Goal: Task Accomplishment & Management: Manage account settings

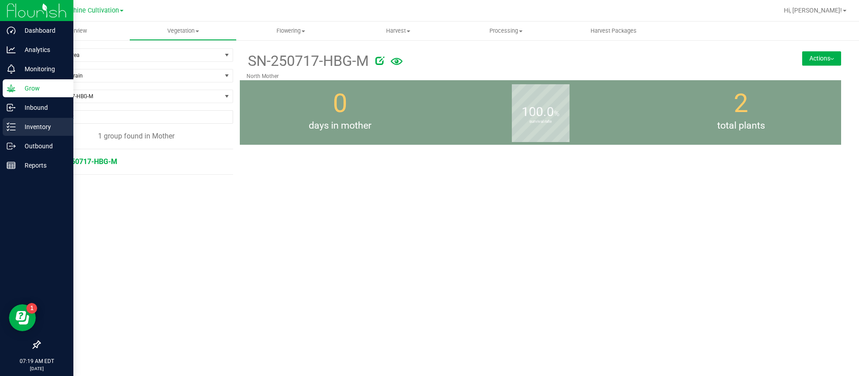
click at [4, 128] on div "Inventory" at bounding box center [38, 127] width 71 height 18
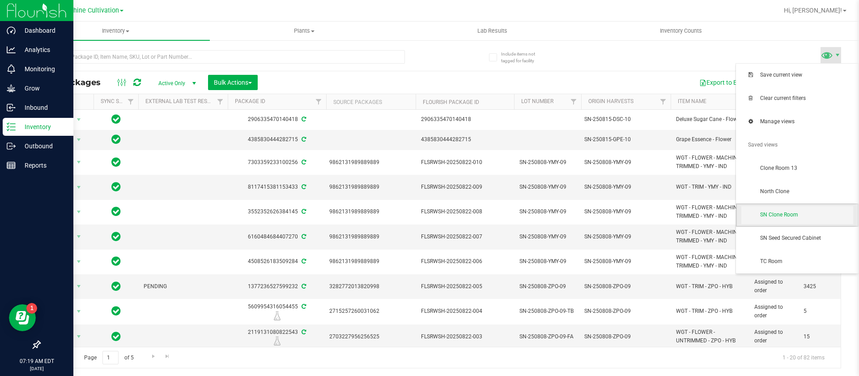
click at [796, 214] on span "SN Clone Room" at bounding box center [806, 215] width 93 height 8
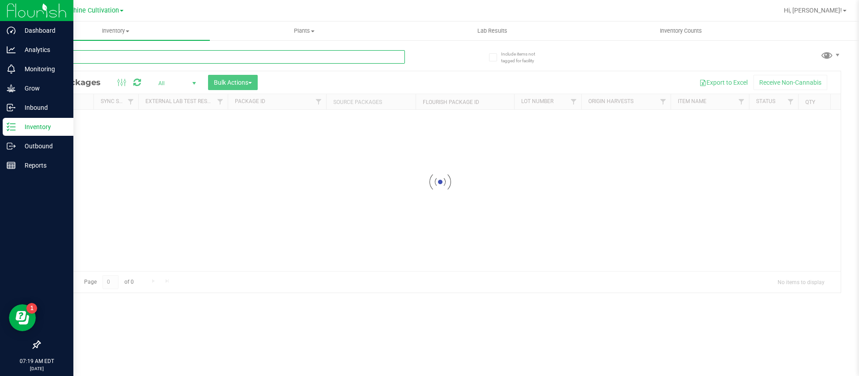
click at [91, 59] on input "text" at bounding box center [222, 56] width 366 height 13
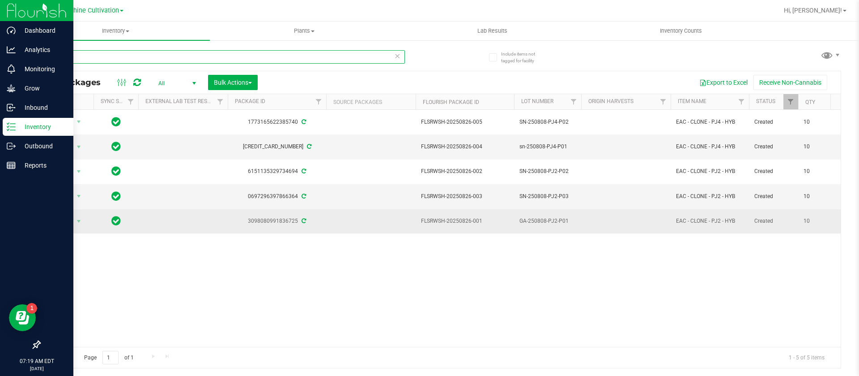
type input "250808-"
click at [526, 220] on span "GA-250808-PJ2-P01" at bounding box center [548, 221] width 56 height 9
type input "SN-250808-PJ2-P01"
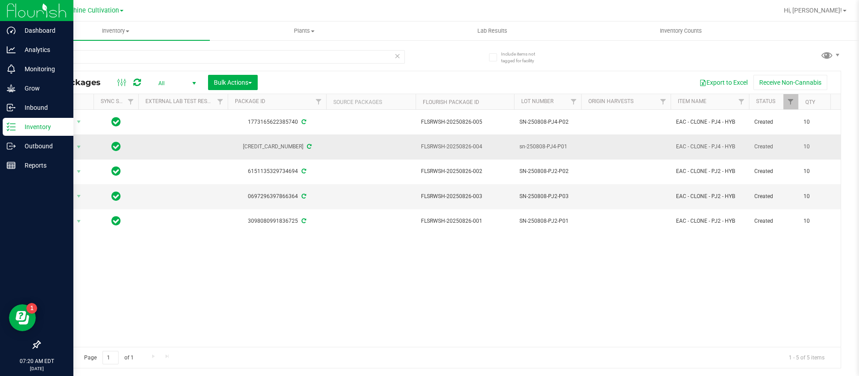
click at [522, 144] on span "sn-250808-PJ4-P01" at bounding box center [548, 146] width 56 height 9
type input "SN-250808-PJ4-P01"
click at [135, 79] on icon at bounding box center [137, 82] width 8 height 9
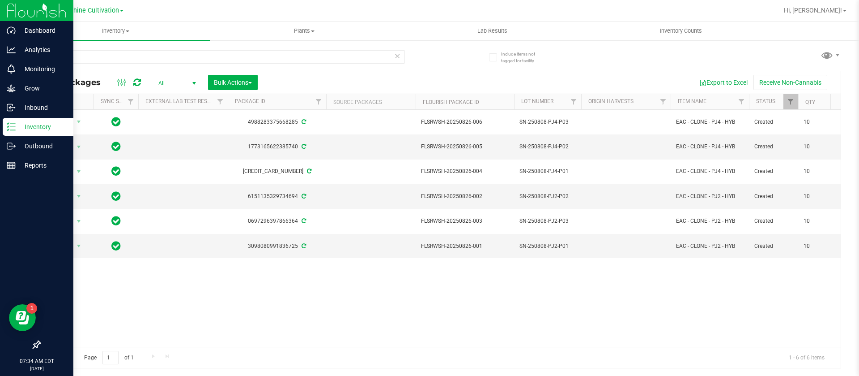
click at [132, 80] on div at bounding box center [129, 82] width 30 height 11
click at [138, 80] on icon at bounding box center [137, 82] width 8 height 9
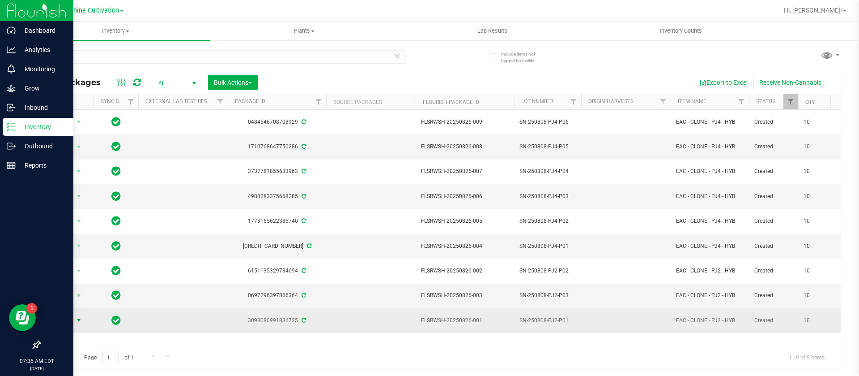
click at [74, 319] on span "select" at bounding box center [78, 320] width 11 height 13
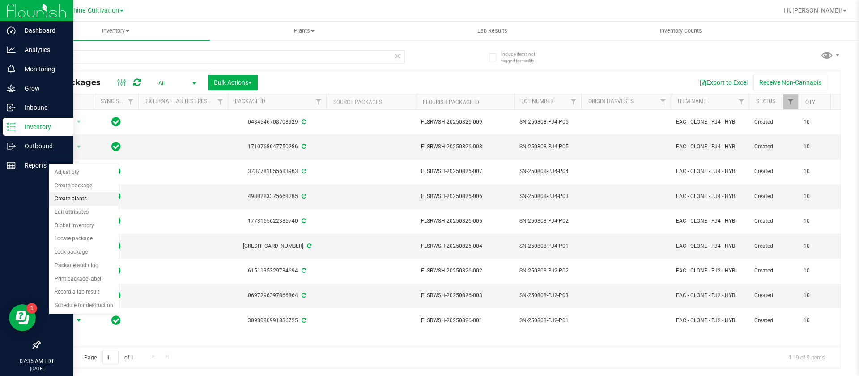
click at [82, 198] on li "Create plants" at bounding box center [83, 198] width 69 height 13
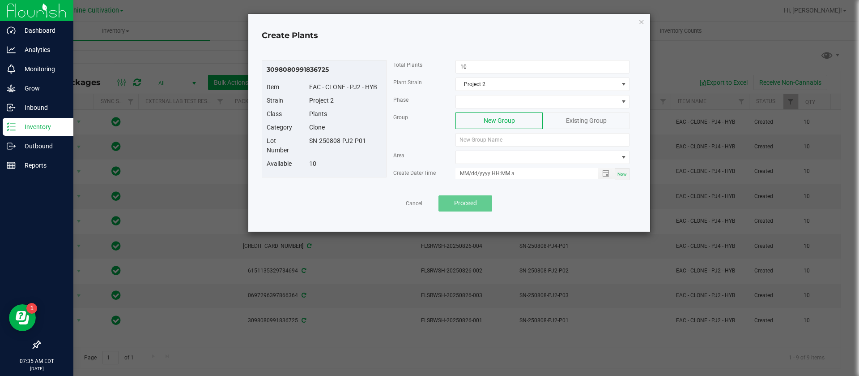
drag, startPoint x: 371, startPoint y: 141, endPoint x: 308, endPoint y: 141, distance: 62.7
click at [308, 141] on div "SN-250808-PJ2-P01" at bounding box center [346, 140] width 86 height 9
copy div "SN-250808-PJ2-P01"
paste input "SN-250808-PJ2-P01"
type input "SN-250808-PJ2-P01"
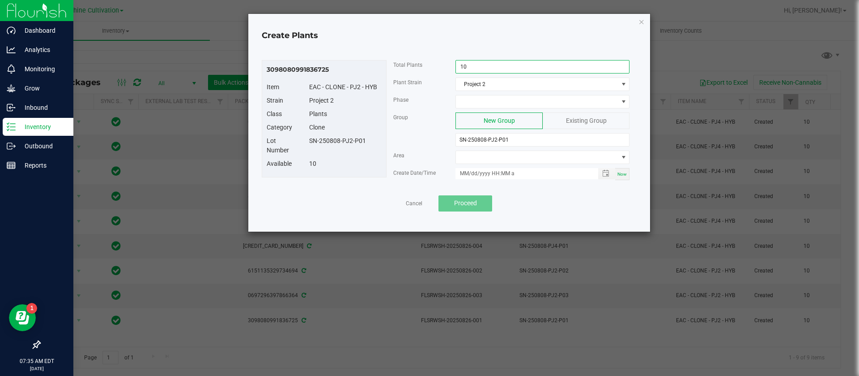
click at [488, 61] on input "10" at bounding box center [542, 66] width 173 height 13
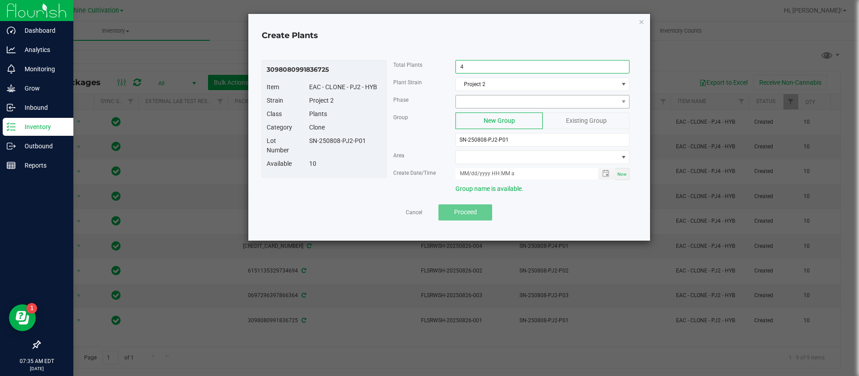
type input "4"
click at [503, 95] on span at bounding box center [537, 101] width 162 height 13
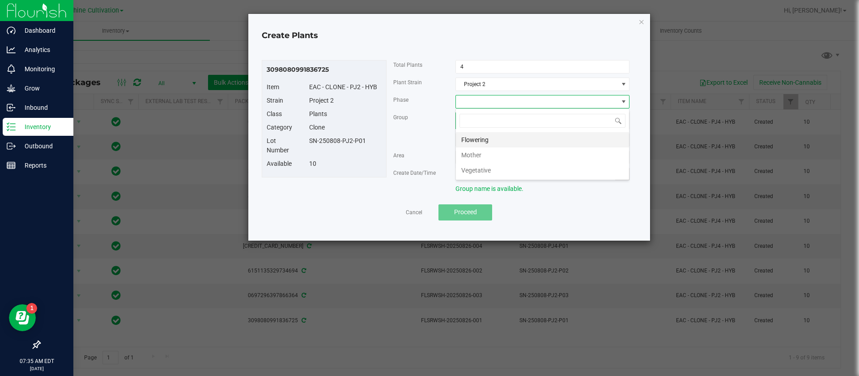
scroll to position [13, 174]
click at [482, 151] on li "Mother" at bounding box center [542, 154] width 173 height 15
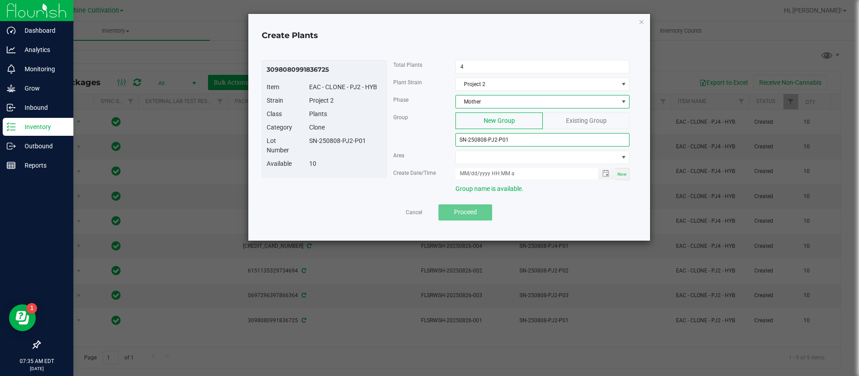
click at [490, 145] on input "SN-250808-PJ2-P01" at bounding box center [543, 139] width 174 height 13
click at [488, 156] on span at bounding box center [537, 157] width 162 height 13
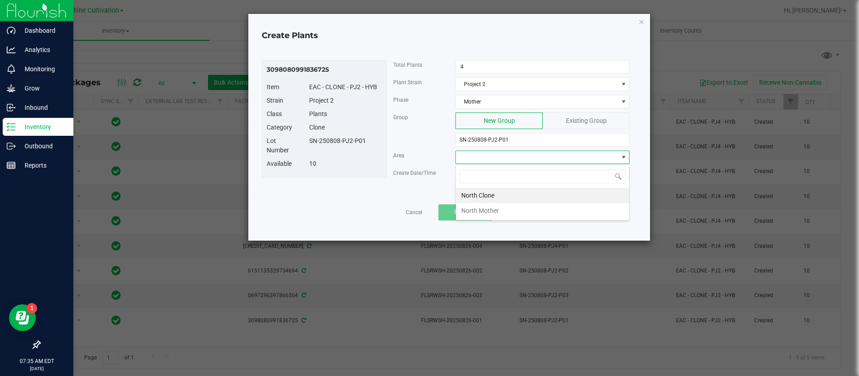
drag, startPoint x: 497, startPoint y: 215, endPoint x: 508, endPoint y: 178, distance: 38.8
click at [499, 215] on li "North Mother" at bounding box center [542, 210] width 173 height 15
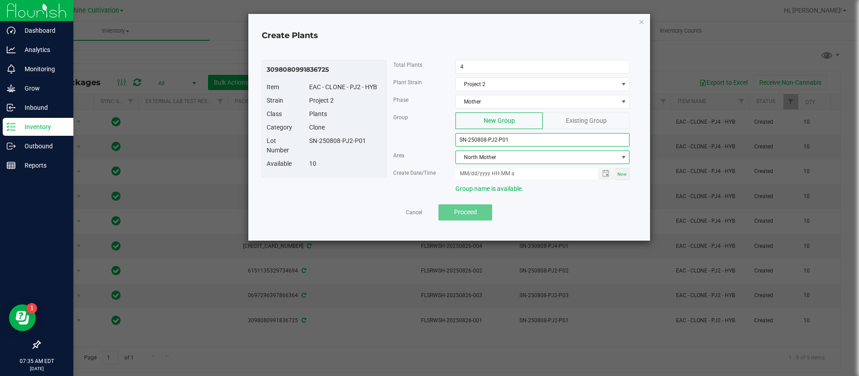
click at [521, 141] on input "SN-250808-PJ2-P01" at bounding box center [543, 139] width 174 height 13
type input "SN-250808-PJ2-P01-M"
click at [623, 178] on div "Now" at bounding box center [622, 174] width 14 height 12
type input "08/26/2025 7:35 AM"
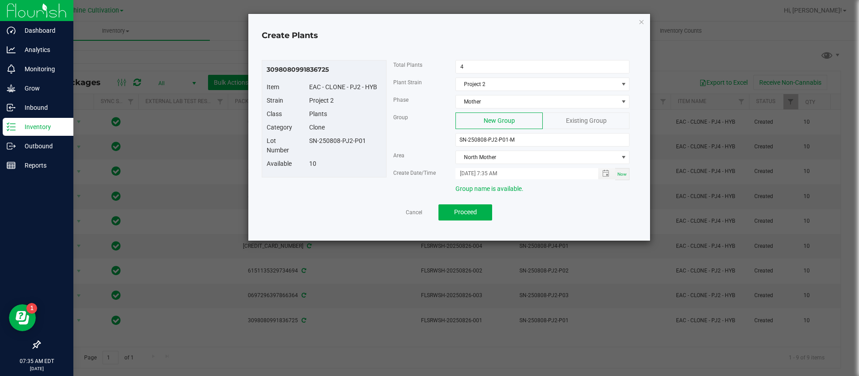
click at [382, 117] on div "Plants" at bounding box center [346, 113] width 86 height 9
click at [461, 205] on button "Proceed" at bounding box center [466, 212] width 54 height 16
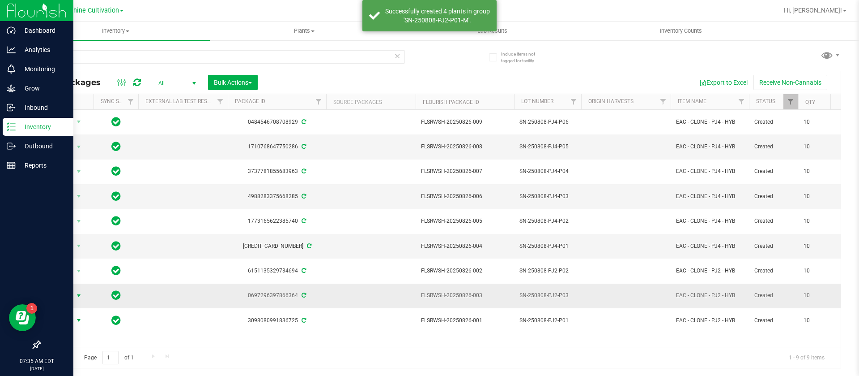
click at [64, 294] on span "Action" at bounding box center [61, 295] width 24 height 13
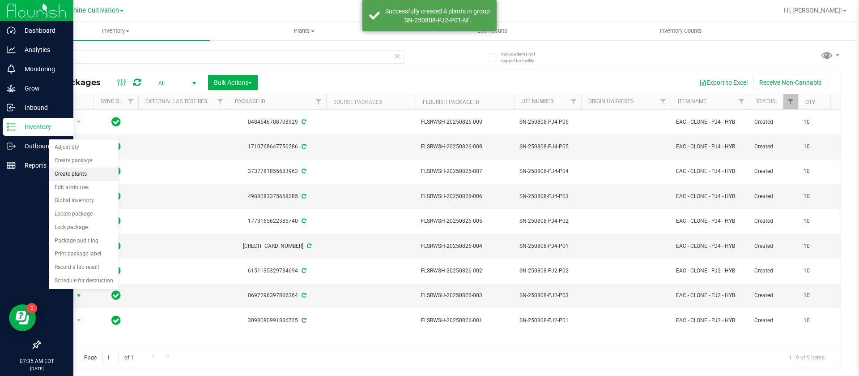
click at [79, 172] on li "Create plants" at bounding box center [83, 173] width 69 height 13
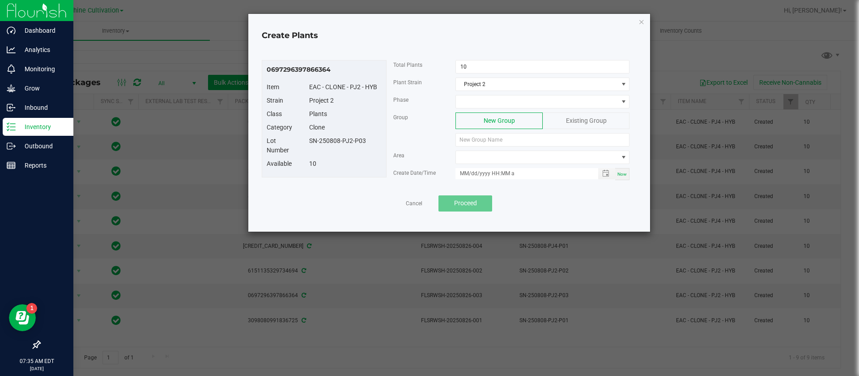
drag, startPoint x: 369, startPoint y: 144, endPoint x: 320, endPoint y: 138, distance: 49.5
click at [305, 142] on div "SN-250808-PJ2-P03" at bounding box center [346, 140] width 86 height 9
copy div "SN-250808-PJ2-P03"
paste input "SN-250808-PJ2-P03"
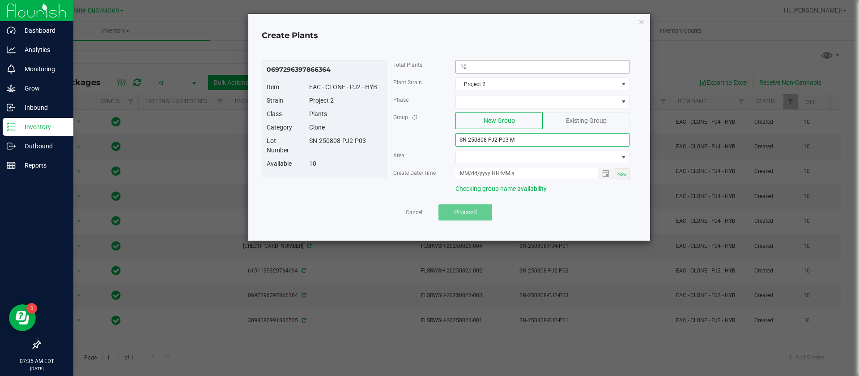
type input "SN-250808-PJ2-P03-M"
click at [473, 64] on input "10" at bounding box center [542, 66] width 173 height 13
type input "4"
click at [483, 104] on span at bounding box center [537, 101] width 162 height 13
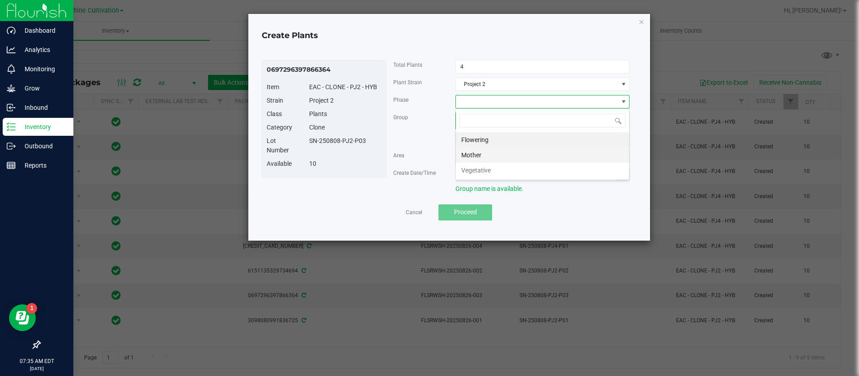
click at [495, 152] on li "Mother" at bounding box center [542, 154] width 173 height 15
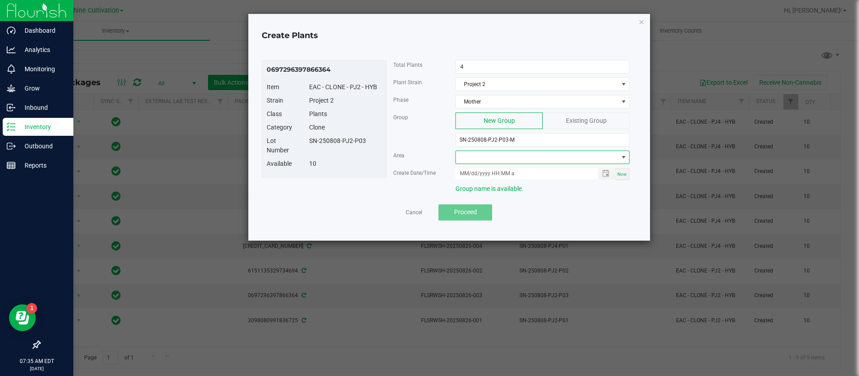
click at [484, 158] on span at bounding box center [537, 157] width 162 height 13
click at [496, 208] on li "North Mother" at bounding box center [542, 210] width 173 height 15
click at [623, 170] on div "Now" at bounding box center [622, 174] width 14 height 12
type input "08/26/2025 7:35 AM"
click at [469, 210] on span "Proceed" at bounding box center [465, 211] width 23 height 7
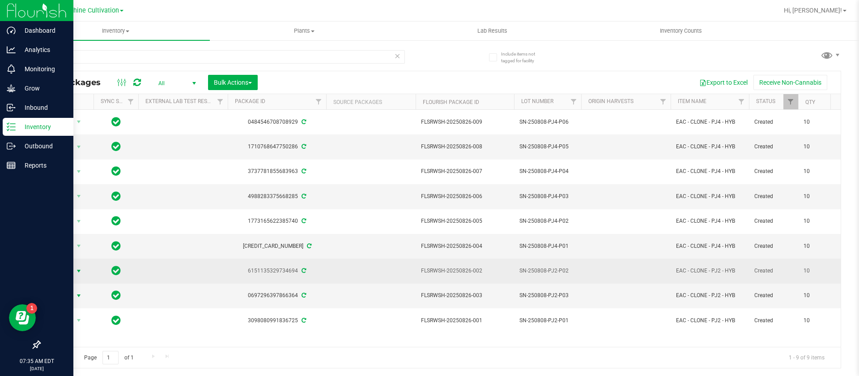
click at [64, 266] on span "Action" at bounding box center [61, 271] width 24 height 13
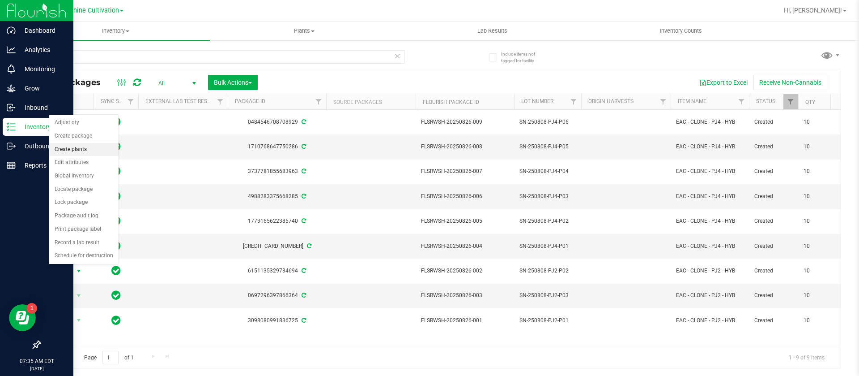
click at [87, 147] on li "Create plants" at bounding box center [83, 149] width 69 height 13
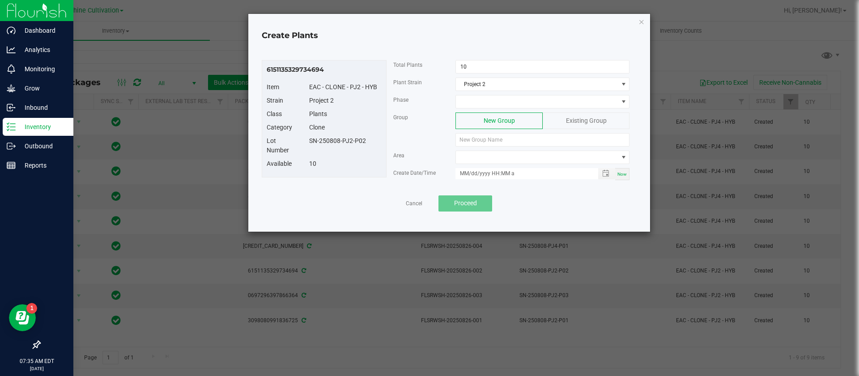
drag, startPoint x: 371, startPoint y: 147, endPoint x: 296, endPoint y: 143, distance: 74.4
click at [296, 143] on div "Lot Number SN-250808-PJ2-P02" at bounding box center [324, 147] width 128 height 23
click at [312, 154] on div "Lot Number SN-250808-PJ2-P02" at bounding box center [324, 147] width 128 height 23
drag, startPoint x: 304, startPoint y: 142, endPoint x: 372, endPoint y: 140, distance: 68.5
click at [372, 140] on div "SN-250808-PJ2-P02" at bounding box center [346, 140] width 86 height 9
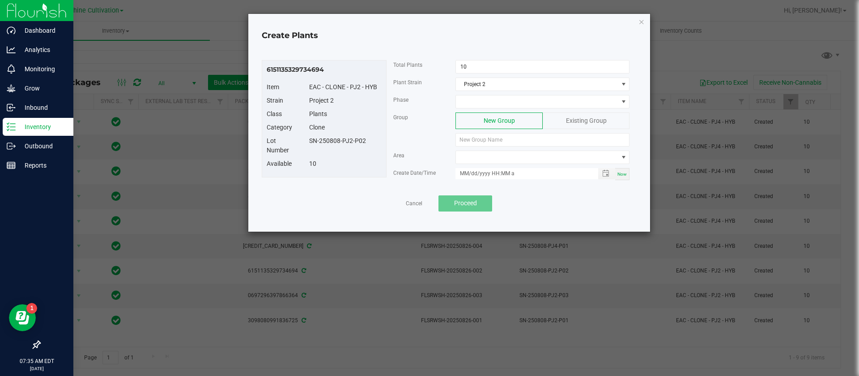
copy div "SN-250808-PJ2-P02"
paste input "SN-250808-PJ2-P02"
type input "SN-250808-PJ2-P02"
click at [476, 65] on input "10" at bounding box center [542, 66] width 173 height 13
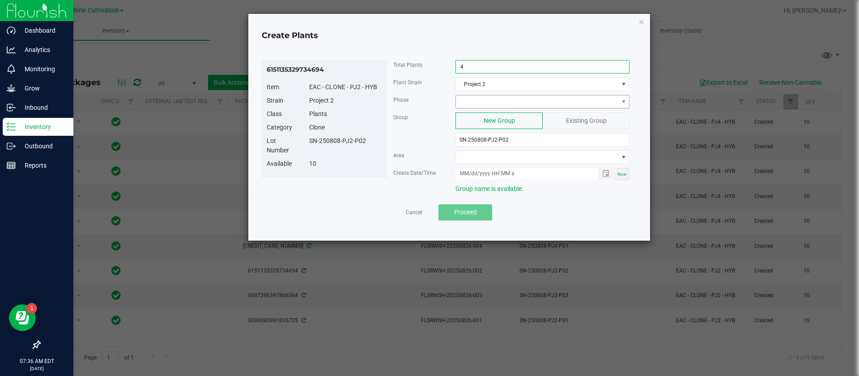
type input "4"
click at [473, 102] on span at bounding box center [537, 101] width 162 height 13
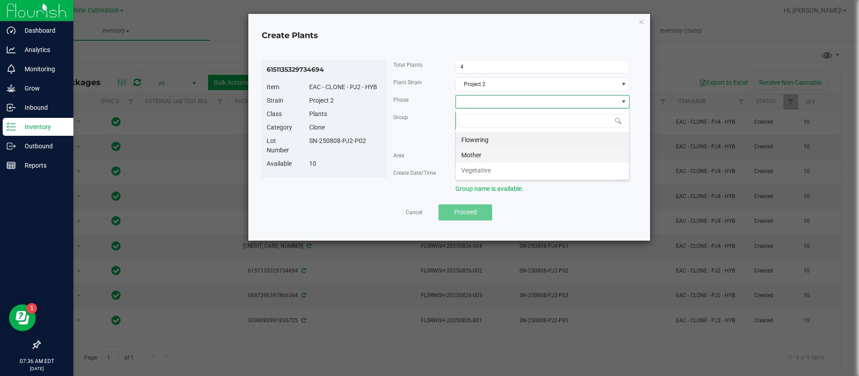
click at [479, 154] on li "Mother" at bounding box center [542, 154] width 173 height 15
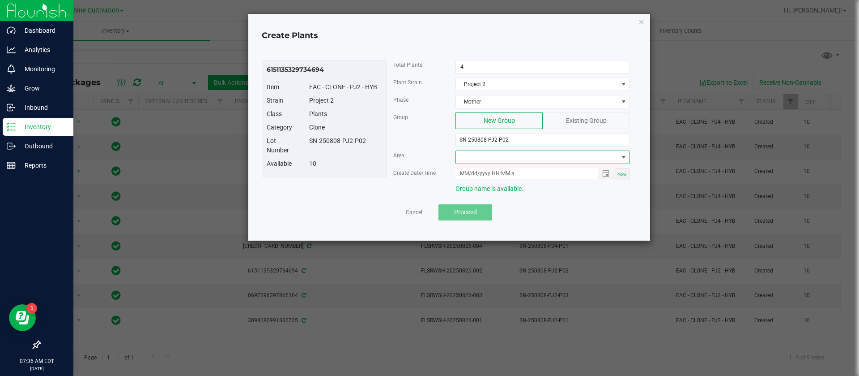
click at [499, 155] on span at bounding box center [537, 157] width 162 height 13
drag, startPoint x: 495, startPoint y: 206, endPoint x: 504, endPoint y: 166, distance: 41.2
click at [496, 197] on ul "North Clone North Mother" at bounding box center [542, 203] width 173 height 30
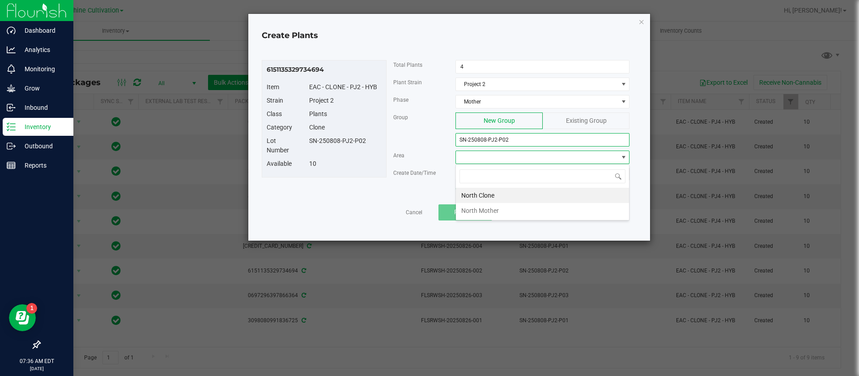
click at [522, 135] on input "SN-250808-PJ2-P02" at bounding box center [543, 139] width 174 height 13
type input "SN-250808-PJ2-P02-M"
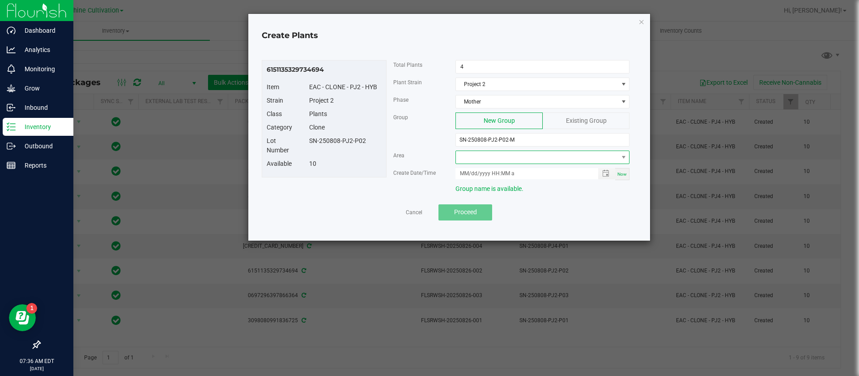
click at [510, 161] on span at bounding box center [537, 157] width 162 height 13
click at [490, 210] on li "North Mother" at bounding box center [542, 210] width 173 height 15
drag, startPoint x: 620, startPoint y: 175, endPoint x: 611, endPoint y: 177, distance: 9.3
click at [621, 174] on span "Now" at bounding box center [622, 173] width 9 height 5
type input "08/26/2025 7:36 AM"
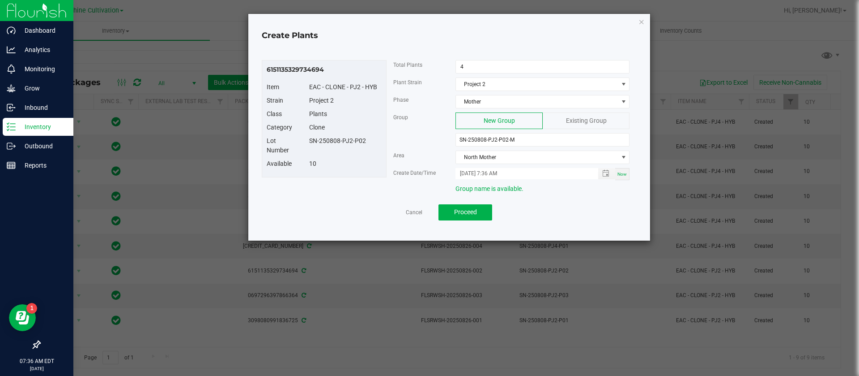
click at [363, 155] on div "Lot Number SN-250808-PJ2-P02" at bounding box center [324, 147] width 128 height 23
click at [480, 213] on button "Proceed" at bounding box center [466, 212] width 54 height 16
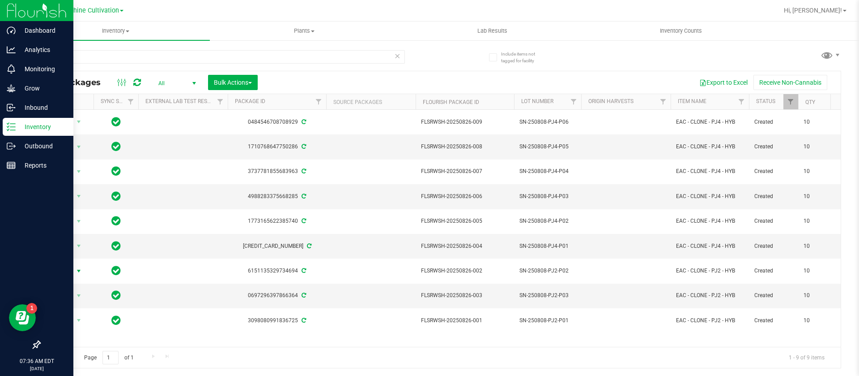
click at [134, 83] on icon at bounding box center [137, 82] width 8 height 9
click at [59, 245] on span "Action" at bounding box center [61, 245] width 24 height 13
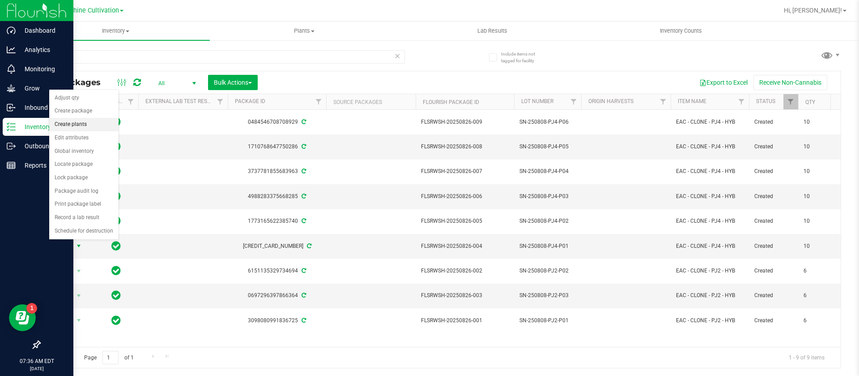
click at [73, 121] on li "Create plants" at bounding box center [83, 124] width 69 height 13
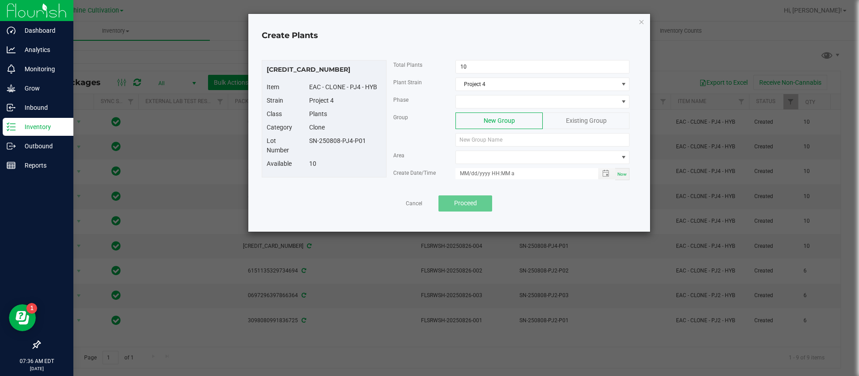
drag, startPoint x: 371, startPoint y: 147, endPoint x: 303, endPoint y: 142, distance: 68.7
click at [303, 142] on div "Lot Number SN-250808-PJ4-P01" at bounding box center [324, 147] width 128 height 23
copy div "SN-250808-PJ4-P01"
paste input "SN-250808-PJ4-P01"
type input "SN-250808-PJ4-P01"
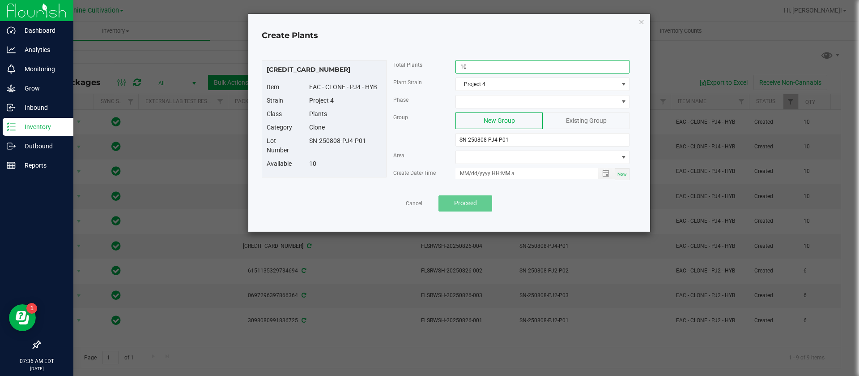
click at [485, 67] on input "10" at bounding box center [542, 66] width 173 height 13
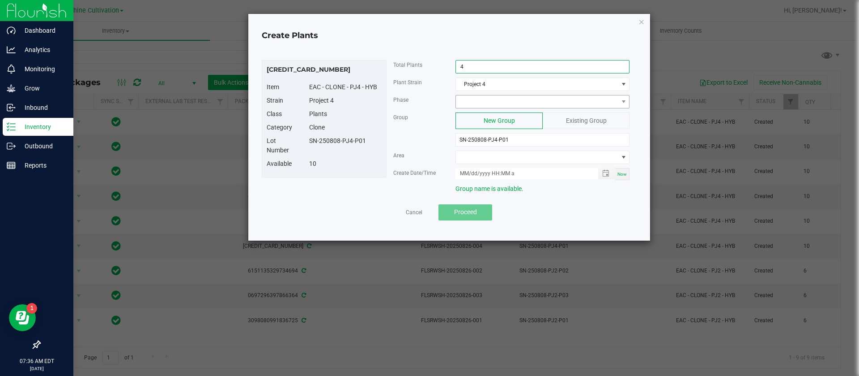
type input "4"
click at [462, 101] on span at bounding box center [537, 101] width 162 height 13
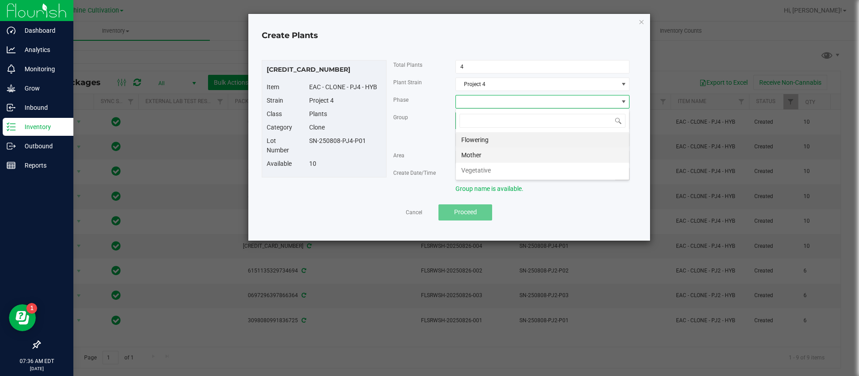
click at [482, 153] on li "Mother" at bounding box center [542, 154] width 173 height 15
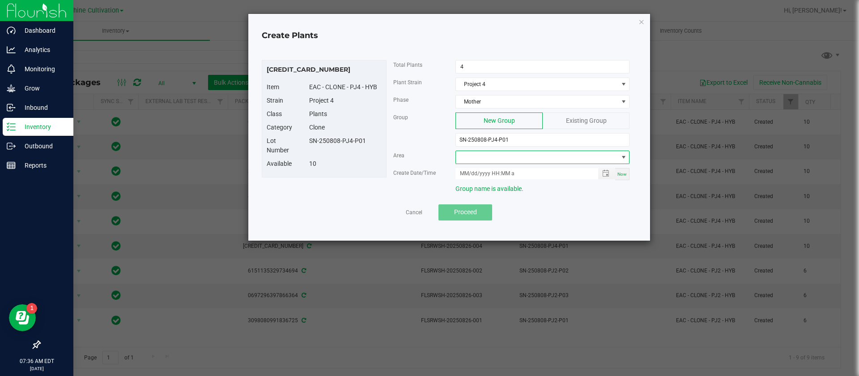
click at [499, 154] on span at bounding box center [537, 157] width 162 height 13
drag, startPoint x: 502, startPoint y: 206, endPoint x: 551, endPoint y: 199, distance: 48.9
click at [503, 207] on li "North Mother" at bounding box center [542, 210] width 173 height 15
click at [626, 177] on div "Now" at bounding box center [622, 174] width 14 height 12
type input "08/26/2025 7:36 AM"
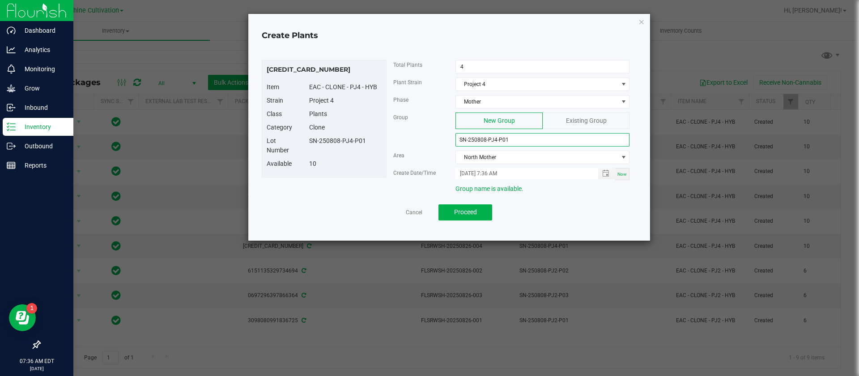
click at [530, 139] on input "SN-250808-PJ4-P01" at bounding box center [543, 139] width 174 height 13
type input "SN-250808-PJ4-P01-M"
click at [399, 149] on div "Group New Group Existing Group SN-250808-PJ4-P01-M" at bounding box center [512, 131] width 250 height 38
click at [451, 214] on button "Proceed" at bounding box center [466, 212] width 54 height 16
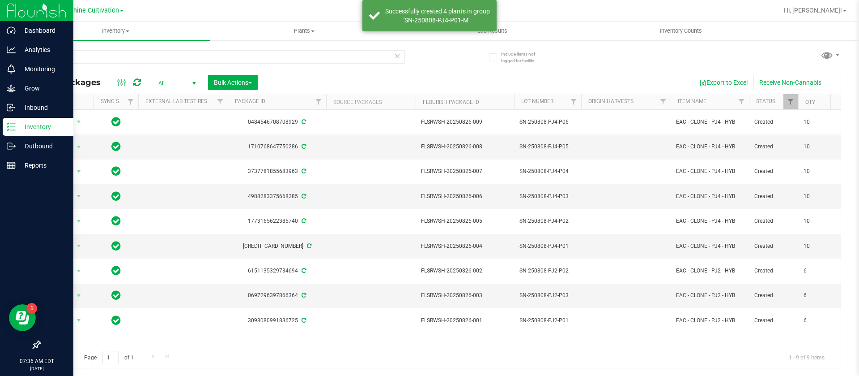
click at [138, 78] on icon at bounding box center [137, 82] width 8 height 9
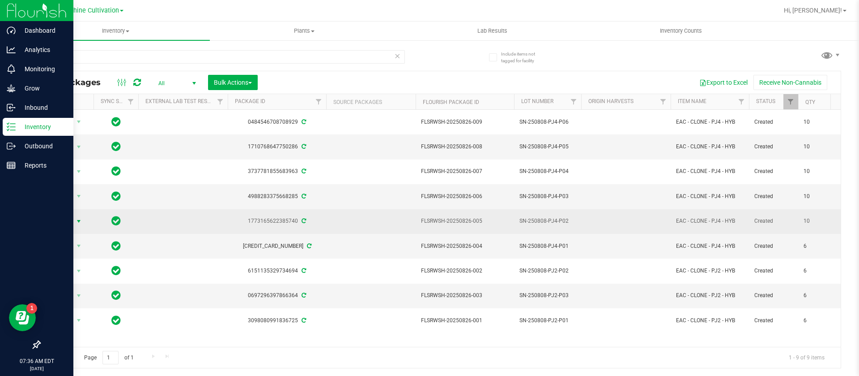
click at [69, 215] on span "Action" at bounding box center [61, 221] width 24 height 13
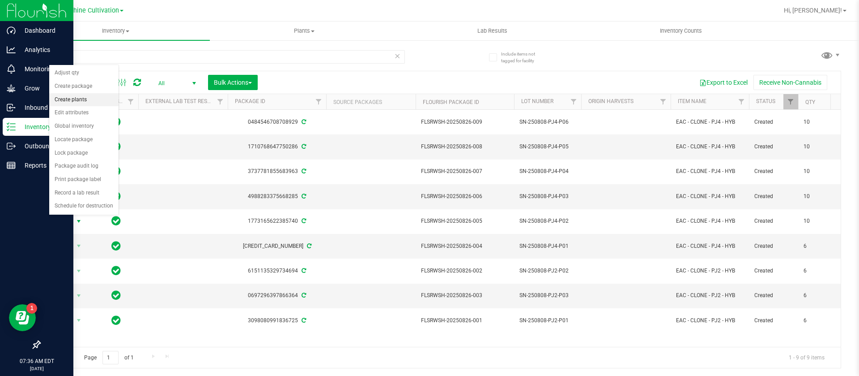
click at [81, 98] on li "Create plants" at bounding box center [83, 99] width 69 height 13
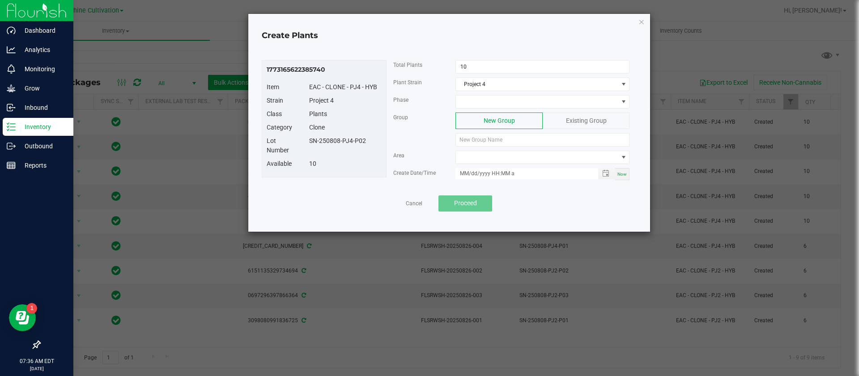
drag, startPoint x: 368, startPoint y: 146, endPoint x: 310, endPoint y: 140, distance: 58.0
click at [310, 140] on div "Lot Number SN-250808-PJ4-P02" at bounding box center [324, 147] width 128 height 23
copy div "SN-250808-PJ4-P02"
paste input "SN-250808-PJ4-P02"
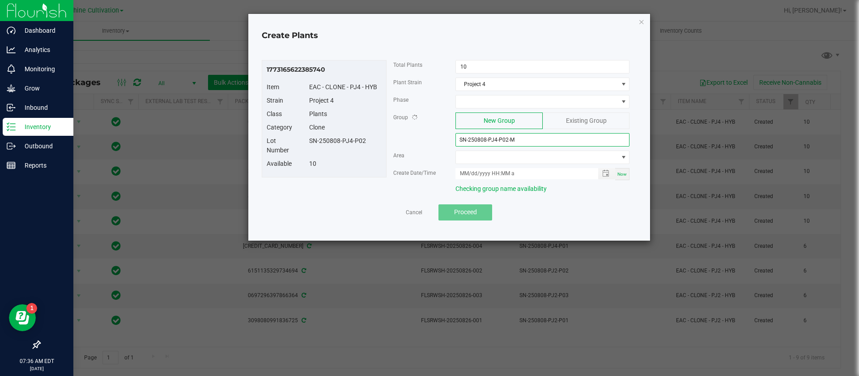
type input "SN-250808-PJ4-P02-M"
click at [494, 57] on div "1773165622385740 Item EAC - CLONE - PJ4 - HYB Strain Project 4 Class Plants Cat…" at bounding box center [449, 140] width 384 height 183
click at [492, 63] on input "10" at bounding box center [542, 66] width 173 height 13
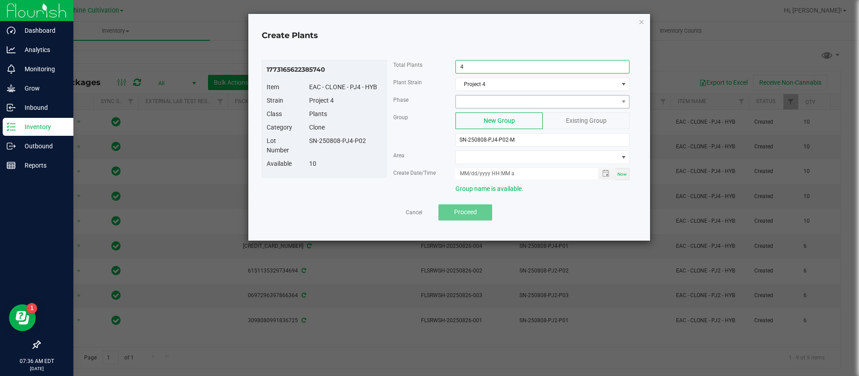
type input "4"
click at [479, 96] on span at bounding box center [537, 101] width 162 height 13
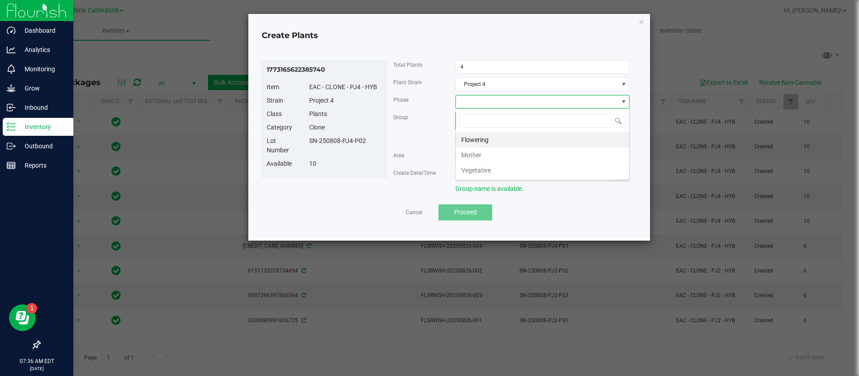
drag, startPoint x: 475, startPoint y: 154, endPoint x: 474, endPoint y: 147, distance: 7.3
click at [476, 154] on li "Mother" at bounding box center [542, 154] width 173 height 15
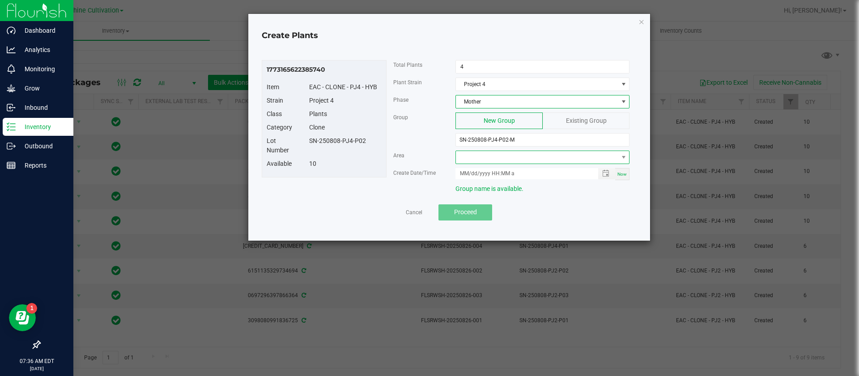
click at [476, 157] on span at bounding box center [537, 157] width 162 height 13
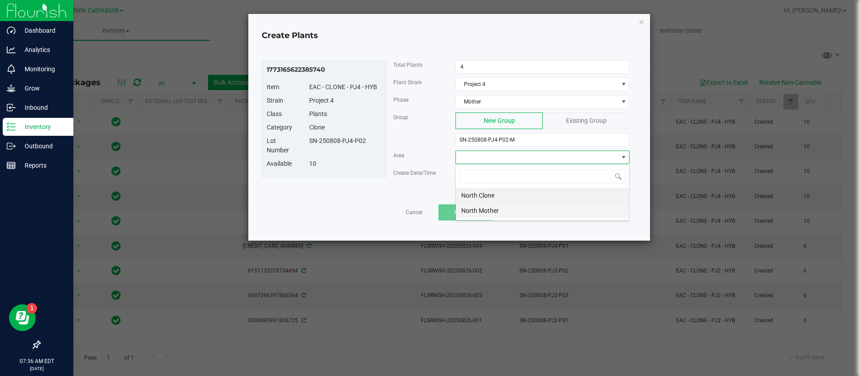
click at [492, 209] on li "North Mother" at bounding box center [542, 210] width 173 height 15
click at [626, 171] on span "Now" at bounding box center [622, 173] width 9 height 5
type input "08/26/2025 7:36 AM"
drag, startPoint x: 469, startPoint y: 171, endPoint x: 472, endPoint y: 196, distance: 24.8
click at [469, 172] on input "08/26/2025 7:36 AM" at bounding box center [522, 173] width 133 height 11
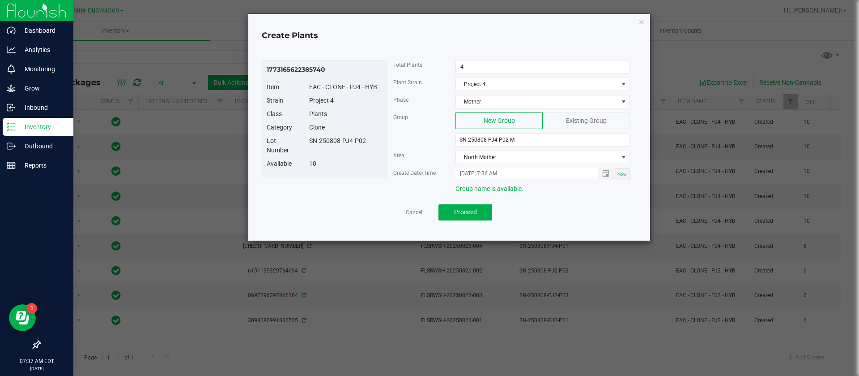
click at [333, 158] on div "Lot Number SN-250808-PJ4-P02" at bounding box center [324, 147] width 128 height 23
click at [459, 210] on span "Proceed" at bounding box center [465, 211] width 23 height 7
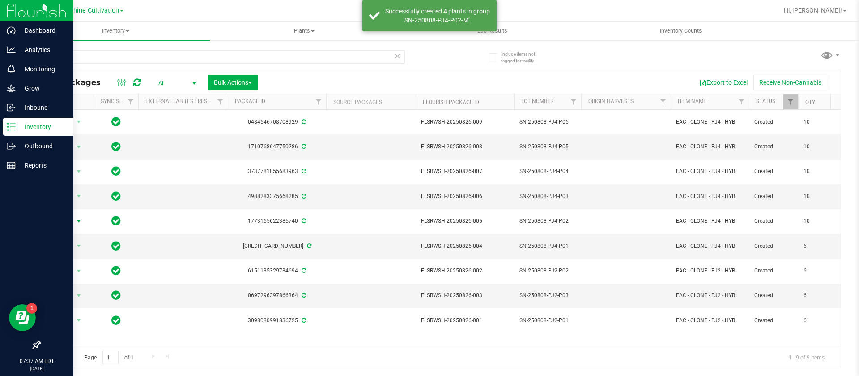
click at [138, 83] on icon at bounding box center [137, 82] width 8 height 9
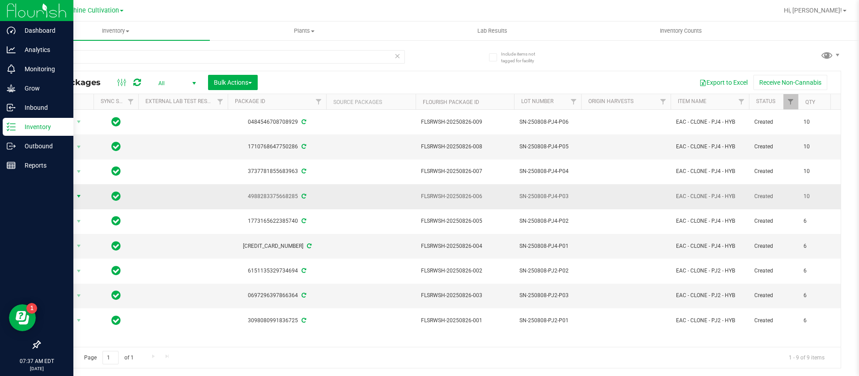
click at [78, 199] on span "select" at bounding box center [78, 195] width 7 height 7
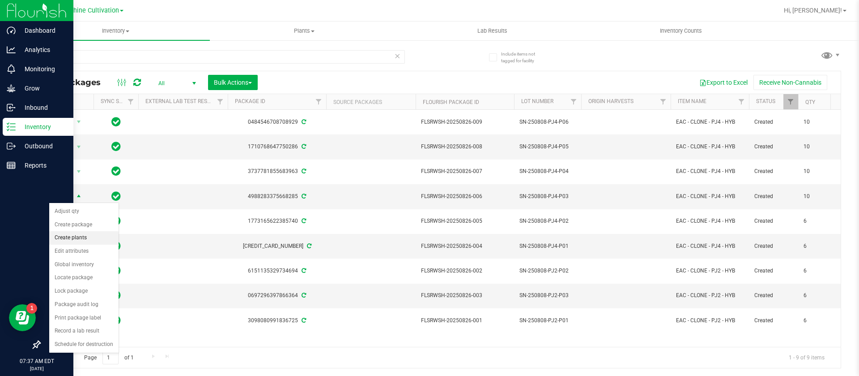
drag, startPoint x: 90, startPoint y: 238, endPoint x: 106, endPoint y: 230, distance: 17.8
click at [90, 239] on li "Create plants" at bounding box center [83, 237] width 69 height 13
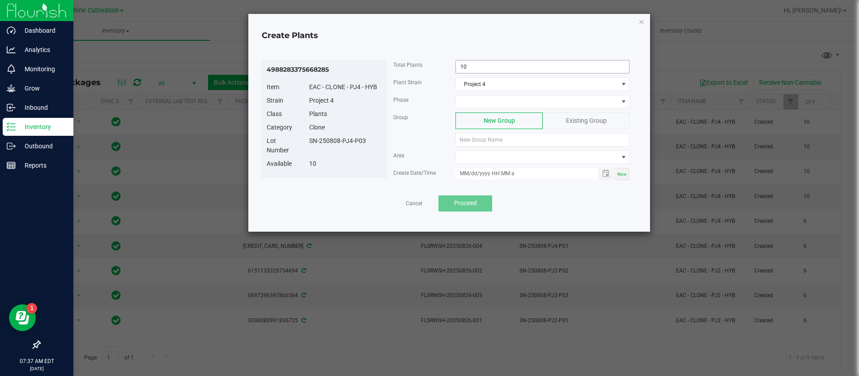
click at [476, 66] on input "10" at bounding box center [542, 66] width 173 height 13
type input "4"
click at [462, 95] on span at bounding box center [537, 101] width 162 height 13
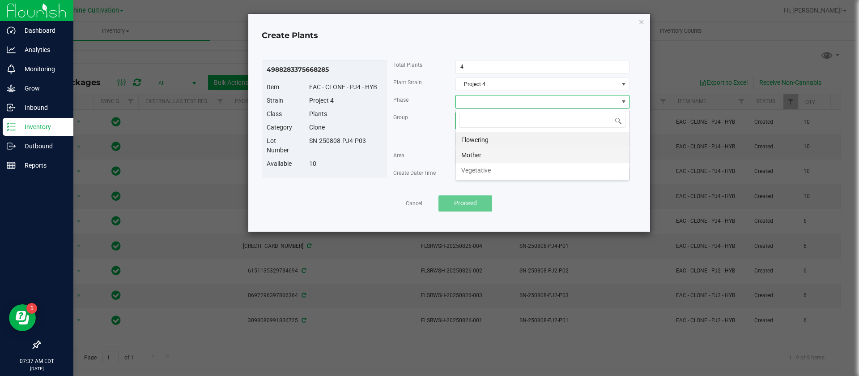
click at [484, 152] on li "Mother" at bounding box center [542, 154] width 173 height 15
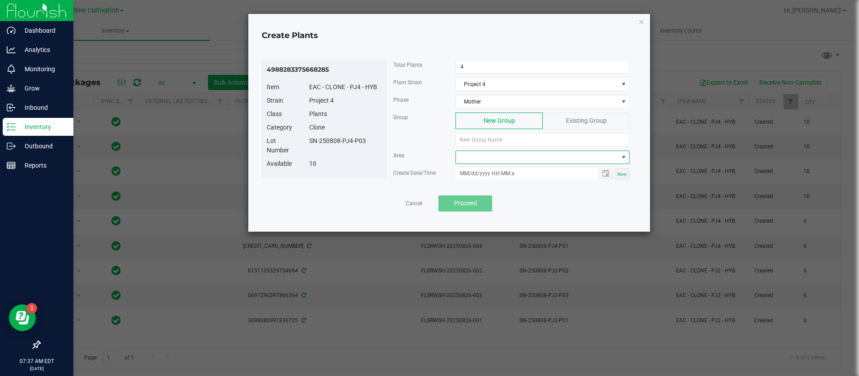
click at [484, 158] on span at bounding box center [537, 157] width 162 height 13
click at [507, 209] on li "North Mother" at bounding box center [542, 210] width 173 height 15
drag, startPoint x: 373, startPoint y: 144, endPoint x: 306, endPoint y: 140, distance: 66.8
click at [306, 140] on div "SN-250808-PJ4-P03" at bounding box center [346, 140] width 86 height 9
copy div "SN-250808-PJ4-P03"
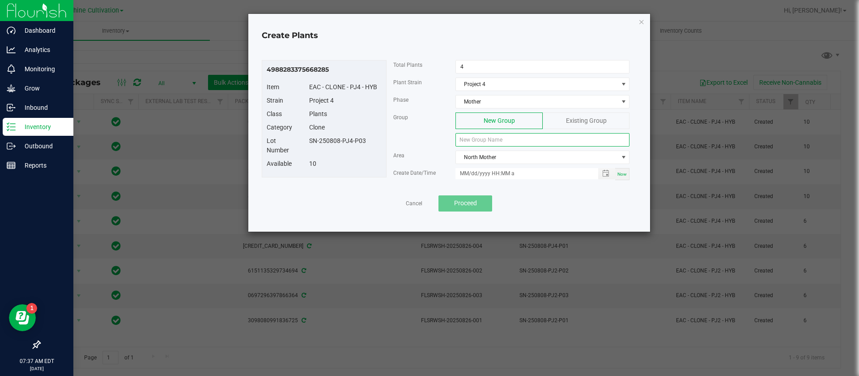
paste input "SN-250808-PJ4-P03"
type input "SN-250808-PJ4-P03-M"
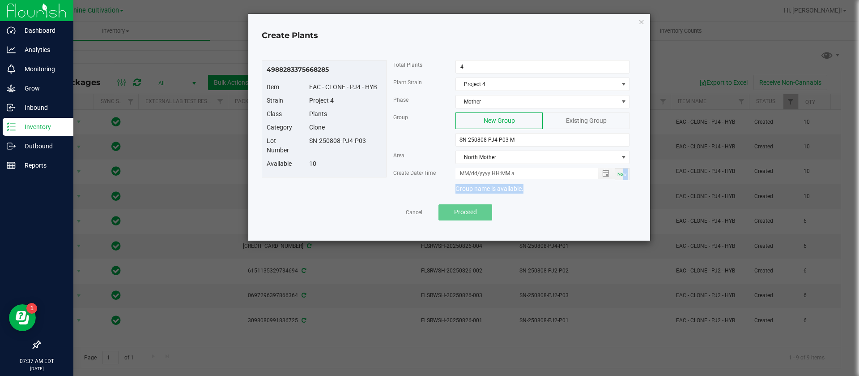
click at [624, 179] on div "Total Plants 4 Plant Strain Project 4 Phase Mother Group New Group Existing Gro…" at bounding box center [512, 128] width 250 height 137
click at [623, 174] on span "Now" at bounding box center [622, 173] width 9 height 5
type input "08/26/2025 7:37 AM"
click at [338, 152] on div "Lot Number SN-250808-PJ4-P03" at bounding box center [324, 147] width 128 height 23
click at [470, 209] on span "Proceed" at bounding box center [465, 211] width 23 height 7
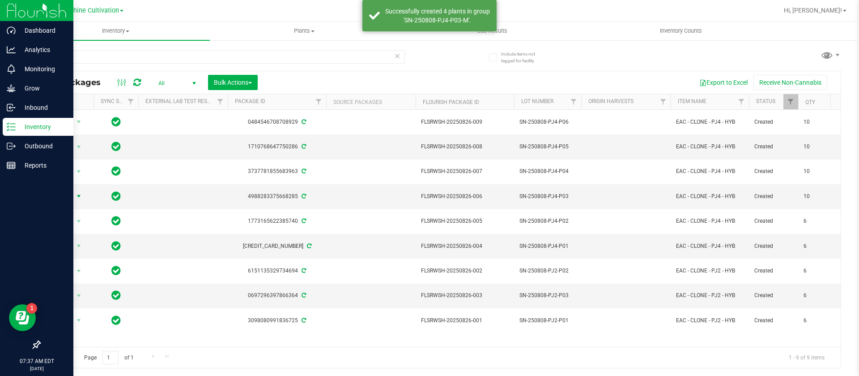
click at [133, 80] on icon at bounding box center [137, 82] width 8 height 9
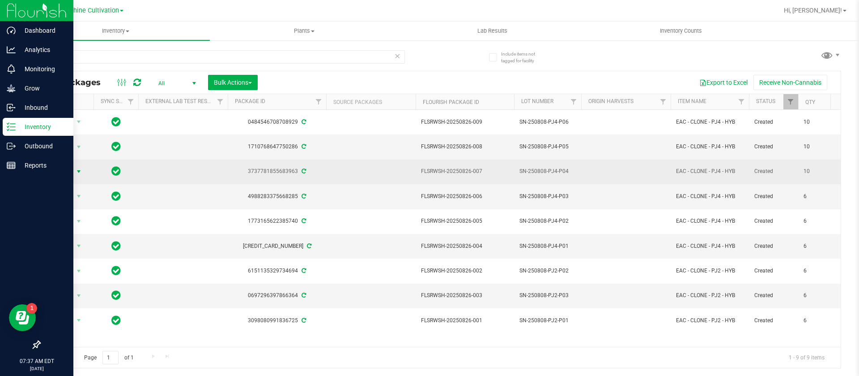
click at [69, 167] on span "Action" at bounding box center [61, 171] width 24 height 13
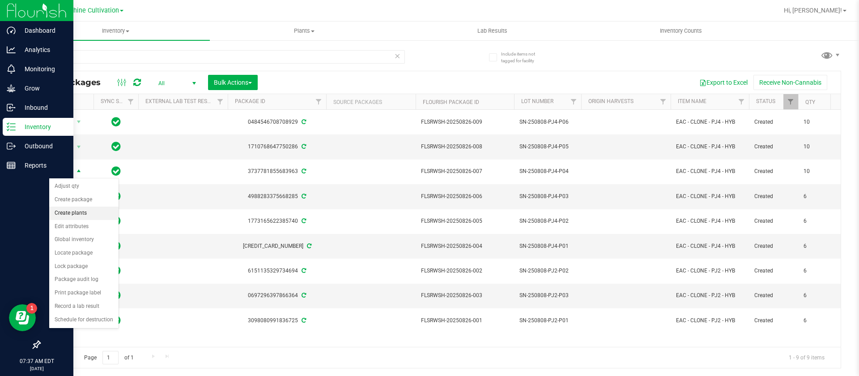
drag, startPoint x: 88, startPoint y: 213, endPoint x: 107, endPoint y: 193, distance: 27.2
click at [89, 213] on li "Create plants" at bounding box center [83, 212] width 69 height 13
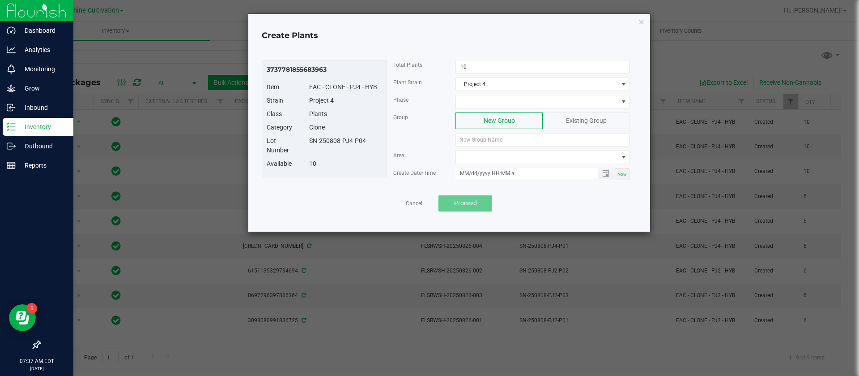
drag, startPoint x: 367, startPoint y: 140, endPoint x: 282, endPoint y: 144, distance: 85.2
click at [281, 143] on div "3737781855683963 Item EAC - CLONE - PJ4 - HYB Strain Project 4 Class Plants Cat…" at bounding box center [324, 118] width 125 height 117
click at [303, 157] on div "Lot Number SN-250808-PJ4-P04" at bounding box center [324, 147] width 128 height 23
drag, startPoint x: 364, startPoint y: 142, endPoint x: 300, endPoint y: 140, distance: 64.0
click at [300, 140] on div "Lot Number SN-250808-PJ4-P04" at bounding box center [324, 147] width 128 height 23
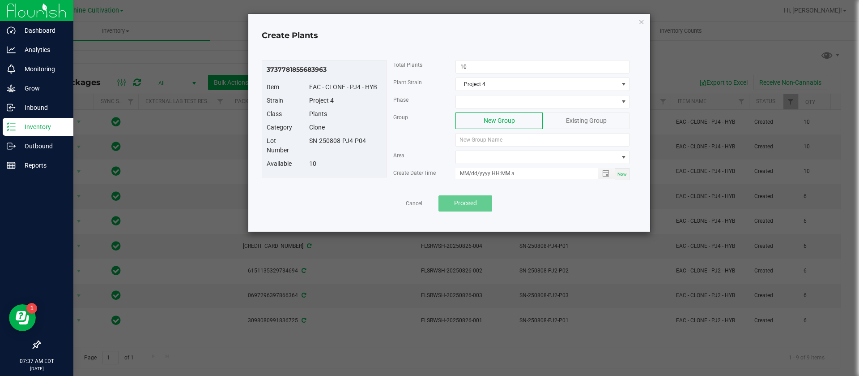
drag, startPoint x: 306, startPoint y: 141, endPoint x: 312, endPoint y: 144, distance: 6.4
click at [307, 141] on div "SN-250808-PJ4-P04" at bounding box center [346, 140] width 86 height 9
click at [405, 149] on div "Group New Group Existing Group" at bounding box center [512, 131] width 250 height 38
drag, startPoint x: 372, startPoint y: 143, endPoint x: 304, endPoint y: 143, distance: 68.0
click at [304, 143] on div "SN-250808-PJ4-P04" at bounding box center [346, 140] width 86 height 9
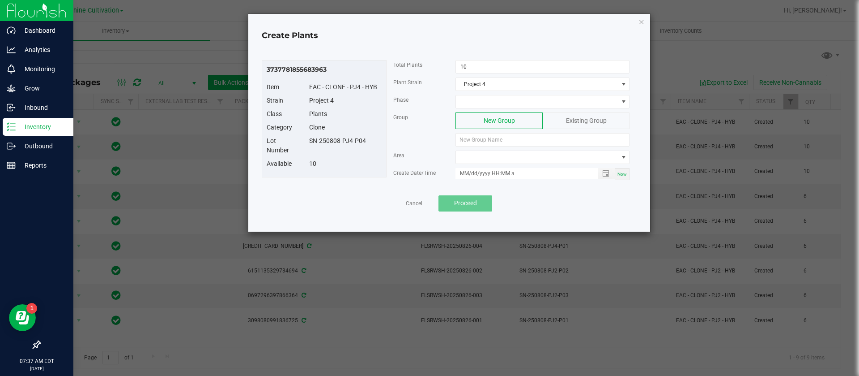
copy div "SN-250808-PJ4-P04"
paste input "SN-250808-PJ4-P04"
type input "SN-250808-PJ4-P04-M"
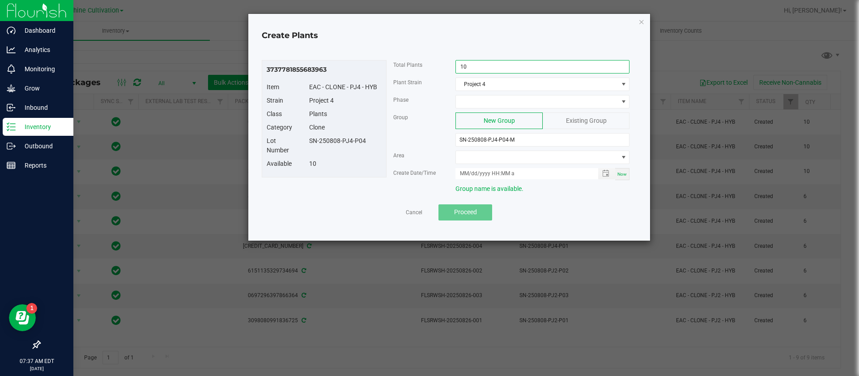
click at [516, 68] on input "10" at bounding box center [542, 66] width 173 height 13
type input "4"
click at [480, 96] on span at bounding box center [537, 101] width 162 height 13
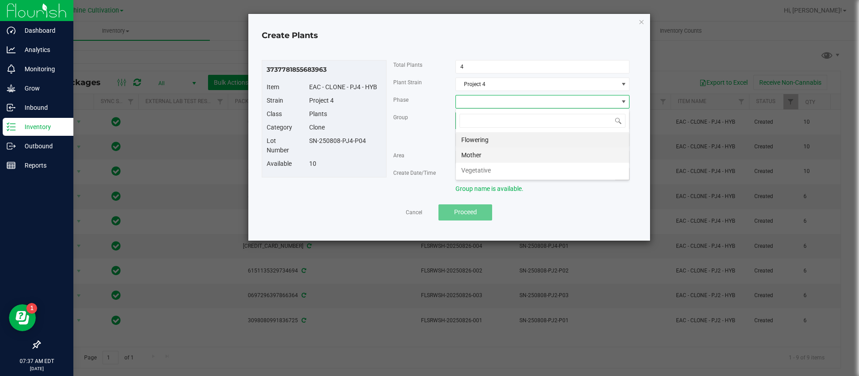
click at [487, 151] on li "Mother" at bounding box center [542, 154] width 173 height 15
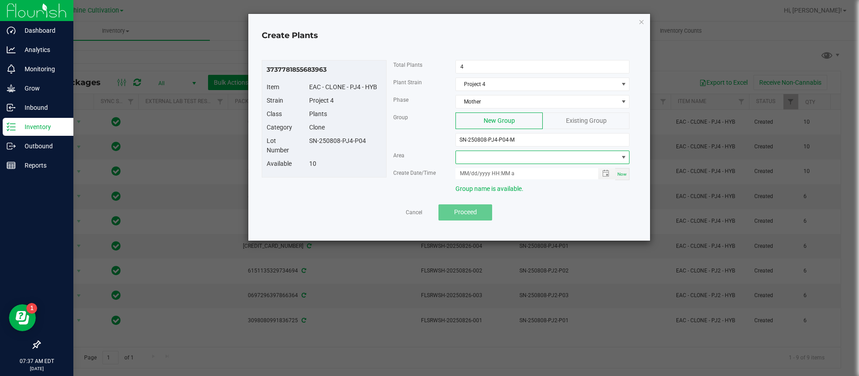
click at [485, 151] on span at bounding box center [537, 157] width 162 height 13
click at [505, 206] on li "North Mother" at bounding box center [542, 210] width 173 height 15
click at [627, 172] on span "Now" at bounding box center [622, 173] width 9 height 5
type input "08/26/2025 7:37 AM"
click at [368, 104] on div "Project 4" at bounding box center [346, 100] width 86 height 9
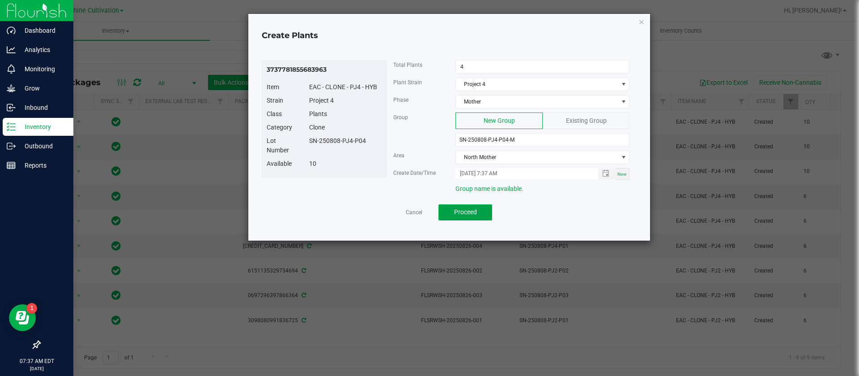
click at [469, 213] on span "Proceed" at bounding box center [465, 211] width 23 height 7
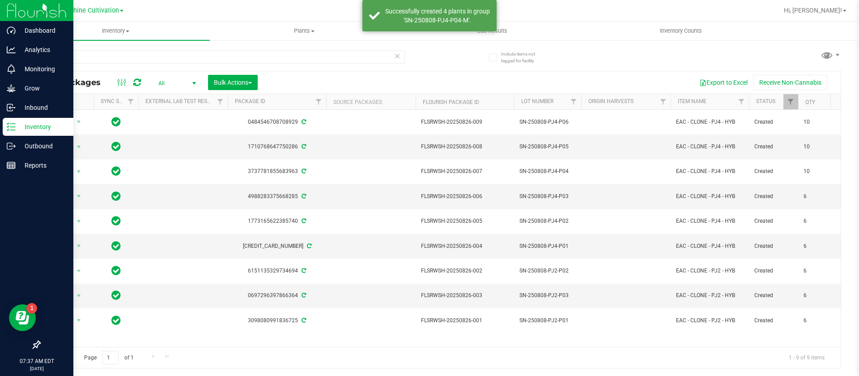
click at [138, 81] on icon at bounding box center [137, 82] width 8 height 9
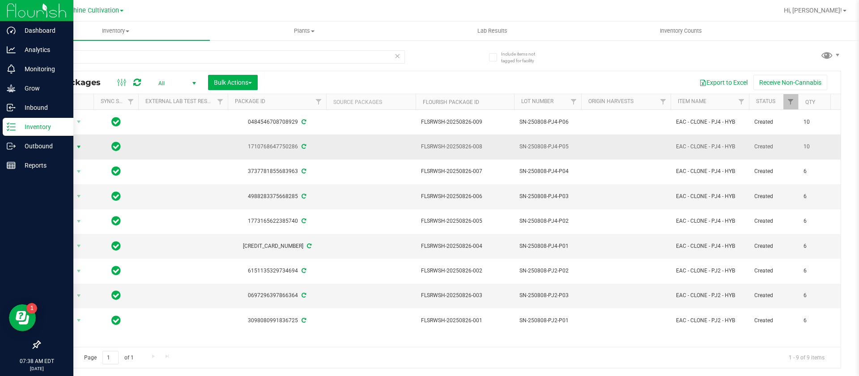
click at [65, 145] on span "Action" at bounding box center [61, 147] width 24 height 13
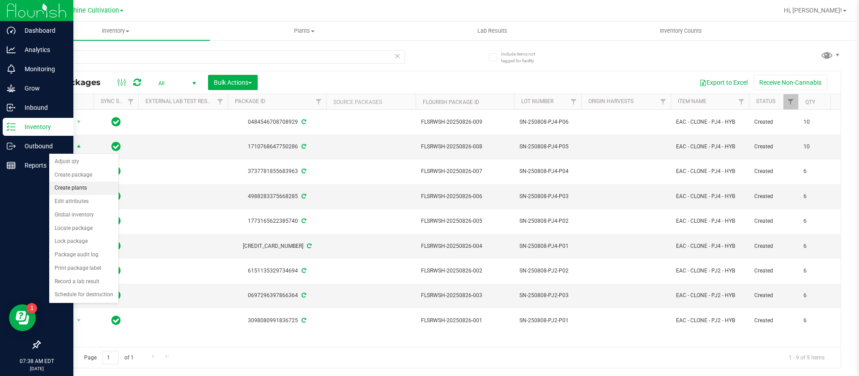
click at [72, 190] on li "Create plants" at bounding box center [83, 187] width 69 height 13
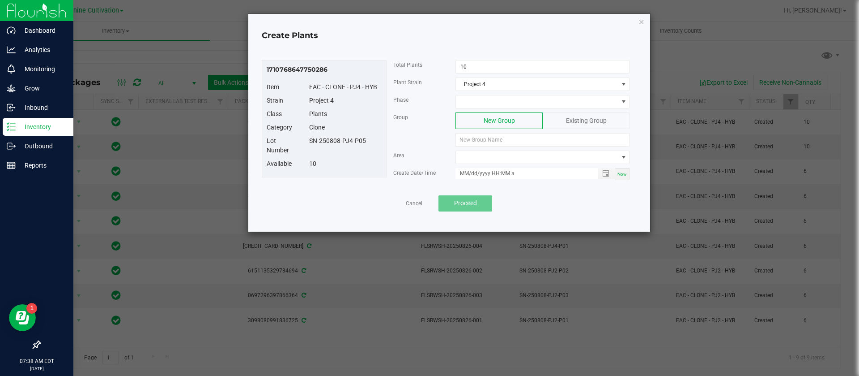
drag, startPoint x: 369, startPoint y: 145, endPoint x: 297, endPoint y: 147, distance: 71.7
click at [297, 147] on div "Lot Number SN-250808-PJ4-P05" at bounding box center [324, 147] width 128 height 23
copy div "SN-250808-PJ4-P05"
paste input "SN-250808-PJ4-P05"
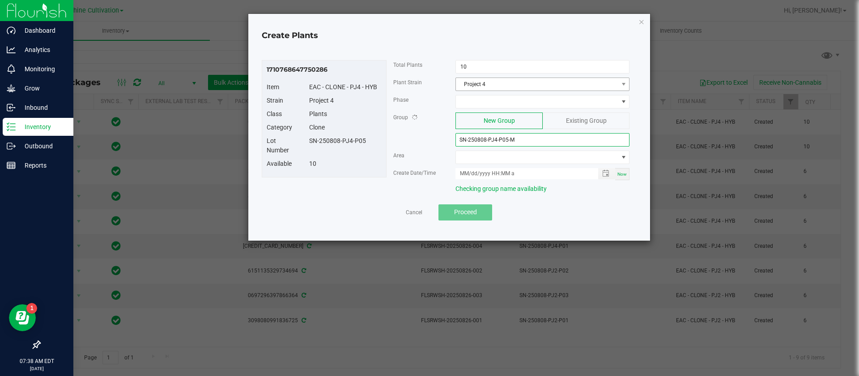
type input "SN-250808-PJ4-P05-M"
click at [488, 90] on span "Project 4" at bounding box center [537, 84] width 162 height 13
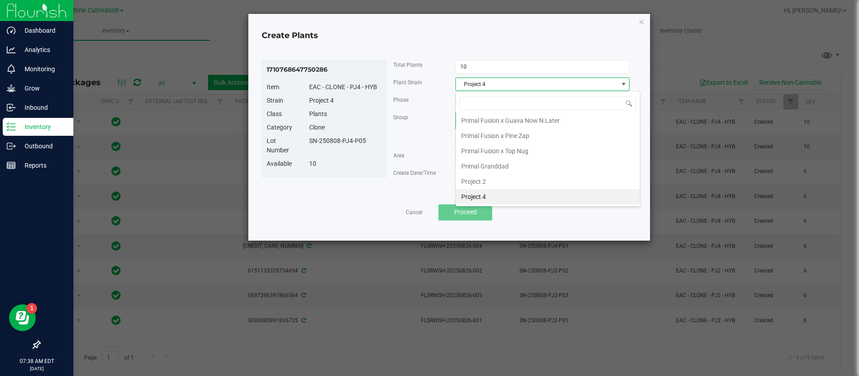
click at [403, 132] on div "Group New Group Existing Group SN-250808-PJ4-P05-M" at bounding box center [512, 131] width 250 height 38
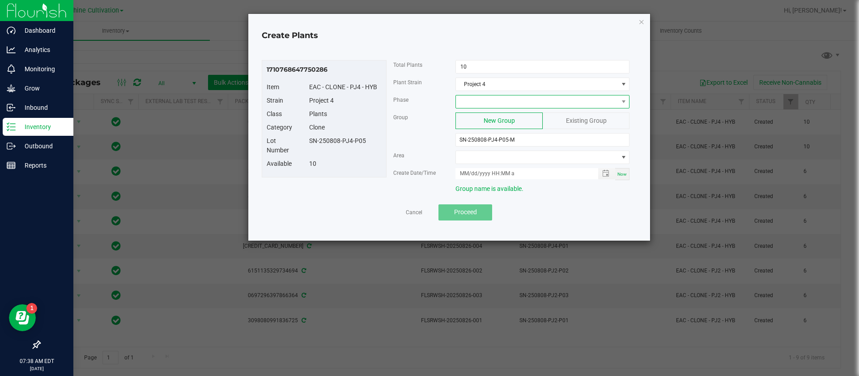
click at [503, 98] on span at bounding box center [537, 101] width 162 height 13
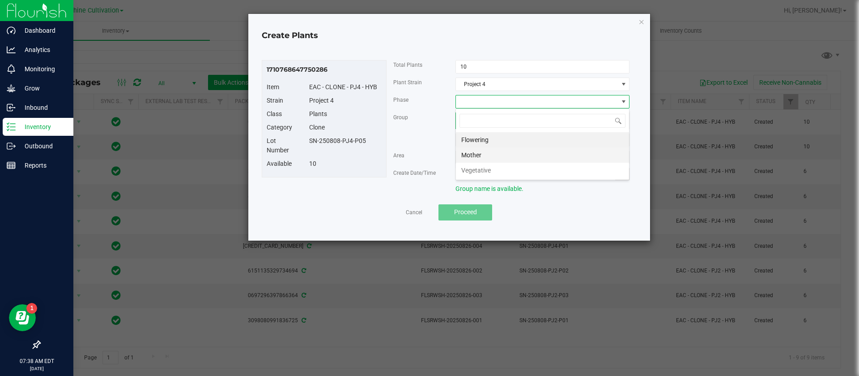
click at [478, 154] on li "Mother" at bounding box center [542, 154] width 173 height 15
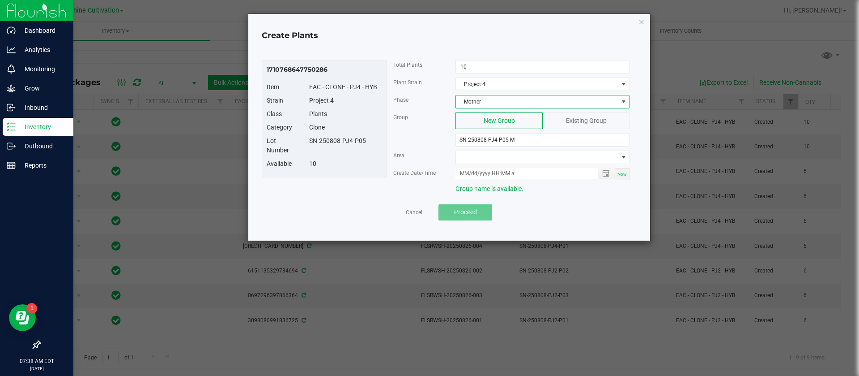
click at [522, 166] on div "Area" at bounding box center [512, 158] width 250 height 17
click at [512, 160] on span at bounding box center [537, 157] width 162 height 13
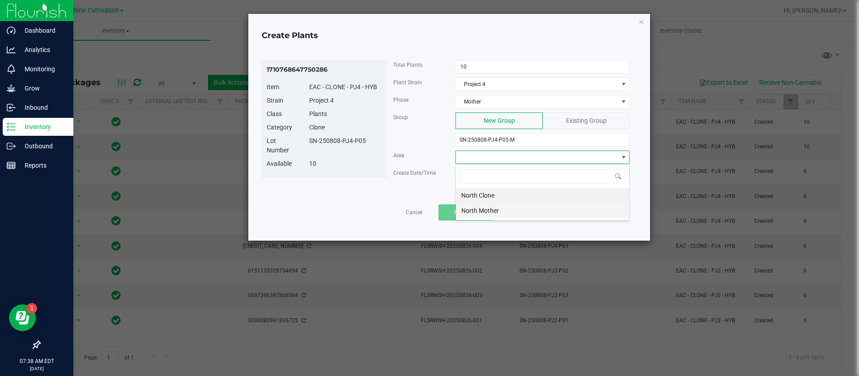
click at [492, 211] on li "North Mother" at bounding box center [542, 210] width 173 height 15
click at [486, 76] on div "Total Plants 10" at bounding box center [512, 68] width 250 height 17
click at [486, 66] on input "10" at bounding box center [542, 66] width 173 height 13
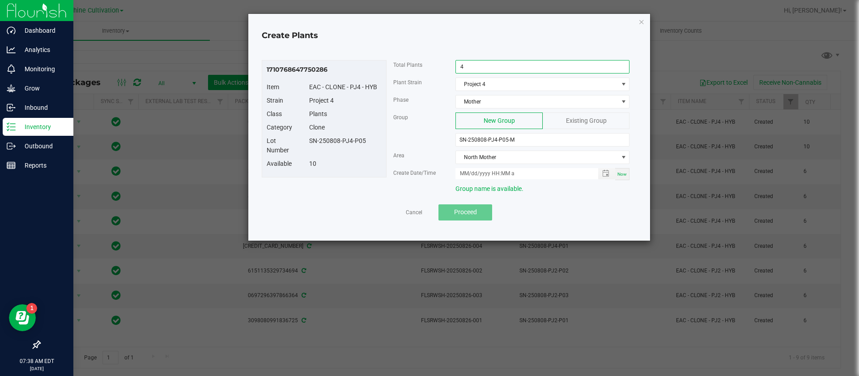
type input "4"
click at [620, 172] on span "Now" at bounding box center [622, 173] width 9 height 5
type input "08/26/2025 7:38 AM"
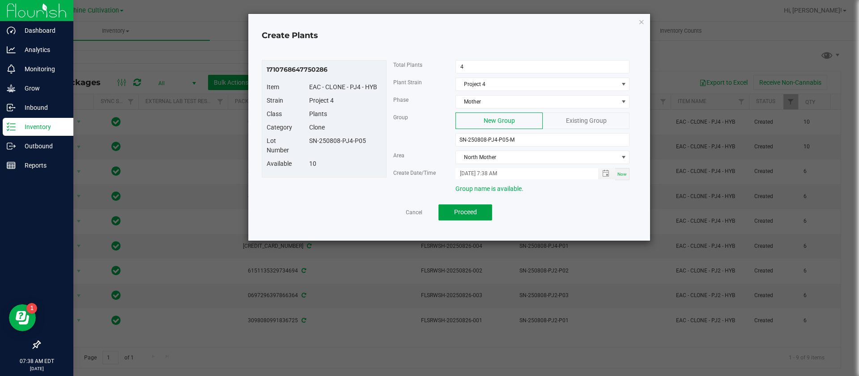
click at [461, 208] on span "Proceed" at bounding box center [465, 211] width 23 height 7
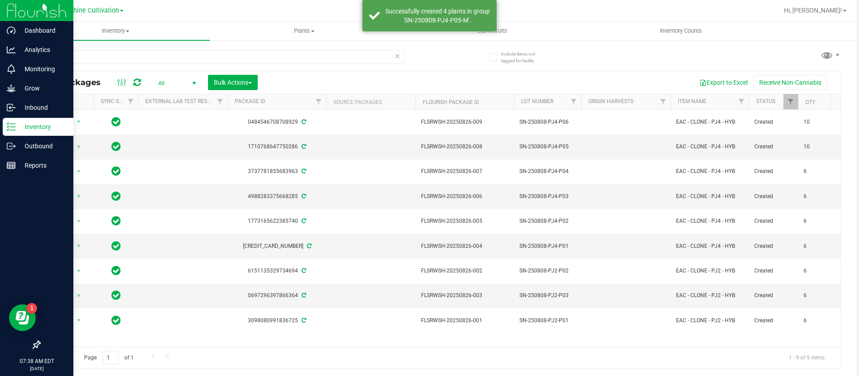
click at [136, 81] on icon at bounding box center [137, 82] width 8 height 9
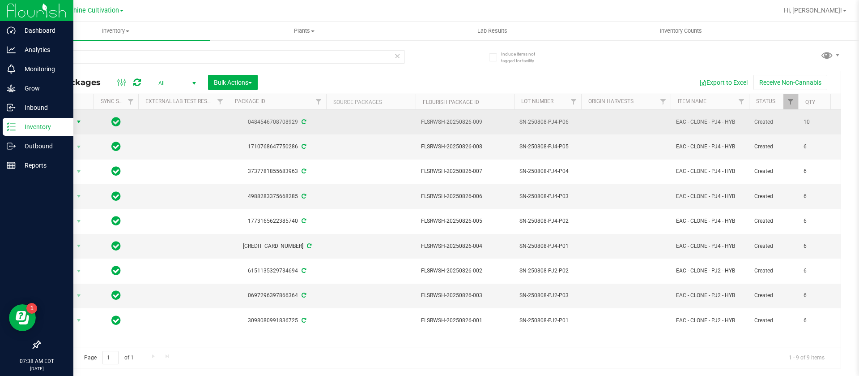
click at [71, 122] on span "Action" at bounding box center [61, 121] width 24 height 13
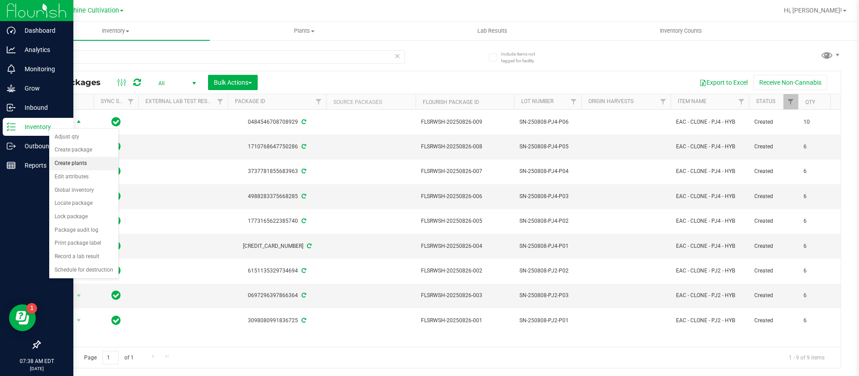
click at [82, 163] on li "Create plants" at bounding box center [83, 163] width 69 height 13
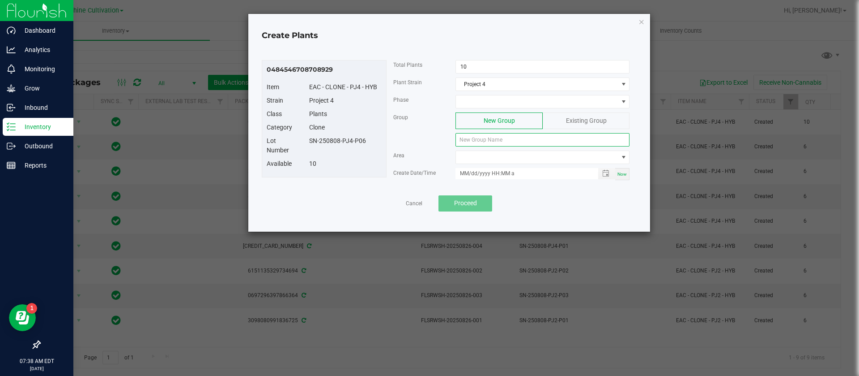
drag, startPoint x: 380, startPoint y: 143, endPoint x: 310, endPoint y: 139, distance: 70.4
click at [310, 139] on div "0484546708708929 Item EAC - CLONE - PJ4 - HYB Strain Project 4 Class Plants Cat…" at bounding box center [449, 124] width 375 height 128
drag, startPoint x: 371, startPoint y: 142, endPoint x: 309, endPoint y: 140, distance: 62.3
click at [309, 140] on div "SN-250808-PJ4-P06" at bounding box center [346, 140] width 86 height 9
copy div "SN-250808-PJ4-P06"
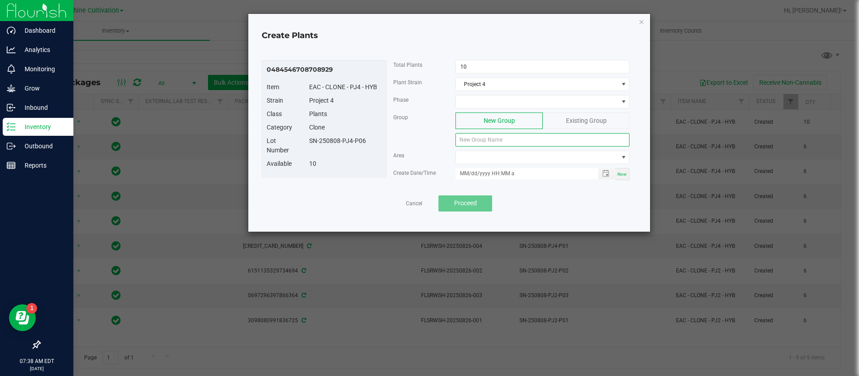
paste input "SN-250808-PJ4-P06"
click at [482, 99] on span at bounding box center [537, 101] width 162 height 13
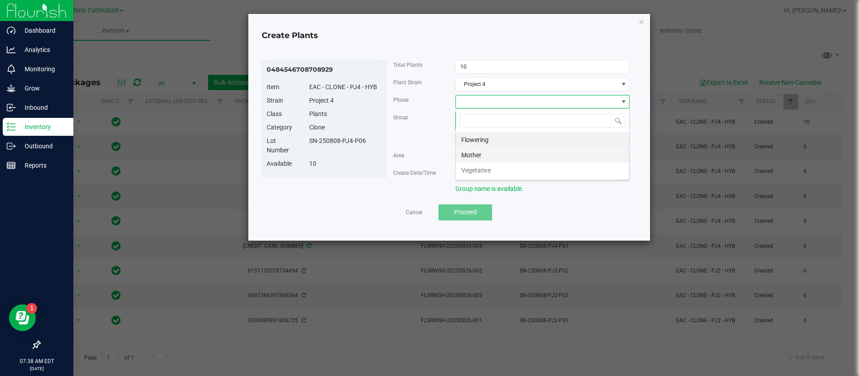
click at [489, 157] on li "Mother" at bounding box center [542, 154] width 173 height 15
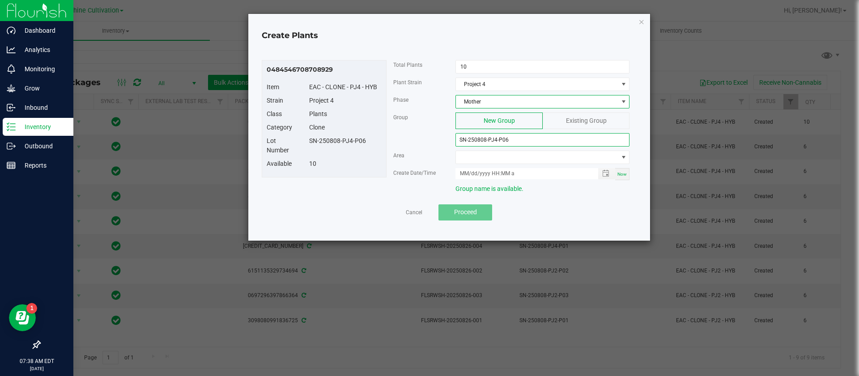
click at [518, 140] on input "SN-250808-PJ4-P06" at bounding box center [543, 139] width 174 height 13
type input "SN-250808-PJ4-P06-M"
click at [472, 64] on input "10" at bounding box center [542, 66] width 173 height 13
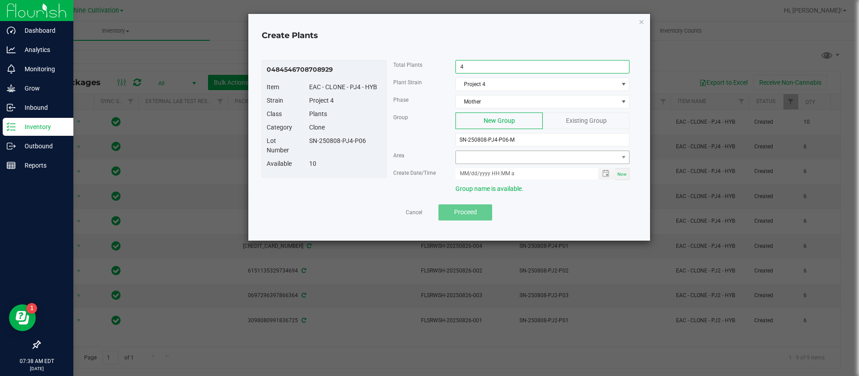
type input "4"
click at [465, 159] on span at bounding box center [537, 157] width 162 height 13
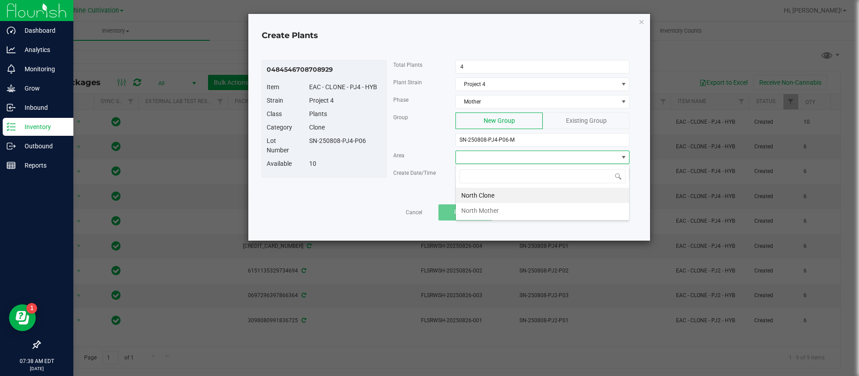
click at [498, 209] on li "North Mother" at bounding box center [542, 210] width 173 height 15
click at [625, 173] on span "Now" at bounding box center [622, 173] width 9 height 5
type input "08/26/2025 7:38 AM"
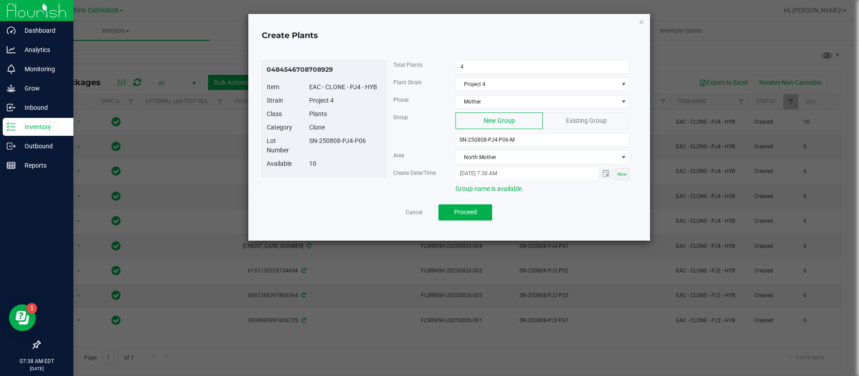
click at [467, 171] on input "08/26/2025 7:38 AM" at bounding box center [522, 173] width 133 height 11
click at [471, 175] on input "08/26/2025 7:38 AM" at bounding box center [522, 173] width 133 height 11
click at [346, 171] on div "Available 10" at bounding box center [324, 165] width 128 height 13
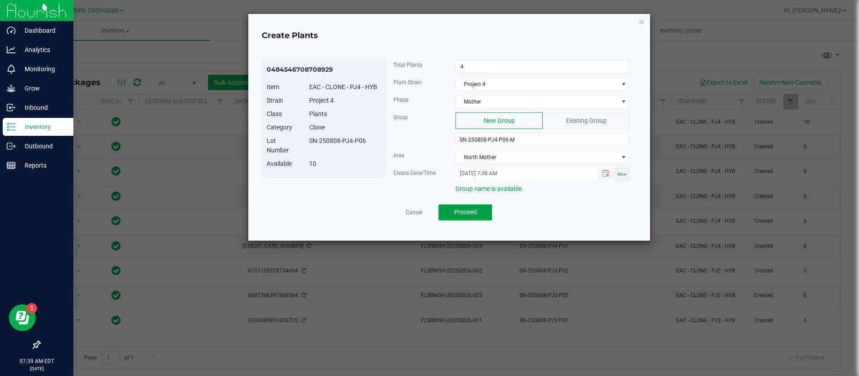
click at [475, 211] on span "Proceed" at bounding box center [465, 211] width 23 height 7
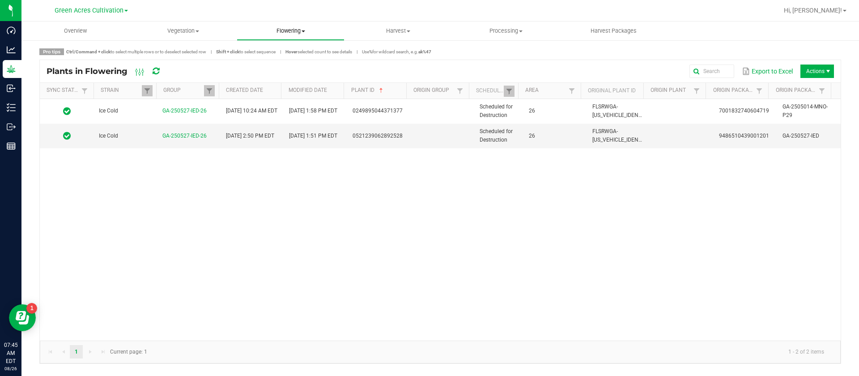
click at [286, 31] on span "Flowering" at bounding box center [290, 31] width 107 height 8
click at [291, 69] on li "Flowering groups" at bounding box center [291, 65] width 108 height 11
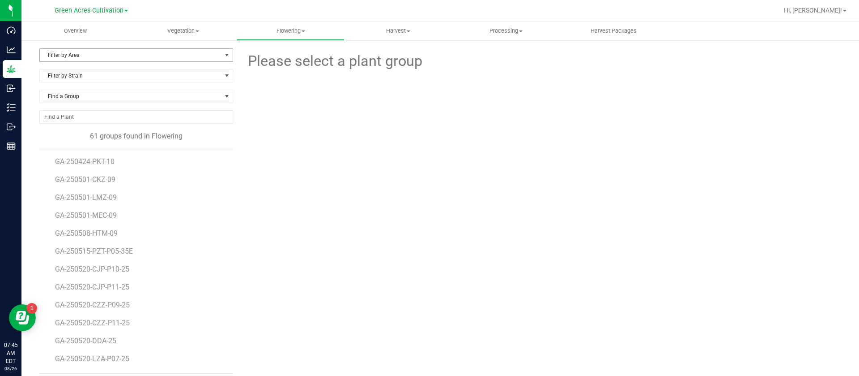
click at [55, 52] on span "Filter by Area" at bounding box center [131, 55] width 182 height 13
click at [72, 150] on li "26" at bounding box center [135, 149] width 190 height 13
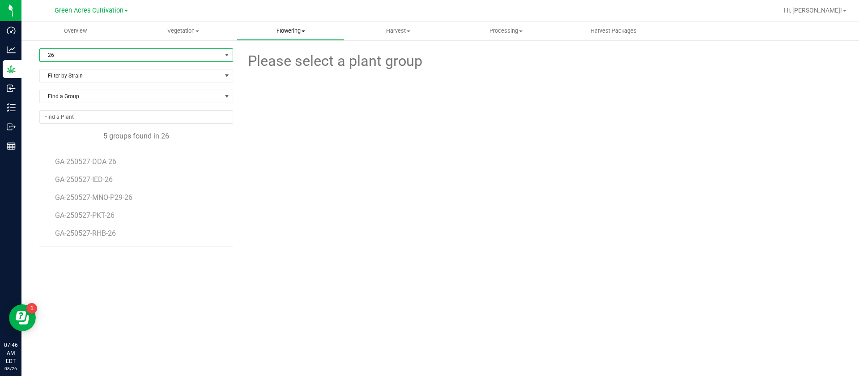
click at [290, 29] on span "Flowering" at bounding box center [290, 31] width 107 height 8
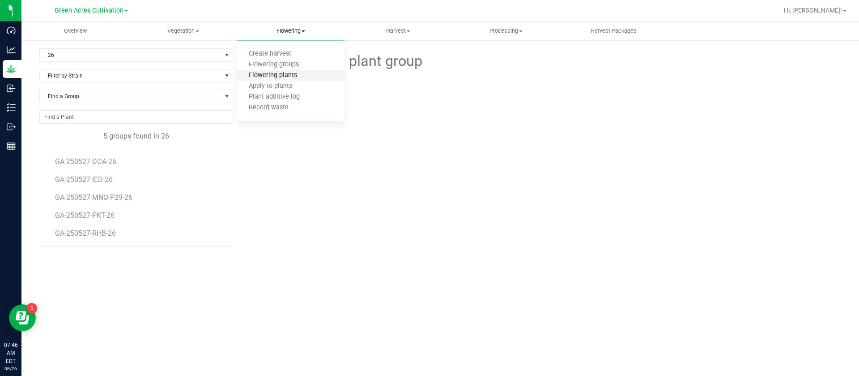
click at [292, 77] on span "Flowering plants" at bounding box center [273, 76] width 73 height 8
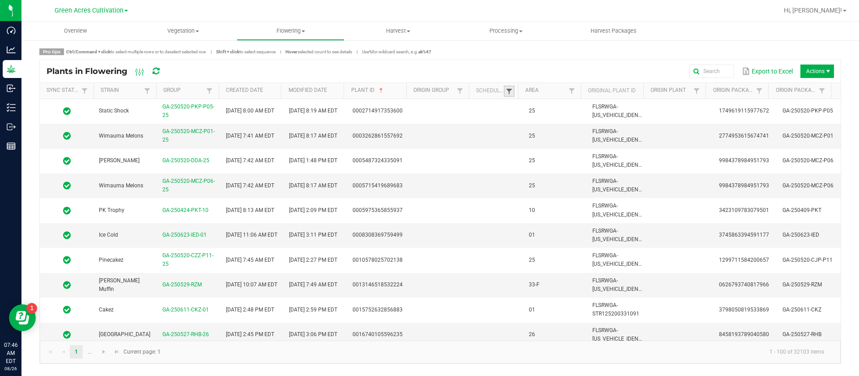
click at [508, 88] on span at bounding box center [509, 91] width 7 height 7
click at [538, 128] on li "Scheduled" at bounding box center [553, 129] width 87 height 12
checkbox input "true"
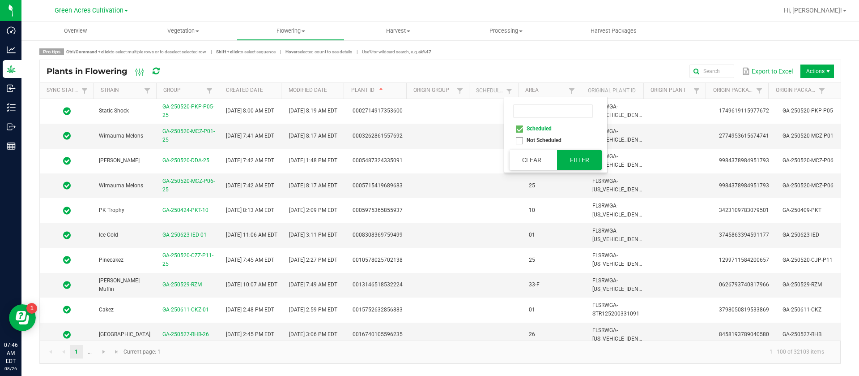
click at [588, 158] on button "Filter" at bounding box center [579, 160] width 45 height 20
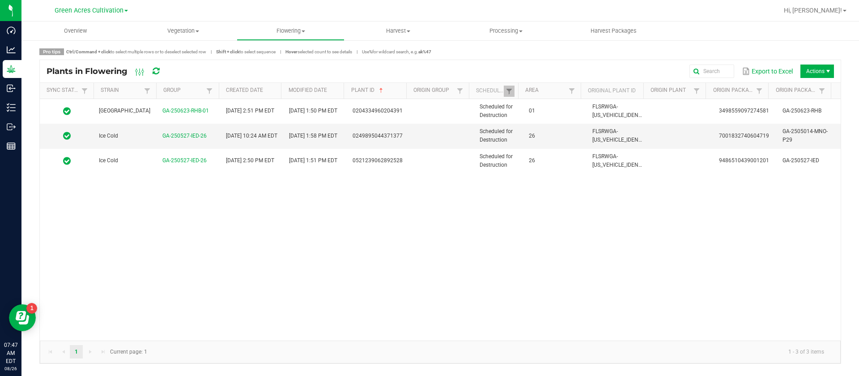
click at [682, 318] on div "Rainbow Harbor GA-250623-RHB-01 07/17/2025 2:51 PM EDT 08/19/2025 1:50 PM EDT 0…" at bounding box center [440, 219] width 801 height 241
click at [580, 240] on div "Rainbow Harbor GA-250623-RHB-01 07/17/2025 2:51 PM EDT 08/19/2025 1:50 PM EDT 0…" at bounding box center [440, 219] width 801 height 241
click at [420, 258] on div "Rainbow Harbor GA-250623-RHB-01 07/17/2025 2:51 PM EDT 08/19/2025 1:50 PM EDT 0…" at bounding box center [440, 219] width 801 height 241
click at [520, 263] on div "Rainbow Harbor GA-250623-RHB-01 07/17/2025 2:51 PM EDT 08/19/2025 1:50 PM EDT 0…" at bounding box center [440, 219] width 801 height 241
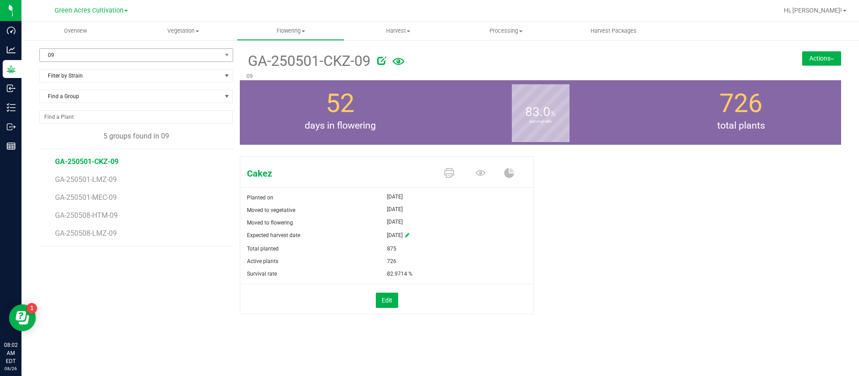
click at [122, 56] on span "09" at bounding box center [131, 55] width 182 height 13
click at [107, 158] on span "GA-250501-CKZ-09" at bounding box center [87, 161] width 64 height 9
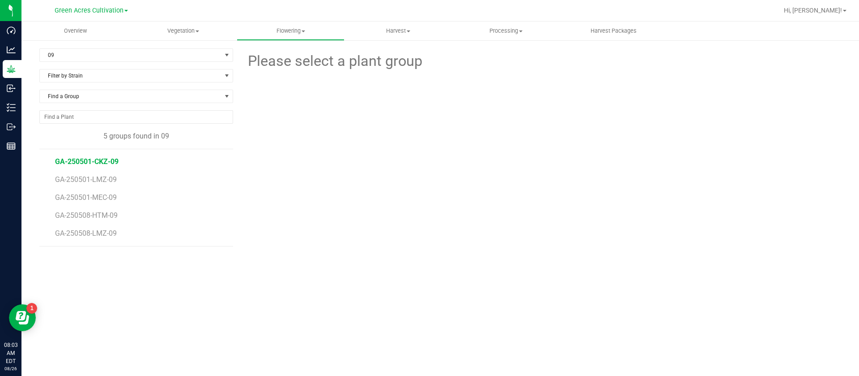
click at [107, 158] on span "GA-250501-CKZ-09" at bounding box center [87, 161] width 64 height 9
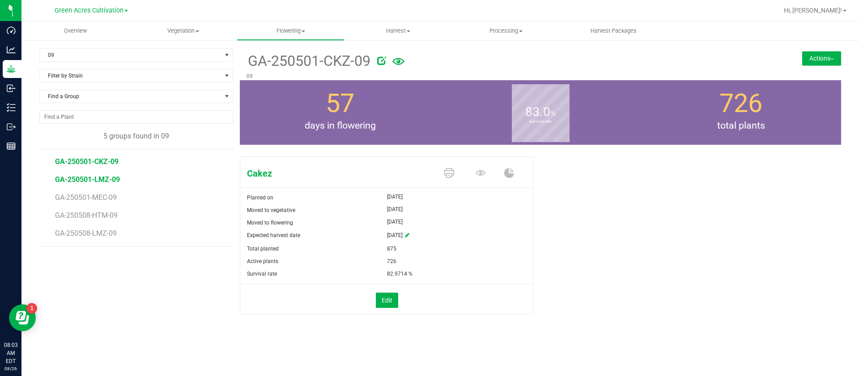
click at [100, 180] on span "GA-250501-LMZ-09" at bounding box center [87, 179] width 65 height 9
click at [295, 196] on div "Planted on" at bounding box center [313, 197] width 147 height 13
click at [658, 176] on div "Lemon Zest Planted on May 27, 2025 Moved to vegetative May 27, 2025 Moved to fl…" at bounding box center [541, 245] width 602 height 184
click at [135, 235] on li "GA-250508-LMZ-09" at bounding box center [141, 233] width 172 height 25
drag, startPoint x: 129, startPoint y: 238, endPoint x: 53, endPoint y: 155, distance: 112.8
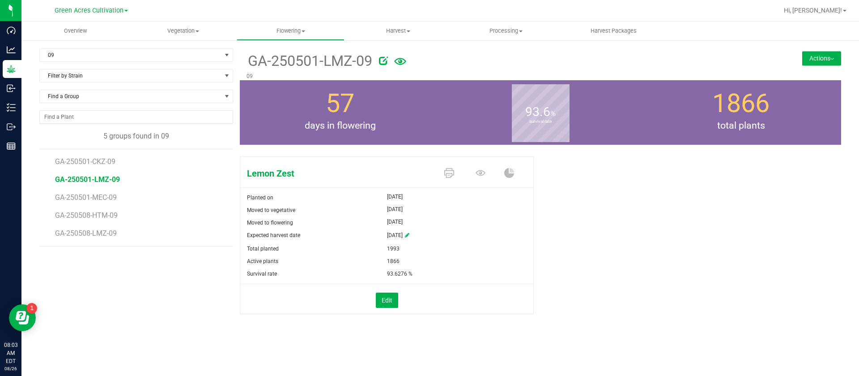
click at [53, 155] on div "GA-250501-CKZ-09 GA-250501-LMZ-09 GA-250501-MEC-09 GA-250508-HTM-09 GA-250508-L…" at bounding box center [136, 198] width 194 height 98
drag, startPoint x: 82, startPoint y: 191, endPoint x: 689, endPoint y: 217, distance: 607.5
click at [689, 217] on div "Lemon Zest Planted on May 27, 2025 Moved to vegetative May 27, 2025 Moved to fl…" at bounding box center [541, 245] width 602 height 184
click at [101, 162] on span "GA-250501-CKZ-09" at bounding box center [87, 161] width 64 height 9
click at [106, 179] on span "GA-250501-LMZ-09" at bounding box center [87, 179] width 65 height 9
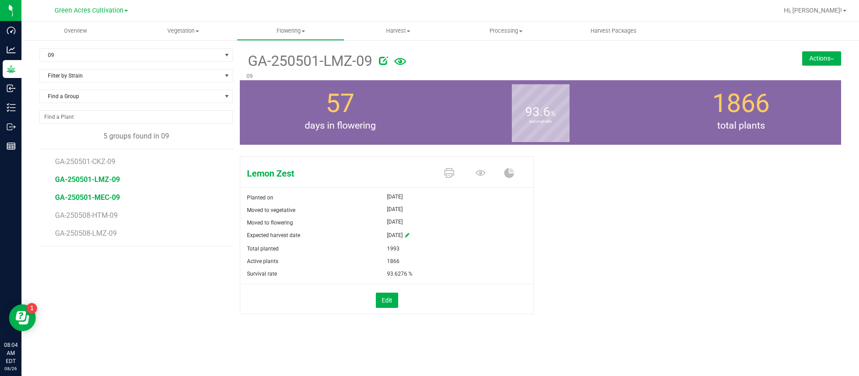
click at [96, 200] on span "GA-250501-MEC-09" at bounding box center [87, 197] width 65 height 9
click at [114, 232] on span "GA-250508-LMZ-09" at bounding box center [87, 233] width 65 height 9
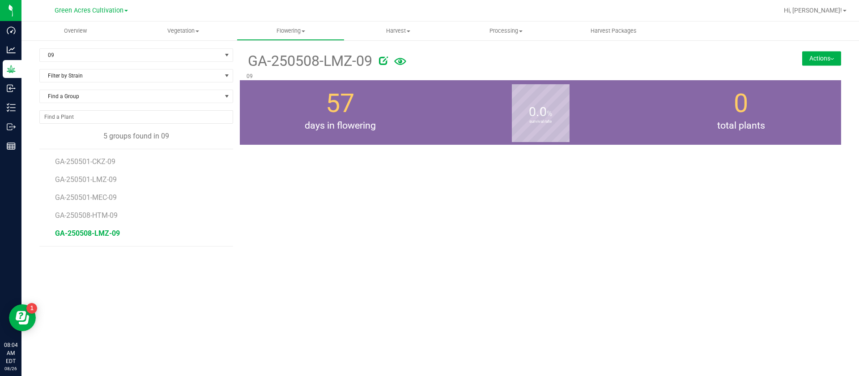
click at [112, 233] on span "GA-250508-LMZ-09" at bounding box center [87, 233] width 65 height 9
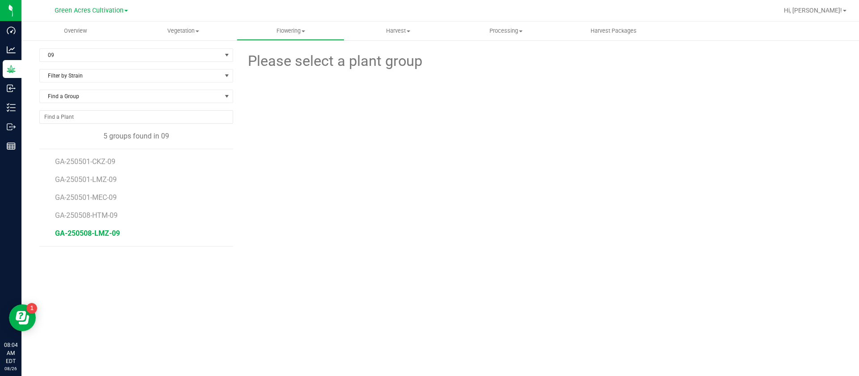
click at [112, 233] on span "GA-250508-LMZ-09" at bounding box center [87, 233] width 65 height 9
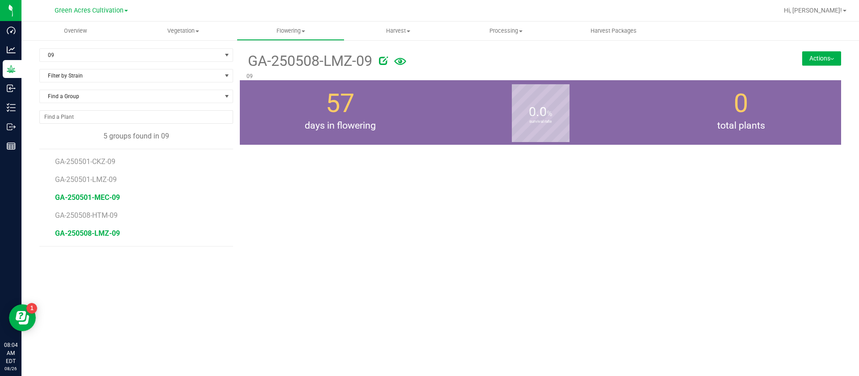
click at [106, 196] on span "GA-250501-MEC-09" at bounding box center [87, 197] width 65 height 9
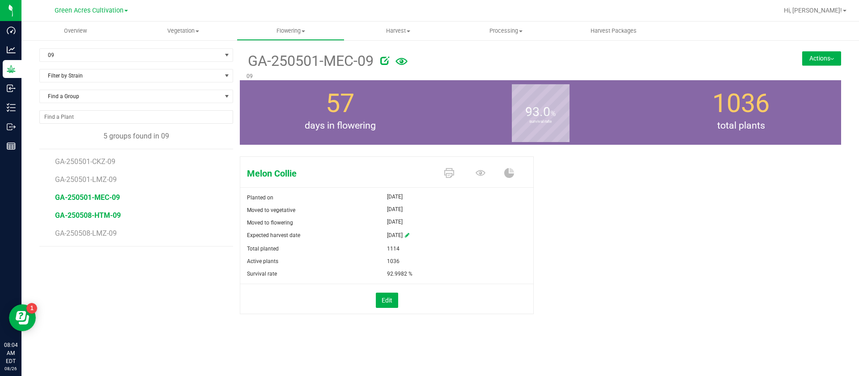
click at [110, 214] on span "GA-250508-HTM-09" at bounding box center [88, 215] width 66 height 9
click at [608, 137] on div "92.3 % survival rate" at bounding box center [540, 112] width 201 height 64
click at [109, 197] on span "GA-250501-MEC-09" at bounding box center [87, 197] width 65 height 9
click at [603, 203] on div "Melon Collie Planted on May 27, 2025 Moved to vegetative May 27, 2025 Moved to …" at bounding box center [541, 245] width 602 height 184
click at [794, 225] on div "Melon Collie Planted on May 27, 2025 Moved to vegetative May 27, 2025 Moved to …" at bounding box center [541, 245] width 602 height 184
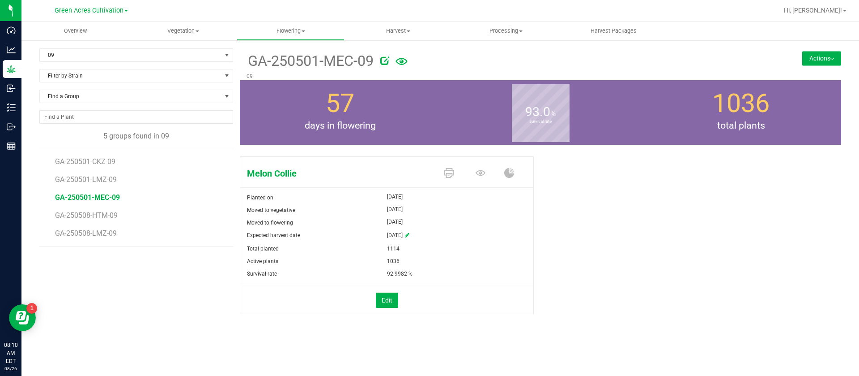
click at [529, 268] on div "92.9982 %" at bounding box center [460, 273] width 147 height 13
click at [82, 53] on span "09" at bounding box center [131, 55] width 182 height 13
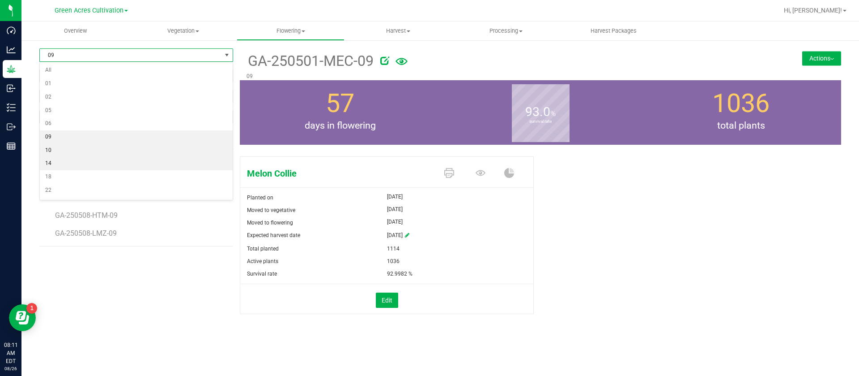
scroll to position [67, 0]
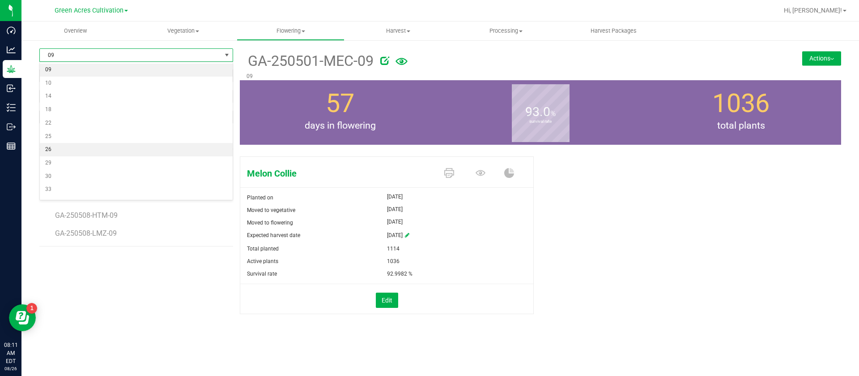
click at [66, 150] on li "26" at bounding box center [136, 149] width 193 height 13
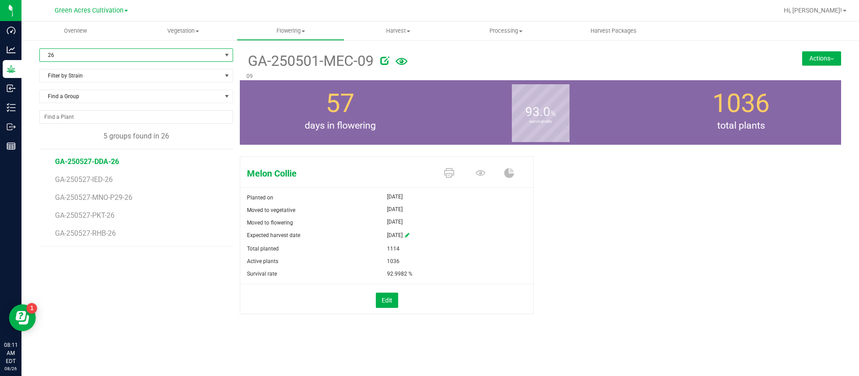
click at [89, 161] on span "GA-250527-DDA-26" at bounding box center [87, 161] width 64 height 9
drag, startPoint x: 247, startPoint y: 58, endPoint x: 352, endPoint y: 61, distance: 105.2
click at [352, 61] on span "GA-250527-DDA-26" at bounding box center [309, 61] width 125 height 22
copy span "GA-250527-DDA"
click at [808, 57] on button "Actions" at bounding box center [821, 58] width 39 height 14
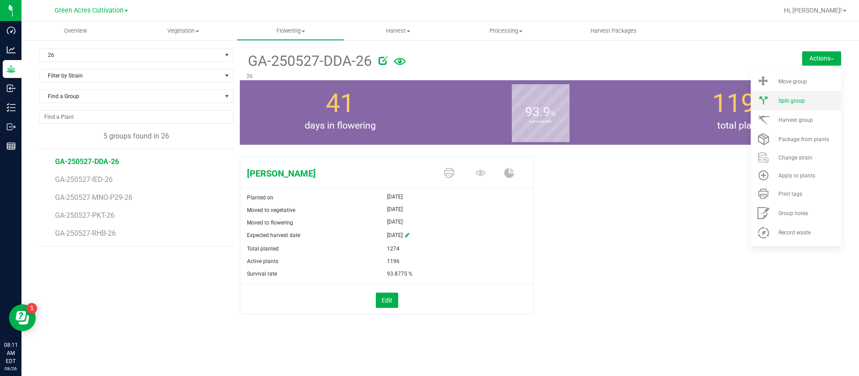
click at [806, 101] on div "Split group" at bounding box center [809, 101] width 61 height 6
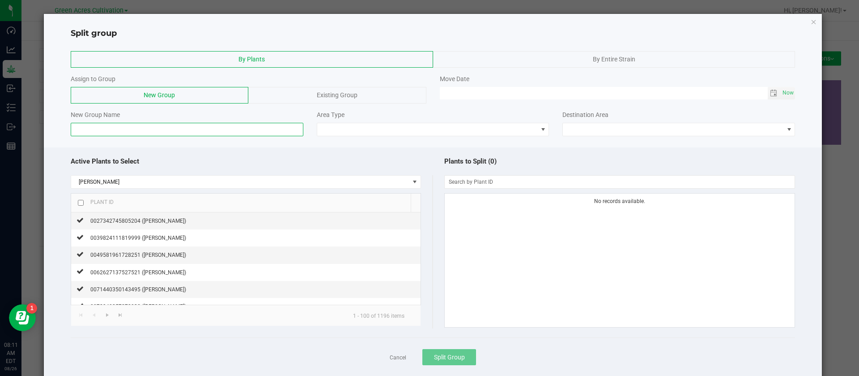
paste input "GA-250527-DDA"
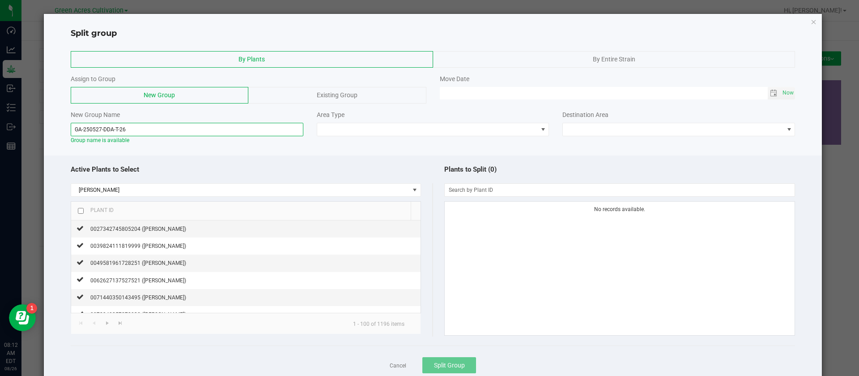
type input "GA-250527-DDA-T-26"
click at [82, 209] on input "checkbox" at bounding box center [81, 211] width 6 height 6
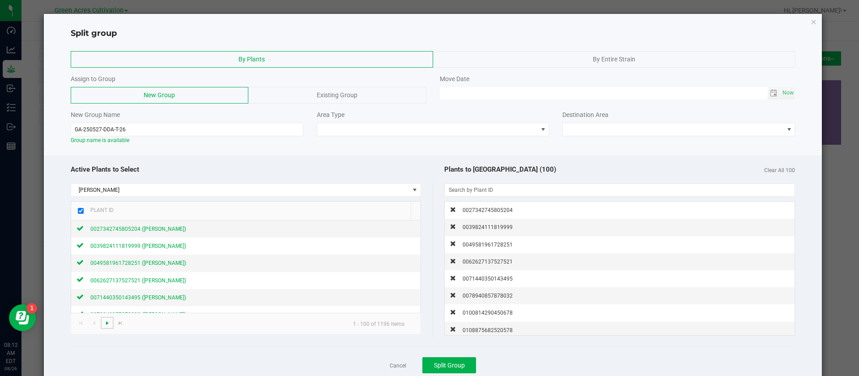
click at [107, 321] on span "Go to the next page" at bounding box center [107, 322] width 7 height 7
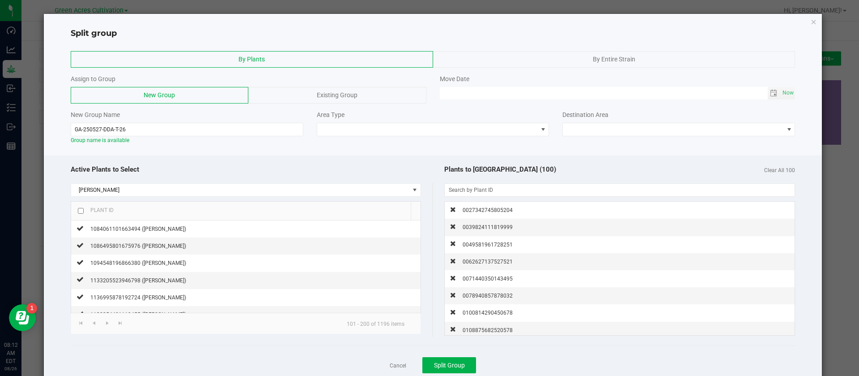
click at [78, 211] on input "checkbox" at bounding box center [81, 211] width 6 height 6
click at [104, 322] on span "Go to the next page" at bounding box center [107, 322] width 7 height 7
click at [81, 211] on input "checkbox" at bounding box center [81, 211] width 6 height 6
click at [104, 321] on span "Go to the next page" at bounding box center [107, 322] width 7 height 7
checkbox input "false"
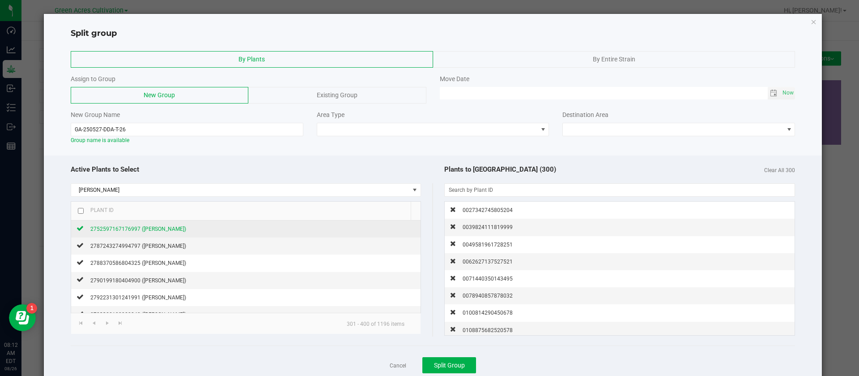
click at [149, 229] on span "2752597167176997 (Don Dada)" at bounding box center [138, 229] width 96 height 6
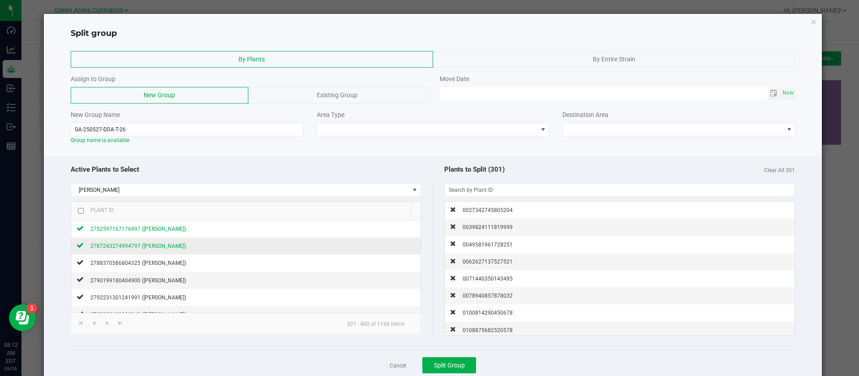
drag, startPoint x: 146, startPoint y: 250, endPoint x: 145, endPoint y: 256, distance: 6.4
click at [146, 250] on div "2787243274994797 (Don Dada)" at bounding box center [135, 245] width 102 height 9
click at [144, 263] on span "2788370586804325 (Don Dada)" at bounding box center [138, 263] width 96 height 6
click at [144, 281] on span "2790199180404900 (Don Dada)" at bounding box center [138, 280] width 96 height 6
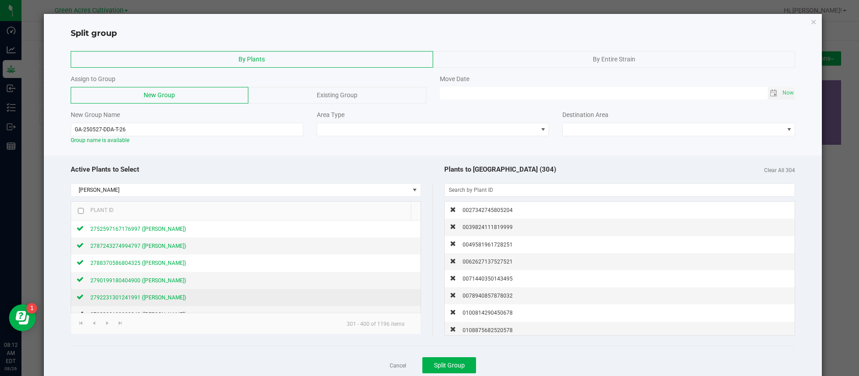
click at [145, 299] on span "2792231301241991 (Don Dada)" at bounding box center [138, 297] width 96 height 6
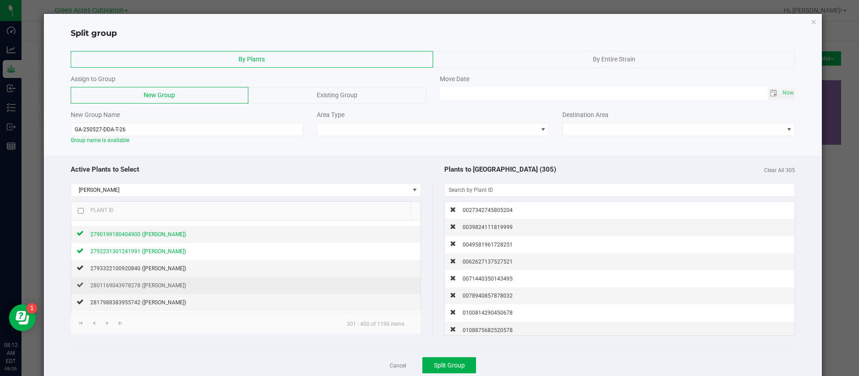
scroll to position [67, 0]
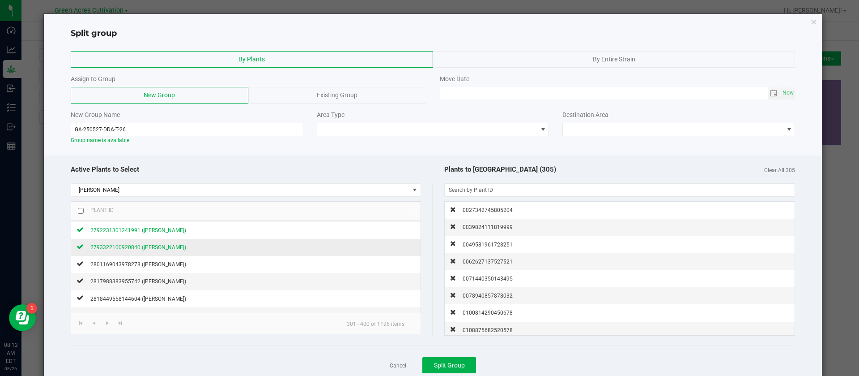
click at [154, 248] on span "2793322100920840 (Don Dada)" at bounding box center [138, 247] width 96 height 6
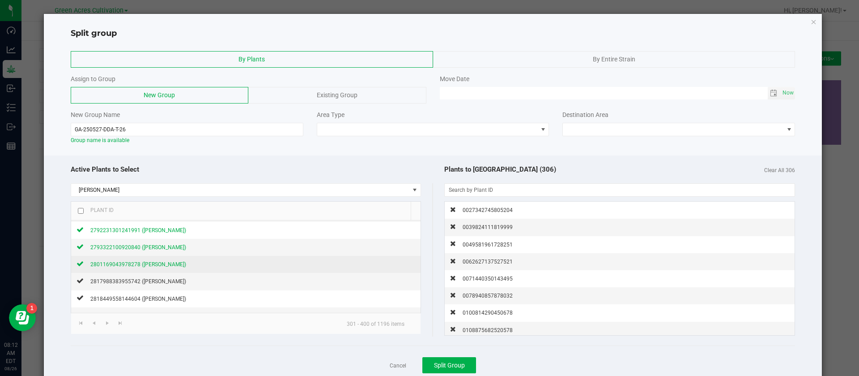
click at [153, 263] on span "2801169043978278 (Don Dada)" at bounding box center [138, 264] width 96 height 6
click at [157, 282] on span "2817988383955742 (Don Dada)" at bounding box center [138, 281] width 96 height 6
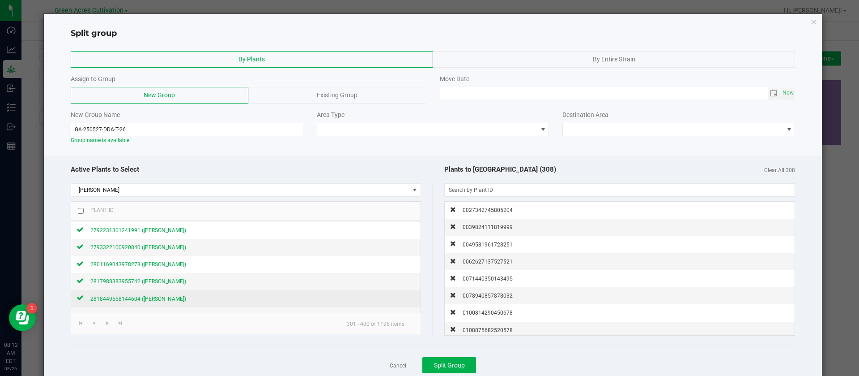
click at [158, 297] on span "2818449558144604 (Don Dada)" at bounding box center [138, 298] width 96 height 6
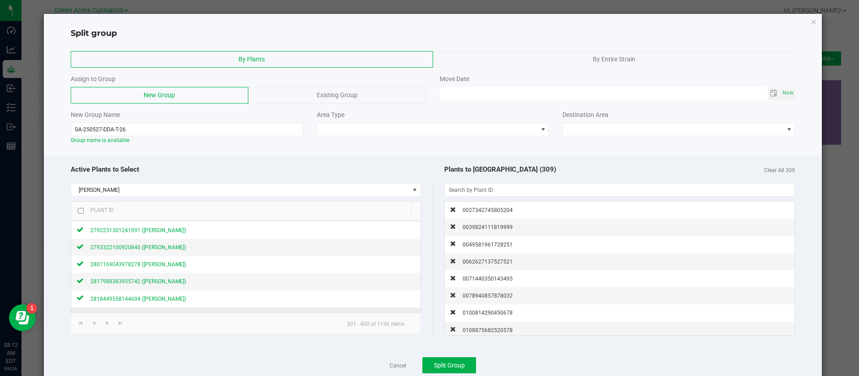
scroll to position [134, 0]
click at [151, 250] on span "2823651348850979 (Don Dada)" at bounding box center [138, 248] width 96 height 6
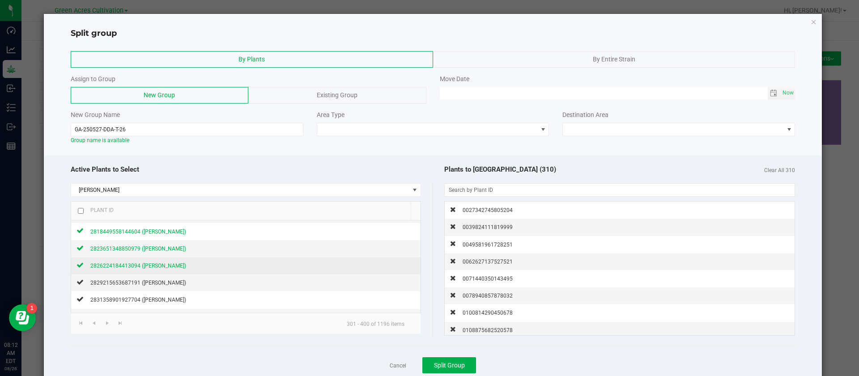
click at [154, 265] on span "2826224184413094 (Don Dada)" at bounding box center [138, 265] width 96 height 6
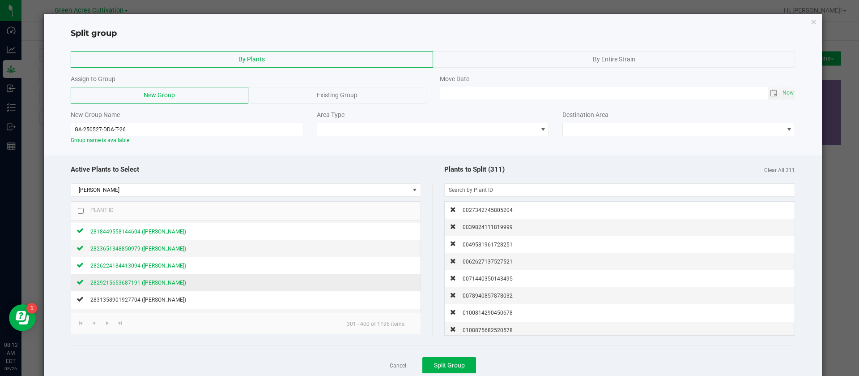
click at [154, 280] on span "2829215653687191 (Don Dada)" at bounding box center [138, 282] width 96 height 6
click at [363, 124] on span at bounding box center [427, 129] width 221 height 13
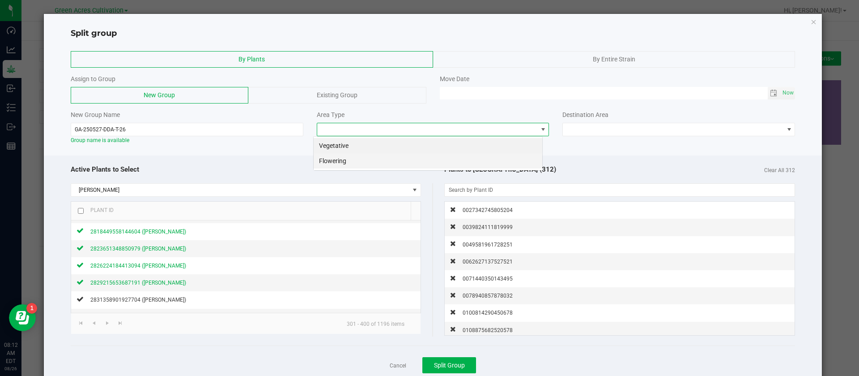
scroll to position [13, 230]
click at [344, 160] on li "Flowering" at bounding box center [428, 160] width 229 height 15
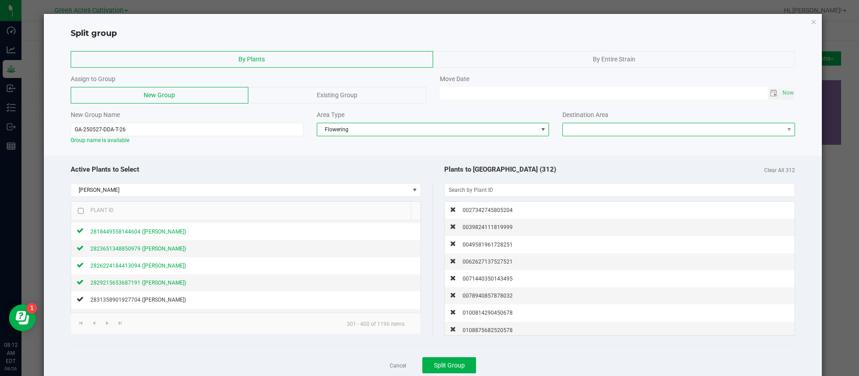
click at [567, 128] on span at bounding box center [673, 129] width 221 height 13
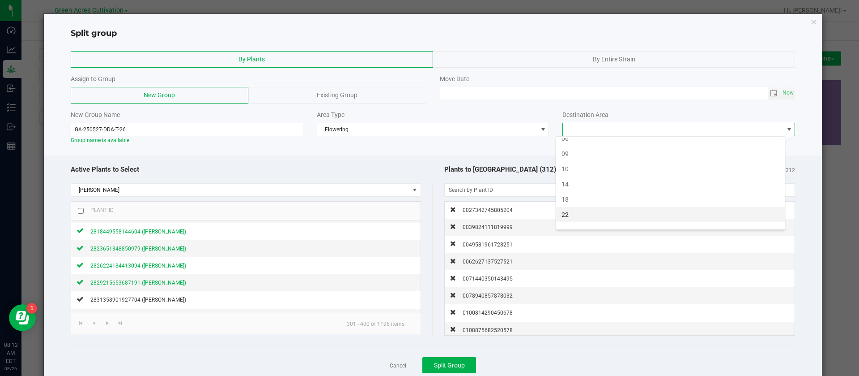
scroll to position [83, 0]
click at [577, 213] on li "26" at bounding box center [670, 214] width 229 height 15
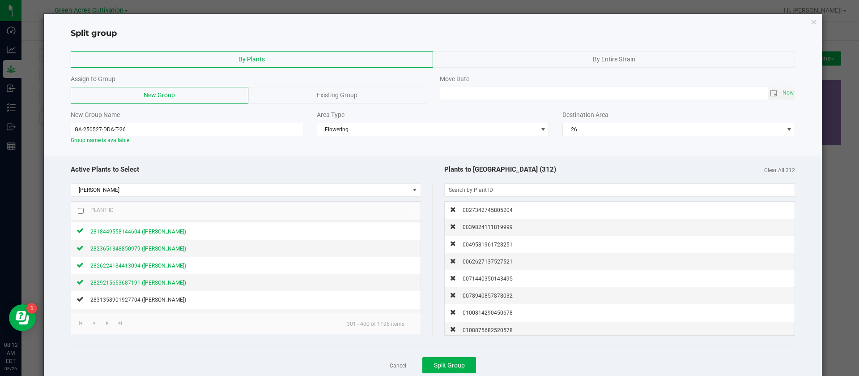
click at [461, 154] on div at bounding box center [433, 152] width 779 height 7
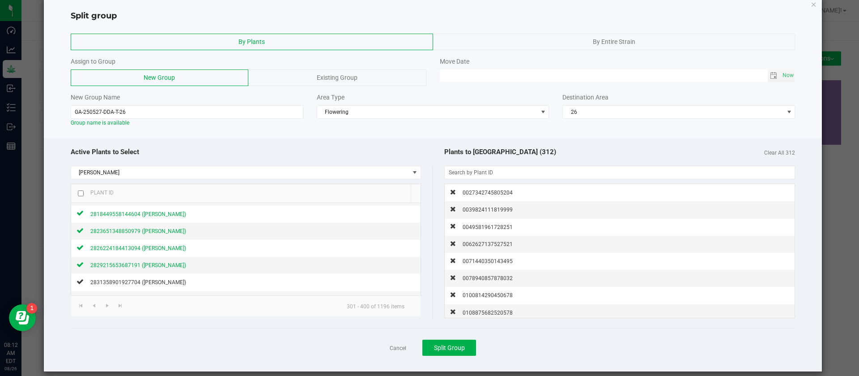
scroll to position [27, 0]
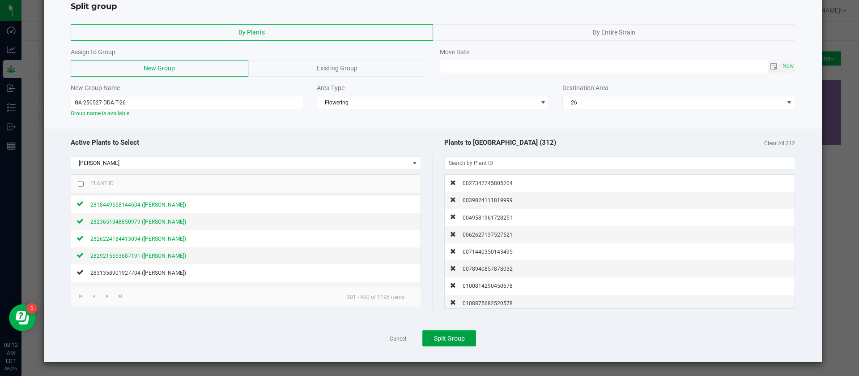
click at [439, 330] on button "Split Group" at bounding box center [450, 338] width 54 height 16
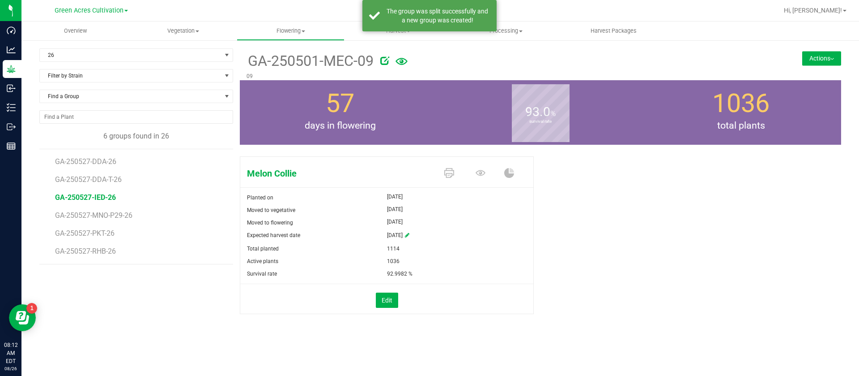
click at [94, 197] on span "GA-250527-IED-26" at bounding box center [85, 197] width 61 height 9
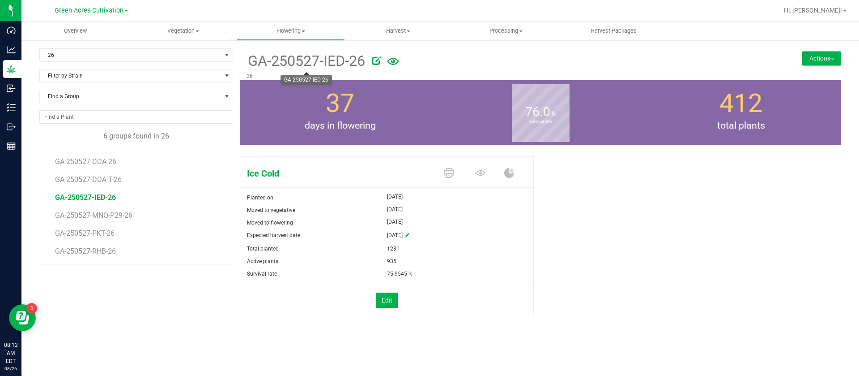
drag, startPoint x: 248, startPoint y: 62, endPoint x: 348, endPoint y: 63, distance: 100.3
click at [348, 63] on span "GA-250527-IED-26" at bounding box center [306, 61] width 119 height 22
copy span "GA-250527-IED"
click at [811, 61] on button "Actions" at bounding box center [821, 58] width 39 height 14
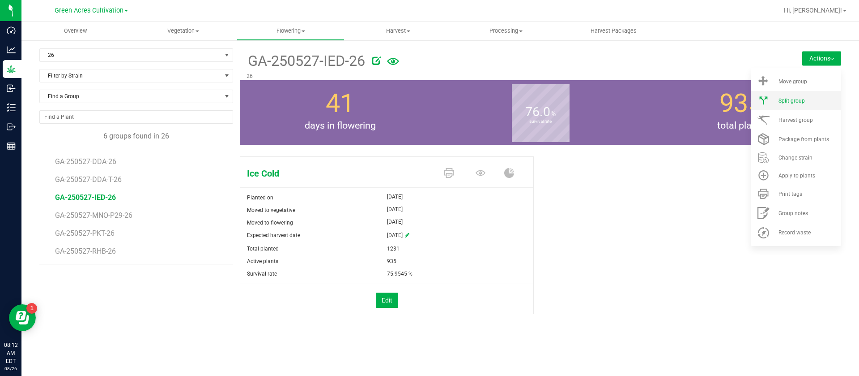
click at [797, 98] on span "Split group" at bounding box center [792, 101] width 26 height 6
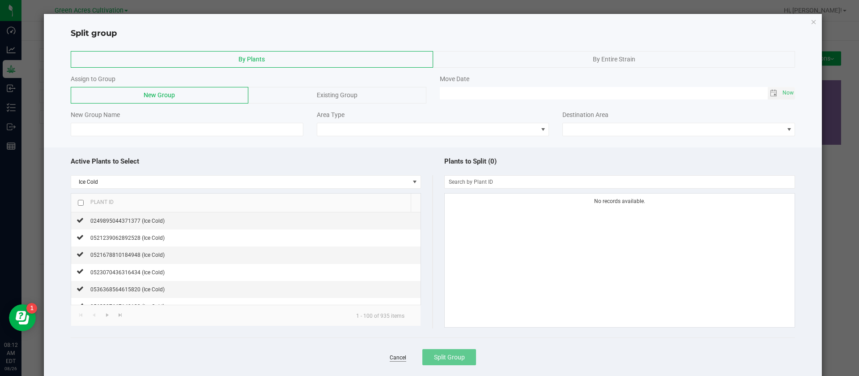
click at [397, 358] on link "Cancel" at bounding box center [398, 358] width 17 height 8
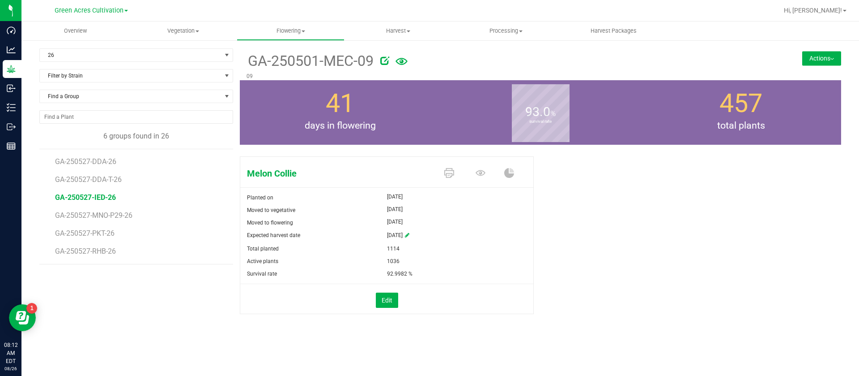
click at [100, 196] on span "GA-250527-IED-26" at bounding box center [85, 197] width 61 height 9
click at [480, 173] on icon at bounding box center [481, 173] width 10 height 6
click at [836, 56] on button "Actions" at bounding box center [821, 58] width 39 height 14
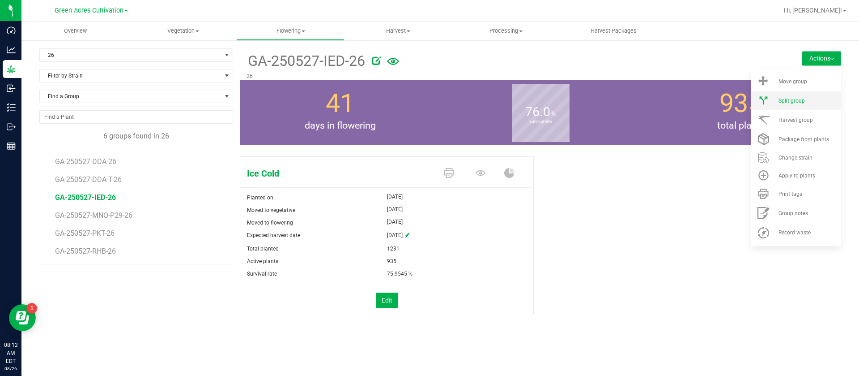
click at [805, 104] on li "Split group" at bounding box center [796, 100] width 90 height 19
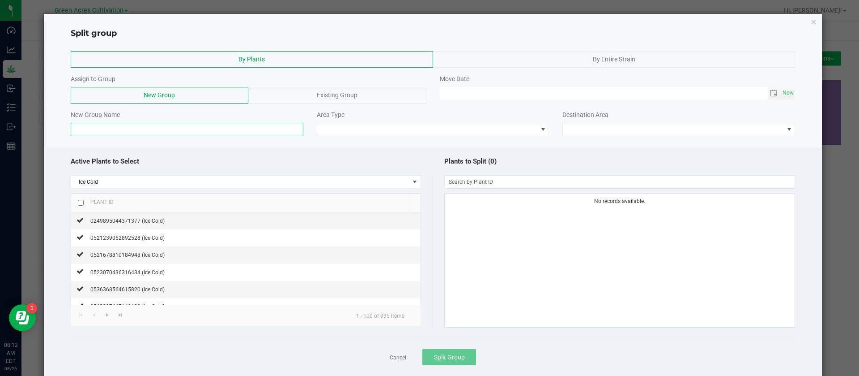
paste input "GA-250527-IED"
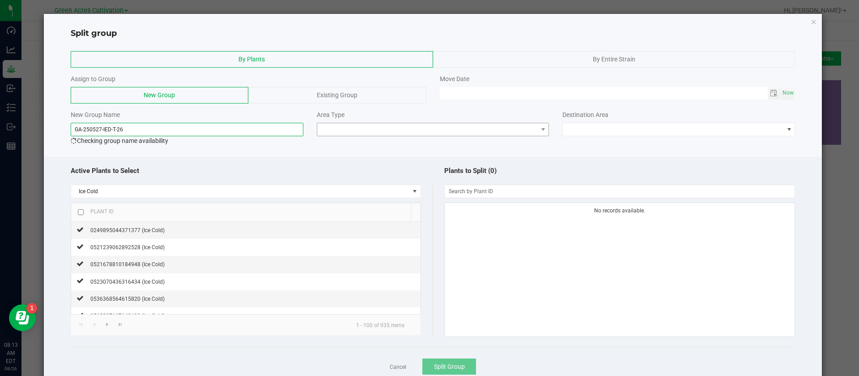
type input "GA-250527-IED-T-26"
click at [364, 132] on span at bounding box center [427, 129] width 221 height 13
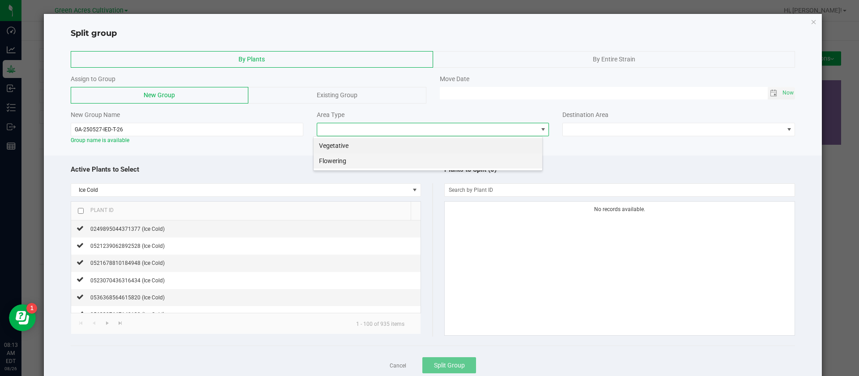
scroll to position [13, 230]
click at [351, 160] on li "Flowering" at bounding box center [428, 160] width 229 height 15
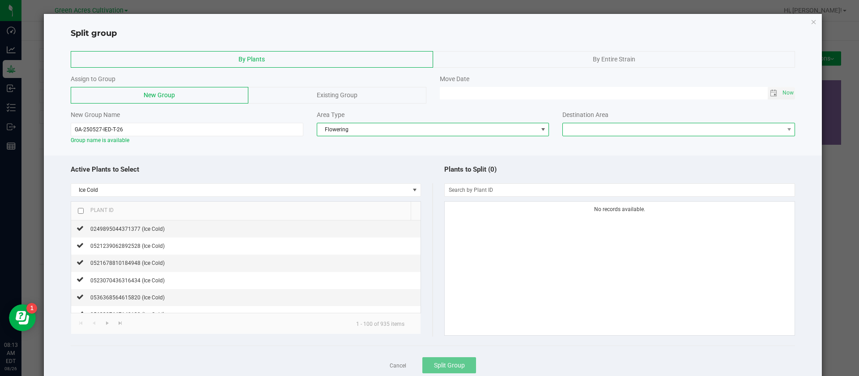
click at [563, 131] on span at bounding box center [673, 129] width 221 height 13
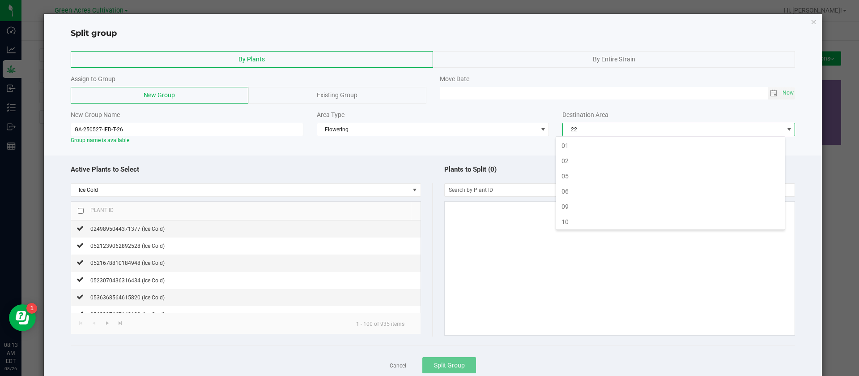
scroll to position [78, 0]
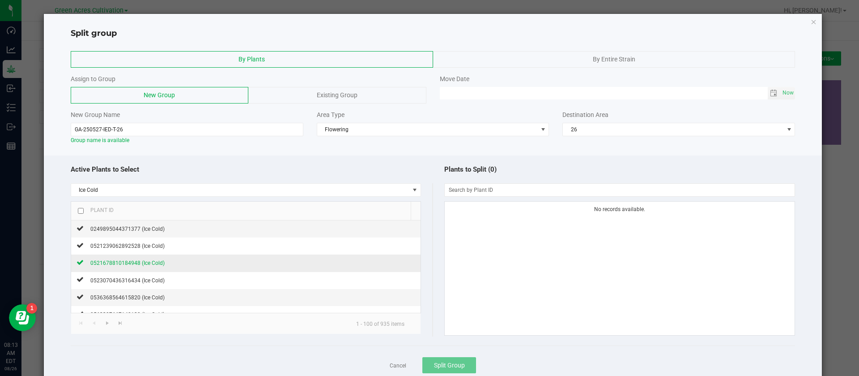
click at [144, 260] on span "0521678810184948 (Ice Cold)" at bounding box center [127, 263] width 74 height 6
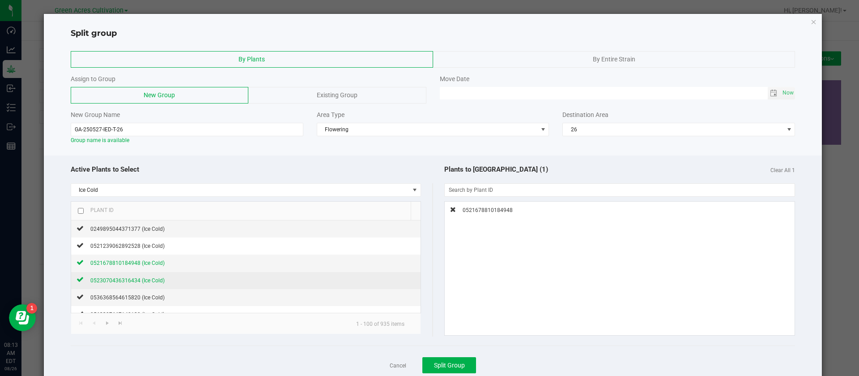
click at [132, 281] on span "0523070436316434 (Ice Cold)" at bounding box center [127, 280] width 74 height 6
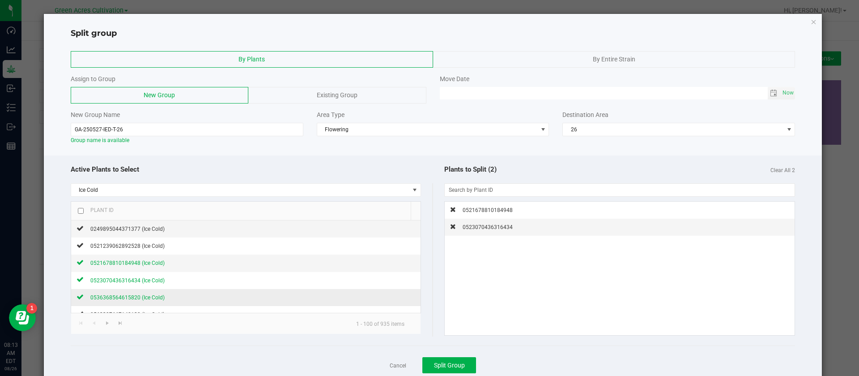
click at [121, 294] on span "0536368564615820 (Ice Cold)" at bounding box center [127, 297] width 74 height 6
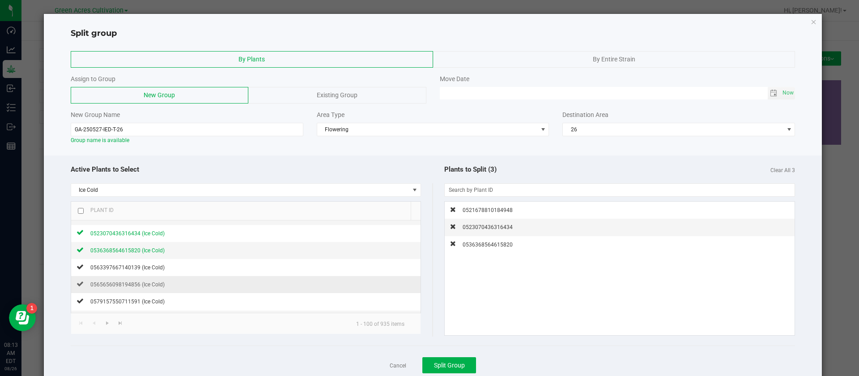
scroll to position [67, 0]
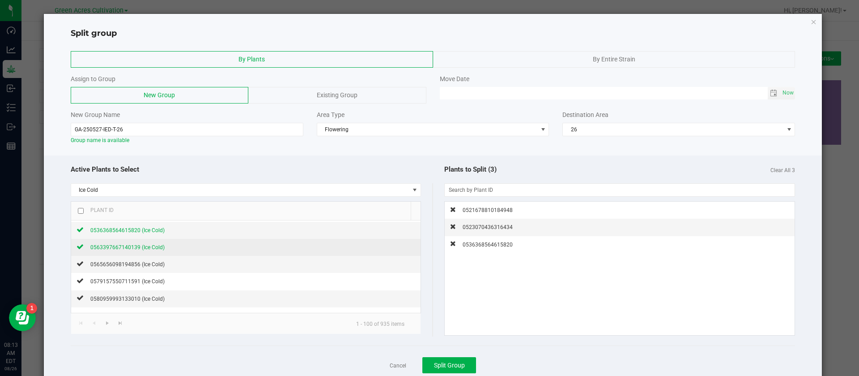
click at [113, 246] on span "0563397667140139 (Ice Cold)" at bounding box center [127, 247] width 74 height 6
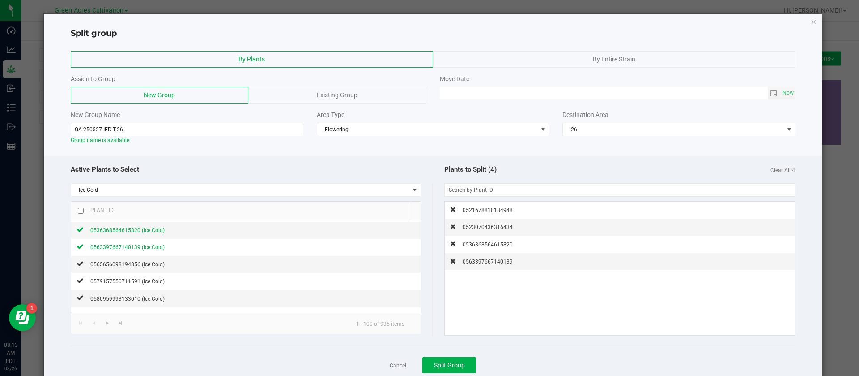
click at [79, 209] on input "checkbox" at bounding box center [81, 211] width 6 height 6
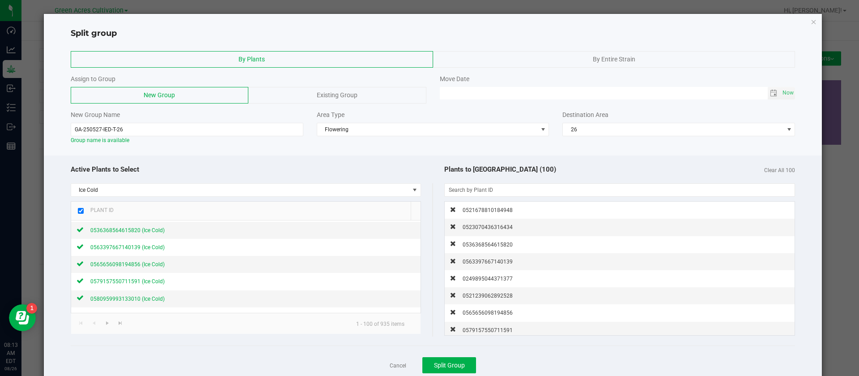
click at [785, 166] on span "Clear All 100" at bounding box center [779, 169] width 31 height 10
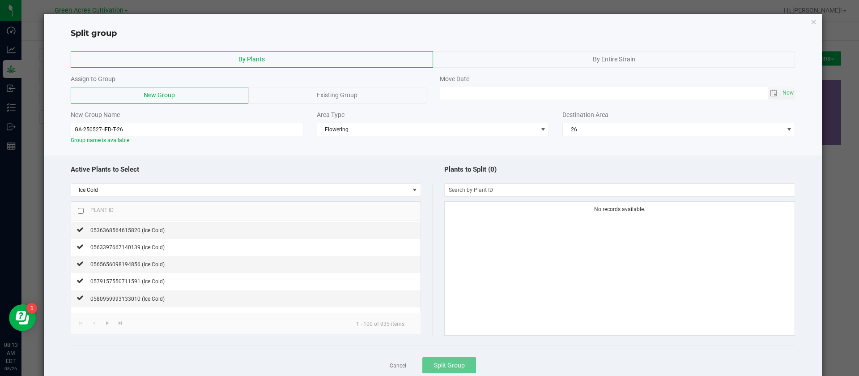
click at [78, 209] on input "checkbox" at bounding box center [81, 211] width 6 height 6
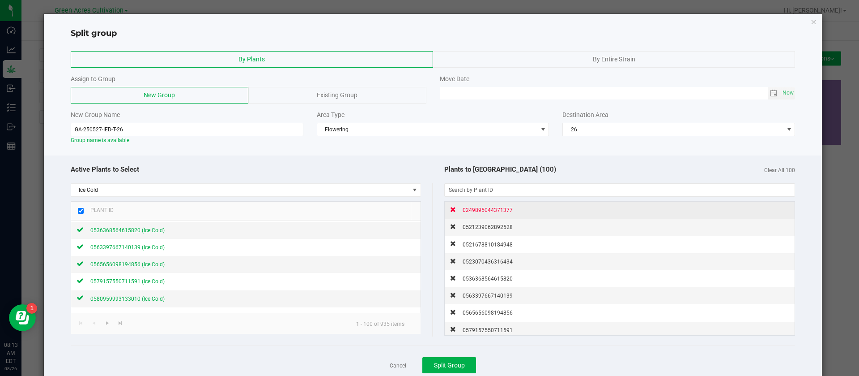
click at [487, 208] on span "0249895044371377" at bounding box center [488, 210] width 50 height 6
click at [491, 209] on span "0521239062892528" at bounding box center [488, 210] width 50 height 6
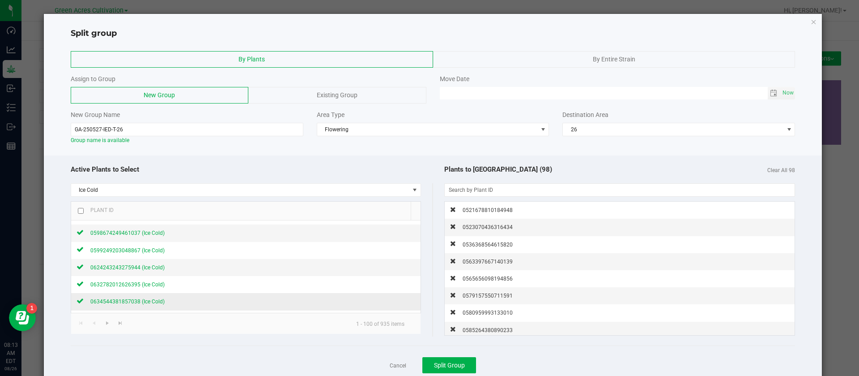
scroll to position [201, 0]
click at [101, 322] on link at bounding box center [107, 322] width 13 height 12
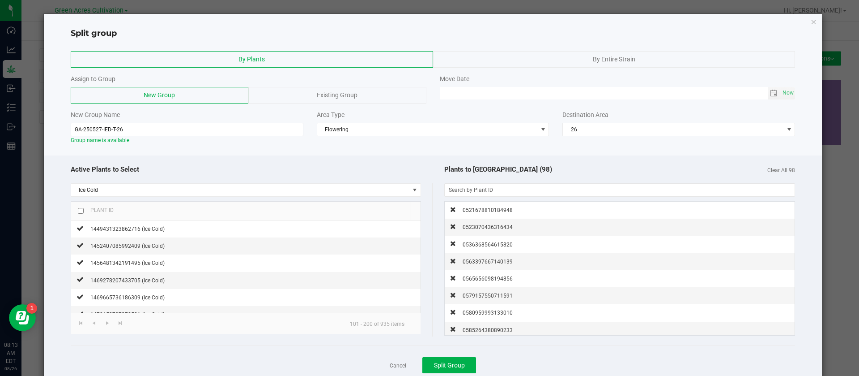
click at [80, 211] on input "checkbox" at bounding box center [81, 211] width 6 height 6
click at [104, 324] on span "Go to the next page" at bounding box center [107, 322] width 7 height 7
click at [84, 209] on div "Plant ID" at bounding box center [99, 209] width 30 height 7
click at [81, 212] on input "checkbox" at bounding box center [81, 211] width 6 height 6
click at [103, 318] on link at bounding box center [107, 322] width 13 height 12
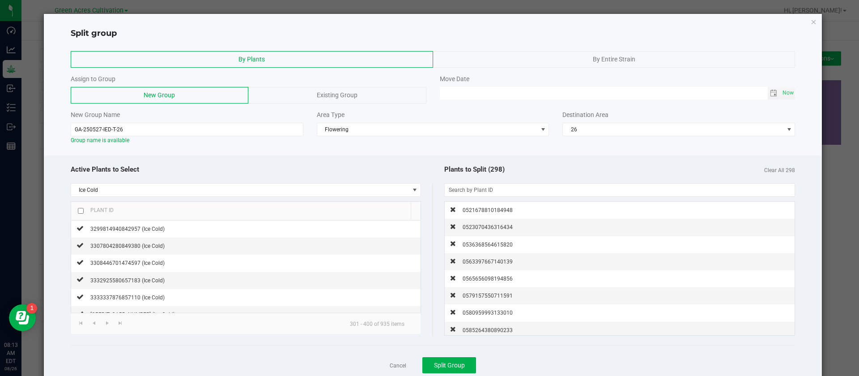
click at [79, 211] on input "checkbox" at bounding box center [81, 211] width 6 height 6
click at [107, 325] on span "Go to the next page" at bounding box center [107, 322] width 7 height 7
click at [97, 323] on span "Go to the previous page" at bounding box center [93, 322] width 7 height 7
click at [81, 212] on input "checkbox" at bounding box center [81, 211] width 6 height 6
checkbox input "false"
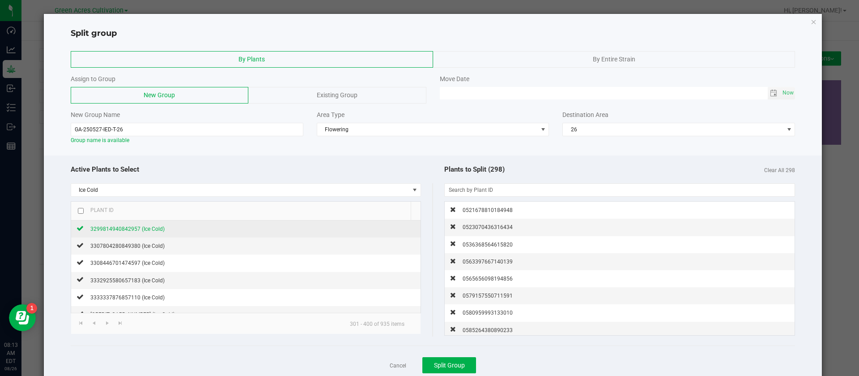
click at [132, 228] on span "3299814940842957 (Ice Cold)" at bounding box center [127, 229] width 74 height 6
click at [136, 247] on span "3307804280849380 (Ice Cold)" at bounding box center [127, 246] width 74 height 6
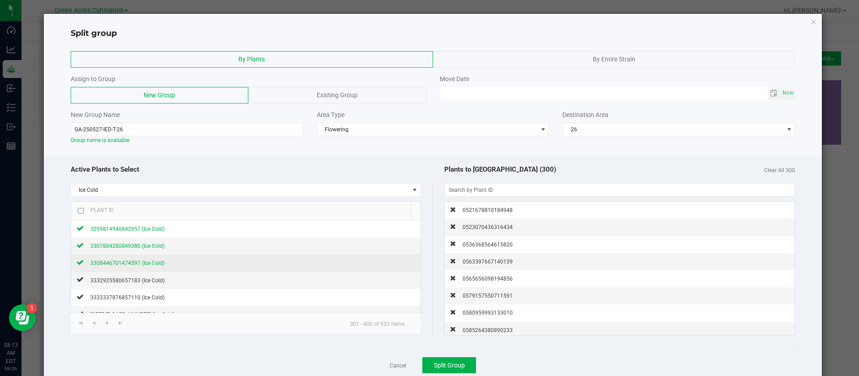
click at [132, 263] on span "3308446701474597 (Ice Cold)" at bounding box center [127, 263] width 74 height 6
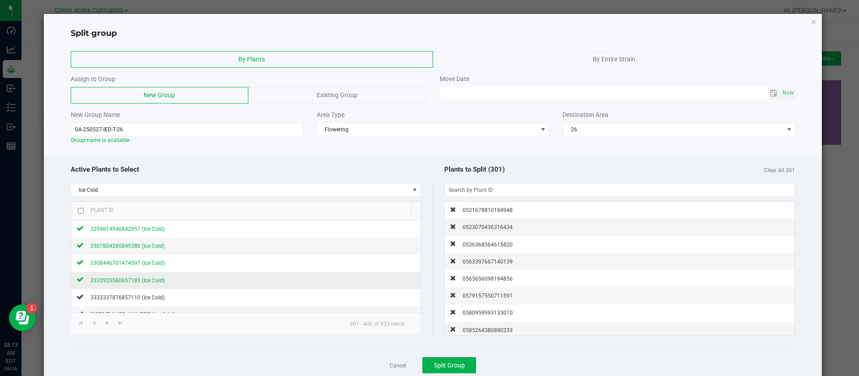
click at [137, 280] on span "3332925580657183 (Ice Cold)" at bounding box center [127, 280] width 74 height 6
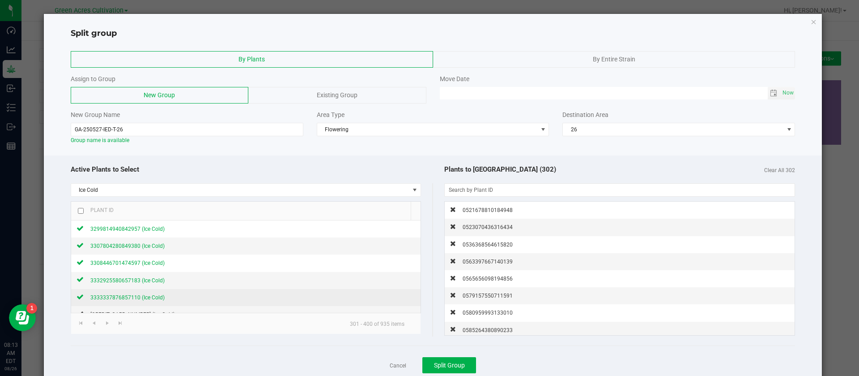
click at [149, 298] on span "3333337876857110 (Ice Cold)" at bounding box center [127, 297] width 74 height 6
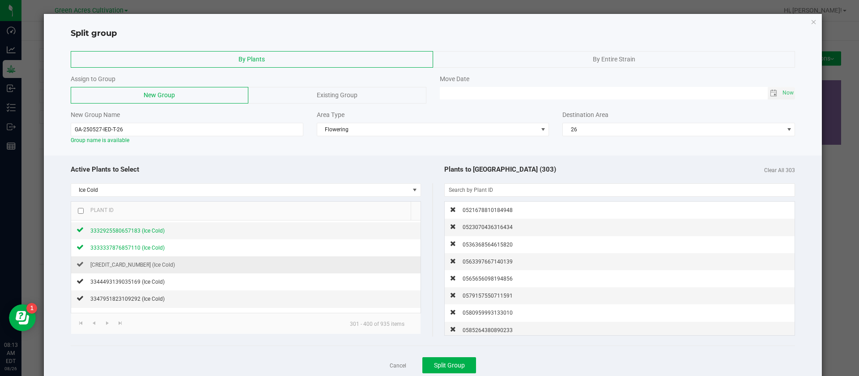
scroll to position [67, 0]
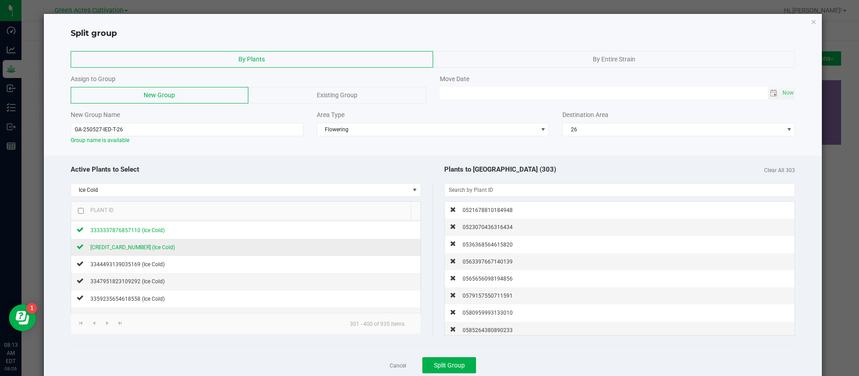
click at [141, 249] on span "3341901481615855 (Ice Cold)" at bounding box center [132, 247] width 85 height 6
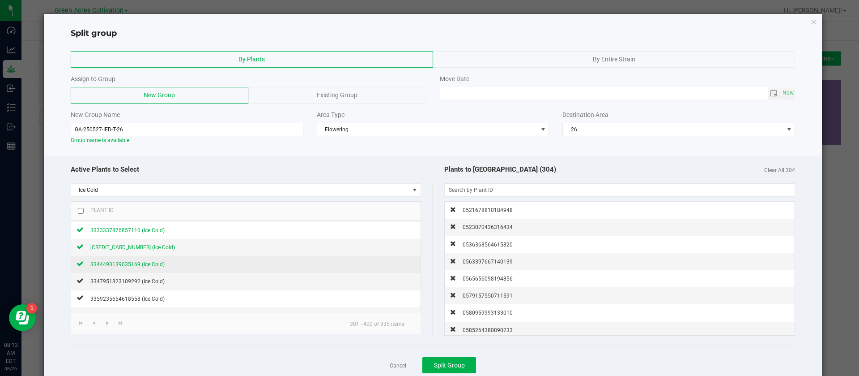
click at [141, 262] on span "3344493139035169 (Ice Cold)" at bounding box center [127, 264] width 74 height 6
click at [137, 281] on span "3347951823109292 (Ice Cold)" at bounding box center [127, 281] width 74 height 6
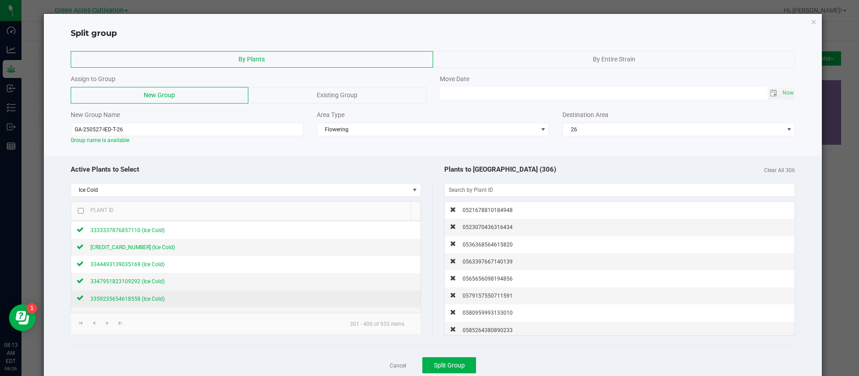
click at [124, 294] on div "3359235654618558 (Ice Cold)" at bounding box center [124, 298] width 81 height 9
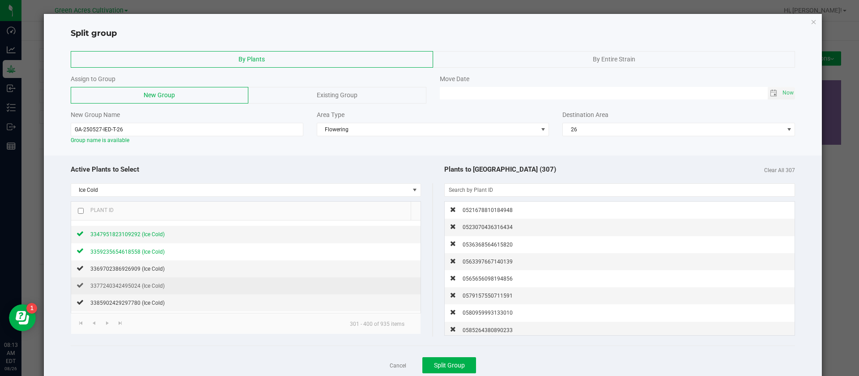
scroll to position [134, 0]
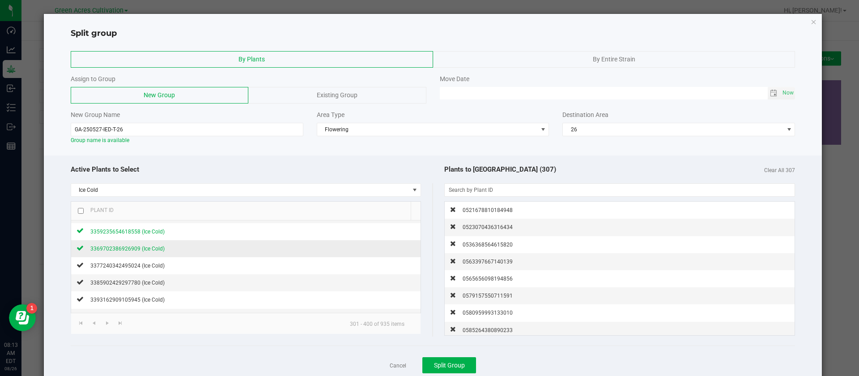
click at [146, 245] on span "3369702386926909 (Ice Cold)" at bounding box center [127, 248] width 74 height 6
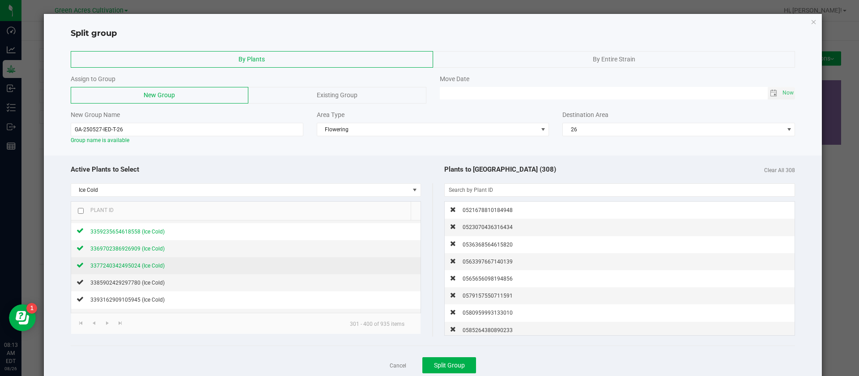
click at [140, 267] on span "3377240342495024 (Ice Cold)" at bounding box center [127, 265] width 74 height 6
click at [136, 285] on span "3385902429297780 (Ice Cold)" at bounding box center [127, 282] width 74 height 6
drag, startPoint x: 137, startPoint y: 298, endPoint x: 150, endPoint y: 283, distance: 19.7
click at [138, 299] on span "3393162909105945 (Ice Cold)" at bounding box center [127, 299] width 74 height 6
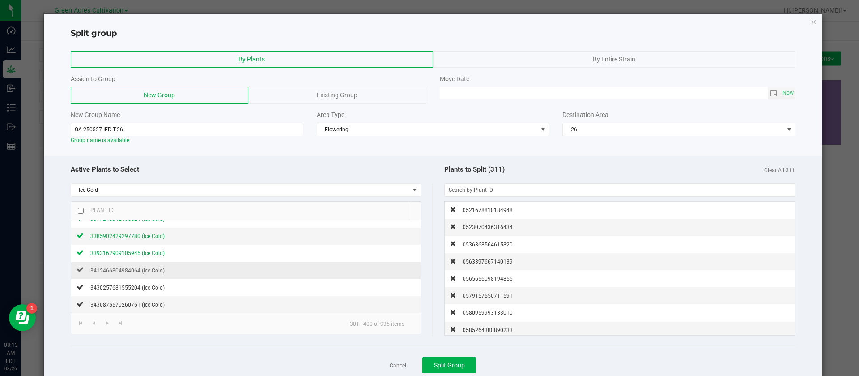
scroll to position [201, 0]
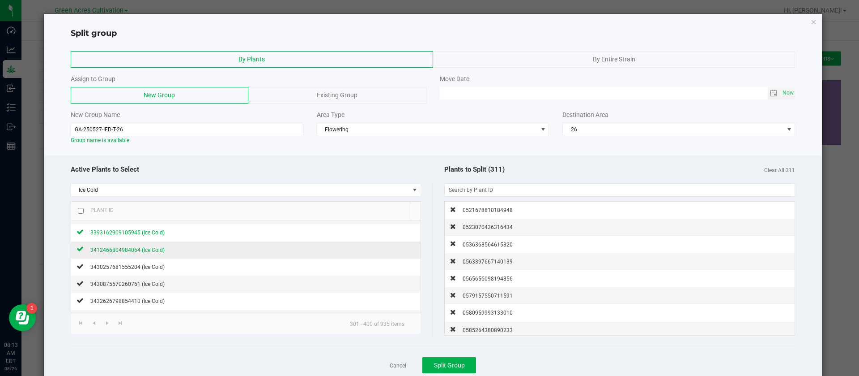
click at [151, 249] on span "3412466804984064 (Ice Cold)" at bounding box center [127, 250] width 74 height 6
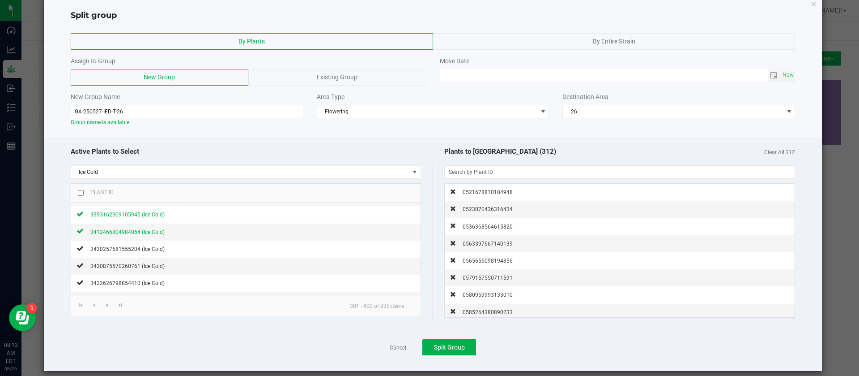
scroll to position [27, 0]
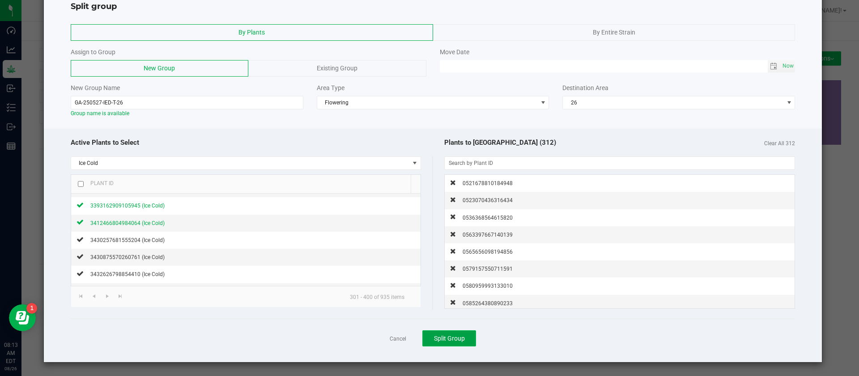
click at [443, 340] on span "Split Group" at bounding box center [449, 337] width 31 height 7
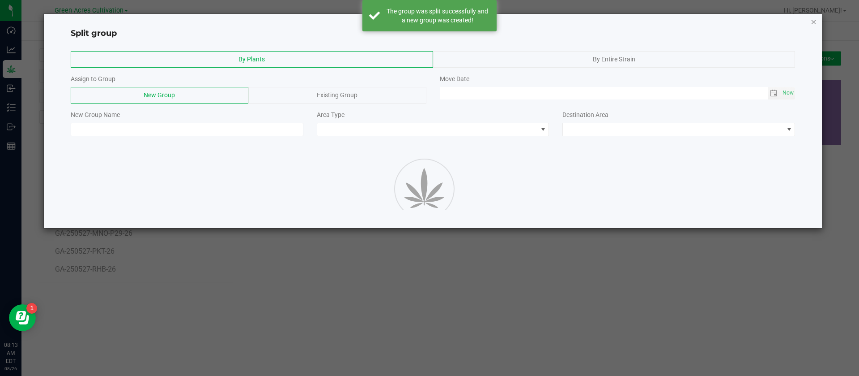
click at [814, 20] on icon "button" at bounding box center [814, 21] width 6 height 11
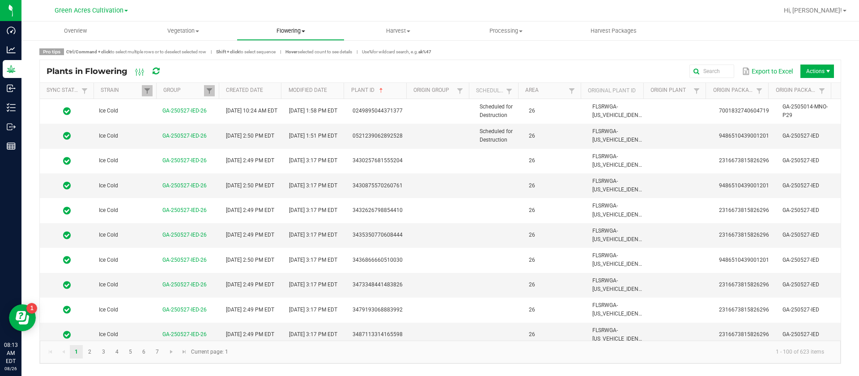
click at [294, 34] on span "Flowering" at bounding box center [290, 31] width 107 height 8
click at [291, 64] on span "Flowering groups" at bounding box center [274, 65] width 74 height 8
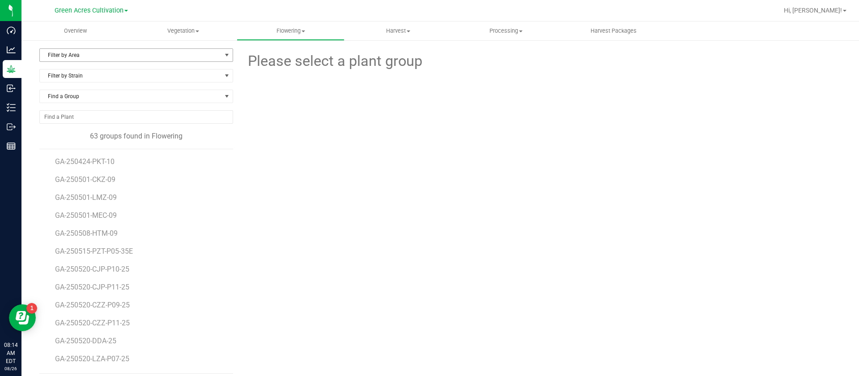
click at [72, 54] on span "Filter by Area" at bounding box center [131, 55] width 182 height 13
click at [74, 152] on li "26" at bounding box center [135, 149] width 190 height 13
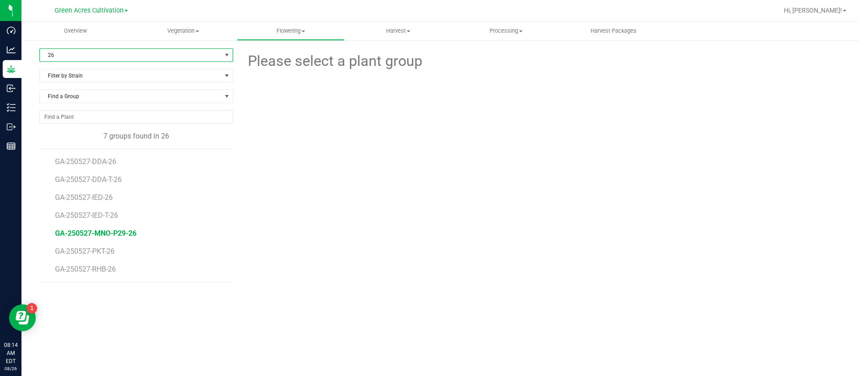
click at [108, 235] on span "GA-250527-MNO-P29-26" at bounding box center [95, 233] width 81 height 9
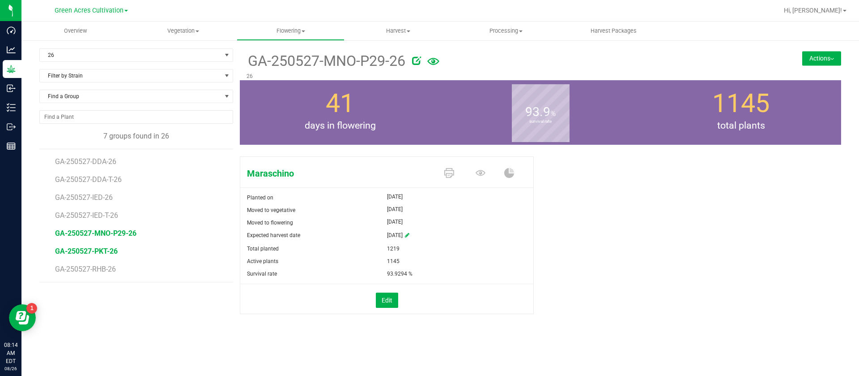
click at [99, 248] on span "GA-250527-PKT-26" at bounding box center [86, 251] width 63 height 9
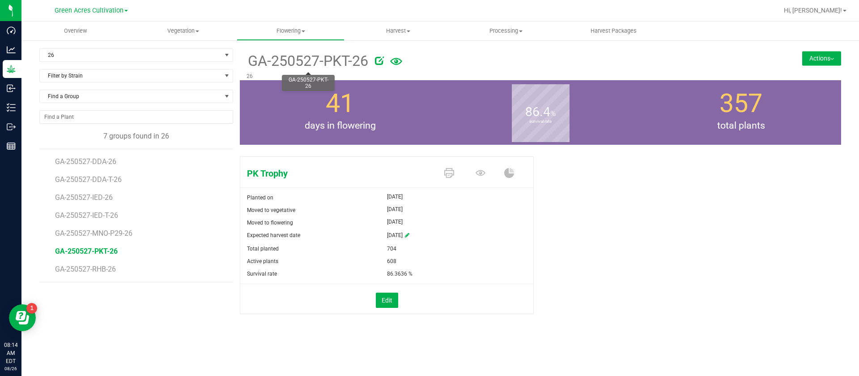
drag, startPoint x: 247, startPoint y: 64, endPoint x: 347, endPoint y: 62, distance: 99.8
click at [347, 62] on span "GA-250527-PKT-26" at bounding box center [308, 61] width 122 height 22
copy span "GA-250527-PKT"
click at [813, 59] on button "Actions" at bounding box center [821, 58] width 39 height 14
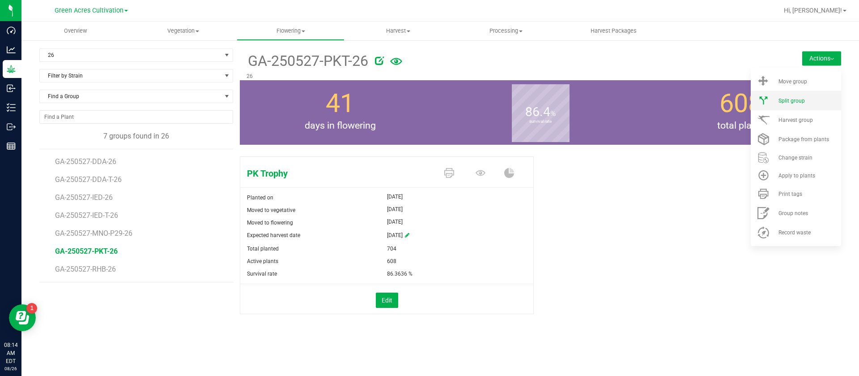
click at [801, 100] on span "Split group" at bounding box center [792, 101] width 26 height 6
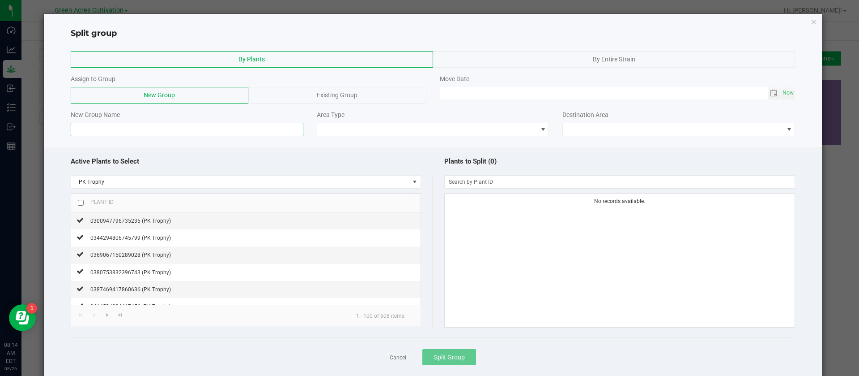
paste input "GA-250527-PKT"
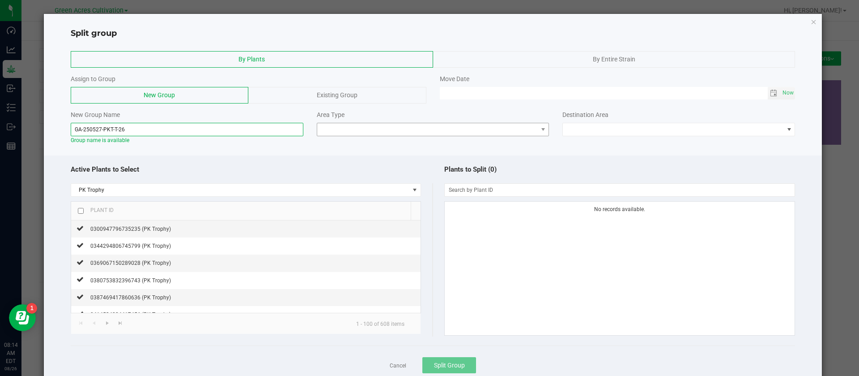
type input "GA-250527-PKT-T-26"
click at [333, 129] on span at bounding box center [427, 129] width 221 height 13
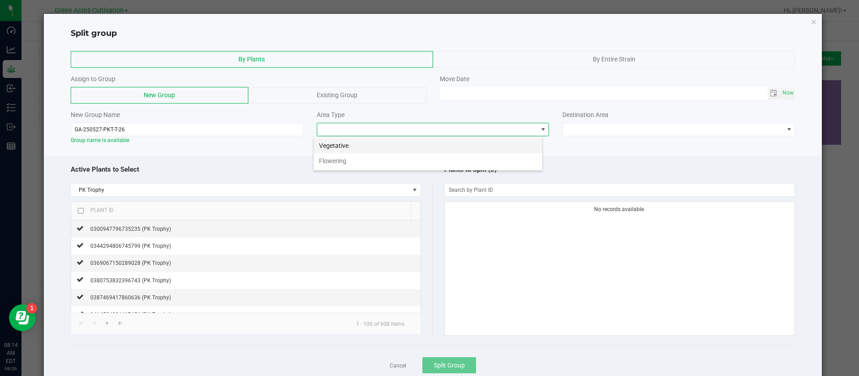
scroll to position [13, 230]
drag, startPoint x: 342, startPoint y: 160, endPoint x: 382, endPoint y: 162, distance: 39.9
click at [343, 161] on li "Flowering" at bounding box center [428, 160] width 229 height 15
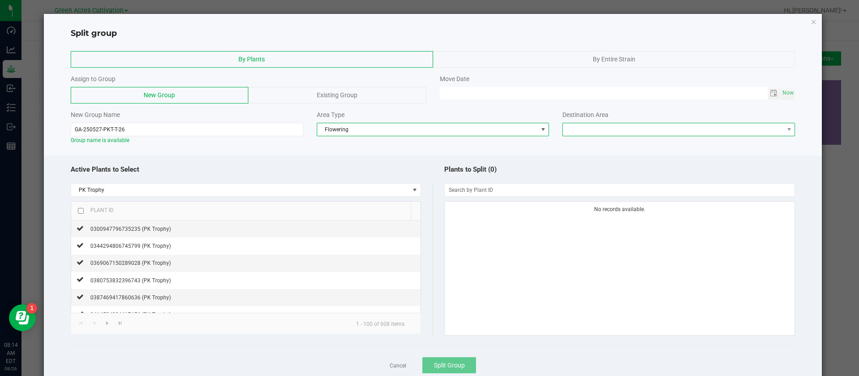
drag, startPoint x: 568, startPoint y: 128, endPoint x: 568, endPoint y: 134, distance: 5.4
click at [569, 128] on span at bounding box center [673, 129] width 221 height 13
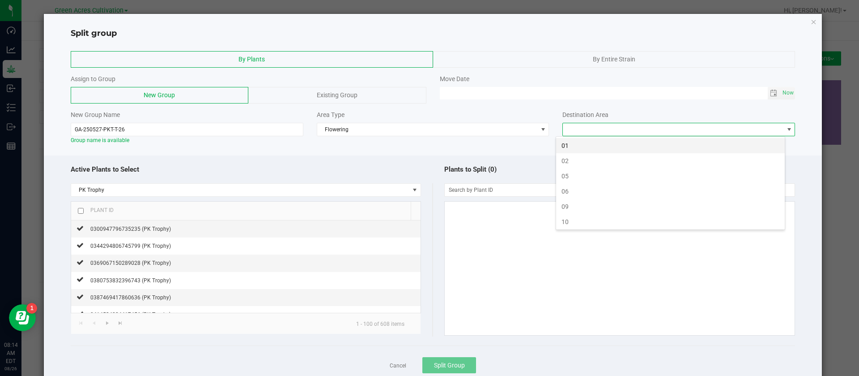
scroll to position [78, 0]
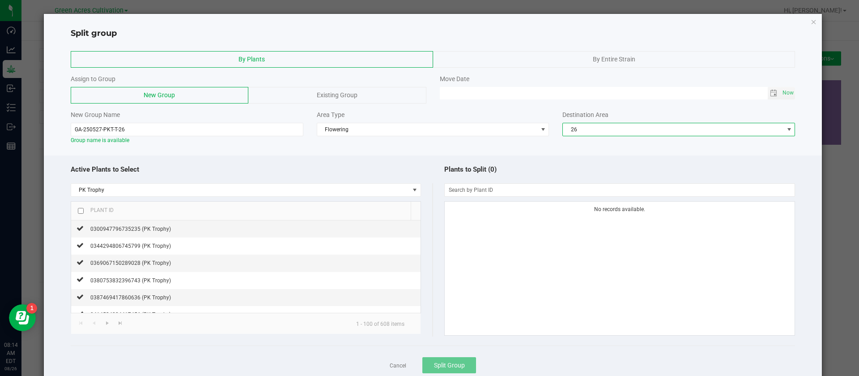
click at [82, 210] on input "checkbox" at bounding box center [81, 211] width 6 height 6
checkbox input "true"
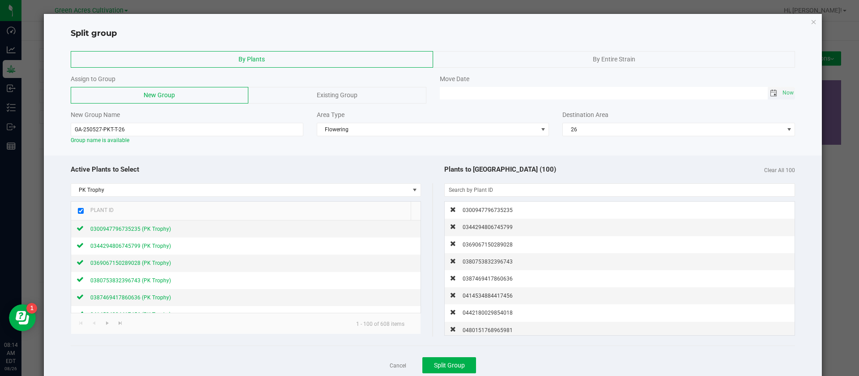
click at [770, 92] on span "Toggle calendar" at bounding box center [773, 93] width 7 height 7
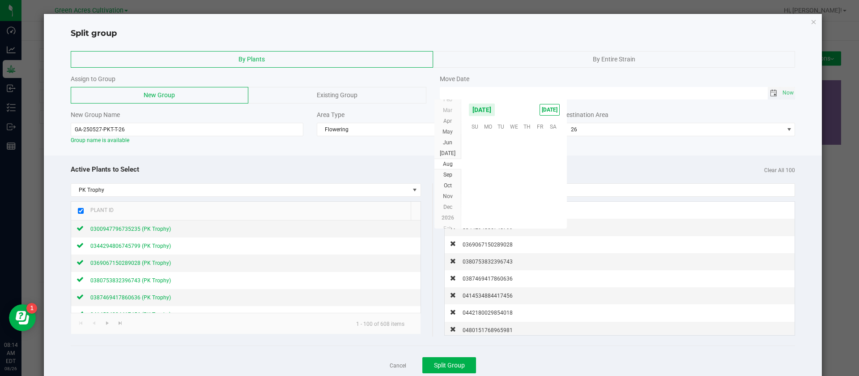
scroll to position [145056, 0]
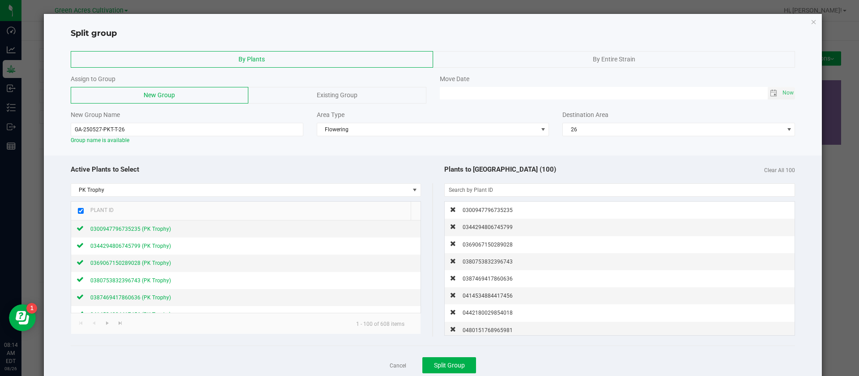
click at [670, 166] on div "Plants to Split (100) Clear All 100" at bounding box center [614, 169] width 363 height 19
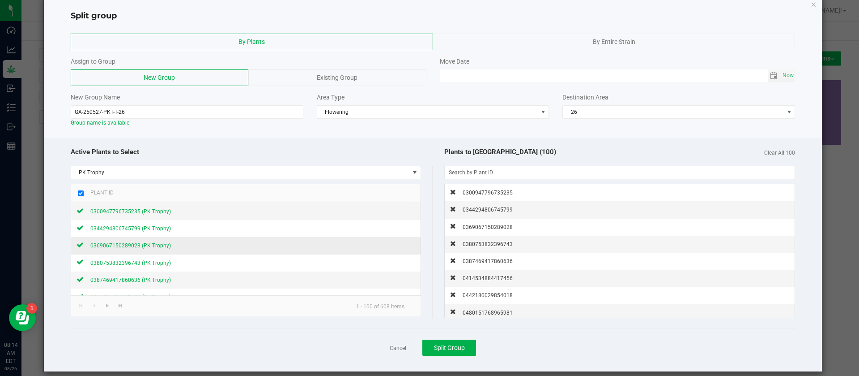
scroll to position [27, 0]
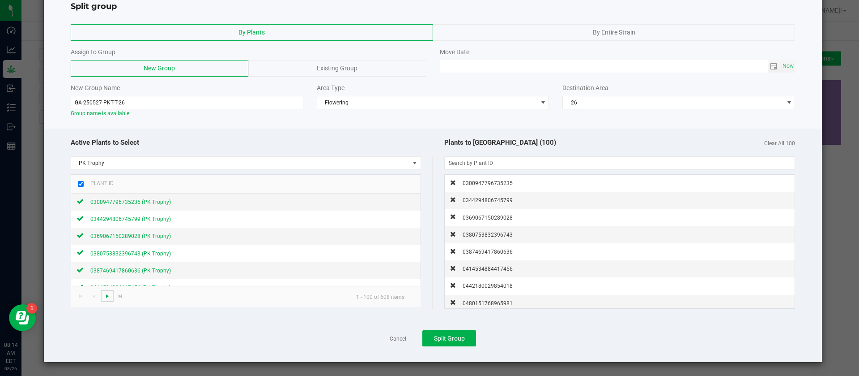
click at [106, 297] on span "Go to the next page" at bounding box center [107, 295] width 7 height 7
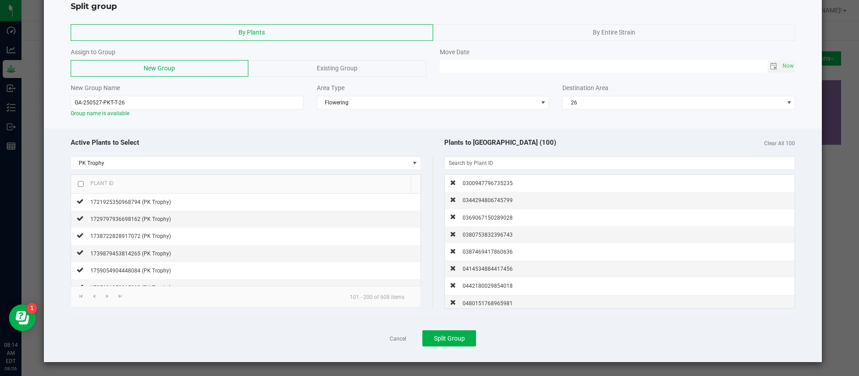
click at [82, 185] on input "checkbox" at bounding box center [81, 184] width 6 height 6
click at [107, 297] on span "Go to the next page" at bounding box center [107, 295] width 7 height 7
click at [83, 187] on div at bounding box center [81, 184] width 6 height 10
click at [82, 183] on input "checkbox" at bounding box center [81, 184] width 6 height 6
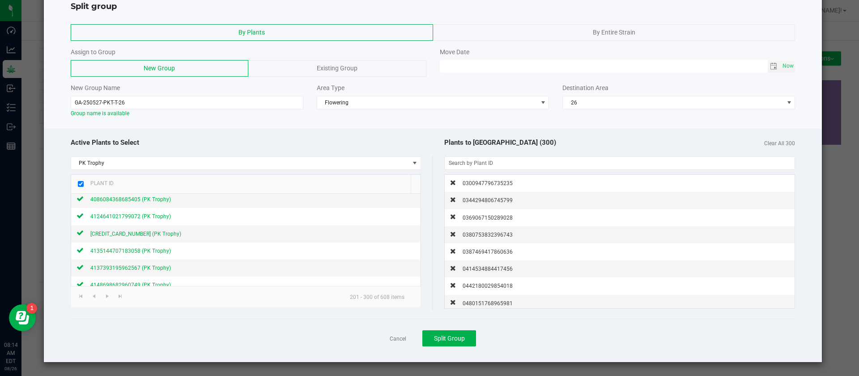
scroll to position [1007, 0]
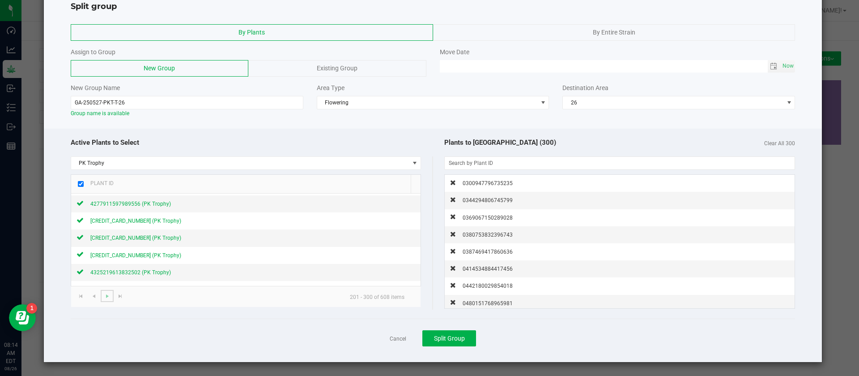
click at [104, 298] on span "Go to the next page" at bounding box center [107, 295] width 7 height 7
checkbox input "false"
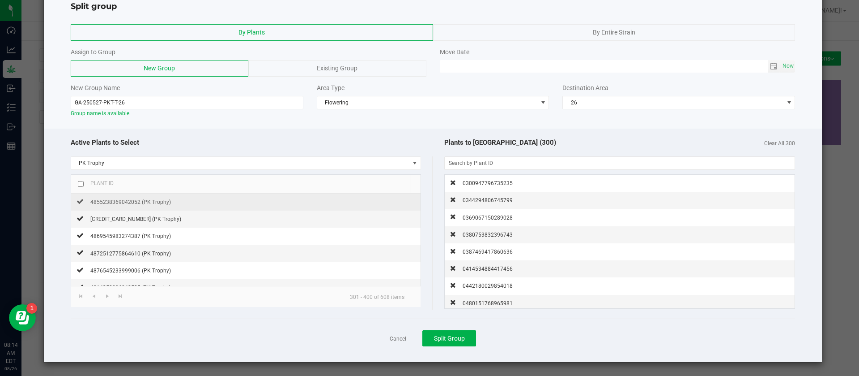
click at [137, 203] on span "4855238369042052 (PK Trophy)" at bounding box center [130, 202] width 81 height 6
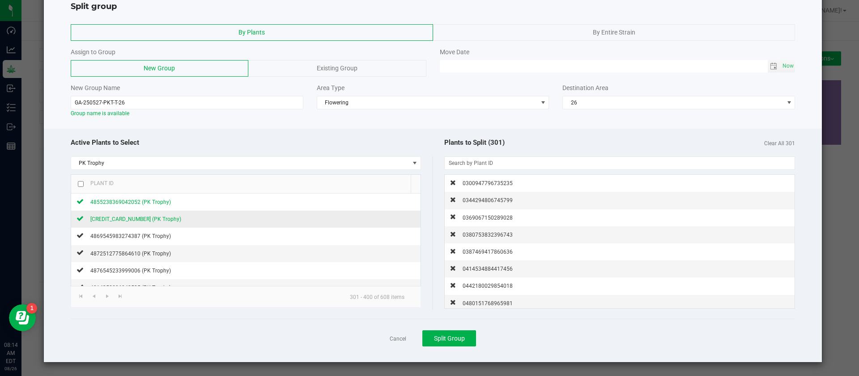
click at [134, 219] on span "4862123744933952 (PK Trophy)" at bounding box center [135, 219] width 91 height 6
click at [144, 235] on span "4869545983274387 (PK Trophy)" at bounding box center [130, 236] width 81 height 6
click at [150, 254] on span "4872512775864610 (PK Trophy)" at bounding box center [130, 253] width 81 height 6
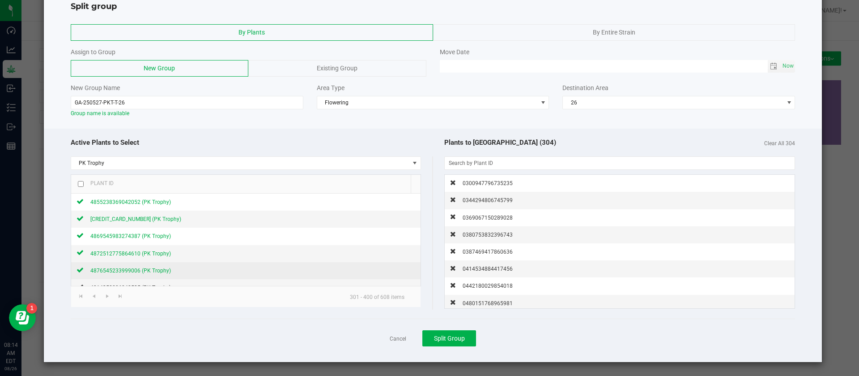
click at [147, 267] on span "4876545233999006 (PK Trophy)" at bounding box center [130, 270] width 81 height 6
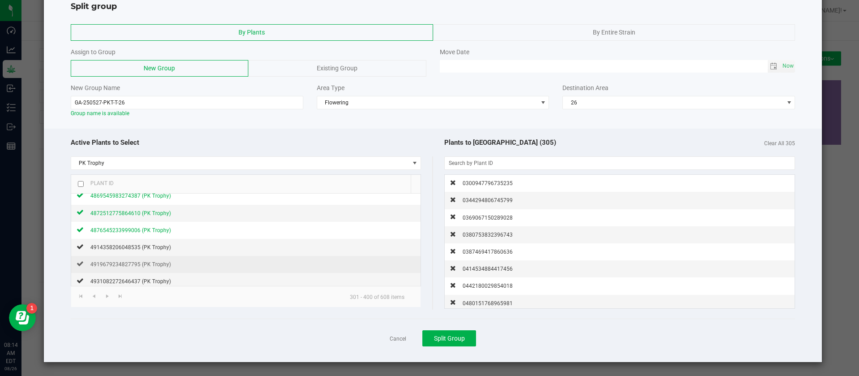
scroll to position [67, 0]
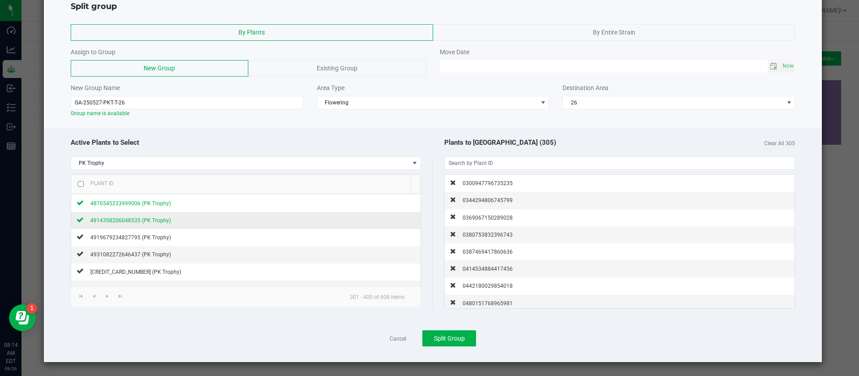
click at [161, 219] on span "4914358206048535 (PK Trophy)" at bounding box center [130, 220] width 81 height 6
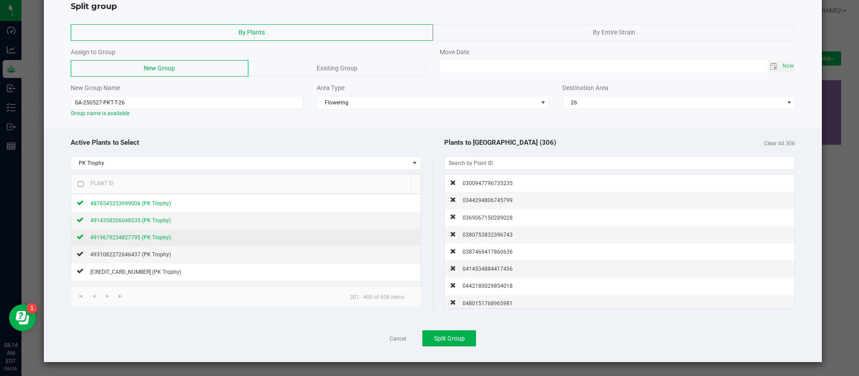
click at [149, 239] on span "4919679234827795 (PK Trophy)" at bounding box center [130, 237] width 81 height 6
click at [135, 257] on span "4931082272646437 (PK Trophy)" at bounding box center [130, 254] width 81 height 6
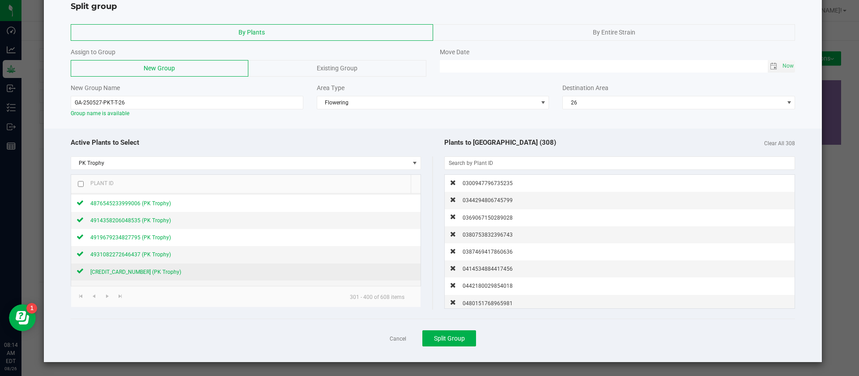
click at [141, 271] on span "4956793297151991 (PK Trophy)" at bounding box center [135, 272] width 91 height 6
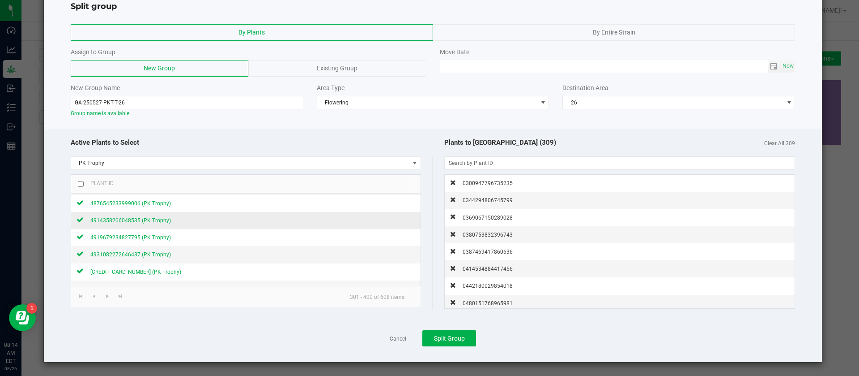
scroll to position [134, 0]
click at [145, 219] on span "4985161133970029 (PK Trophy)" at bounding box center [130, 221] width 81 height 6
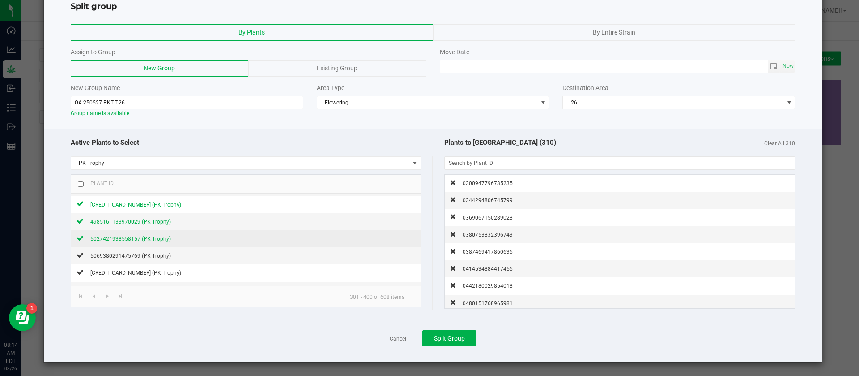
click at [148, 237] on span "5027421938558157 (PK Trophy)" at bounding box center [130, 238] width 81 height 6
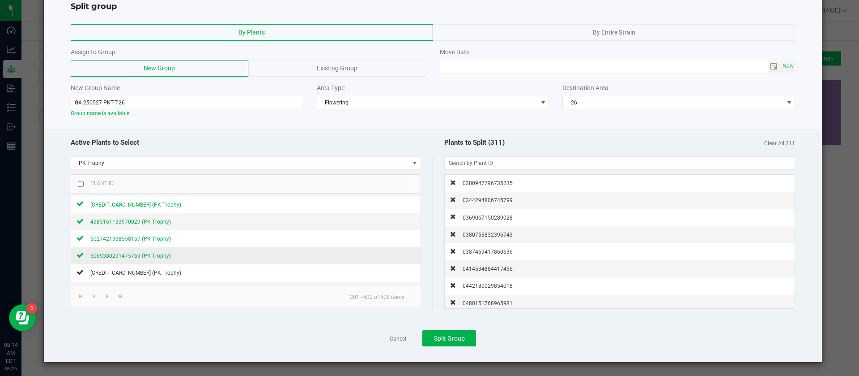
click at [149, 256] on span "5069380291475769 (PK Trophy)" at bounding box center [130, 255] width 81 height 6
click at [444, 332] on button "Split Group" at bounding box center [450, 338] width 54 height 16
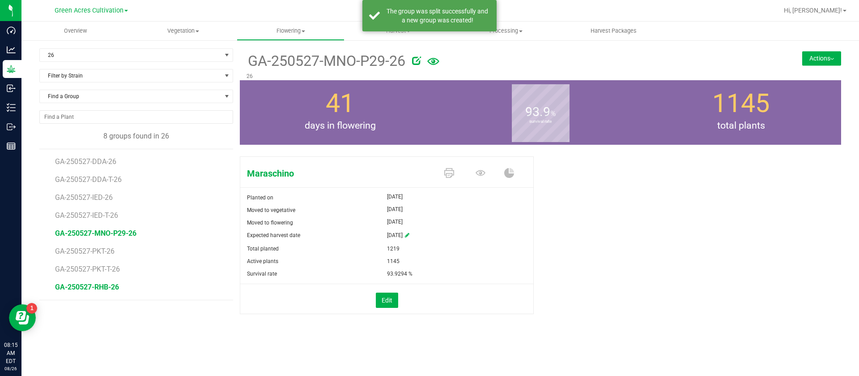
click at [94, 287] on span "GA-250527-RHB-26" at bounding box center [87, 286] width 64 height 9
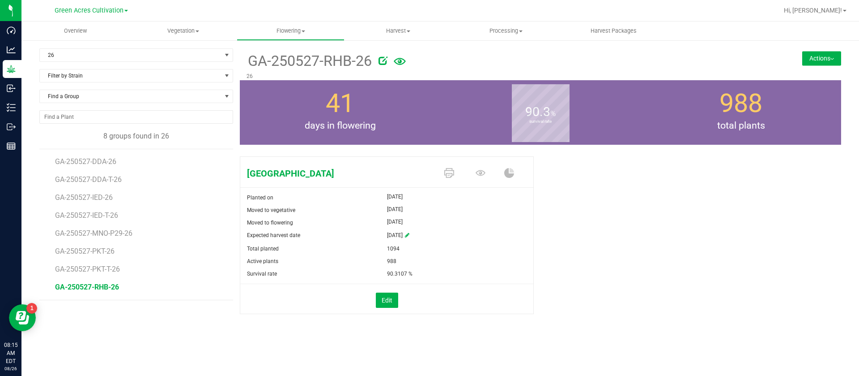
drag, startPoint x: 248, startPoint y: 60, endPoint x: 354, endPoint y: 64, distance: 105.7
click at [354, 64] on span "GA-250527-RHB-26" at bounding box center [309, 61] width 125 height 22
copy span "GA-250527-RHB"
click at [816, 55] on button "Actions" at bounding box center [821, 58] width 39 height 14
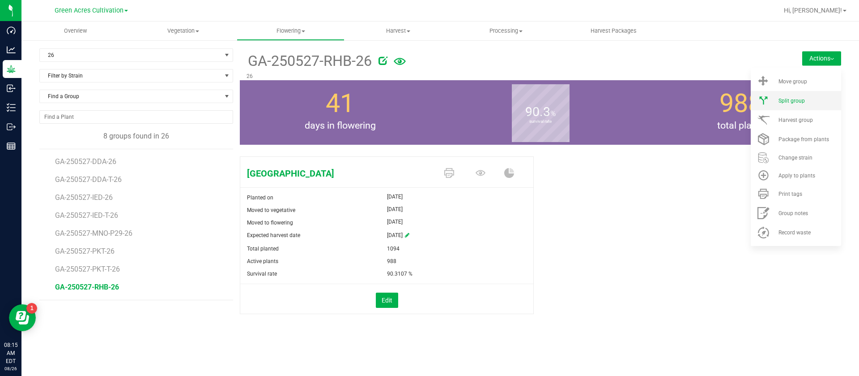
click at [801, 103] on span "Split group" at bounding box center [792, 101] width 26 height 6
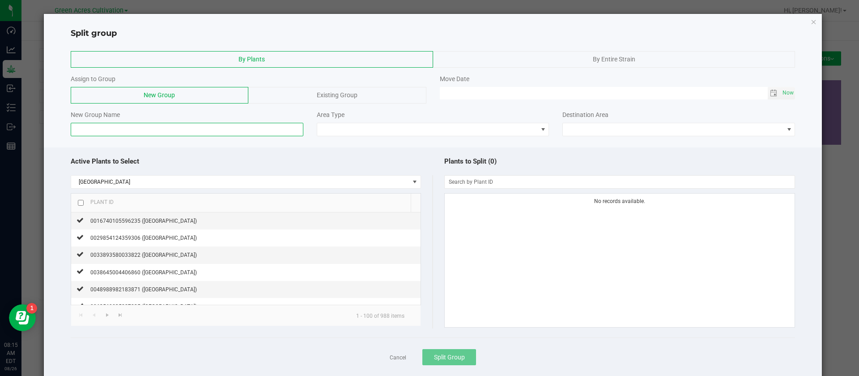
paste input "GA-250527-RHB"
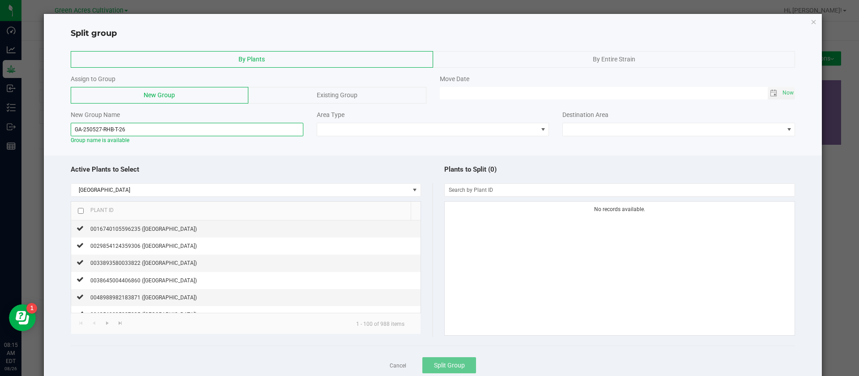
type input "GA-250527-RHB-T-26"
drag, startPoint x: 81, startPoint y: 211, endPoint x: 90, endPoint y: 211, distance: 9.0
click at [81, 210] on input "checkbox" at bounding box center [81, 211] width 6 height 6
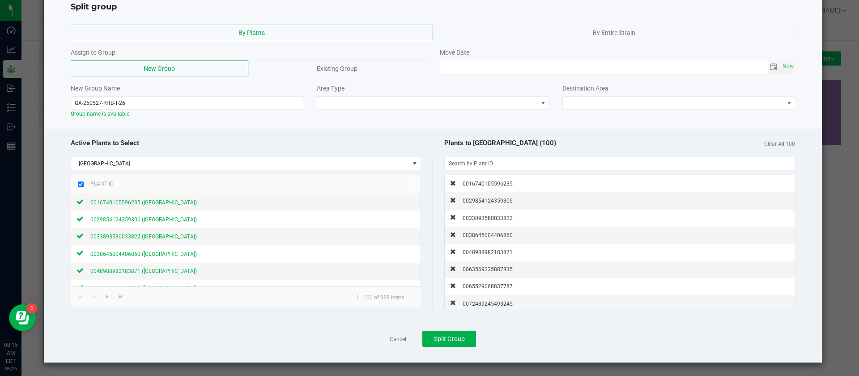
scroll to position [27, 0]
click at [105, 298] on span "Go to the next page" at bounding box center [107, 295] width 7 height 7
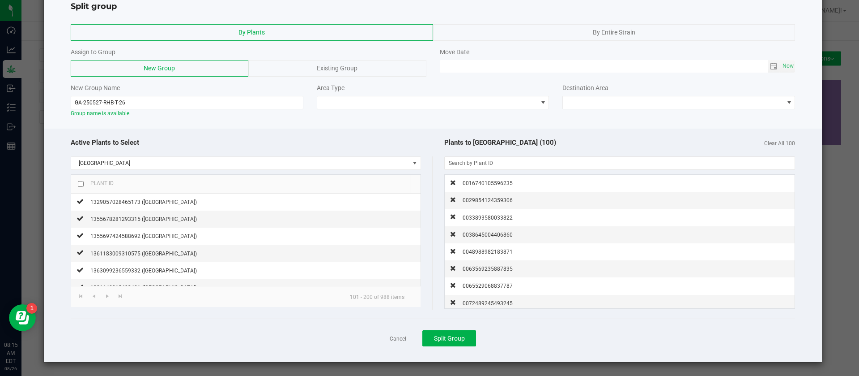
click at [78, 182] on input "checkbox" at bounding box center [81, 184] width 6 height 6
click at [105, 294] on span "Go to the next page" at bounding box center [107, 295] width 7 height 7
click at [80, 181] on input "checkbox" at bounding box center [81, 184] width 6 height 6
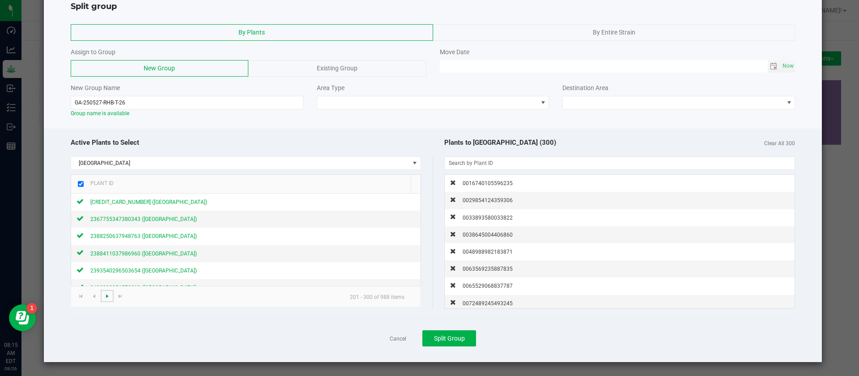
click at [108, 298] on span "Go to the next page" at bounding box center [107, 295] width 7 height 7
checkbox input "false"
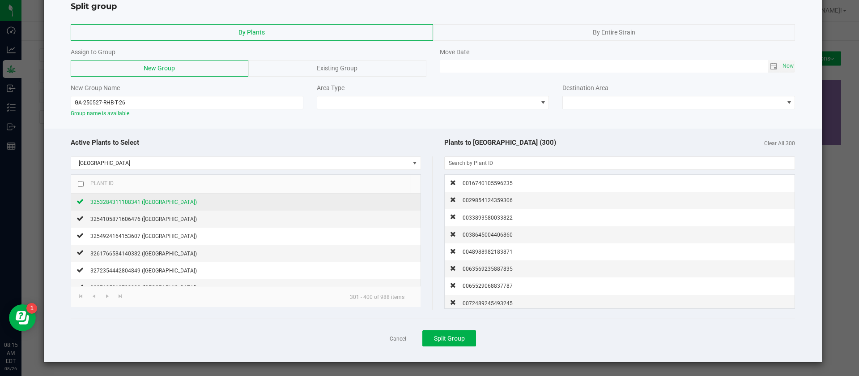
click at [149, 202] on span "3253284311108341 (Rainbow Harbor)" at bounding box center [143, 202] width 107 height 6
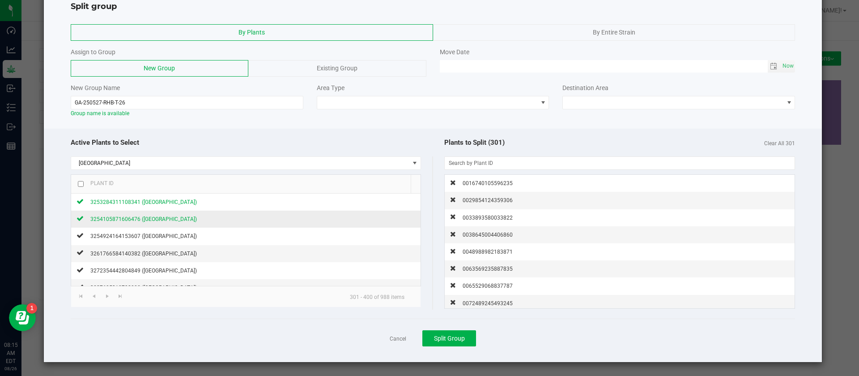
click at [151, 219] on span "3254105871606476 (Rainbow Harbor)" at bounding box center [143, 219] width 107 height 6
click at [160, 235] on span "3254924164153607 (Rainbow Harbor)" at bounding box center [143, 236] width 107 height 6
click at [156, 250] on span "3261766584140382 (Rainbow Harbor)" at bounding box center [143, 253] width 107 height 6
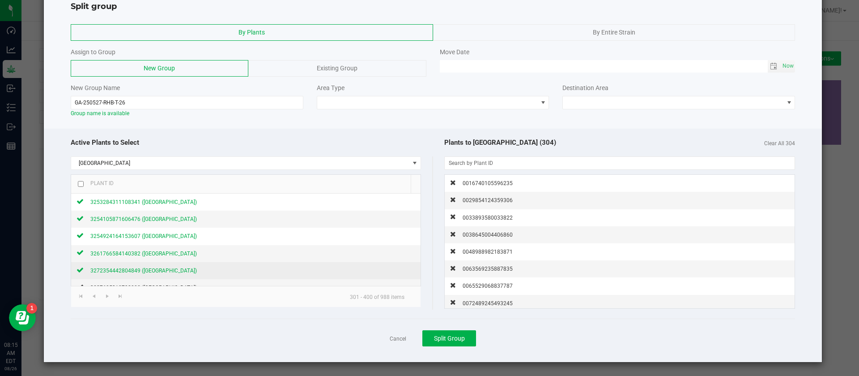
click at [156, 265] on div "3272354442804849 (Rainbow Harbor)" at bounding box center [140, 269] width 113 height 9
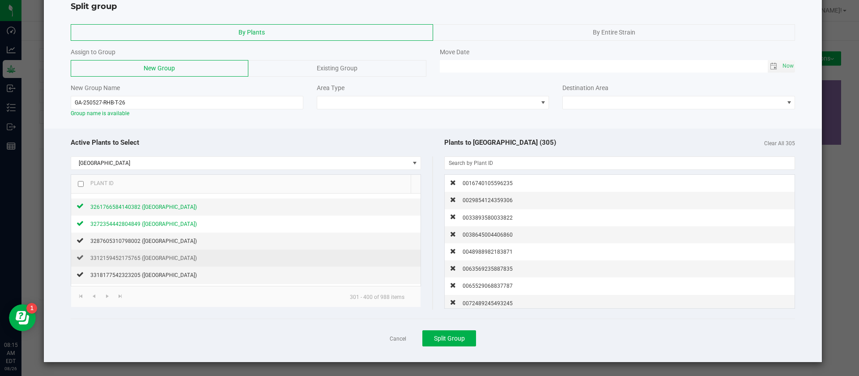
scroll to position [67, 0]
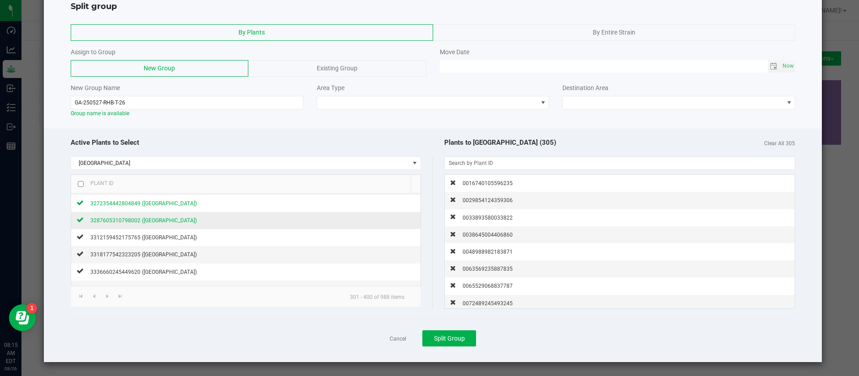
click at [167, 220] on span "3287605310798002 (Rainbow Harbor)" at bounding box center [143, 220] width 107 height 6
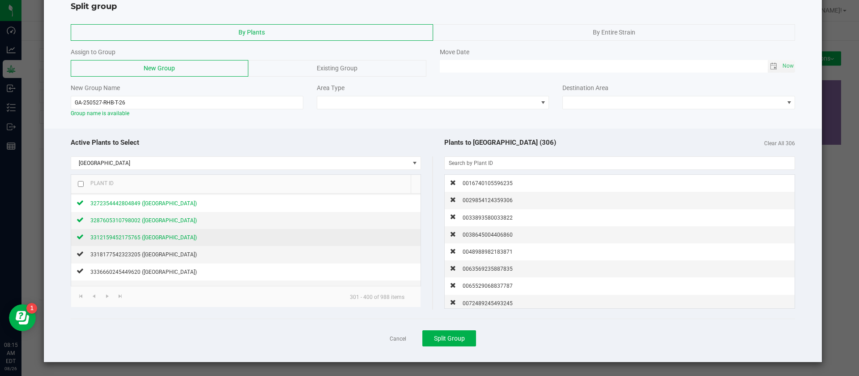
click at [165, 239] on span "3312159452175765 (Rainbow Harbor)" at bounding box center [143, 237] width 107 height 6
click at [161, 256] on span "3318177542323205 (Rainbow Harbor)" at bounding box center [143, 254] width 107 height 6
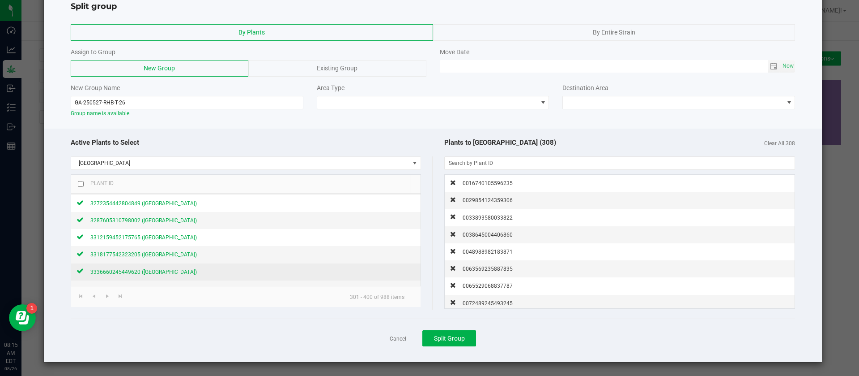
click at [163, 269] on span "3336660245449620 (Rainbow Harbor)" at bounding box center [143, 272] width 107 height 6
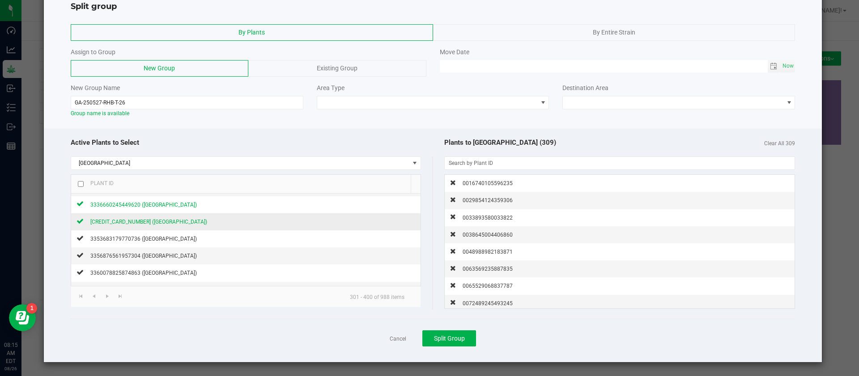
click at [173, 221] on span "3348255388071008 (Rainbow Harbor)" at bounding box center [148, 221] width 117 height 6
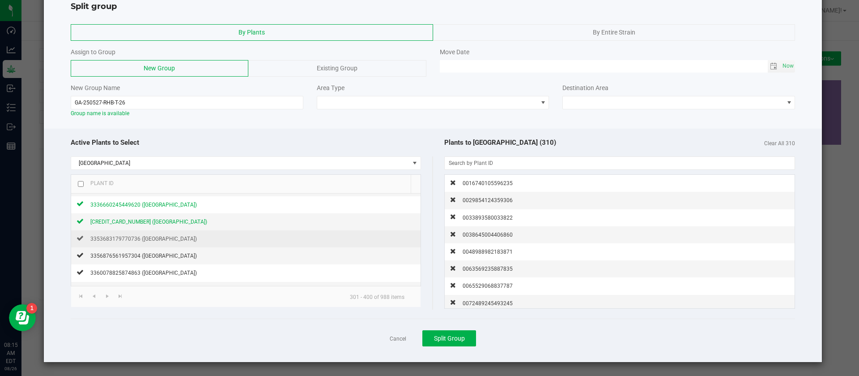
click at [171, 244] on td "3353683179770736 (Rainbow Harbor)" at bounding box center [246, 238] width 350 height 17
click at [172, 238] on span "3353683179770736 (Rainbow Harbor)" at bounding box center [143, 238] width 107 height 6
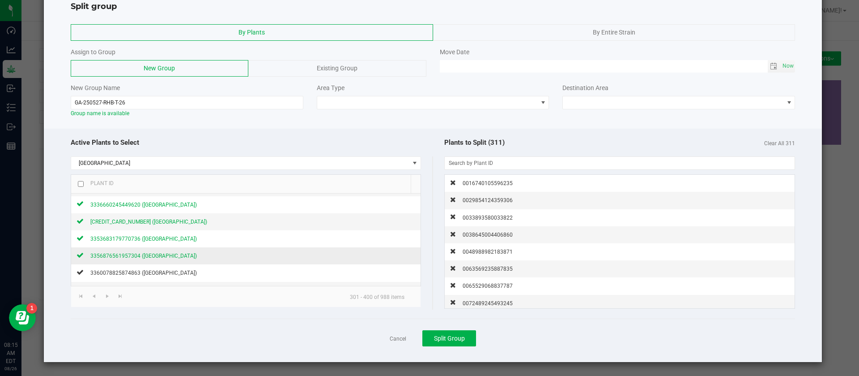
click at [168, 255] on span "3356876561957304 (Rainbow Harbor)" at bounding box center [143, 255] width 107 height 6
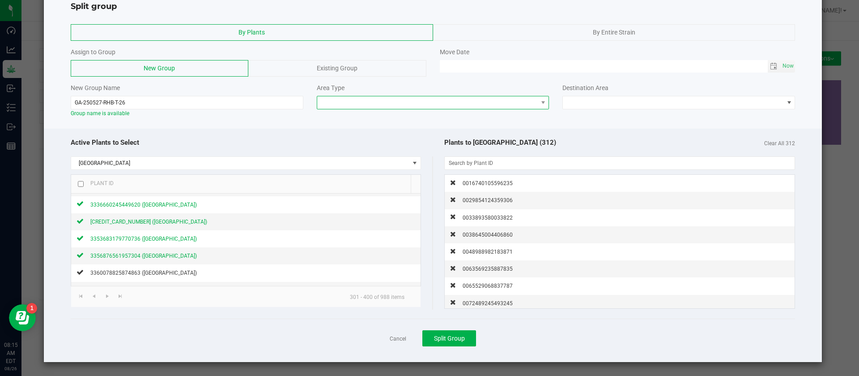
click at [374, 100] on span at bounding box center [427, 102] width 221 height 13
click at [341, 139] on li "Flowering" at bounding box center [428, 133] width 229 height 15
click at [584, 94] on div "Destination Area" at bounding box center [679, 96] width 246 height 26
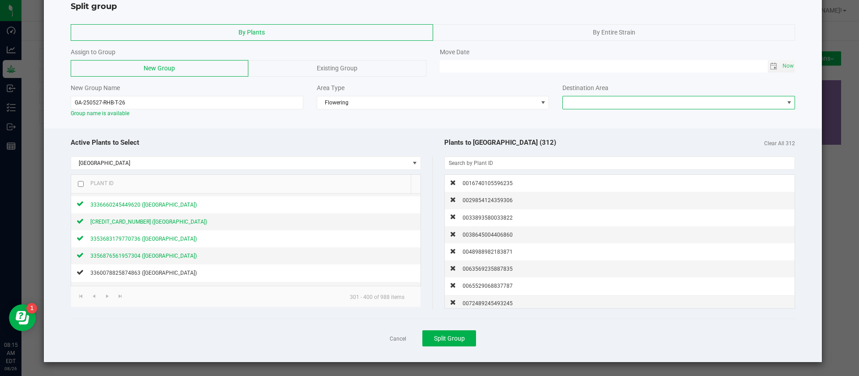
drag, startPoint x: 583, startPoint y: 98, endPoint x: 582, endPoint y: 108, distance: 10.3
click at [583, 98] on span at bounding box center [673, 102] width 221 height 13
click at [578, 142] on div "Plants to Split (312) Clear All 312" at bounding box center [614, 142] width 363 height 19
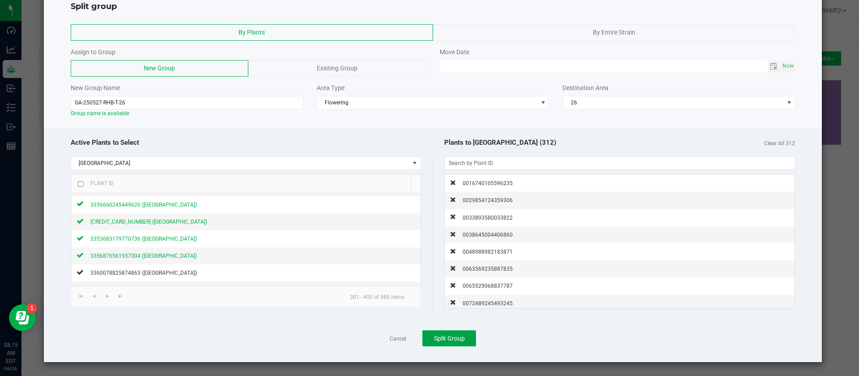
click at [443, 337] on span "Split Group" at bounding box center [449, 337] width 31 height 7
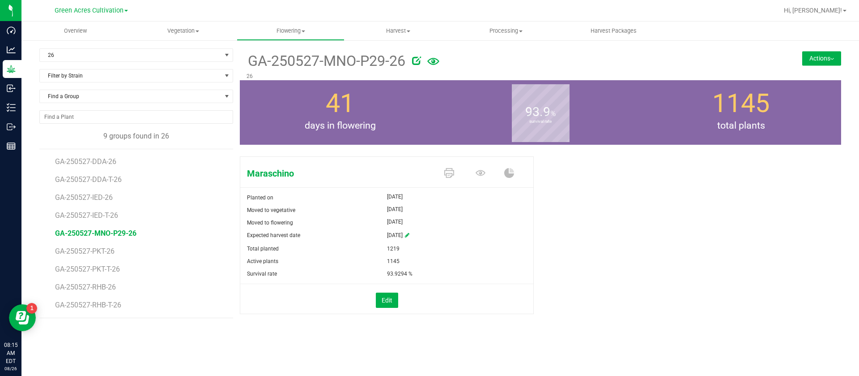
drag, startPoint x: 140, startPoint y: 309, endPoint x: 55, endPoint y: 154, distance: 176.7
click at [55, 154] on ul "GA-250527-DDA-26 GA-250527-DDA-T-26 GA-250527-IED-26 GA-250527-IED-T-26 GA-2505…" at bounding box center [144, 233] width 178 height 168
drag, startPoint x: 79, startPoint y: 186, endPoint x: 322, endPoint y: 117, distance: 252.6
click at [322, 117] on div "41 days in flowering" at bounding box center [340, 112] width 201 height 64
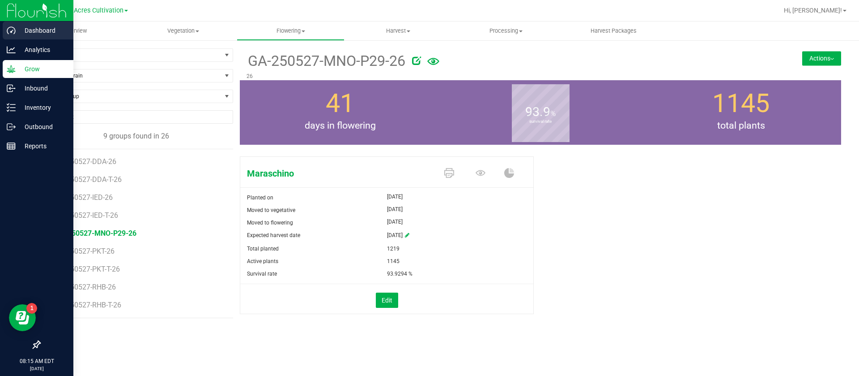
click at [25, 31] on p "Dashboard" at bounding box center [43, 30] width 54 height 11
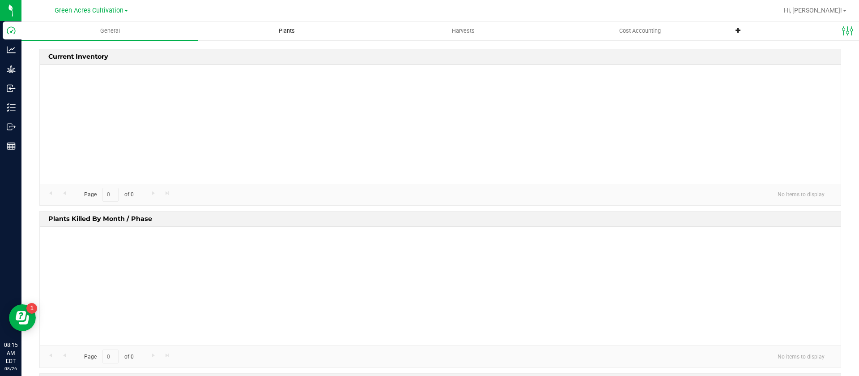
click at [288, 30] on span "Plants" at bounding box center [287, 31] width 40 height 8
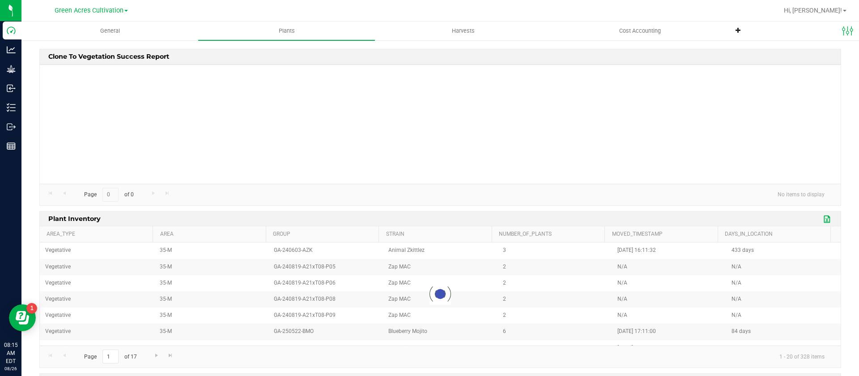
click at [821, 218] on link "Export to Excel" at bounding box center [827, 219] width 13 height 12
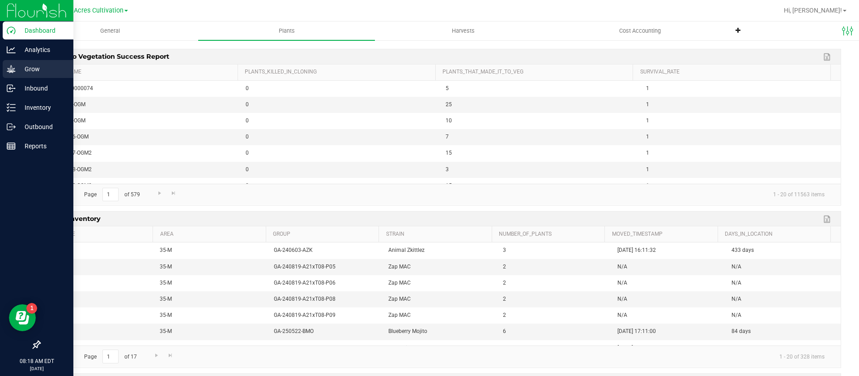
click at [25, 72] on p "Grow" at bounding box center [43, 69] width 54 height 11
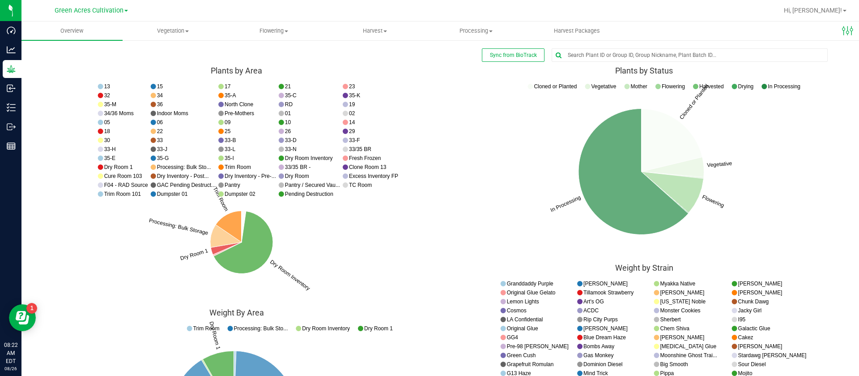
click at [434, 159] on icon "Cloned or Planted Vegetative Flowering In Processing Cloned or Planted Vegetati…" at bounding box center [236, 192] width 394 height 224
click at [271, 26] on uib-tab-heading "Flowering Create harvest Flowering groups Flowering plants Apply to plants Plan…" at bounding box center [274, 31] width 100 height 18
click at [281, 67] on span "Flowering groups" at bounding box center [261, 65] width 74 height 8
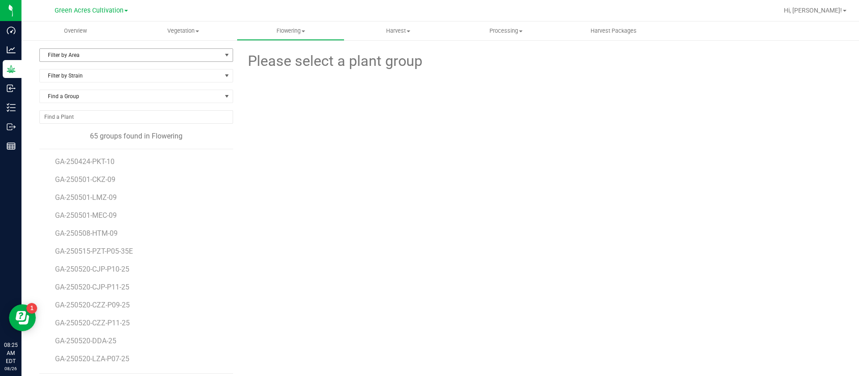
click at [98, 54] on span "Filter by Area" at bounding box center [131, 55] width 182 height 13
click at [61, 98] on li "02" at bounding box center [135, 96] width 190 height 13
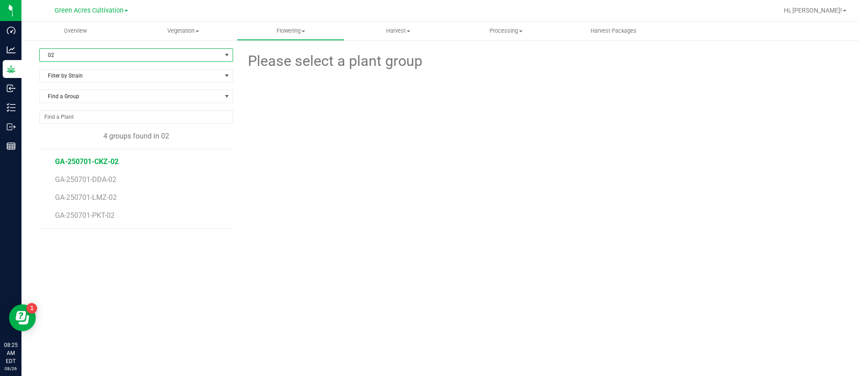
click at [89, 160] on span "GA-250701-CKZ-02" at bounding box center [87, 161] width 64 height 9
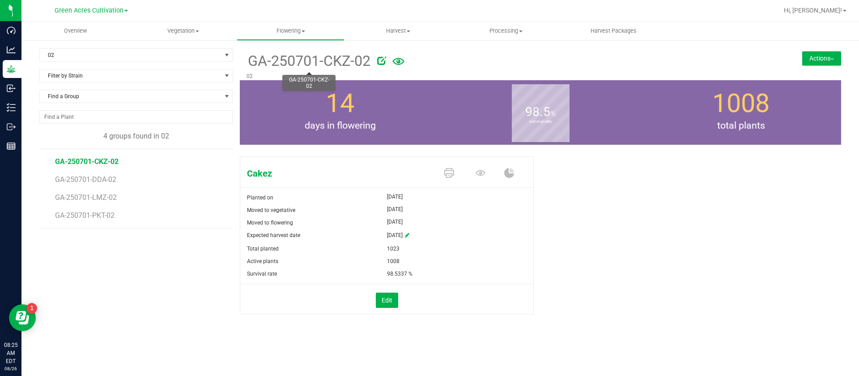
drag, startPoint x: 246, startPoint y: 63, endPoint x: 350, endPoint y: 64, distance: 103.4
click at [350, 64] on div "GA-250701-CKZ-02 02" at bounding box center [490, 64] width 501 height 32
copy span "GA-250701-CKZ"
click at [812, 63] on button "Actions" at bounding box center [821, 58] width 39 height 14
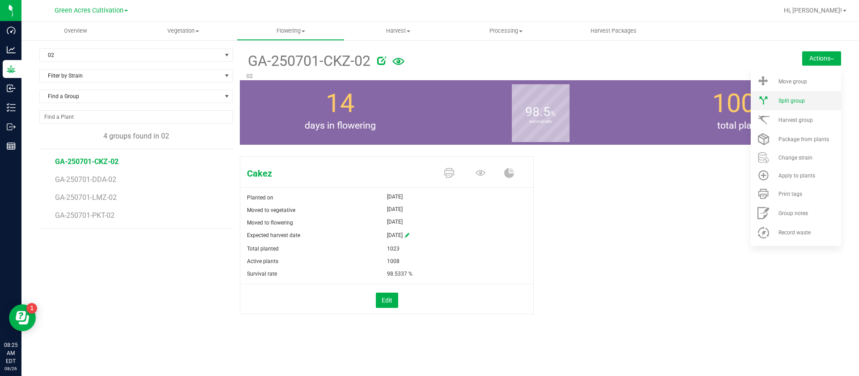
click at [801, 104] on li "Split group" at bounding box center [796, 100] width 90 height 19
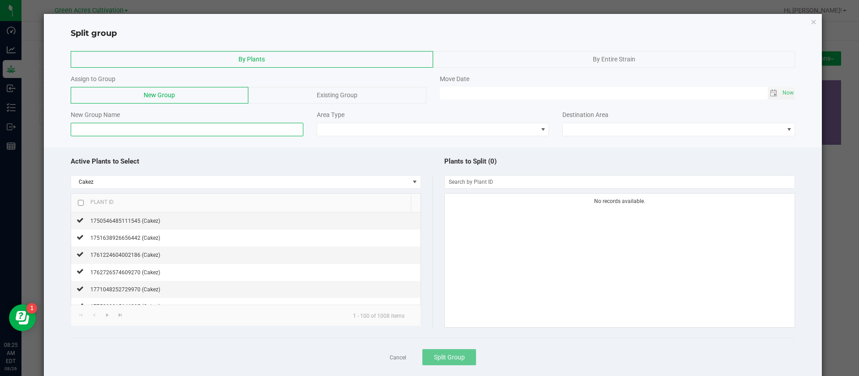
paste input "GA-250701-CKZ"
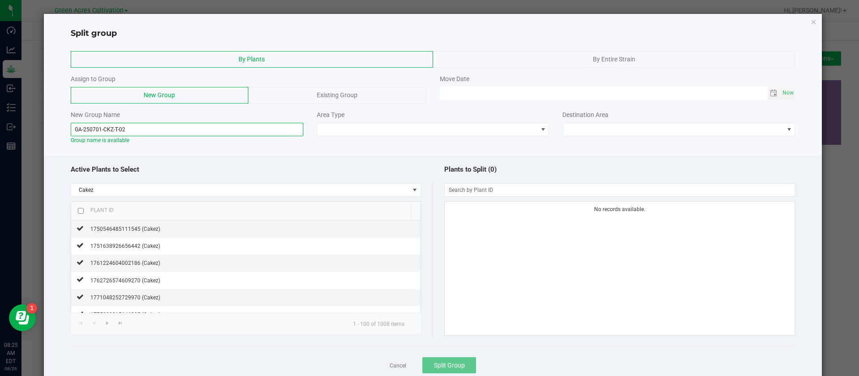
type input "GA-250701-CKZ-T-02"
click at [80, 209] on input "checkbox" at bounding box center [81, 211] width 6 height 6
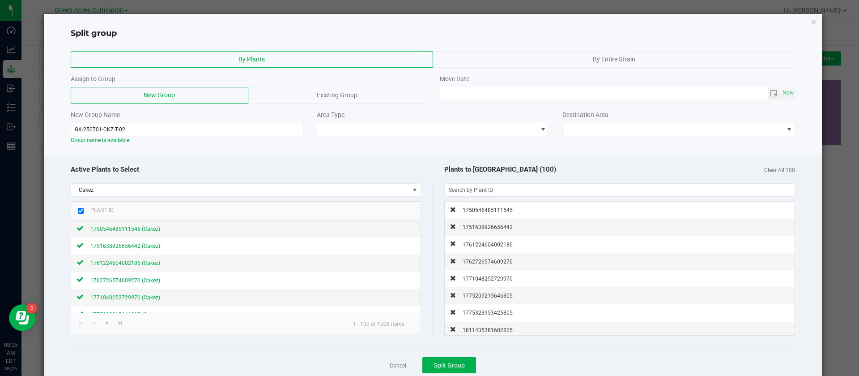
scroll to position [27, 0]
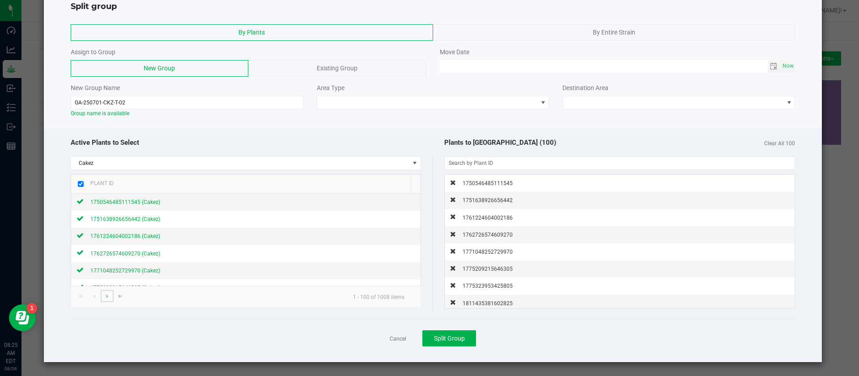
click at [103, 290] on link at bounding box center [107, 296] width 13 height 12
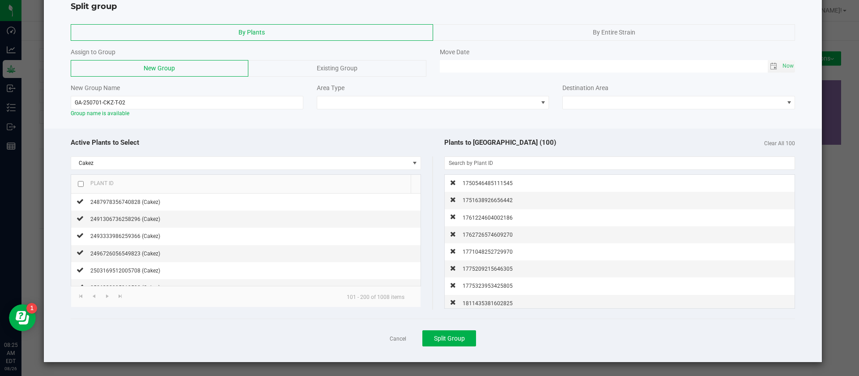
click at [84, 184] on div "Plant ID" at bounding box center [99, 182] width 30 height 7
click at [79, 184] on input "checkbox" at bounding box center [81, 184] width 6 height 6
click at [107, 296] on span "Go to the next page" at bounding box center [107, 295] width 7 height 7
click at [84, 184] on div "Plant ID" at bounding box center [99, 182] width 30 height 7
click at [80, 184] on input "checkbox" at bounding box center [81, 184] width 6 height 6
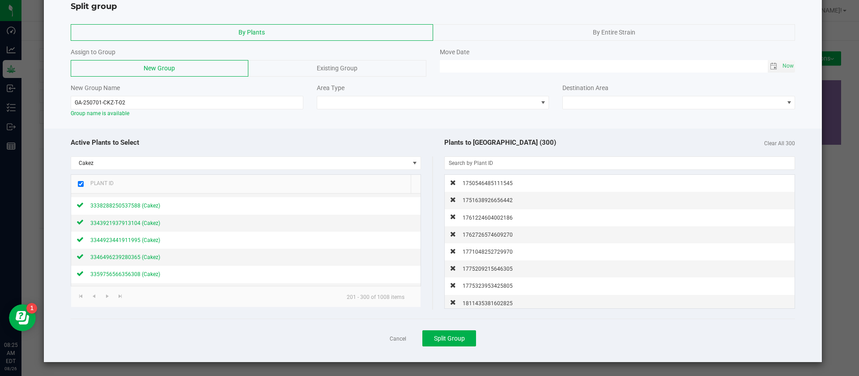
scroll to position [403, 0]
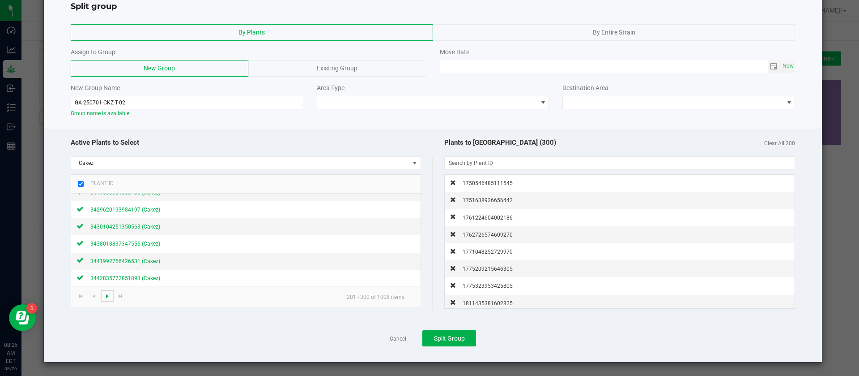
click at [107, 299] on span "Go to the next page" at bounding box center [107, 295] width 7 height 7
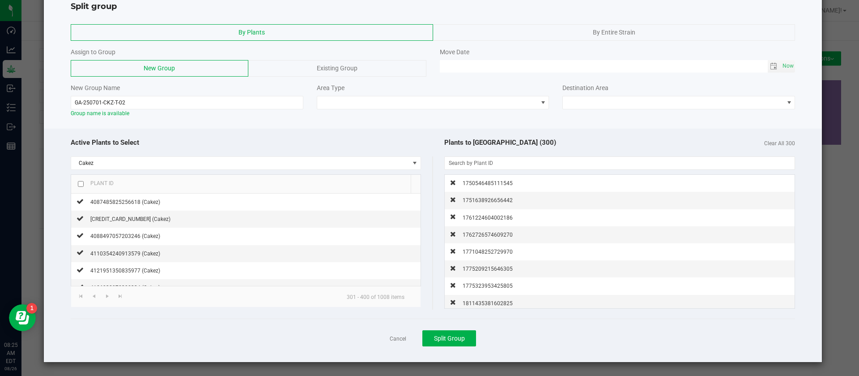
click at [80, 184] on input "checkbox" at bounding box center [81, 184] width 6 height 6
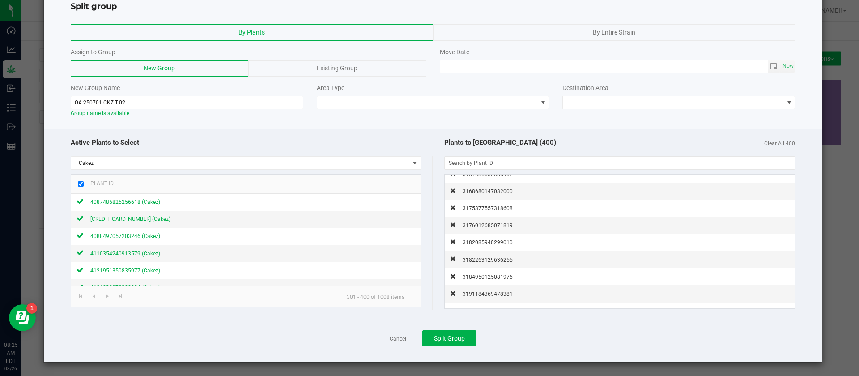
scroll to position [6705, 0]
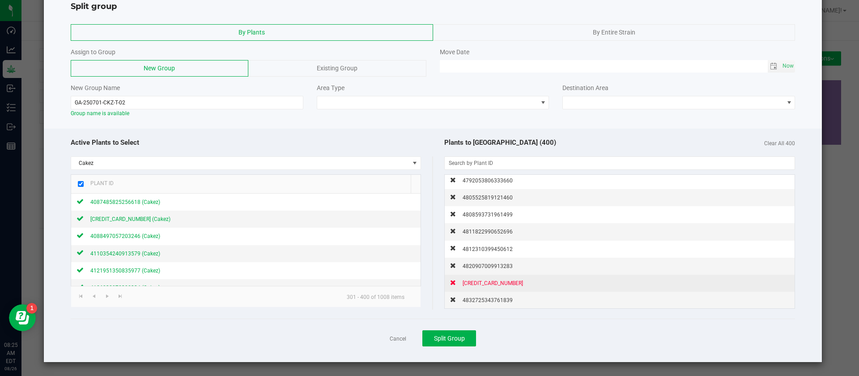
click at [484, 302] on span "4832725343761839" at bounding box center [488, 300] width 50 height 6
checkbox input "false"
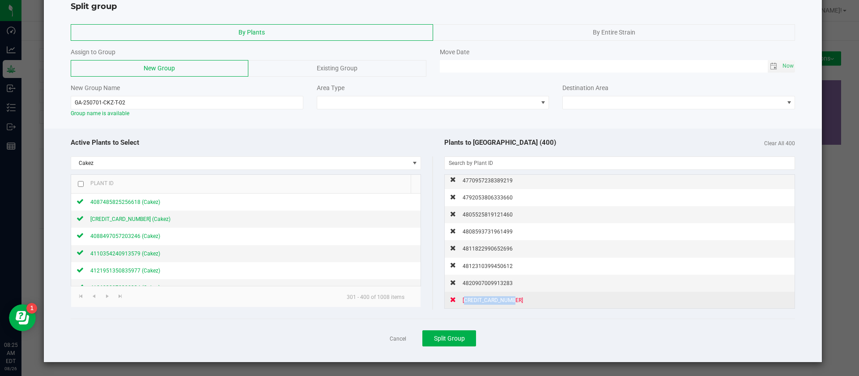
click at [483, 302] on span "4826053735524053" at bounding box center [493, 300] width 60 height 6
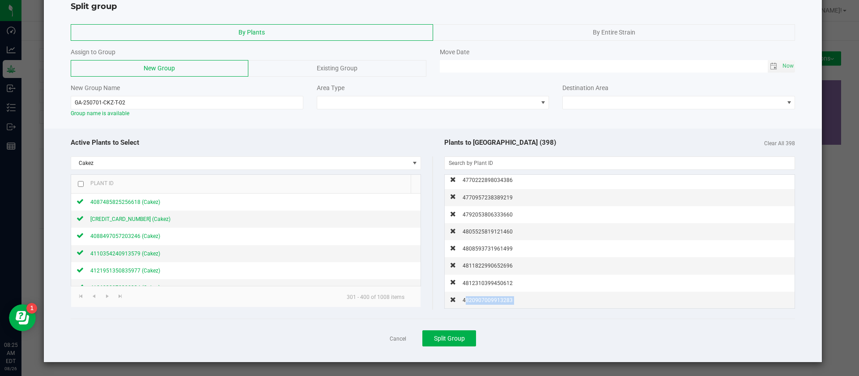
click at [483, 302] on span "4820907009913283" at bounding box center [488, 300] width 50 height 6
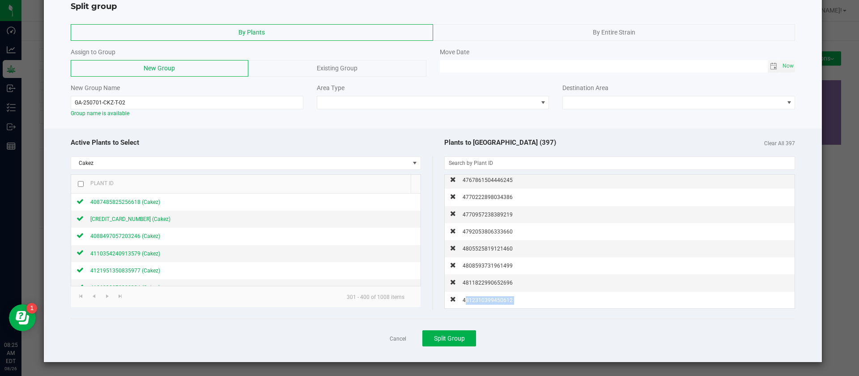
click at [483, 302] on span "4812310399450612" at bounding box center [488, 300] width 50 height 6
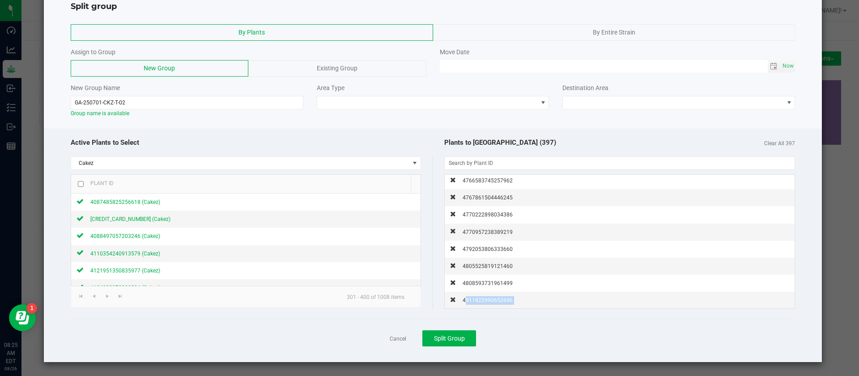
click at [483, 302] on span "4811822990652696" at bounding box center [488, 300] width 50 height 6
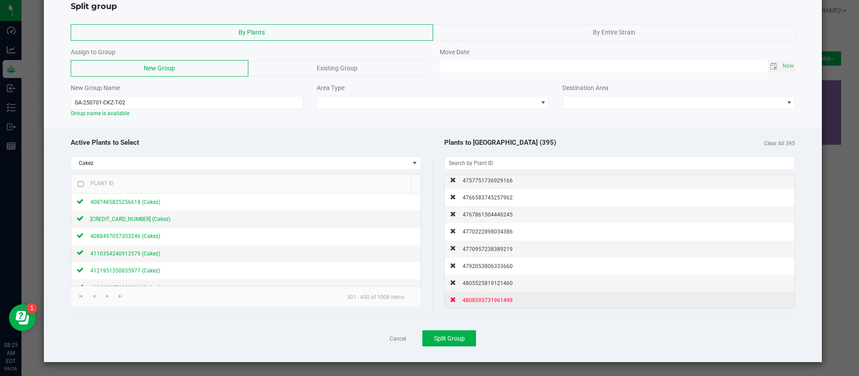
click at [484, 299] on span "4808593731961499" at bounding box center [488, 300] width 50 height 6
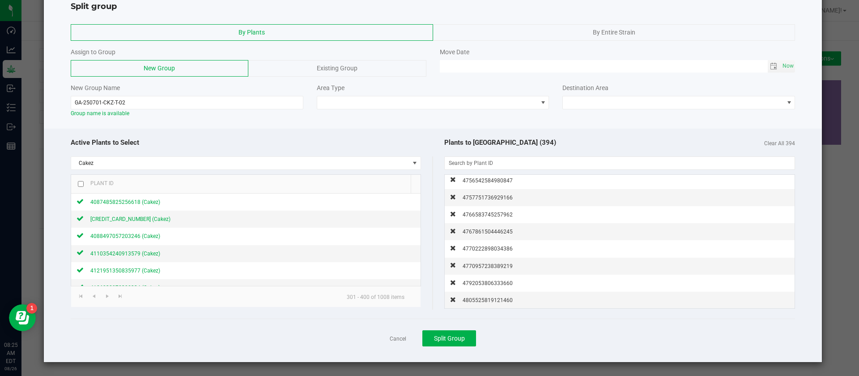
click at [484, 299] on span "4805525819121460" at bounding box center [488, 300] width 50 height 6
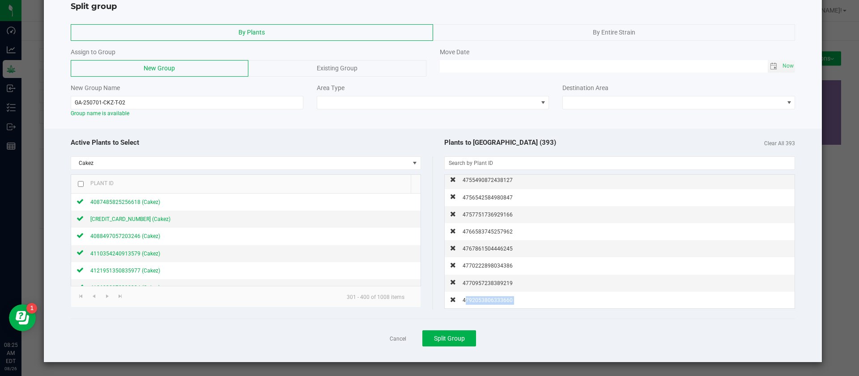
click at [484, 299] on span "4792053806333660" at bounding box center [488, 300] width 50 height 6
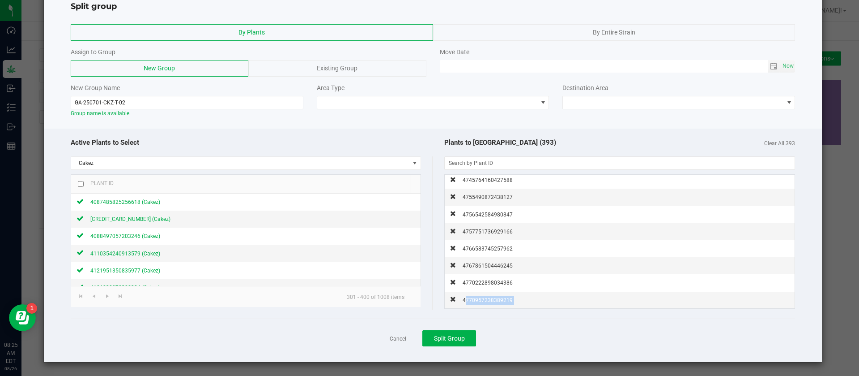
click at [484, 299] on span "4770957238389219" at bounding box center [488, 300] width 50 height 6
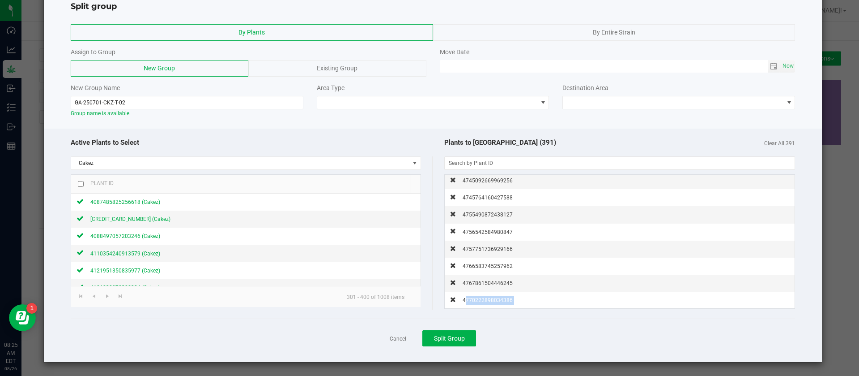
click at [484, 299] on span "4770222898034386" at bounding box center [488, 300] width 50 height 6
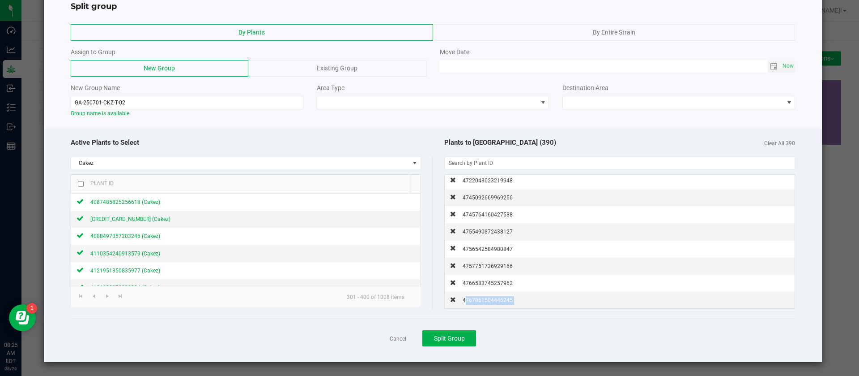
click at [484, 299] on span "4767861504446245" at bounding box center [488, 300] width 50 height 6
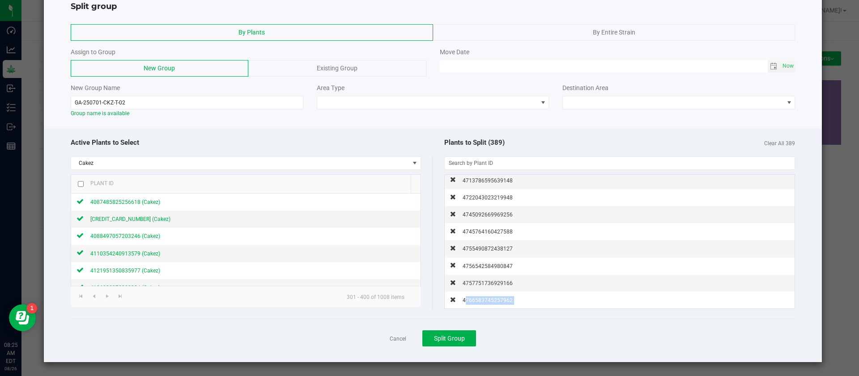
click at [484, 299] on span "4766583745257962" at bounding box center [488, 300] width 50 height 6
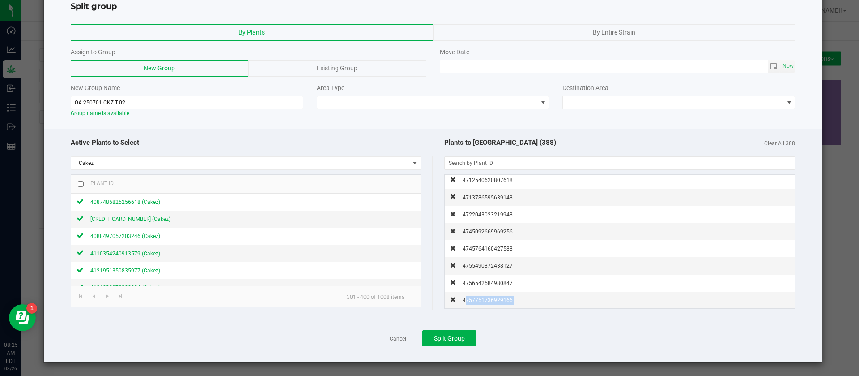
click at [484, 299] on span "4757751736929166" at bounding box center [488, 300] width 50 height 6
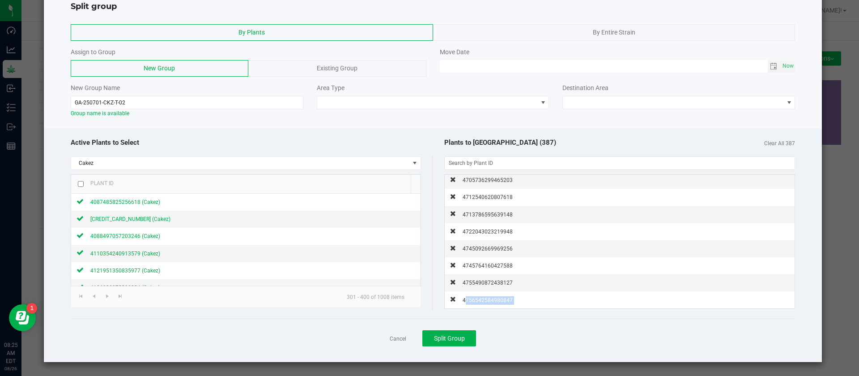
click at [484, 299] on span "4756542584980847" at bounding box center [488, 300] width 50 height 6
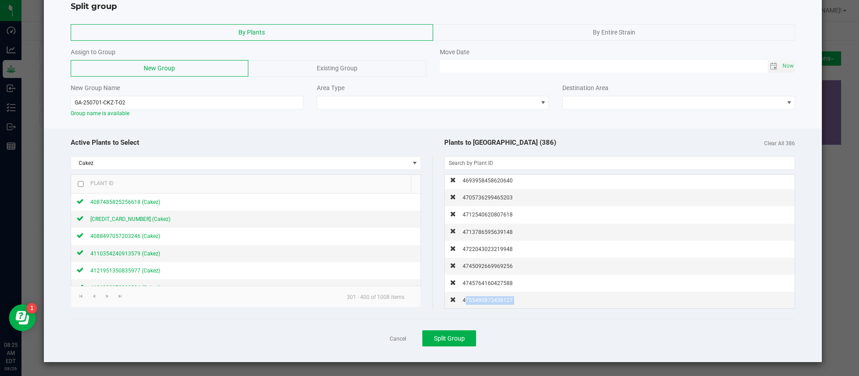
click at [484, 299] on span "4755490872438127" at bounding box center [488, 300] width 50 height 6
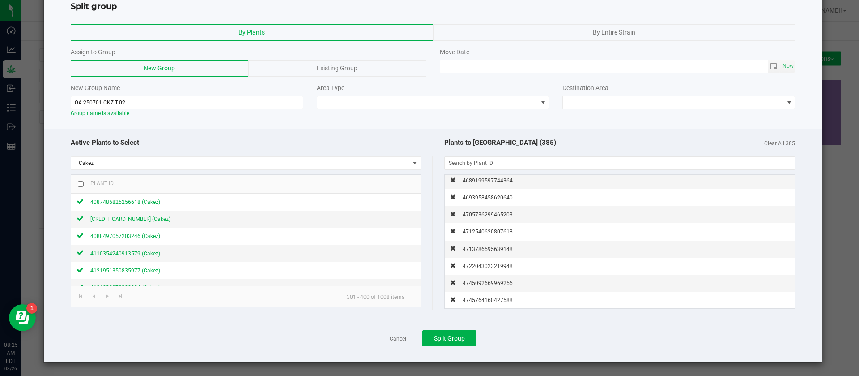
click at [484, 299] on span "4745764160427588" at bounding box center [488, 300] width 50 height 6
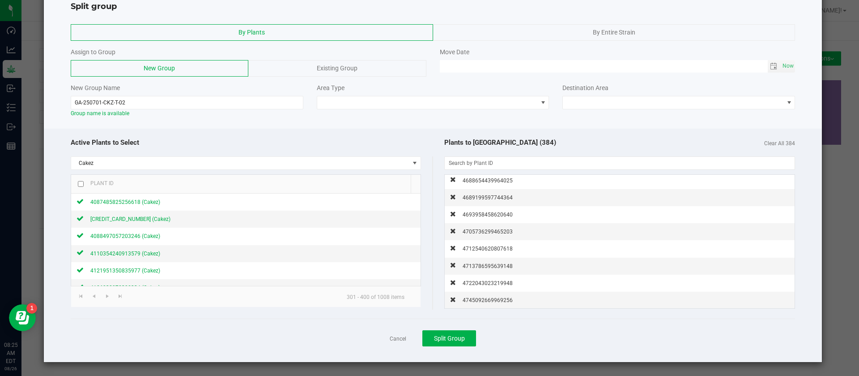
scroll to position [6432, 0]
drag, startPoint x: 417, startPoint y: 106, endPoint x: 408, endPoint y: 108, distance: 9.1
click at [417, 106] on span at bounding box center [427, 102] width 221 height 13
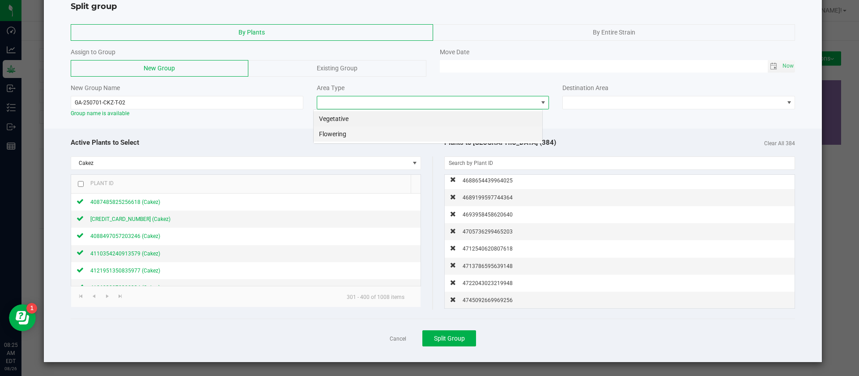
scroll to position [13, 230]
click at [350, 131] on li "Flowering" at bounding box center [428, 133] width 229 height 15
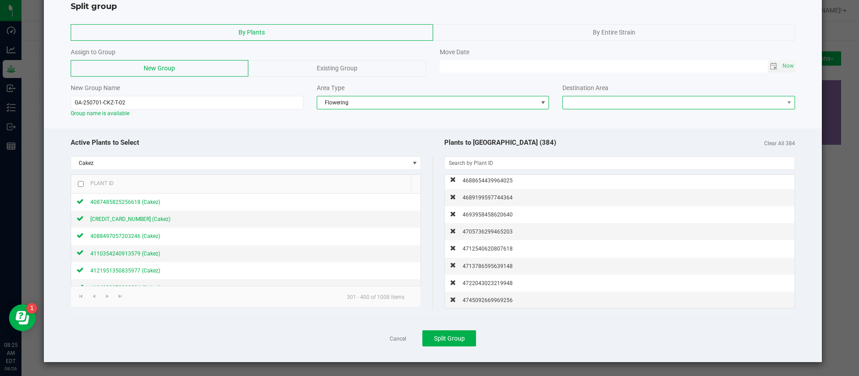
click at [583, 101] on span at bounding box center [673, 102] width 221 height 13
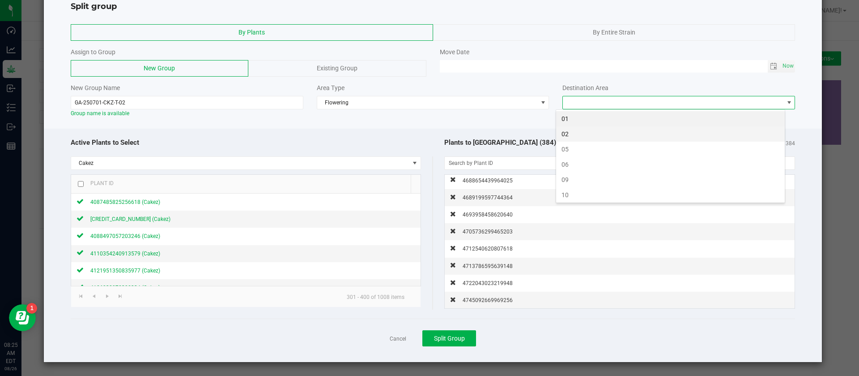
click at [596, 136] on li "02" at bounding box center [670, 133] width 229 height 15
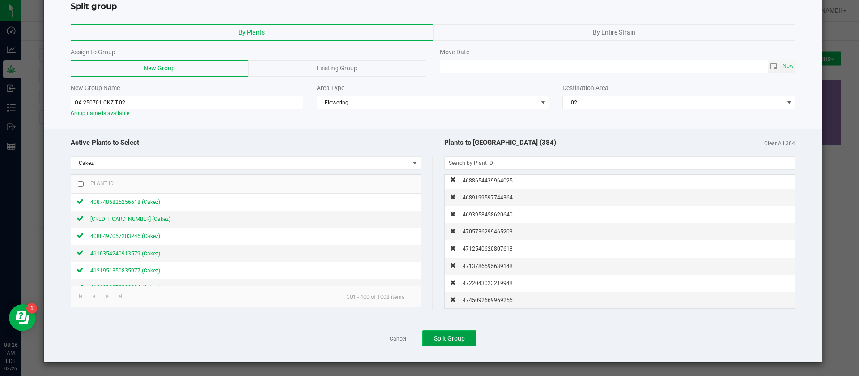
click at [465, 338] on button "Split Group" at bounding box center [450, 338] width 54 height 16
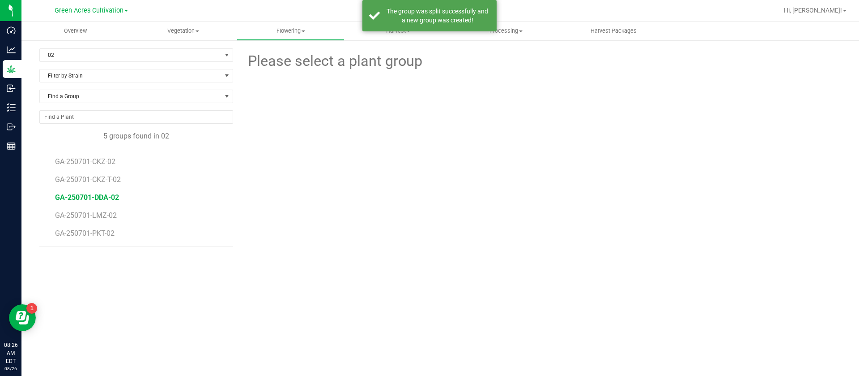
click at [106, 196] on span "GA-250701-DDA-02" at bounding box center [87, 197] width 64 height 9
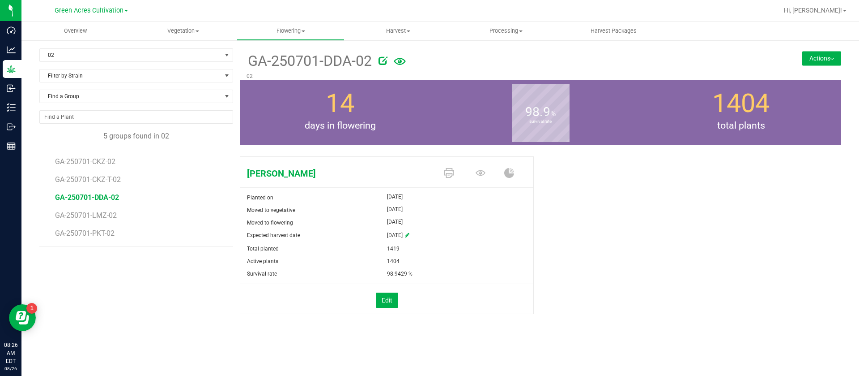
drag, startPoint x: 241, startPoint y: 63, endPoint x: 353, endPoint y: 57, distance: 112.1
click at [353, 57] on div "GA-250701-DDA-02 02" at bounding box center [490, 64] width 501 height 32
copy span "GA-250701-DDA"
click at [812, 59] on button "Actions" at bounding box center [821, 58] width 39 height 14
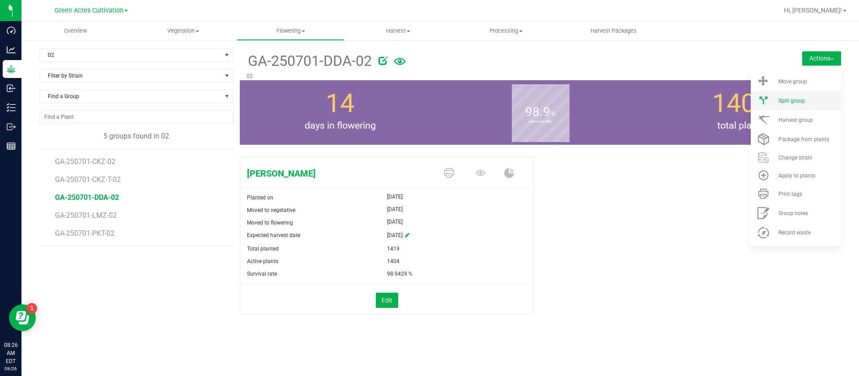
click at [797, 102] on span "Split group" at bounding box center [792, 101] width 26 height 6
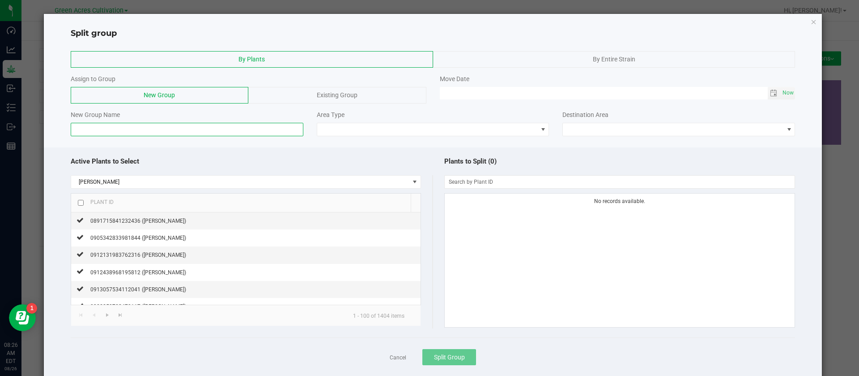
paste input "GA-250701-DDA"
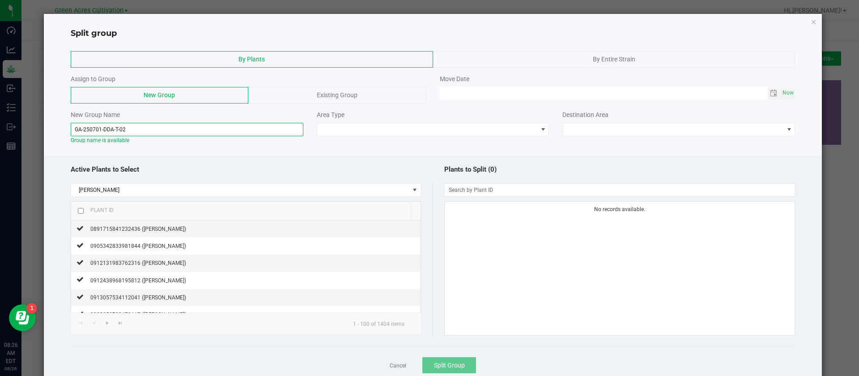
type input "GA-250701-DDA-T-02"
click at [80, 212] on input "checkbox" at bounding box center [81, 211] width 6 height 6
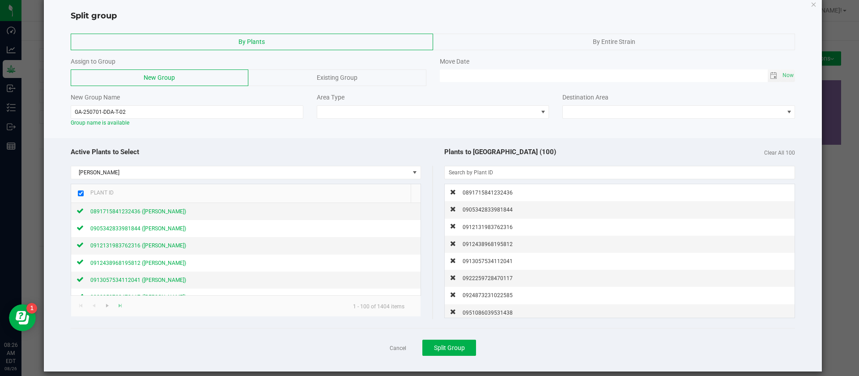
scroll to position [27, 0]
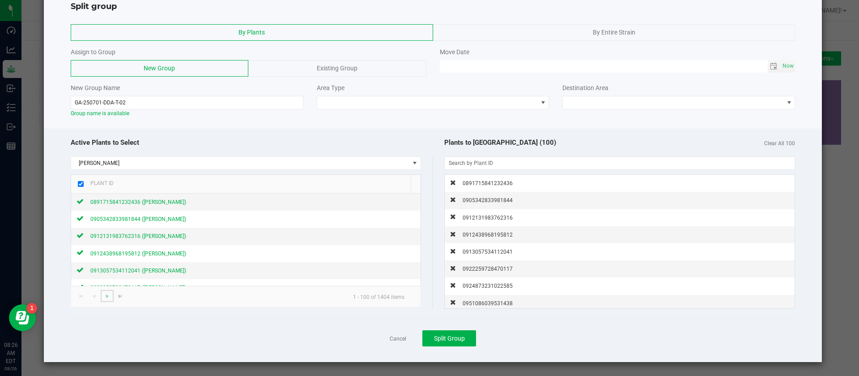
click at [110, 297] on span "Go to the next page" at bounding box center [107, 295] width 7 height 7
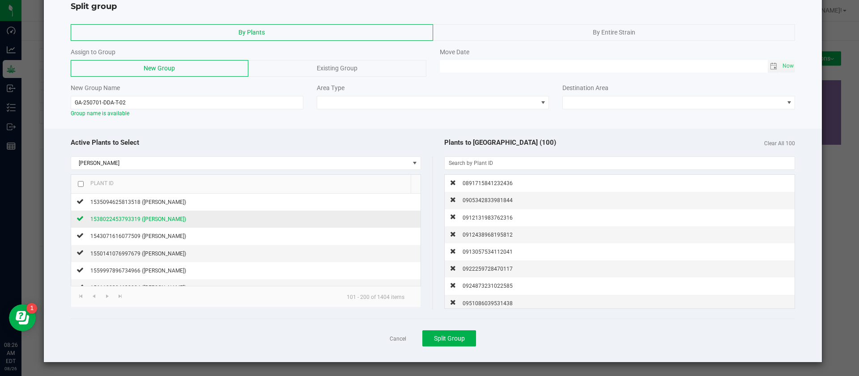
drag, startPoint x: 83, startPoint y: 181, endPoint x: 96, endPoint y: 219, distance: 40.6
click at [83, 181] on input "checkbox" at bounding box center [81, 184] width 6 height 6
click at [108, 298] on span "Go to the next page" at bounding box center [107, 295] width 7 height 7
click at [79, 184] on input "checkbox" at bounding box center [81, 184] width 6 height 6
click at [107, 294] on span "Go to the next page" at bounding box center [107, 295] width 7 height 7
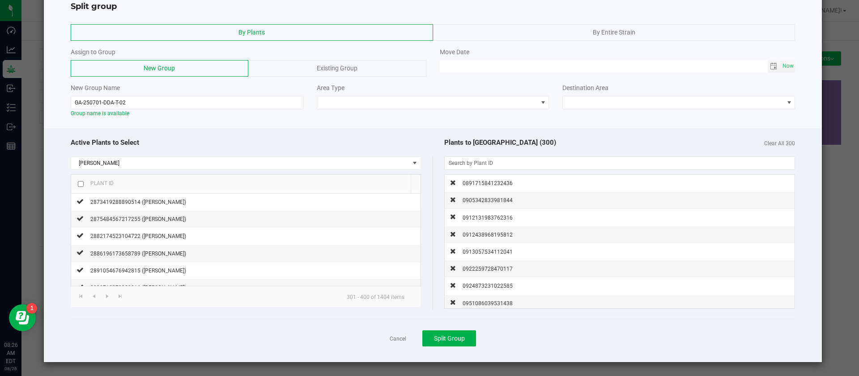
click at [81, 176] on th "Plant ID" at bounding box center [241, 184] width 340 height 19
click at [81, 183] on input "checkbox" at bounding box center [81, 184] width 6 height 6
click at [107, 296] on span "Go to the next page" at bounding box center [107, 295] width 7 height 7
click at [84, 185] on div "Plant ID" at bounding box center [99, 182] width 30 height 7
click at [80, 179] on div at bounding box center [81, 184] width 6 height 10
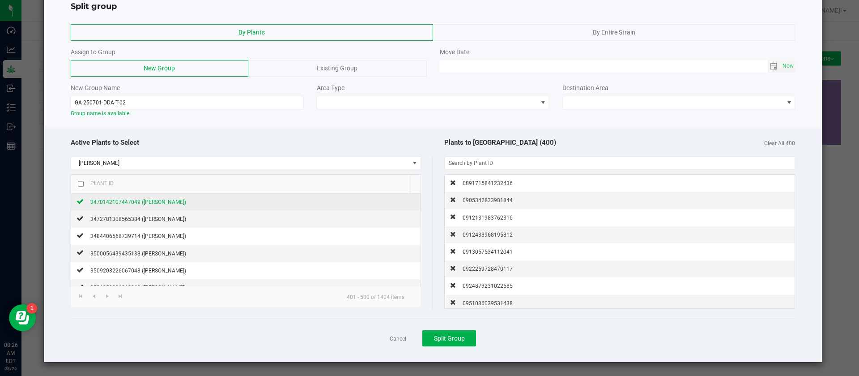
drag, startPoint x: 81, startPoint y: 184, endPoint x: 81, endPoint y: 200, distance: 15.2
click at [81, 184] on input "checkbox" at bounding box center [81, 184] width 6 height 6
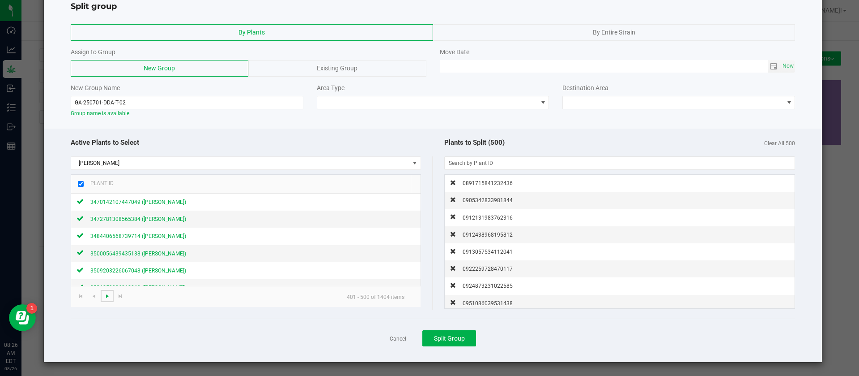
click at [108, 294] on span "Go to the next page" at bounding box center [107, 295] width 7 height 7
click at [81, 183] on input "checkbox" at bounding box center [81, 184] width 6 height 6
click at [101, 296] on link at bounding box center [107, 296] width 13 height 12
drag, startPoint x: 79, startPoint y: 182, endPoint x: 90, endPoint y: 214, distance: 33.5
click at [80, 181] on input "checkbox" at bounding box center [81, 184] width 6 height 6
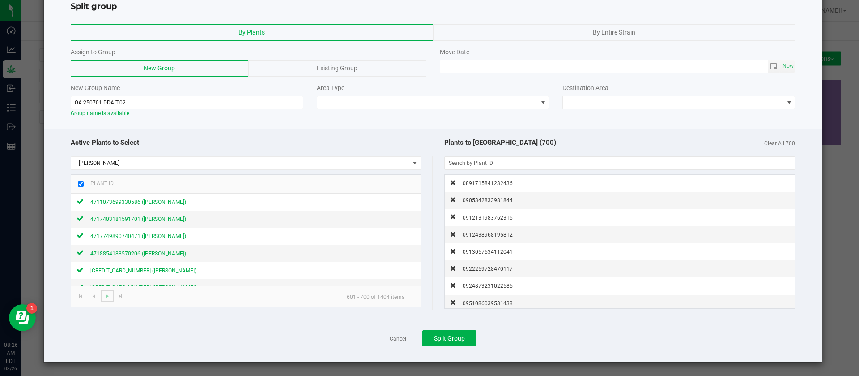
click at [111, 297] on link at bounding box center [107, 296] width 13 height 12
click at [80, 184] on input "checkbox" at bounding box center [81, 184] width 6 height 6
click at [108, 296] on span "Go to the next page" at bounding box center [107, 295] width 7 height 7
checkbox input "false"
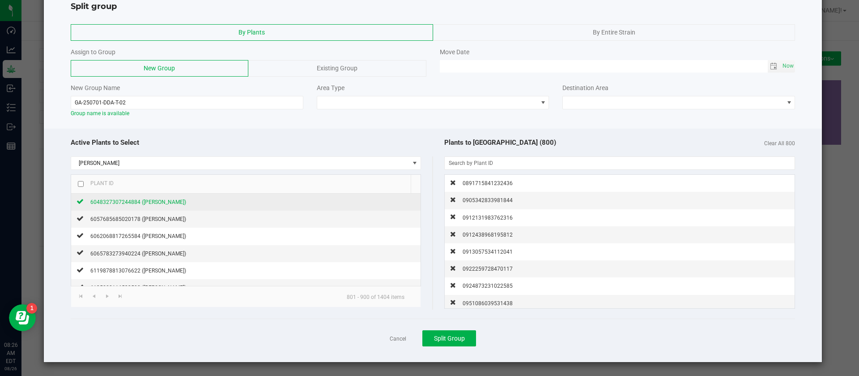
click at [132, 197] on div "6048327307244884 (Don Dada)" at bounding box center [135, 201] width 102 height 9
click at [136, 220] on span "6057685685020178 (Don Dada)" at bounding box center [138, 219] width 96 height 6
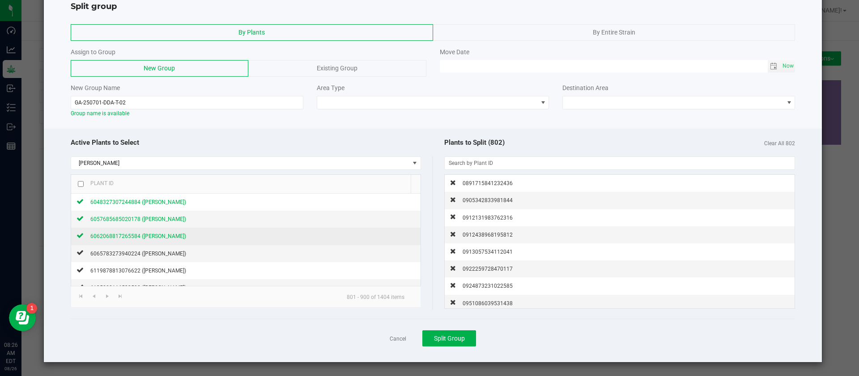
click at [138, 235] on span "6062068817265584 (Don Dada)" at bounding box center [138, 236] width 96 height 6
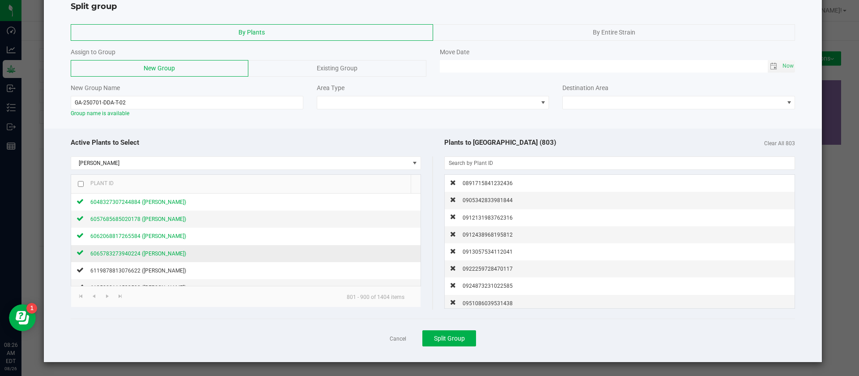
click at [144, 252] on span "6065783273940224 (Don Dada)" at bounding box center [138, 253] width 96 height 6
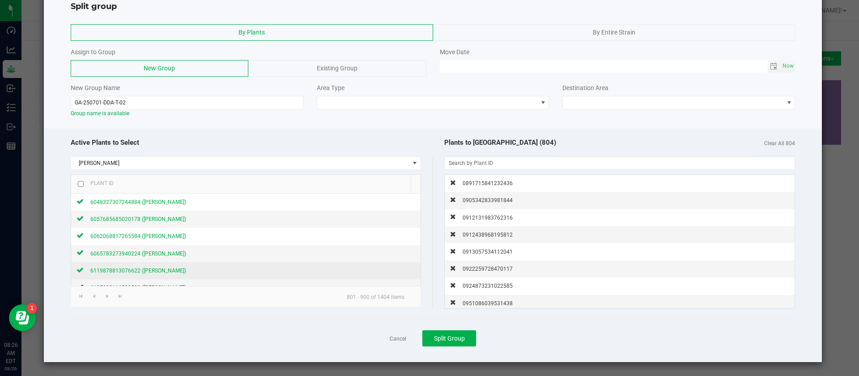
click at [149, 271] on span "6119878813076622 (Don Dada)" at bounding box center [138, 270] width 96 height 6
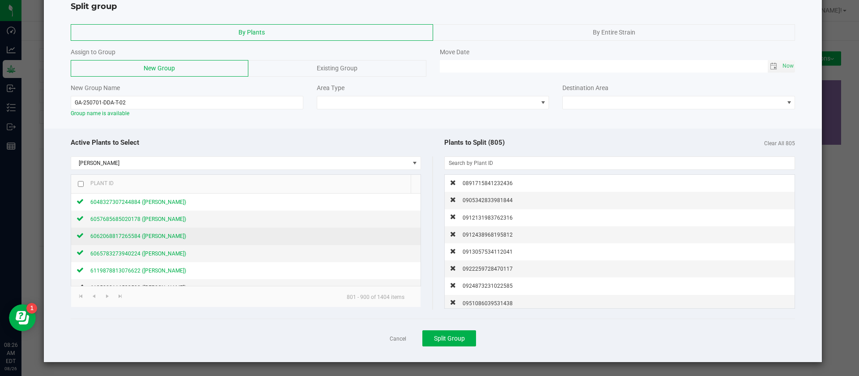
scroll to position [67, 0]
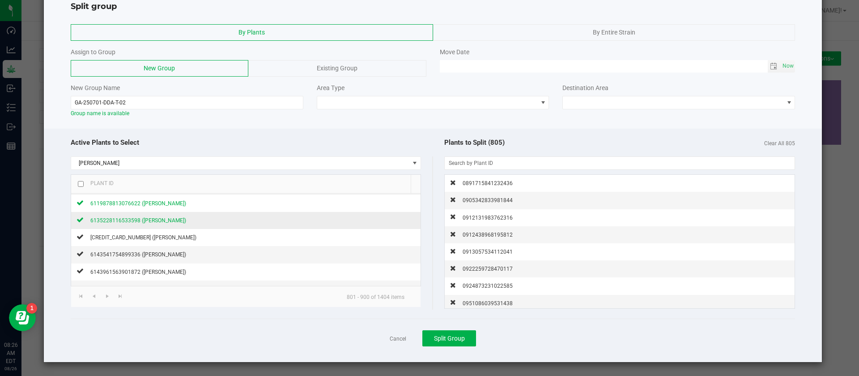
click at [149, 217] on span "6135228116533598 (Don Dada)" at bounding box center [138, 220] width 96 height 6
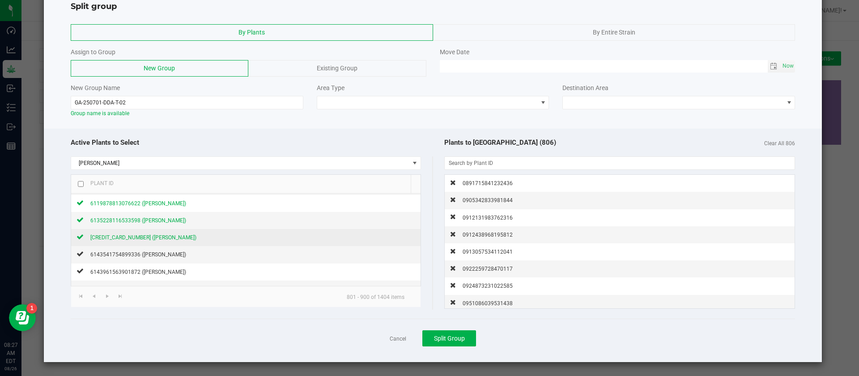
click at [154, 241] on div "6142570877187433 (Don Dada)" at bounding box center [140, 236] width 113 height 9
click at [154, 254] on span "6143541754899336 (Don Dada)" at bounding box center [138, 254] width 96 height 6
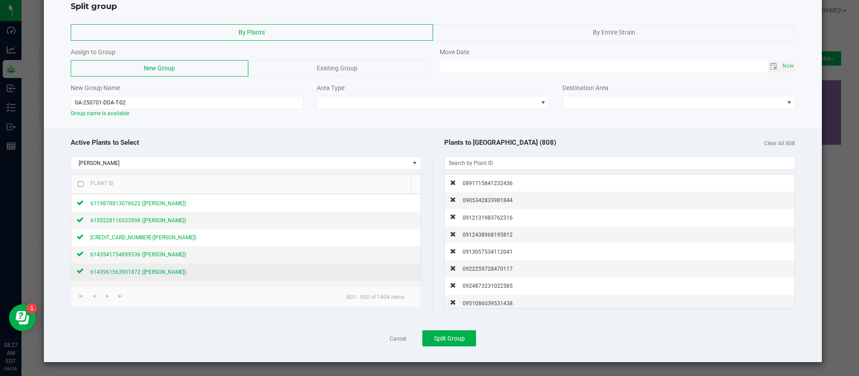
click at [150, 270] on span "6143961563901872 (Don Dada)" at bounding box center [138, 272] width 96 height 6
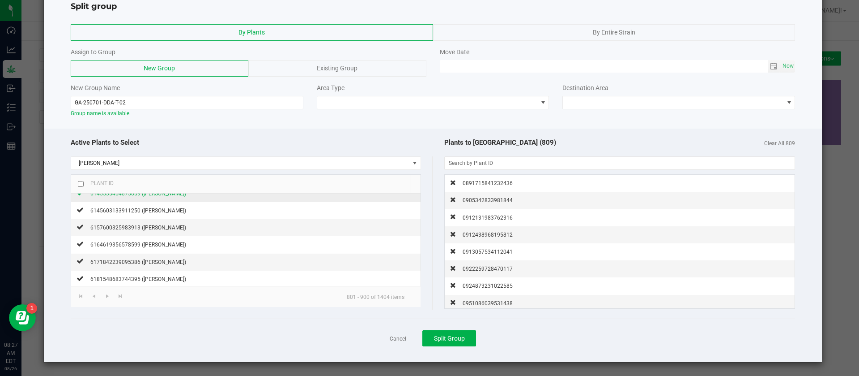
scroll to position [134, 0]
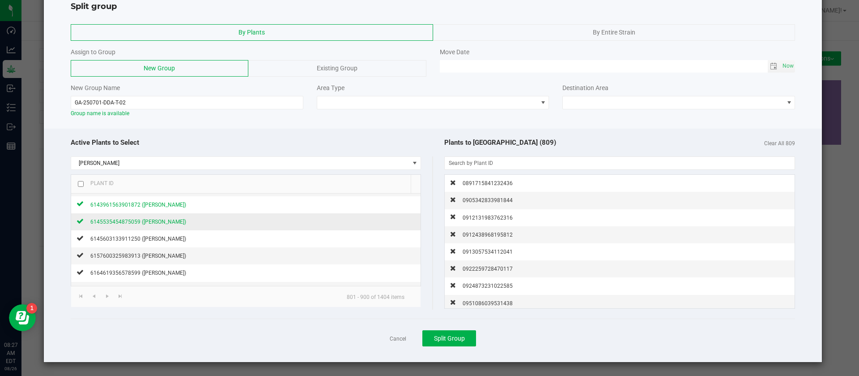
click at [160, 222] on span "6145535454875059 (Don Dada)" at bounding box center [138, 221] width 96 height 6
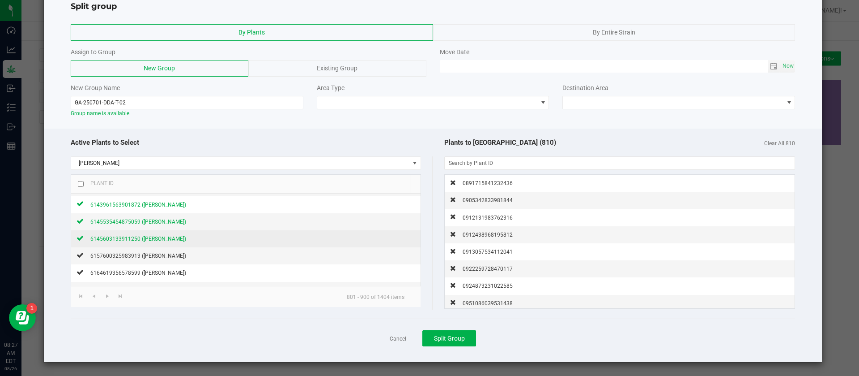
click at [162, 242] on div "6145603133911250 (Don Dada)" at bounding box center [135, 238] width 102 height 9
click at [155, 254] on span "6157600325983913 (Don Dada)" at bounding box center [138, 255] width 96 height 6
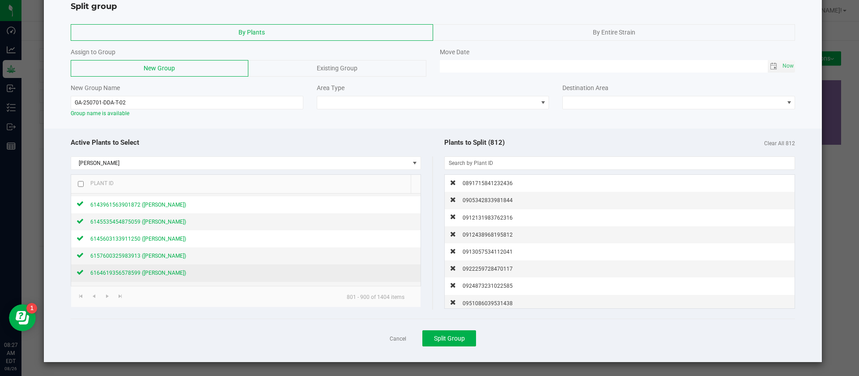
click at [149, 268] on div "6164619356578599 (Don Dada)" at bounding box center [135, 272] width 102 height 9
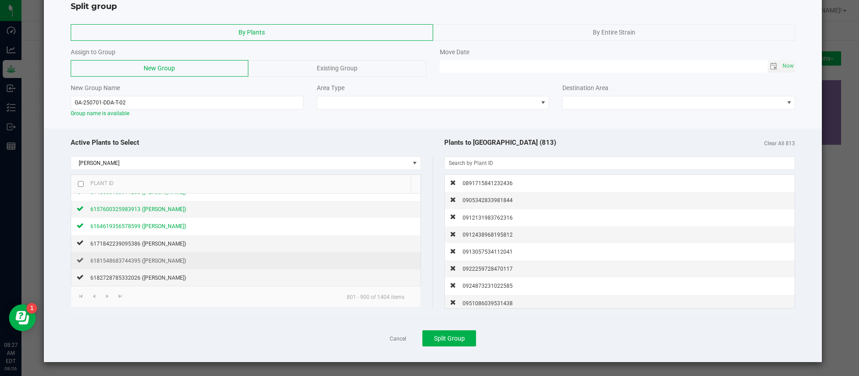
scroll to position [201, 0]
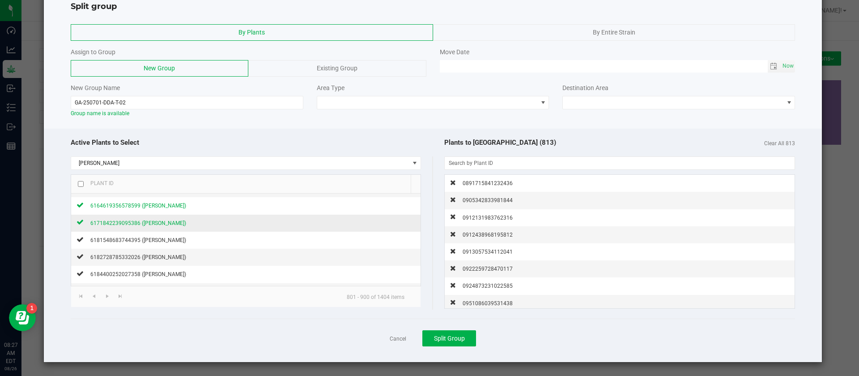
click at [158, 221] on span "6171842239095386 (Don Dada)" at bounding box center [138, 223] width 96 height 6
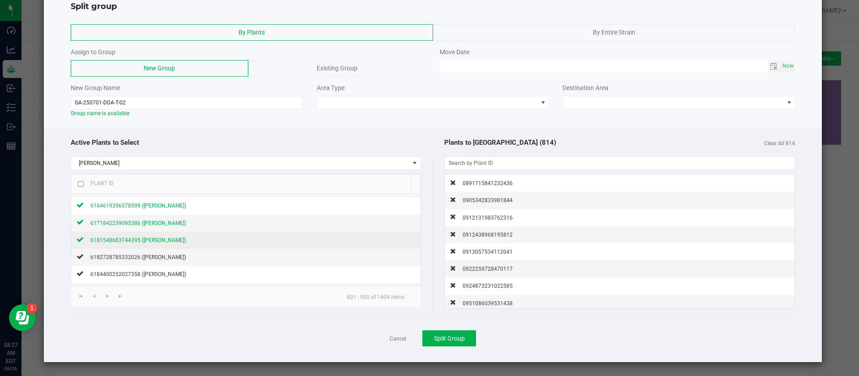
click at [162, 240] on span "6181548683744395 (Don Dada)" at bounding box center [138, 240] width 96 height 6
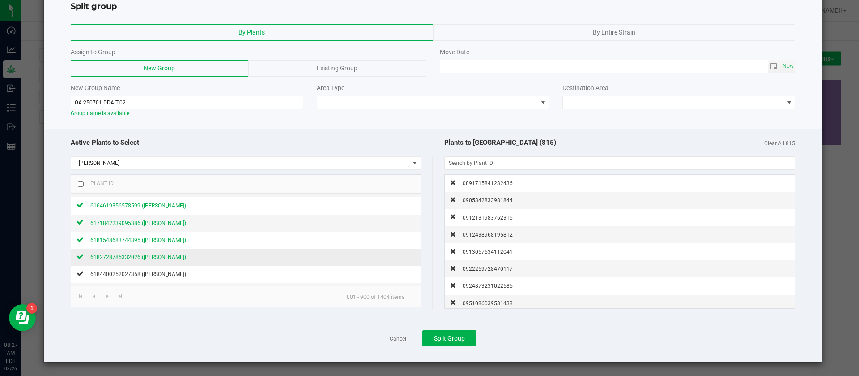
click at [156, 256] on span "6182728785332026 (Don Dada)" at bounding box center [138, 257] width 96 height 6
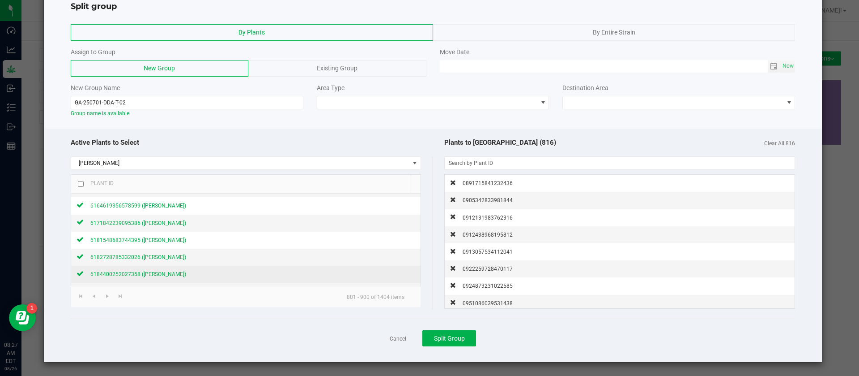
click at [154, 271] on span "6184400252027358 (Don Dada)" at bounding box center [138, 274] width 96 height 6
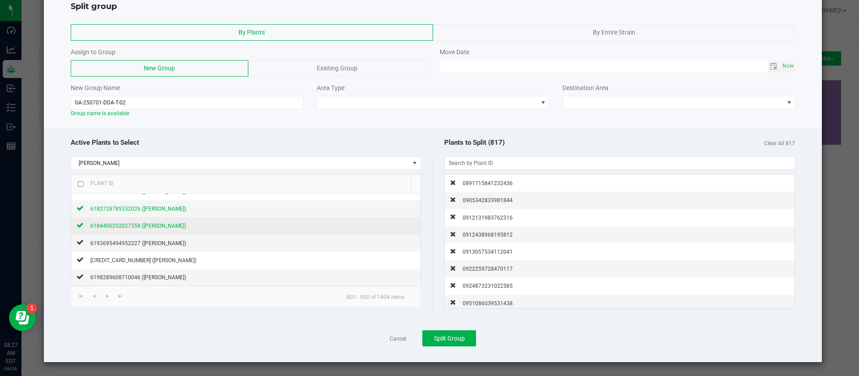
scroll to position [269, 0]
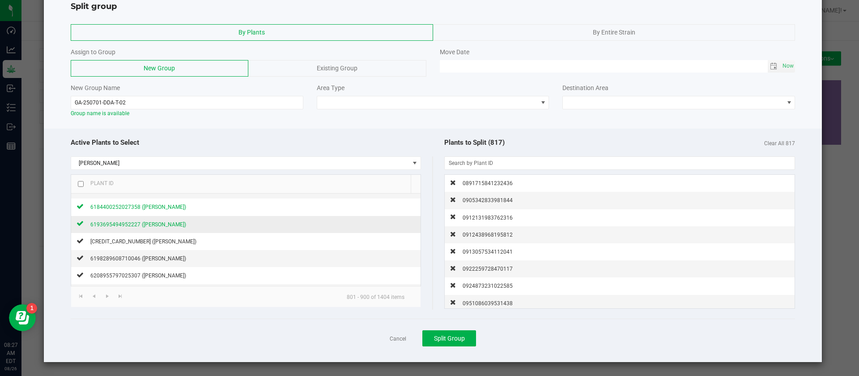
click at [150, 227] on span "6193695494952227 (Don Dada)" at bounding box center [138, 224] width 96 height 6
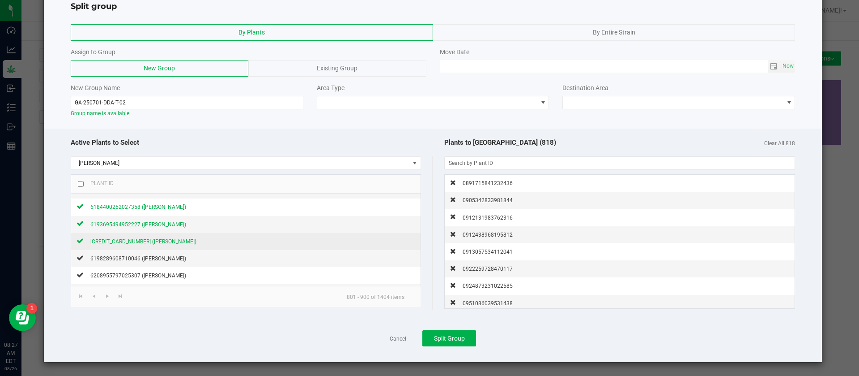
click at [158, 241] on span "6196096136375150 (Don Dada)" at bounding box center [143, 241] width 106 height 6
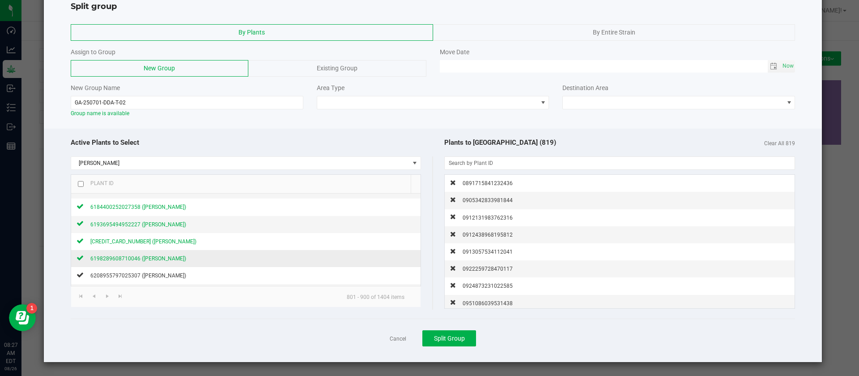
click at [157, 256] on span "6198289608710046 (Don Dada)" at bounding box center [138, 258] width 96 height 6
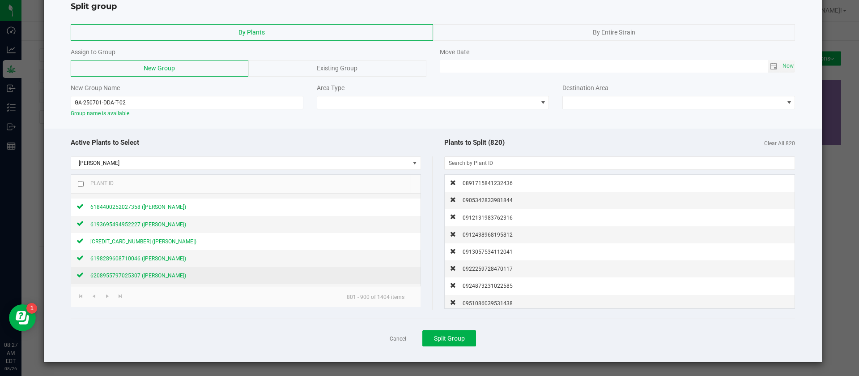
click at [152, 272] on span "6208955797025307 (Don Dada)" at bounding box center [138, 275] width 96 height 6
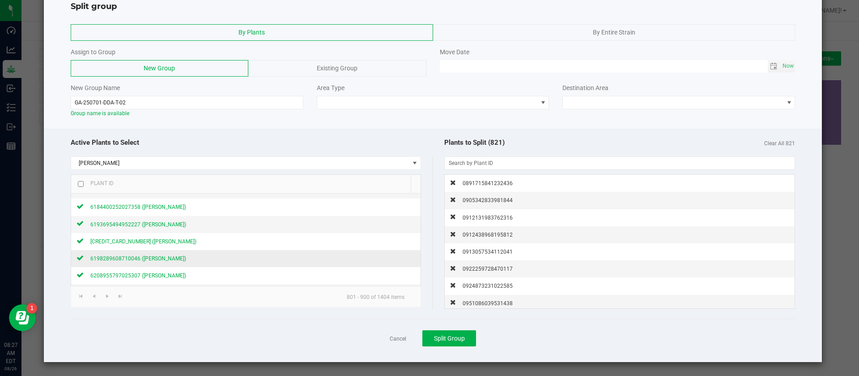
scroll to position [336, 0]
click at [154, 225] on span "6218833038253230 (Don Dada)" at bounding box center [138, 225] width 96 height 6
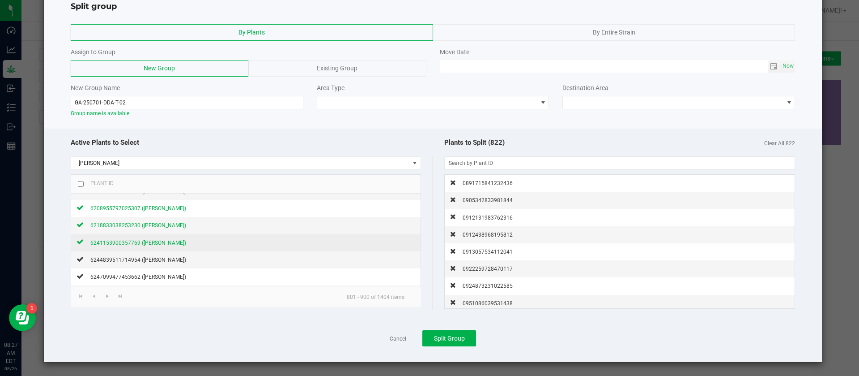
click at [153, 243] on span "6241153900357769 (Don Dada)" at bounding box center [138, 242] width 96 height 6
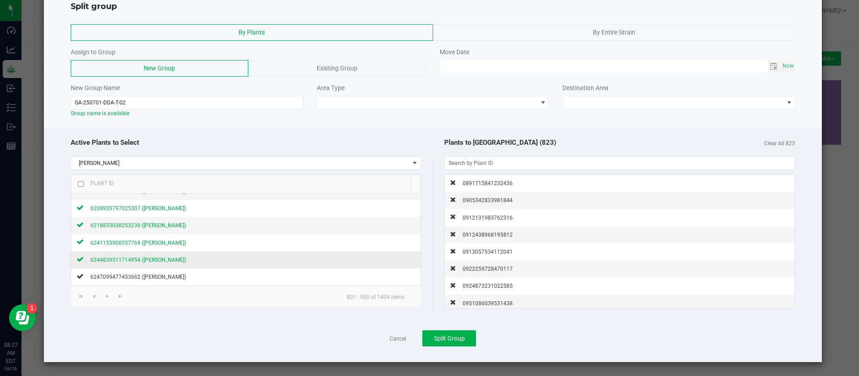
click at [146, 260] on span "6244839511714954 (Don Dada)" at bounding box center [138, 259] width 96 height 6
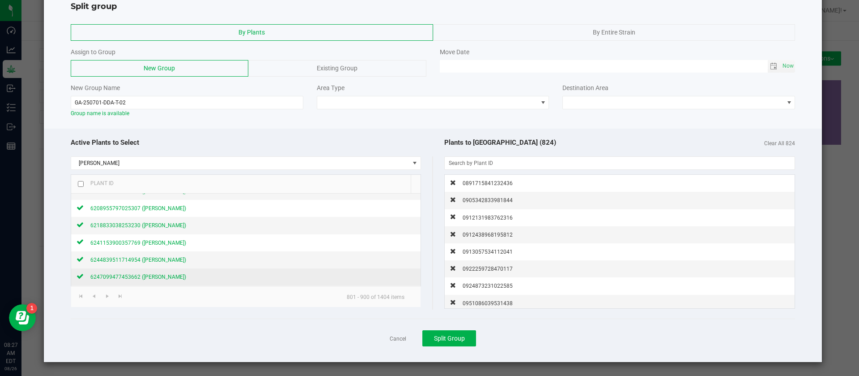
click at [149, 274] on span "6247099477453662 (Don Dada)" at bounding box center [138, 276] width 96 height 6
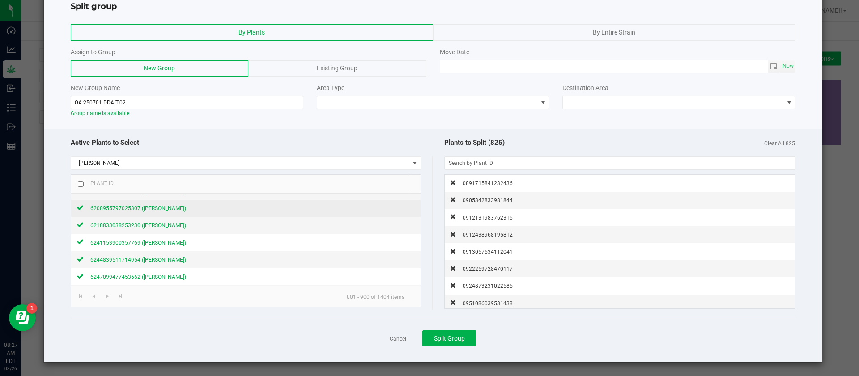
scroll to position [403, 0]
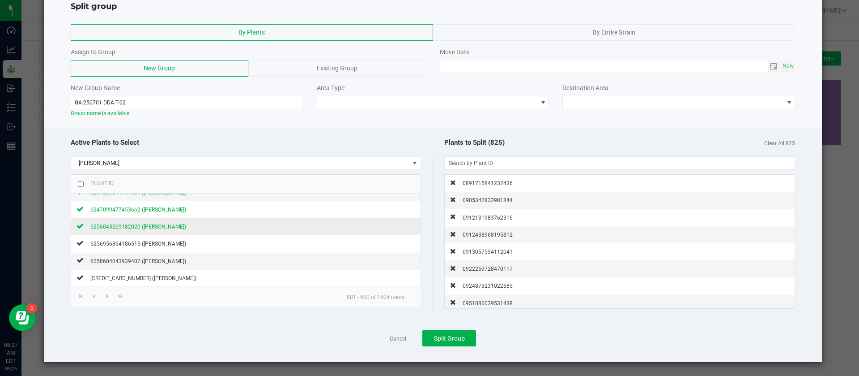
click at [157, 224] on span "6256043269182020 (Don Dada)" at bounding box center [138, 226] width 96 height 6
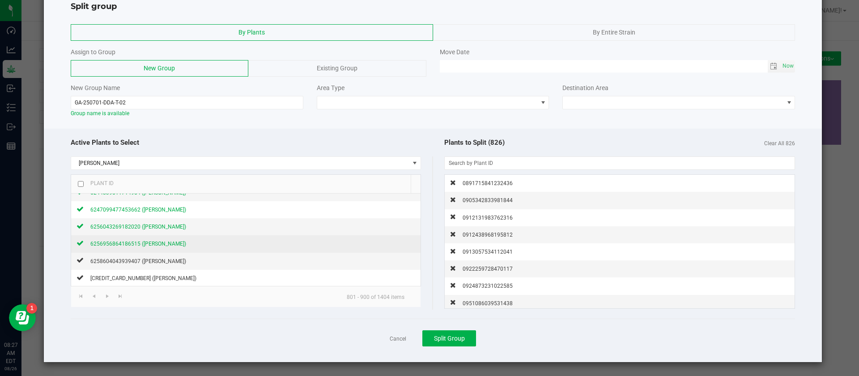
click at [159, 242] on span "6256956864186515 (Don Dada)" at bounding box center [138, 243] width 96 height 6
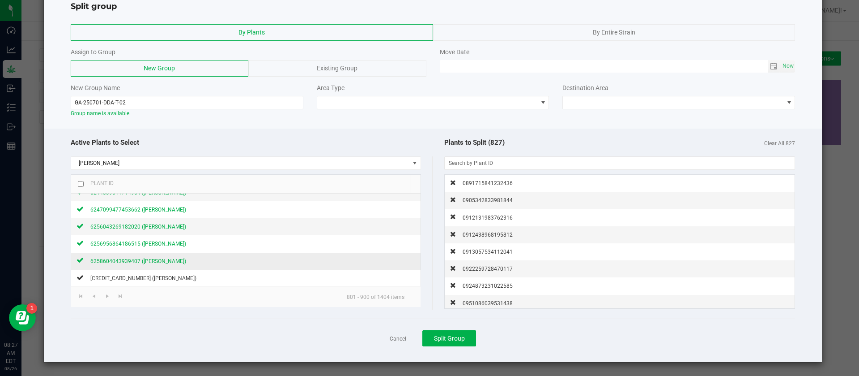
click at [156, 264] on div "6258604043939407 (Don Dada)" at bounding box center [135, 260] width 102 height 9
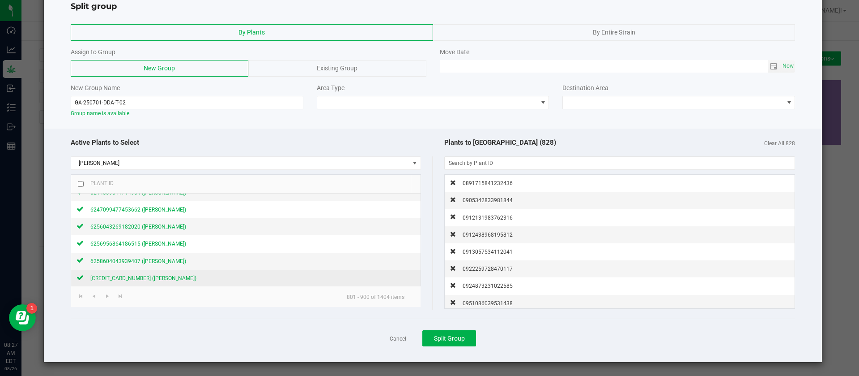
click at [149, 277] on span "6261429871693752 (Don Dada)" at bounding box center [143, 278] width 106 height 6
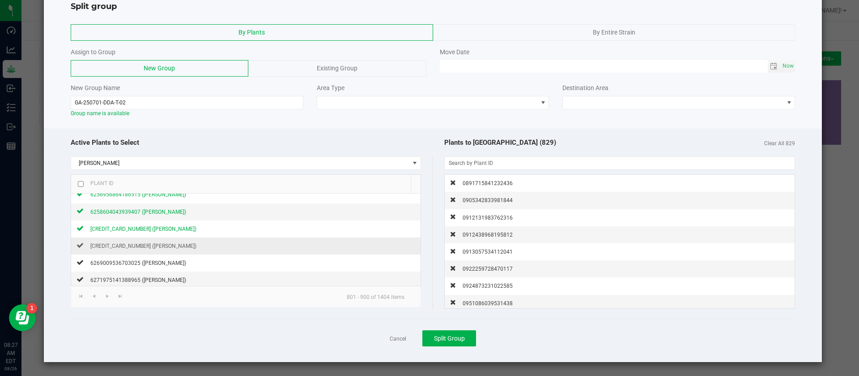
scroll to position [470, 0]
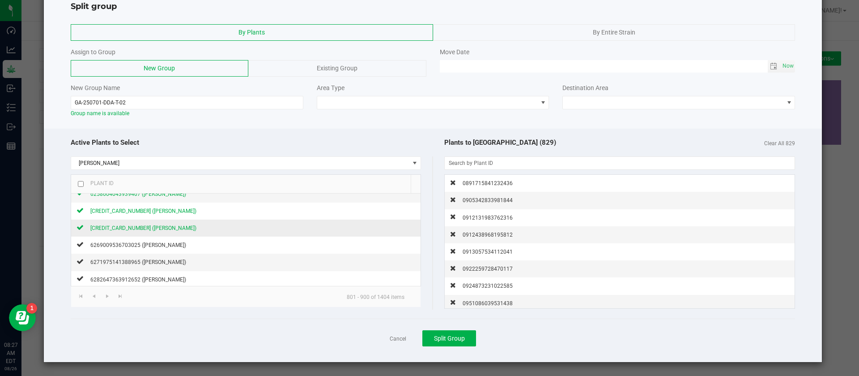
click at [155, 223] on div "6261632918839052 (Don Dada)" at bounding box center [140, 227] width 113 height 9
click at [158, 244] on span "6269009536703025 (Don Dada)" at bounding box center [138, 245] width 96 height 6
drag, startPoint x: 155, startPoint y: 262, endPoint x: 162, endPoint y: 259, distance: 8.0
click at [155, 262] on span "6271975141388965 (Don Dada)" at bounding box center [138, 262] width 96 height 6
click at [375, 93] on div "Area Type" at bounding box center [433, 96] width 246 height 26
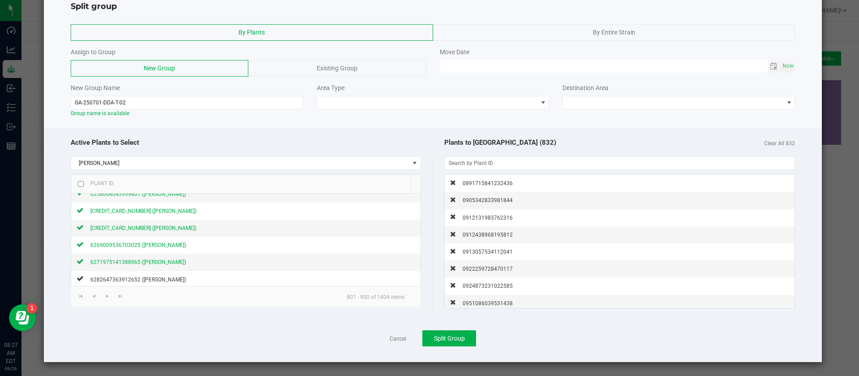
click at [361, 92] on div "Area Type" at bounding box center [433, 87] width 233 height 9
click at [361, 101] on span at bounding box center [427, 102] width 221 height 13
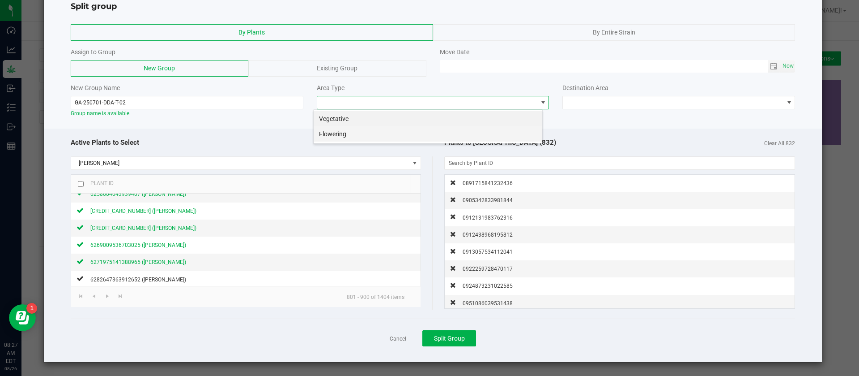
scroll to position [13, 230]
click at [349, 132] on li "Flowering" at bounding box center [428, 133] width 229 height 15
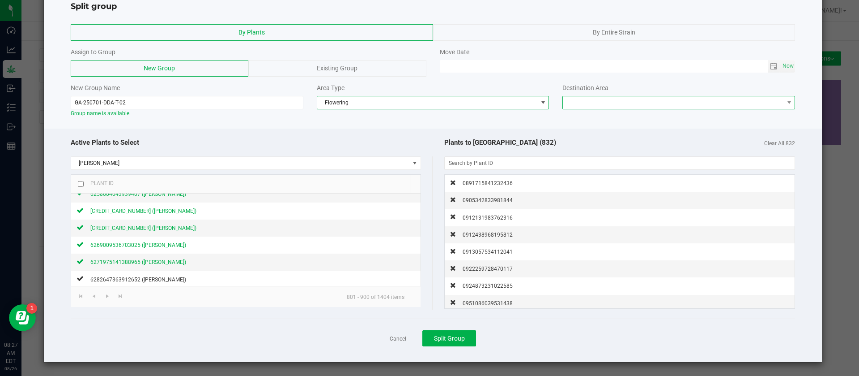
click at [576, 103] on span at bounding box center [673, 102] width 221 height 13
click at [441, 339] on span "Split Group" at bounding box center [449, 337] width 31 height 7
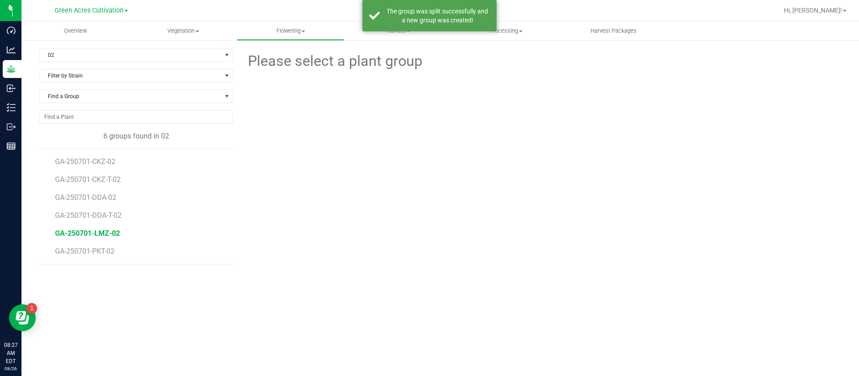
click at [114, 230] on span "GA-250701-LMZ-02" at bounding box center [87, 233] width 65 height 9
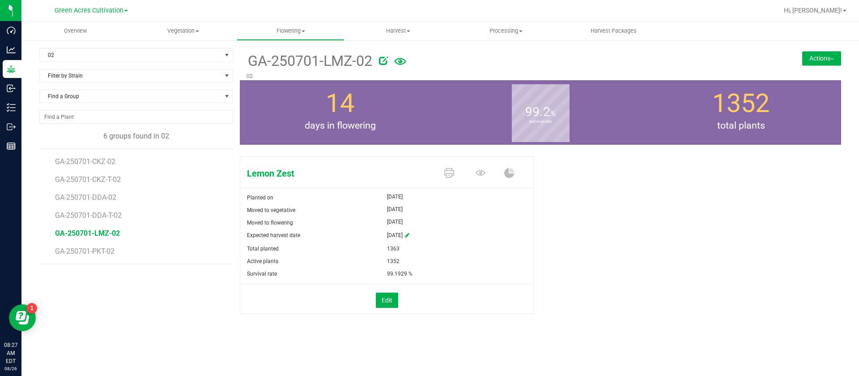
drag, startPoint x: 243, startPoint y: 61, endPoint x: 351, endPoint y: 65, distance: 107.9
click at [351, 65] on div "GA-250701-LMZ-02 02" at bounding box center [490, 64] width 501 height 32
copy span "GA-250701-LMZ"
click at [808, 55] on button "Actions" at bounding box center [821, 58] width 39 height 14
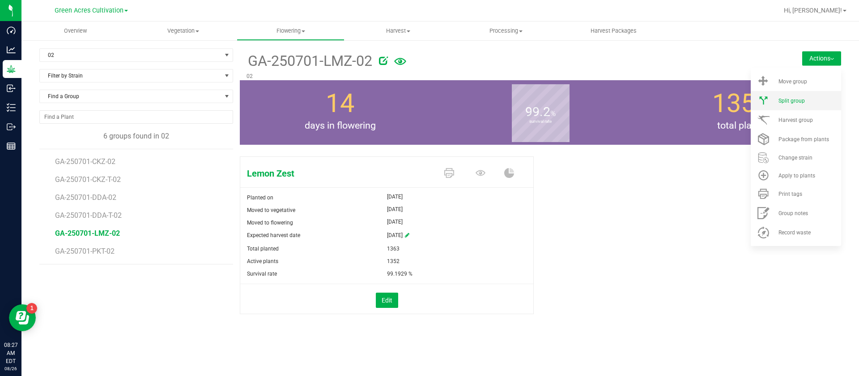
click at [802, 104] on li "Split group" at bounding box center [796, 100] width 90 height 19
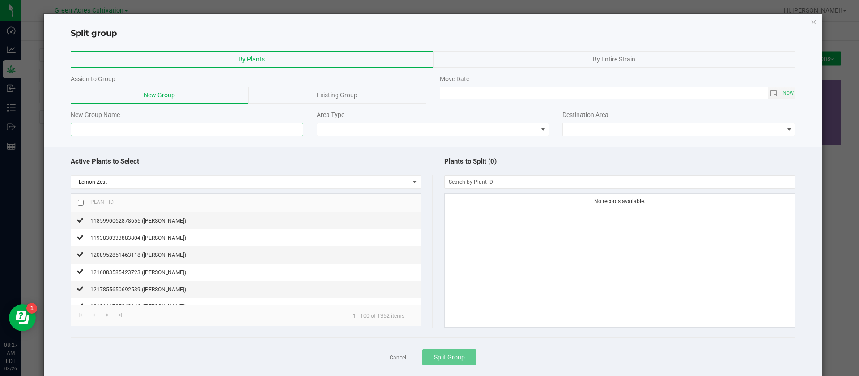
paste input "GA-250701-LMZ"
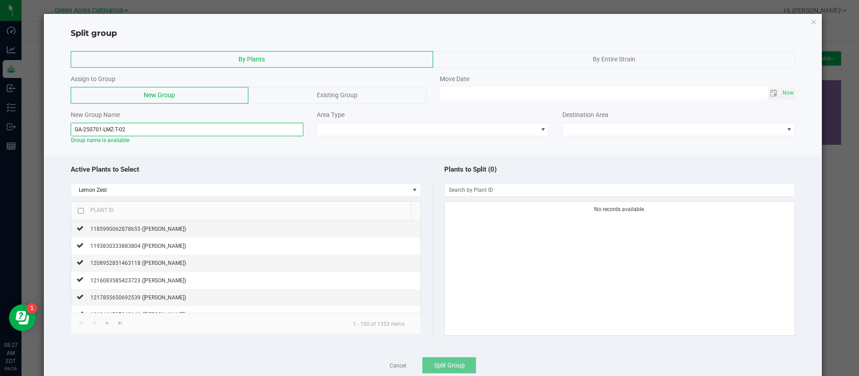
type input "GA-250701-LMZ-T-02"
click at [80, 213] on div at bounding box center [81, 211] width 6 height 10
click at [81, 209] on input "checkbox" at bounding box center [81, 211] width 6 height 6
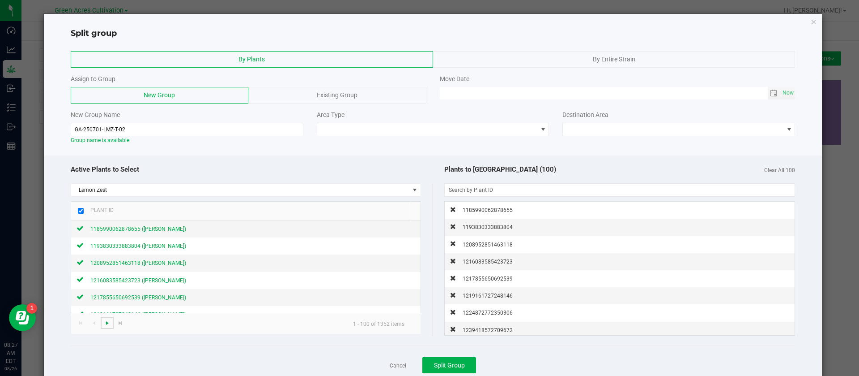
click at [105, 324] on span "Go to the next page" at bounding box center [107, 322] width 7 height 7
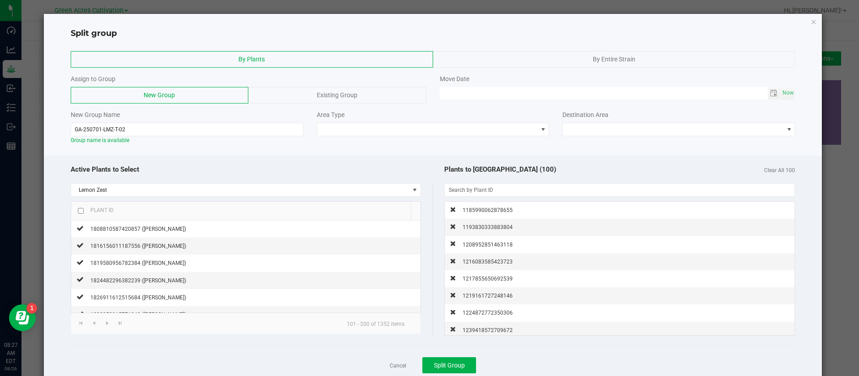
click at [82, 213] on input "checkbox" at bounding box center [81, 211] width 6 height 6
click at [108, 322] on span "Go to the next page" at bounding box center [107, 322] width 7 height 7
click at [81, 212] on input "checkbox" at bounding box center [81, 211] width 6 height 6
click at [105, 323] on span "Go to the next page" at bounding box center [107, 322] width 7 height 7
click at [80, 209] on input "checkbox" at bounding box center [81, 211] width 6 height 6
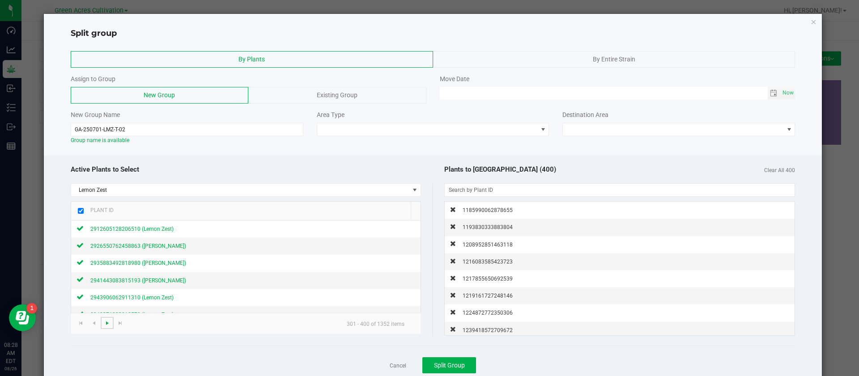
click at [104, 324] on span "Go to the next page" at bounding box center [107, 322] width 7 height 7
click at [80, 212] on input "checkbox" at bounding box center [81, 211] width 6 height 6
drag, startPoint x: 109, startPoint y: 322, endPoint x: 104, endPoint y: 313, distance: 10.2
click at [108, 321] on span "Go to the next page" at bounding box center [107, 322] width 7 height 7
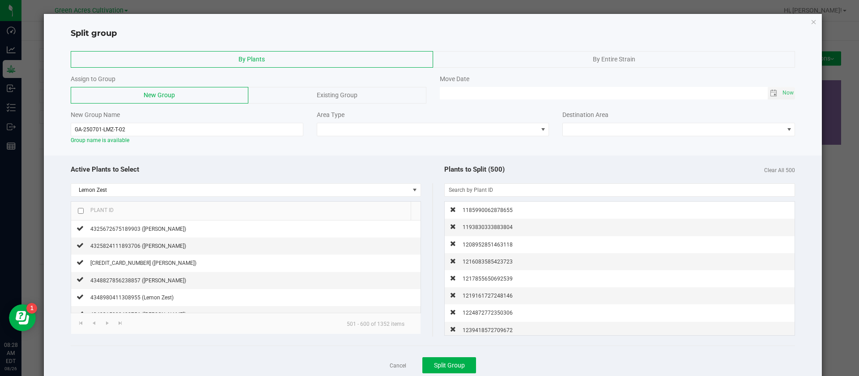
click at [76, 208] on th "Plant ID" at bounding box center [241, 210] width 340 height 19
click at [78, 213] on input "checkbox" at bounding box center [81, 211] width 6 height 6
click at [104, 322] on span "Go to the next page" at bounding box center [107, 322] width 7 height 7
click at [80, 209] on input "checkbox" at bounding box center [81, 211] width 6 height 6
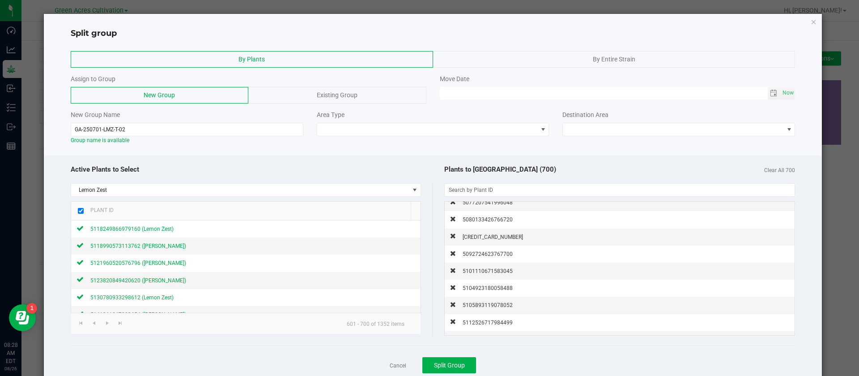
scroll to position [11835, 0]
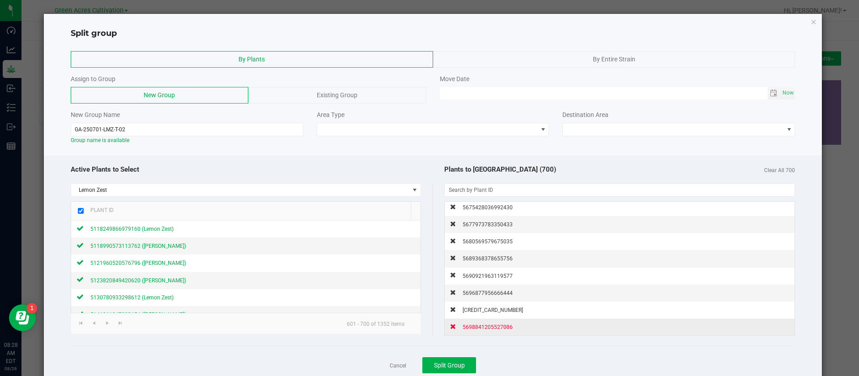
click at [486, 329] on span "5698841205527086" at bounding box center [488, 327] width 50 height 6
checkbox input "false"
click at [486, 313] on span "5697044597044309" at bounding box center [493, 310] width 60 height 6
click at [486, 329] on span "5696877956666444" at bounding box center [488, 327] width 50 height 6
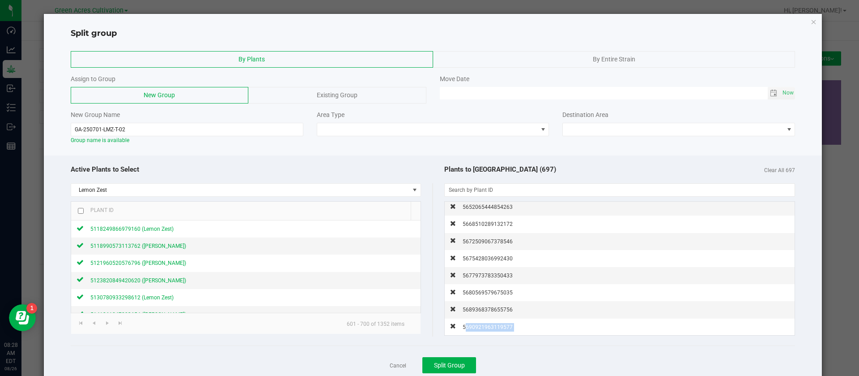
click at [486, 329] on span "5690921963119577" at bounding box center [488, 327] width 50 height 6
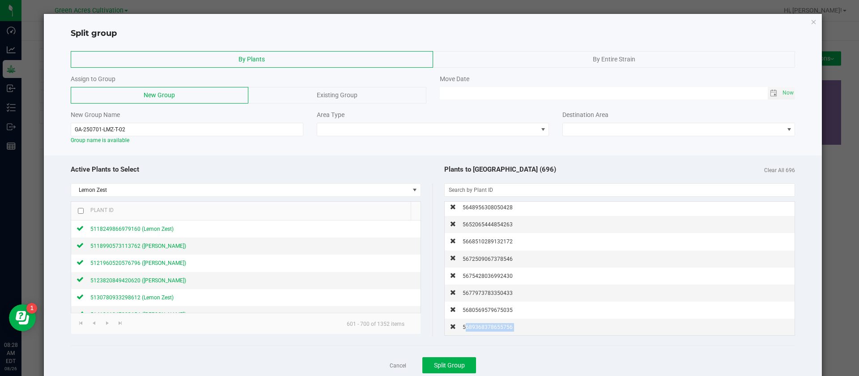
click at [486, 329] on span "5689368378655756" at bounding box center [488, 327] width 50 height 6
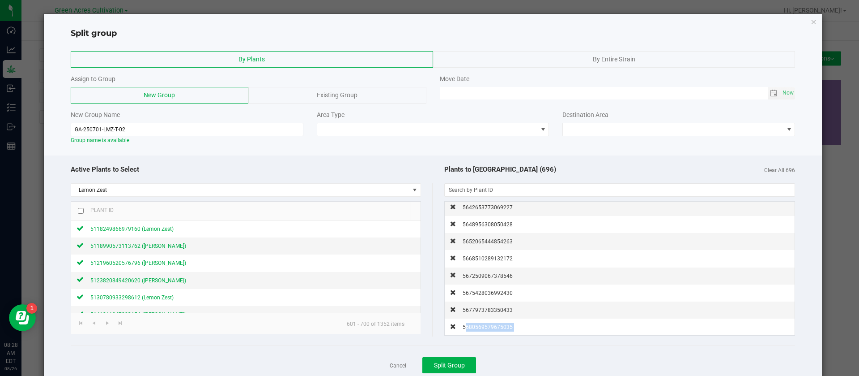
click at [486, 329] on span "5680569579675035" at bounding box center [488, 327] width 50 height 6
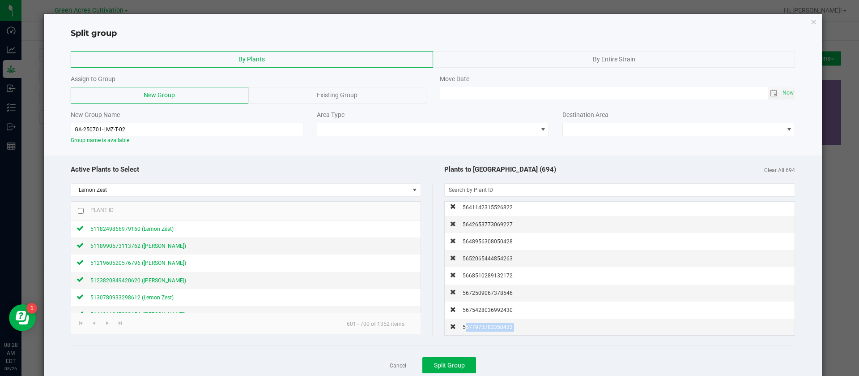
click at [486, 329] on span "5677973783350433" at bounding box center [488, 327] width 50 height 6
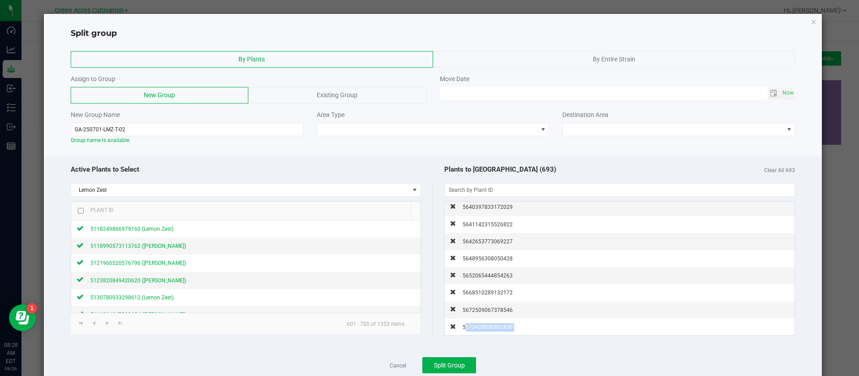
click at [486, 329] on span "5675428036992430" at bounding box center [488, 327] width 50 height 6
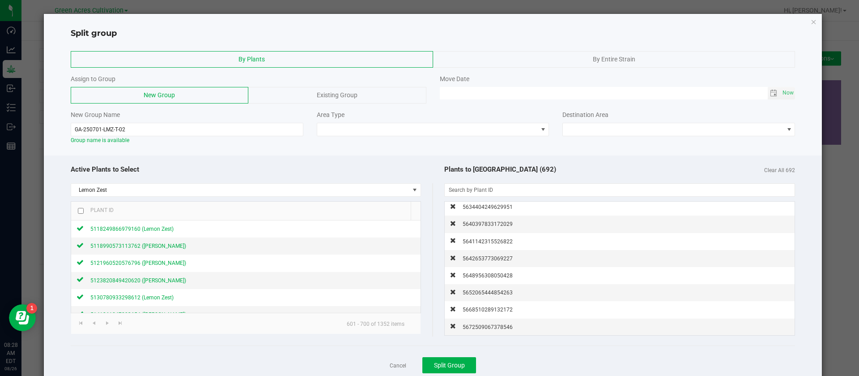
click at [486, 329] on span "5672509067378546" at bounding box center [488, 327] width 50 height 6
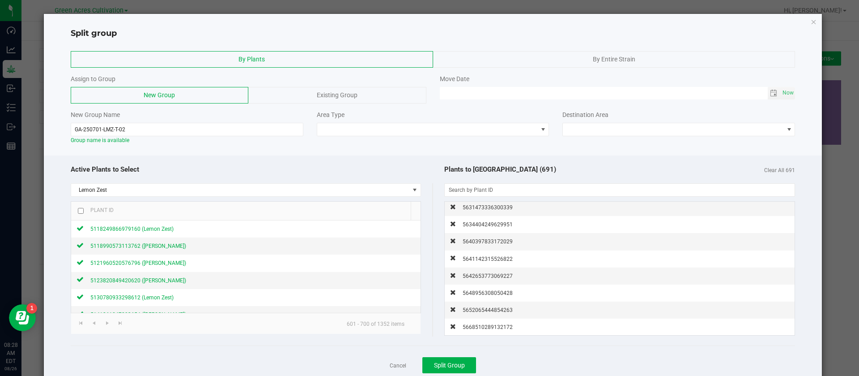
click at [486, 329] on span "5668510289132172" at bounding box center [488, 327] width 50 height 6
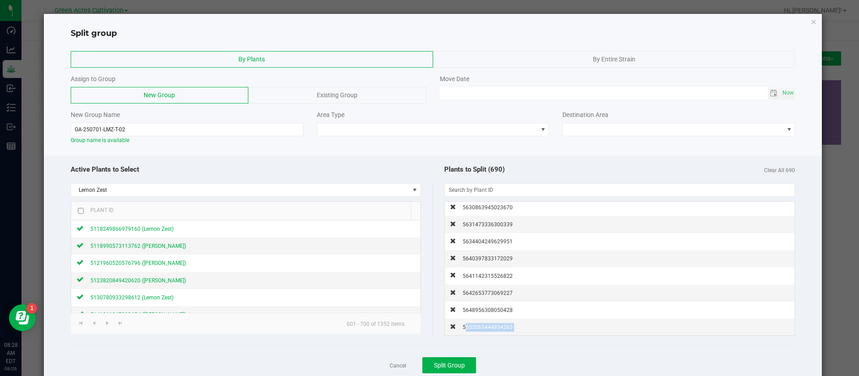
click at [486, 329] on span "5652065444854263" at bounding box center [488, 327] width 50 height 6
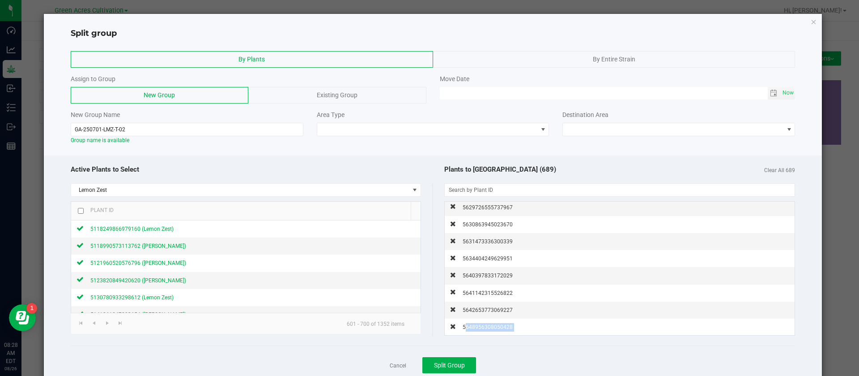
click at [486, 329] on span "5648956308050428" at bounding box center [488, 327] width 50 height 6
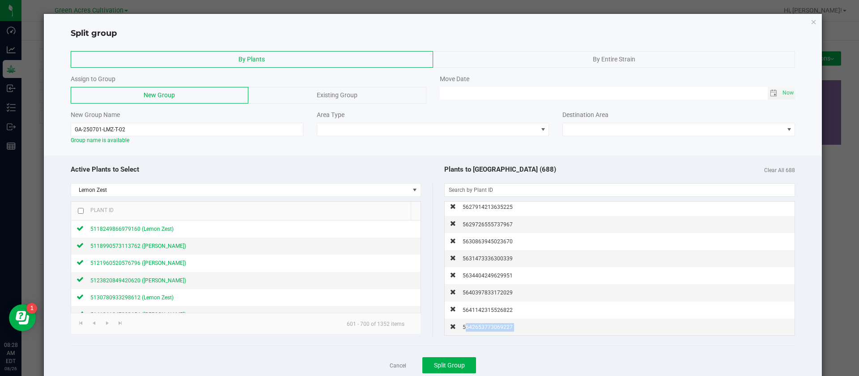
click at [486, 329] on span "5642653773069227" at bounding box center [488, 327] width 50 height 6
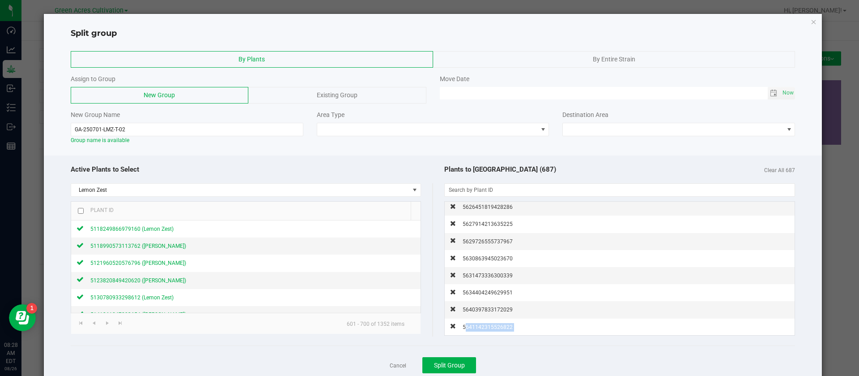
click at [486, 329] on span "5641142315526822" at bounding box center [488, 327] width 50 height 6
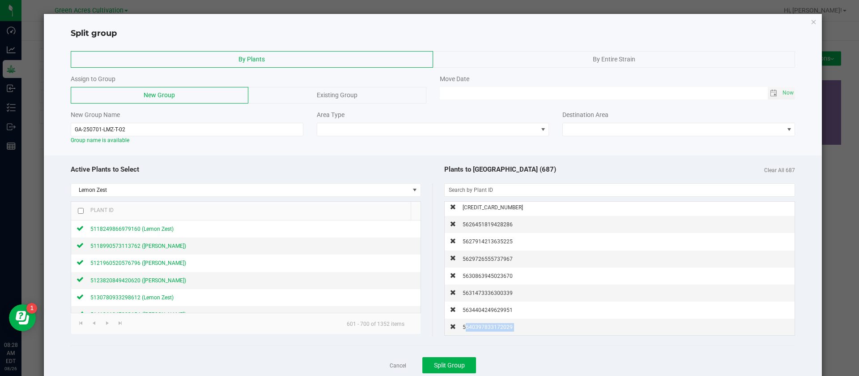
click at [486, 329] on span "5640397833172029" at bounding box center [488, 327] width 50 height 6
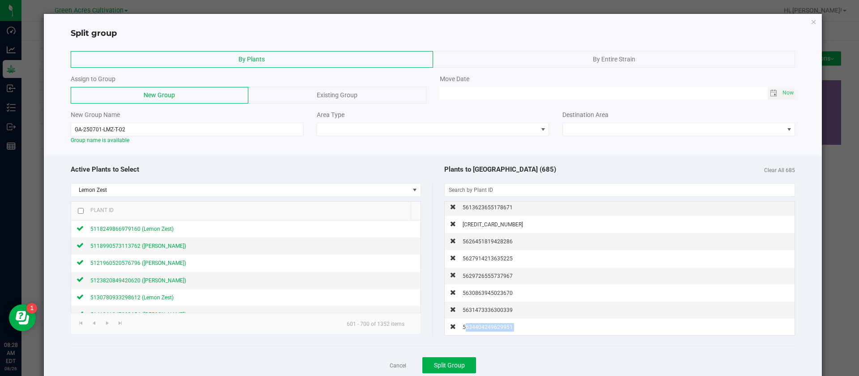
click at [486, 329] on span "5634404249629951" at bounding box center [488, 327] width 50 height 6
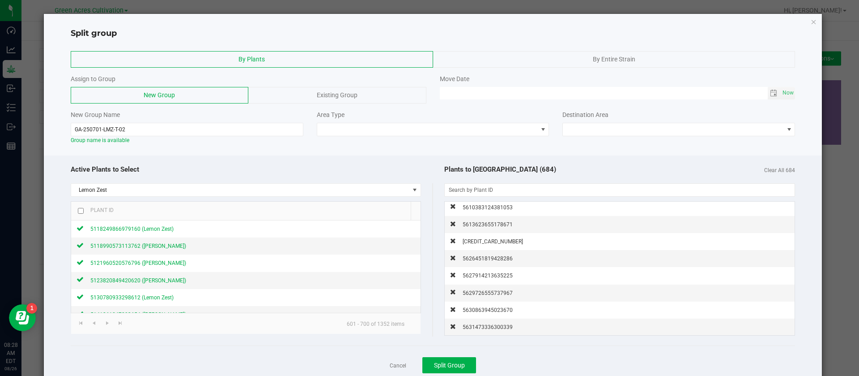
click at [486, 329] on span "5631473336300339" at bounding box center [488, 327] width 50 height 6
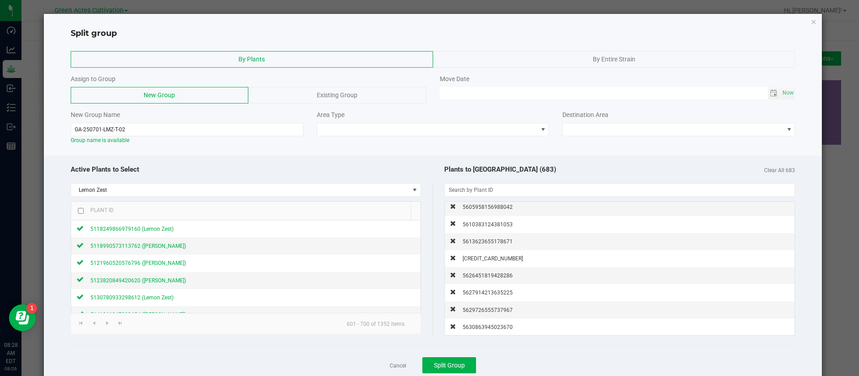
click at [486, 329] on span "5630863945023670" at bounding box center [488, 327] width 50 height 6
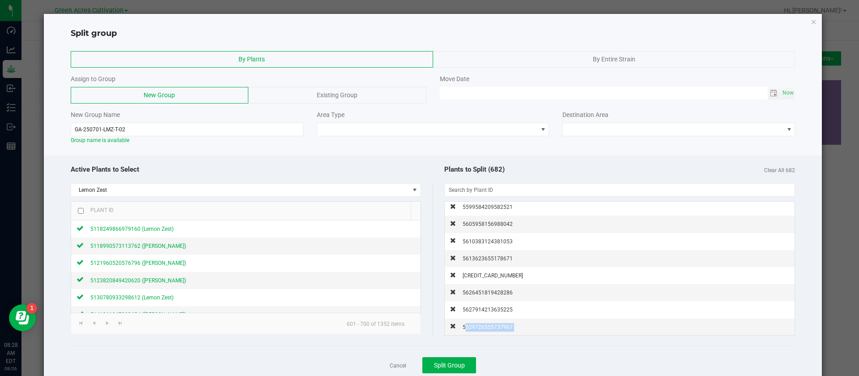
click at [486, 329] on span "5629726555737967" at bounding box center [488, 327] width 50 height 6
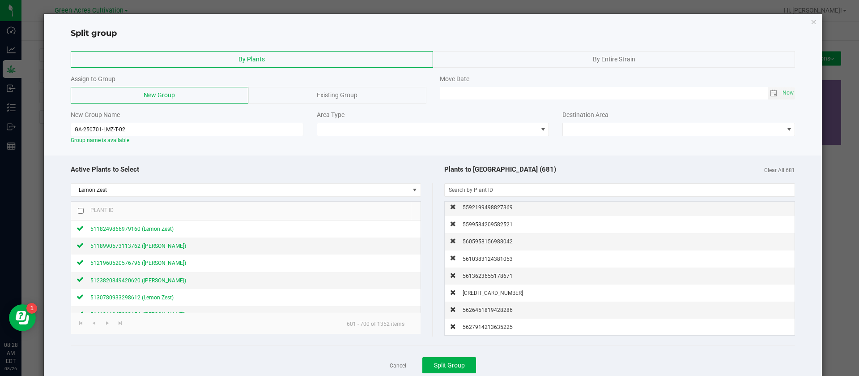
click at [486, 329] on span "5627914213635225" at bounding box center [488, 327] width 50 height 6
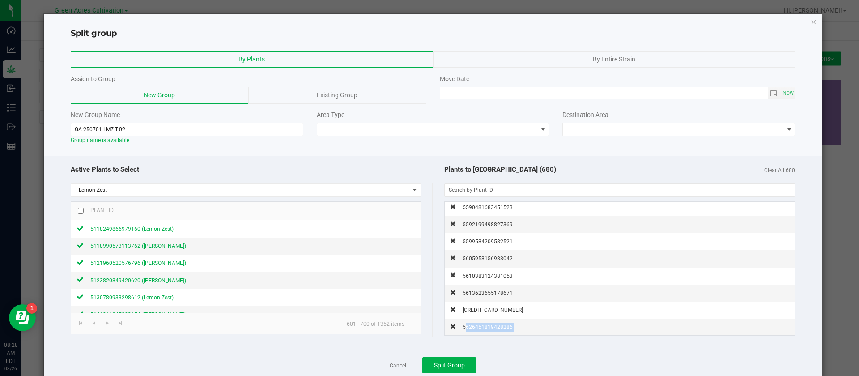
click at [486, 329] on span "5626451819428286" at bounding box center [488, 327] width 50 height 6
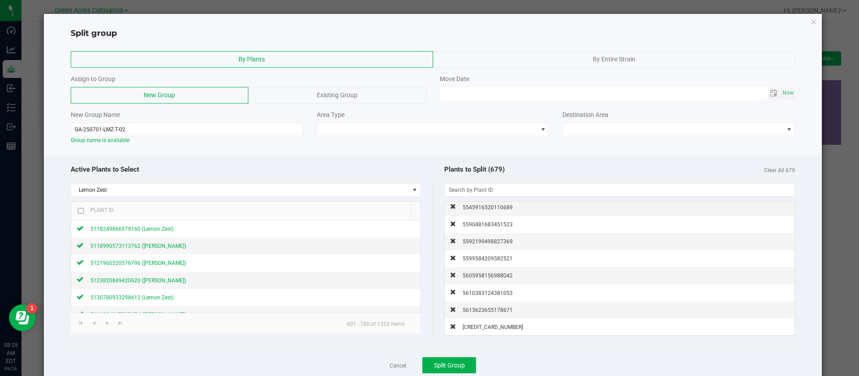
click at [486, 329] on span "5622981841104878" at bounding box center [493, 327] width 60 height 6
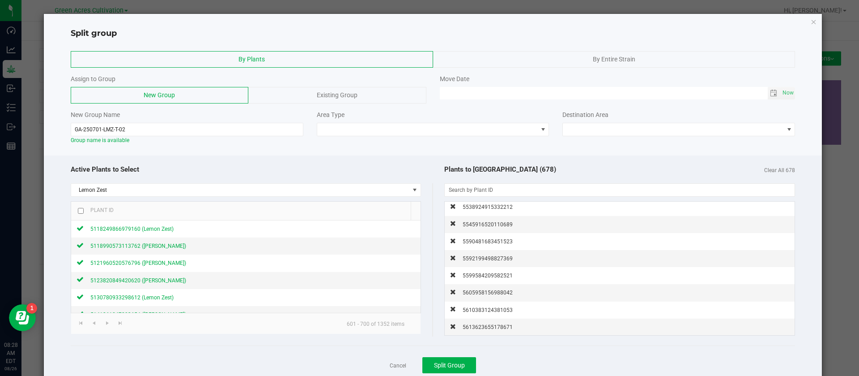
click at [486, 329] on span "5613623655178671" at bounding box center [488, 327] width 50 height 6
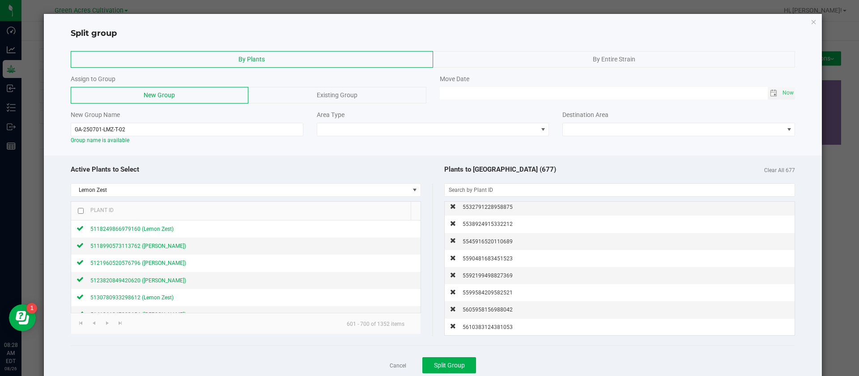
click at [486, 329] on span "5610383124381053" at bounding box center [488, 327] width 50 height 6
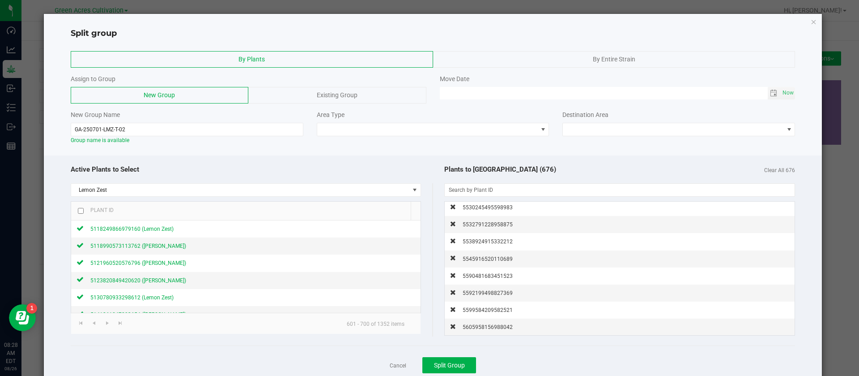
scroll to position [11425, 0]
click at [382, 128] on span at bounding box center [427, 129] width 221 height 13
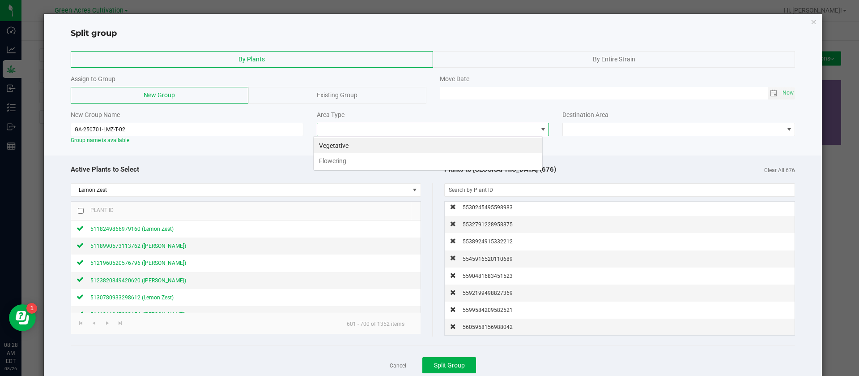
scroll to position [13, 230]
click at [359, 160] on li "Flowering" at bounding box center [428, 160] width 229 height 15
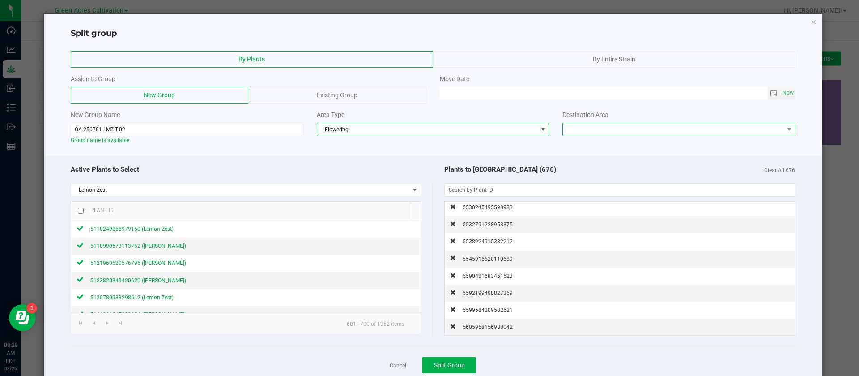
click at [602, 126] on span at bounding box center [673, 129] width 221 height 13
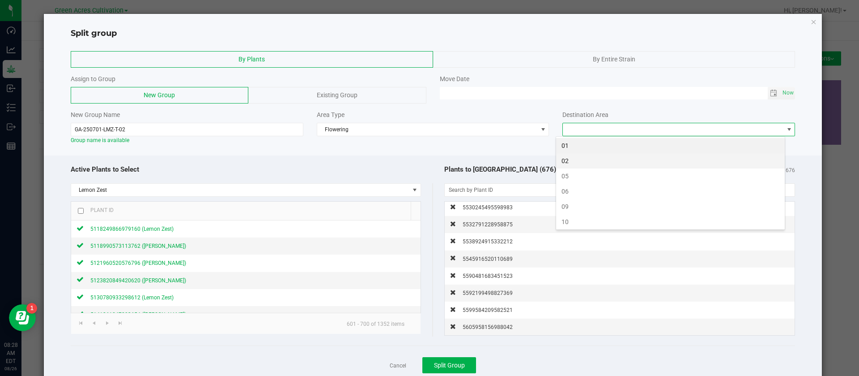
click at [570, 160] on li "02" at bounding box center [670, 160] width 229 height 15
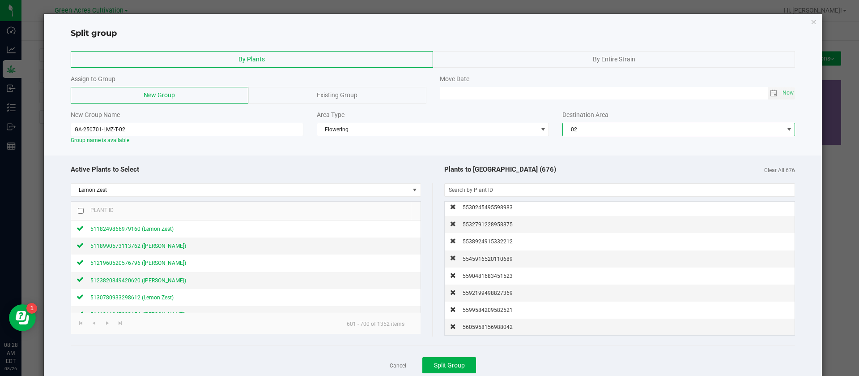
drag, startPoint x: 502, startPoint y: 153, endPoint x: 484, endPoint y: 169, distance: 24.1
click at [501, 153] on div at bounding box center [433, 152] width 779 height 7
click at [451, 356] on div "Cancel Split Group" at bounding box center [433, 364] width 725 height 39
click at [452, 361] on span "Split Group" at bounding box center [449, 364] width 31 height 7
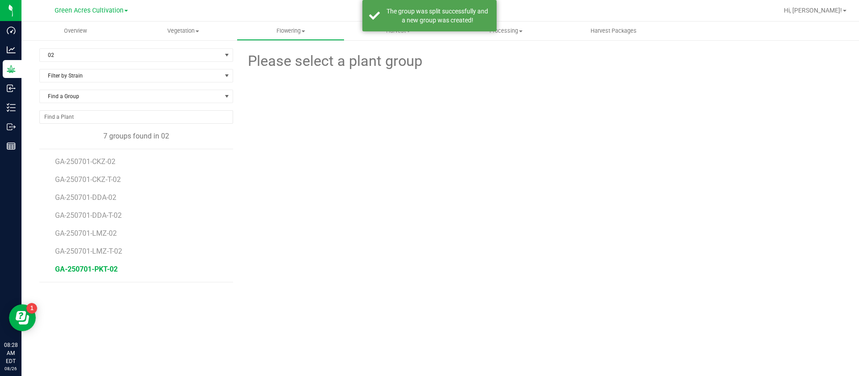
click at [98, 269] on span "GA-250701-PKT-02" at bounding box center [86, 269] width 63 height 9
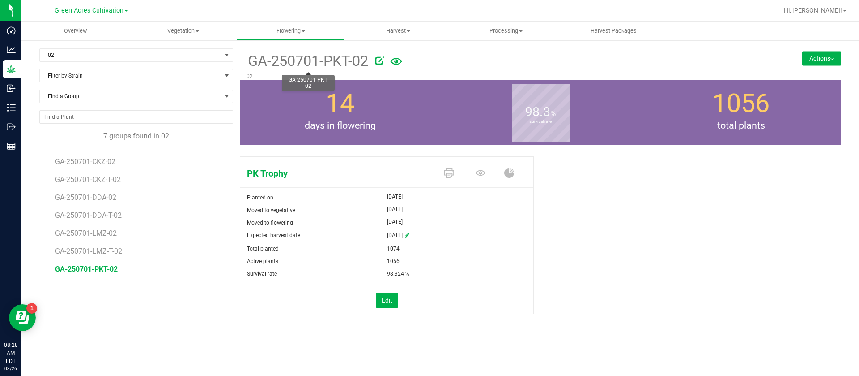
drag, startPoint x: 250, startPoint y: 68, endPoint x: 348, endPoint y: 64, distance: 97.7
click at [348, 64] on span "GA-250701-PKT-02" at bounding box center [308, 61] width 122 height 22
copy span "GA-250701-PKT"
click at [813, 60] on button "Actions" at bounding box center [821, 58] width 39 height 14
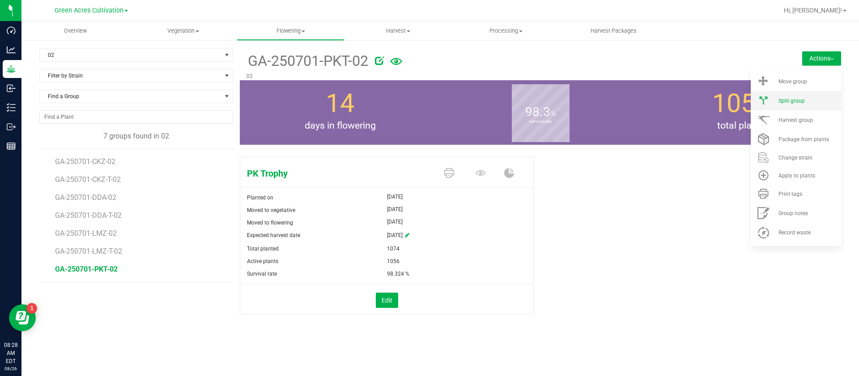
click at [791, 103] on span "Split group" at bounding box center [792, 101] width 26 height 6
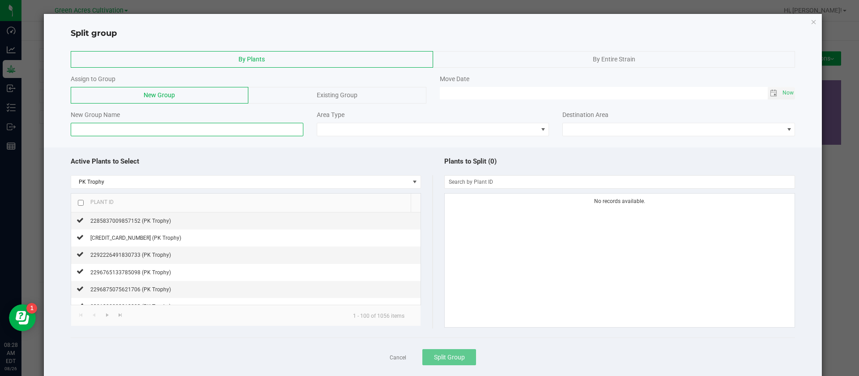
paste input "GA-250701-PKT"
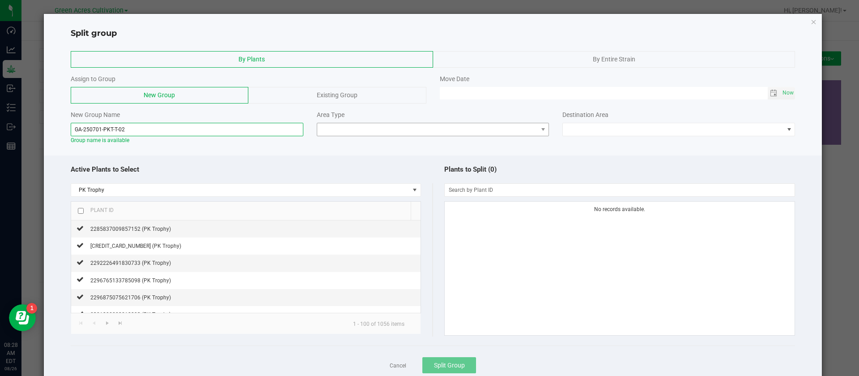
type input "GA-250701-PKT-T-02"
click at [332, 129] on span at bounding box center [427, 129] width 221 height 13
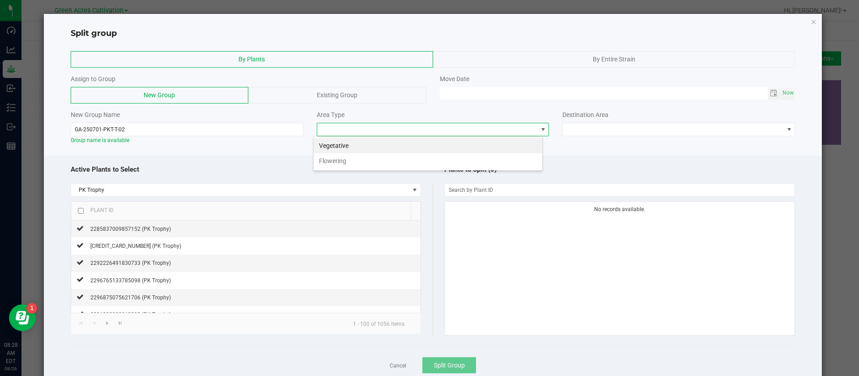
scroll to position [13, 230]
click at [337, 158] on li "Flowering" at bounding box center [428, 160] width 229 height 15
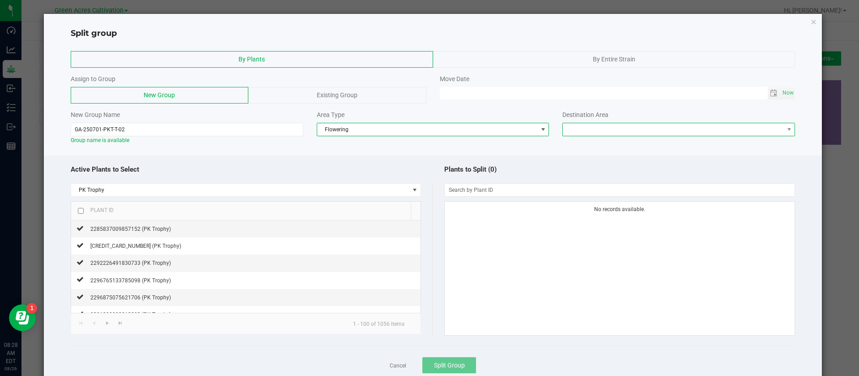
click at [608, 132] on span at bounding box center [673, 129] width 221 height 13
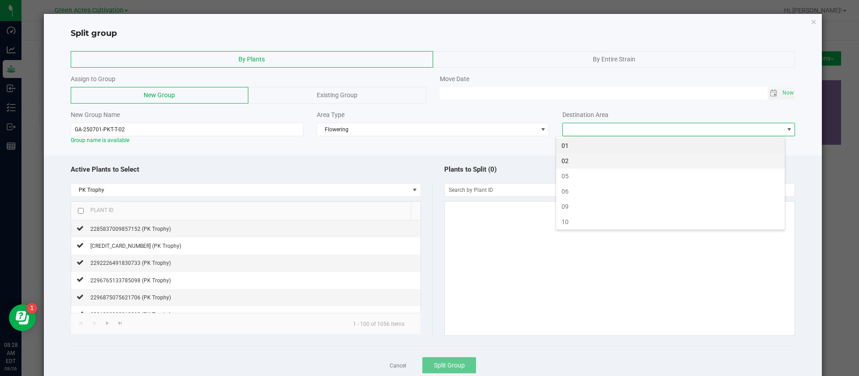
click at [571, 160] on li "02" at bounding box center [670, 160] width 229 height 15
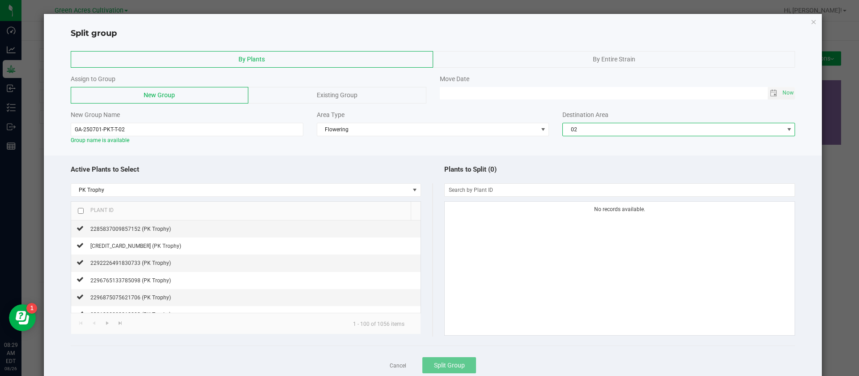
click at [81, 209] on input "checkbox" at bounding box center [81, 211] width 6 height 6
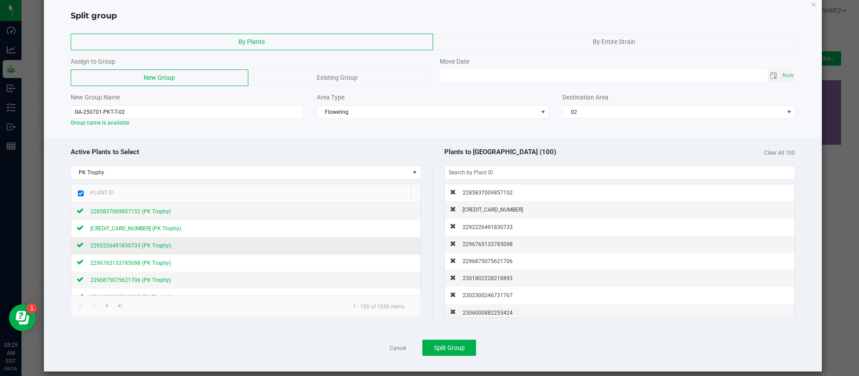
scroll to position [27, 0]
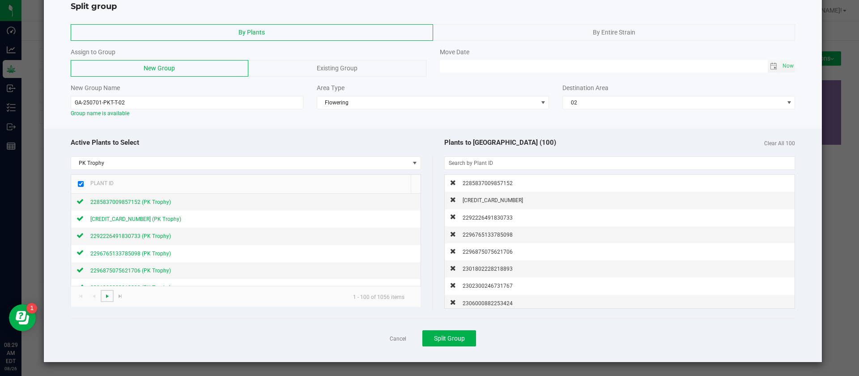
click at [106, 297] on span "Go to the next page" at bounding box center [107, 295] width 7 height 7
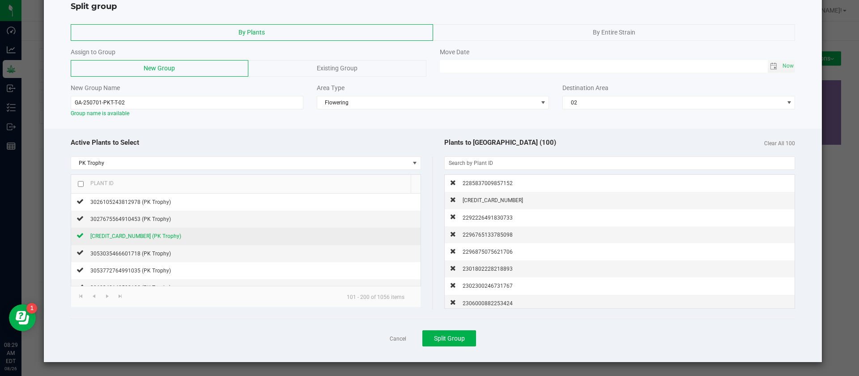
click at [81, 182] on input "checkbox" at bounding box center [81, 184] width 6 height 6
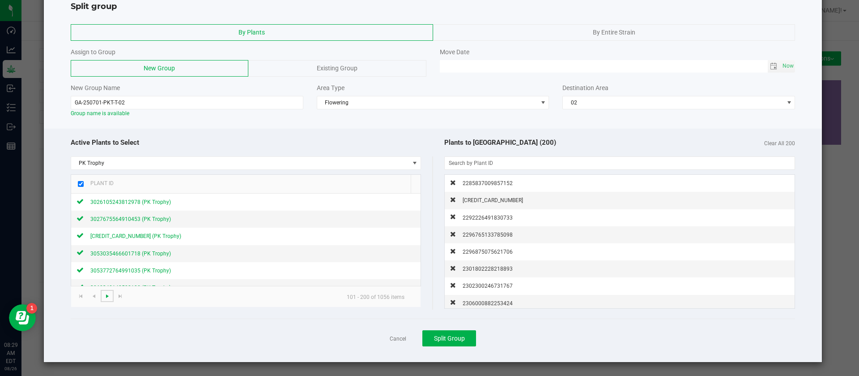
click at [108, 295] on span "Go to the next page" at bounding box center [107, 295] width 7 height 7
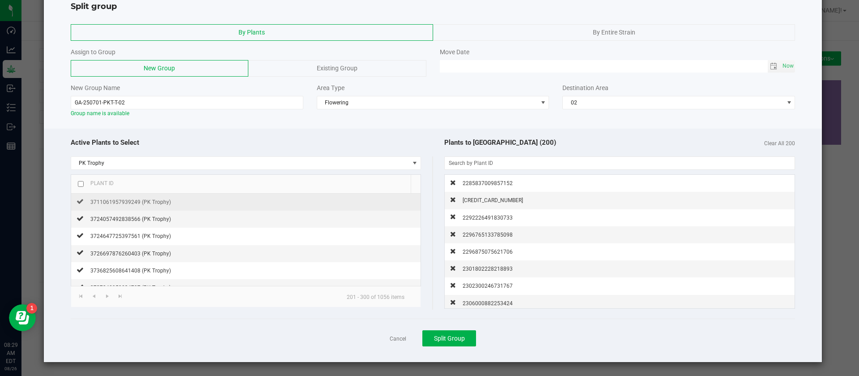
click at [78, 185] on input "checkbox" at bounding box center [81, 184] width 6 height 6
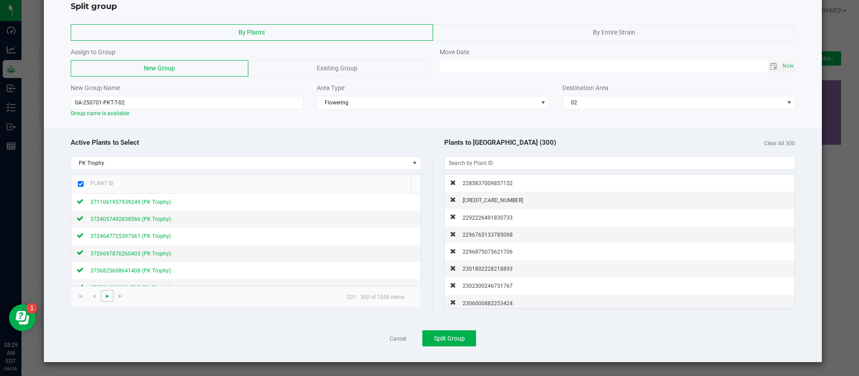
click at [107, 299] on link at bounding box center [107, 296] width 13 height 12
click at [84, 183] on div "Plant ID" at bounding box center [99, 182] width 30 height 7
click at [81, 183] on input "checkbox" at bounding box center [81, 184] width 6 height 6
click at [107, 298] on span "Go to the next page" at bounding box center [107, 295] width 7 height 7
click at [84, 185] on div "Plant ID" at bounding box center [99, 182] width 30 height 7
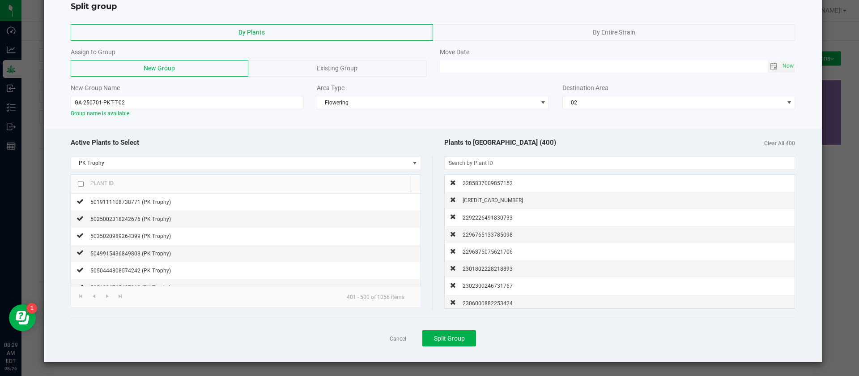
click at [81, 184] on input "checkbox" at bounding box center [81, 184] width 6 height 6
drag, startPoint x: 107, startPoint y: 295, endPoint x: 104, endPoint y: 291, distance: 4.8
click at [107, 294] on span "Go to the next page" at bounding box center [107, 295] width 7 height 7
checkbox input "false"
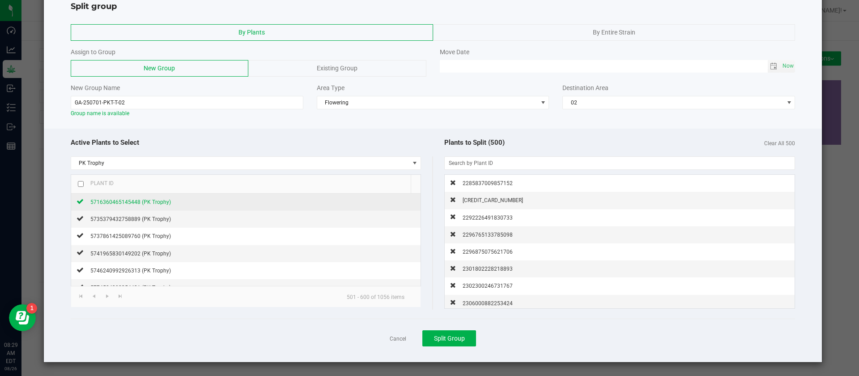
click at [146, 202] on span "5716360465145448 (PK Trophy)" at bounding box center [130, 202] width 81 height 6
click at [145, 221] on span "5735379432758889 (PK Trophy)" at bounding box center [130, 219] width 81 height 6
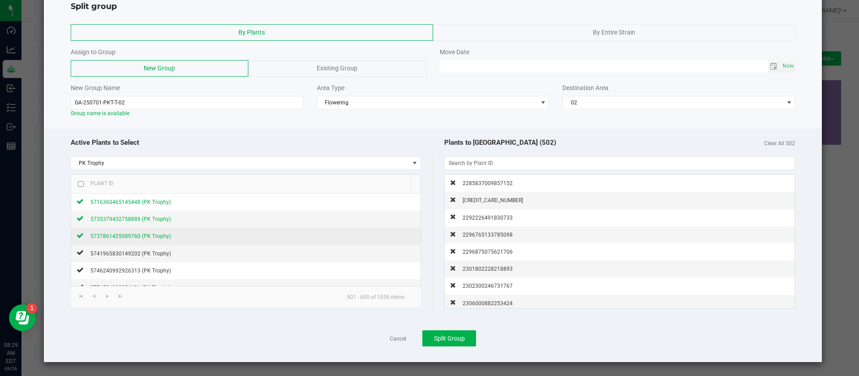
click at [152, 237] on span "5737861425089760 (PK Trophy)" at bounding box center [130, 236] width 81 height 6
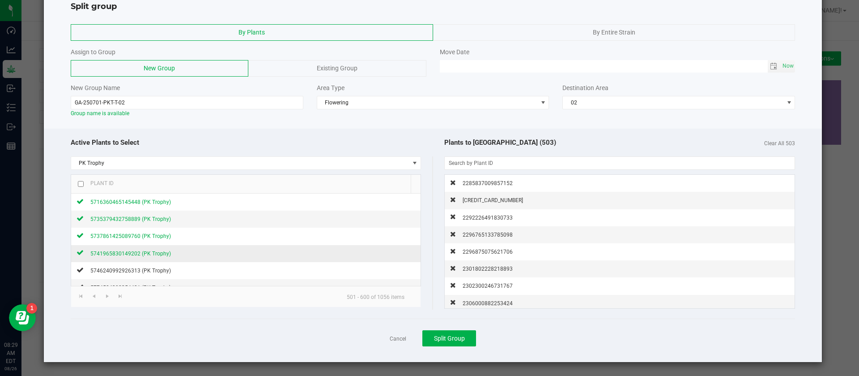
click at [145, 248] on div "5741965830149202 (PK Trophy)" at bounding box center [127, 252] width 87 height 9
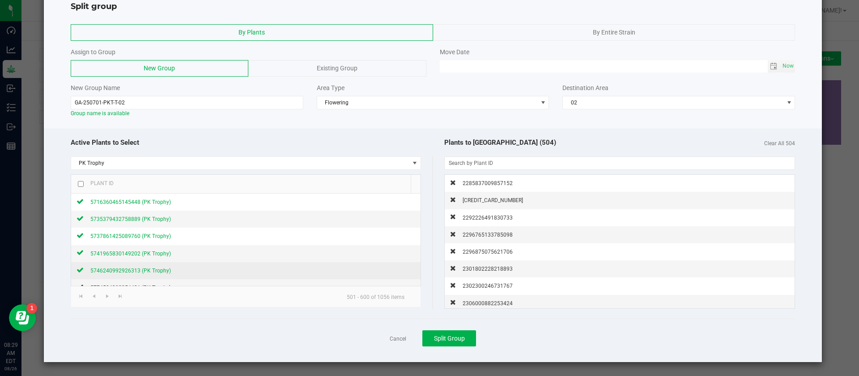
click at [143, 271] on span "5746240992926313 (PK Trophy)" at bounding box center [130, 270] width 81 height 6
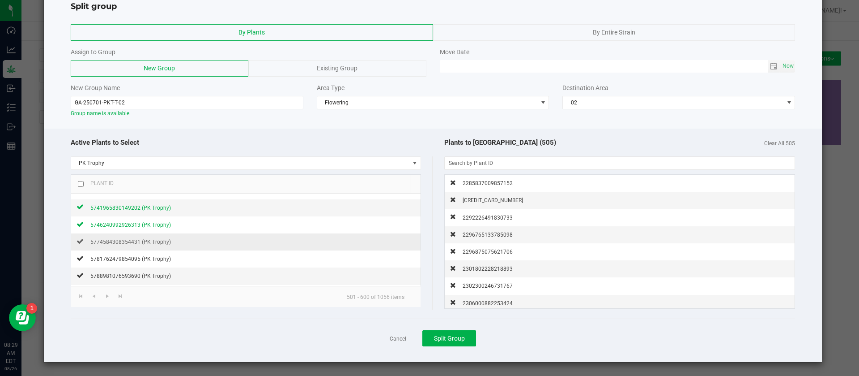
scroll to position [67, 0]
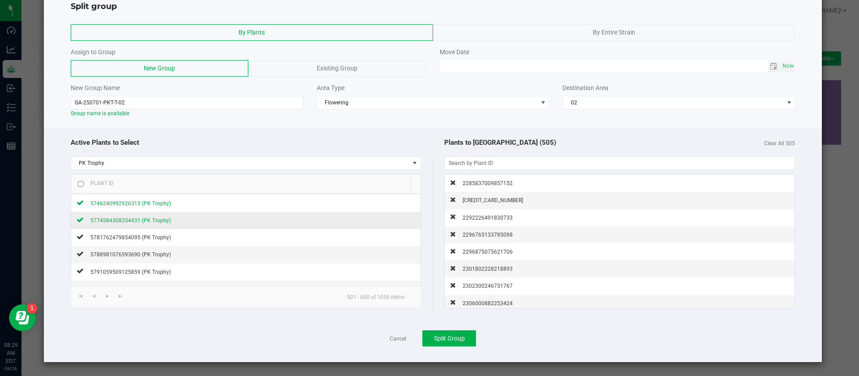
click at [144, 222] on span "5774584308354431 (PK Trophy)" at bounding box center [130, 220] width 81 height 6
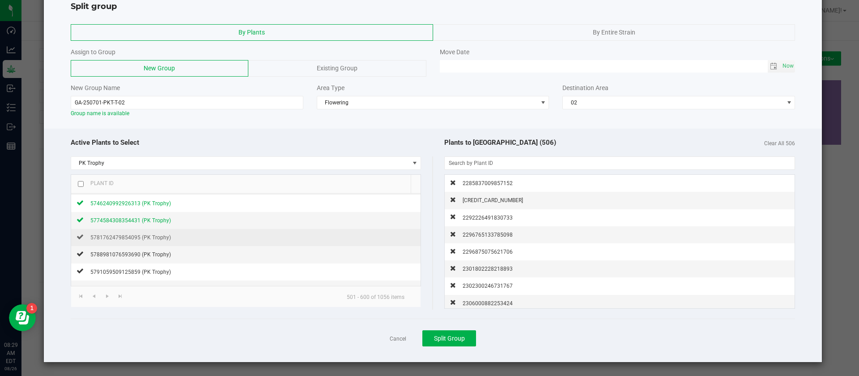
click at [147, 243] on td "5781762479854095 (PK Trophy)" at bounding box center [246, 237] width 350 height 17
click at [147, 239] on span "5781762479854095 (PK Trophy)" at bounding box center [130, 237] width 81 height 6
click at [152, 256] on span "5788981076593690 (PK Trophy)" at bounding box center [130, 254] width 81 height 6
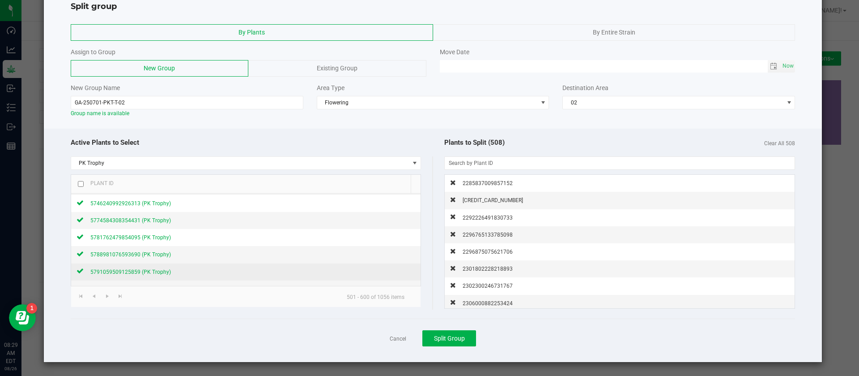
click at [153, 274] on span "5791059509125859 (PK Trophy)" at bounding box center [130, 272] width 81 height 6
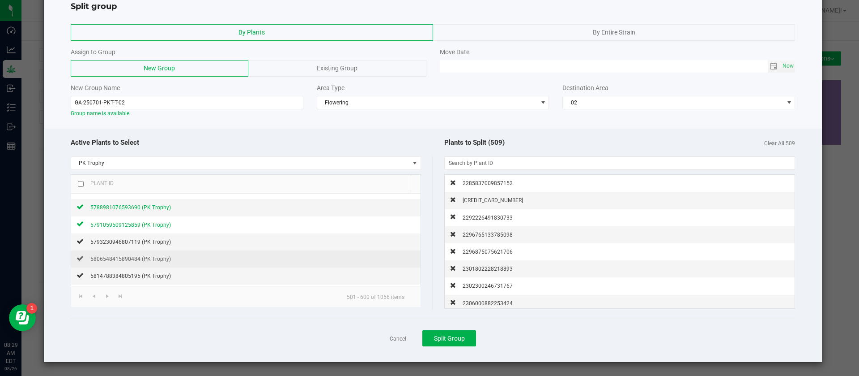
scroll to position [134, 0]
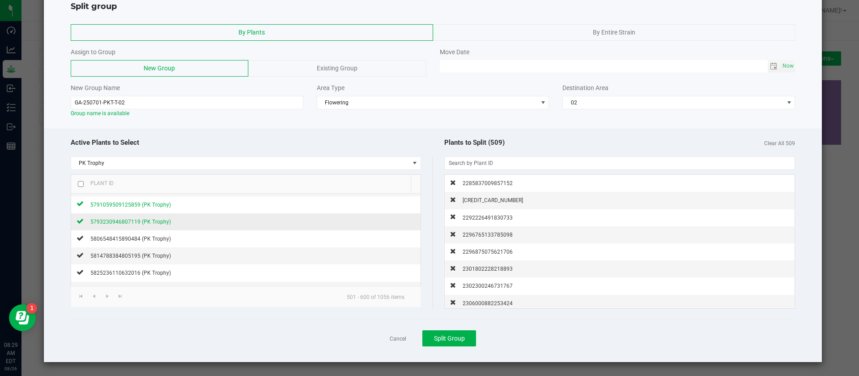
click at [154, 223] on span "5793230946807119 (PK Trophy)" at bounding box center [130, 221] width 81 height 6
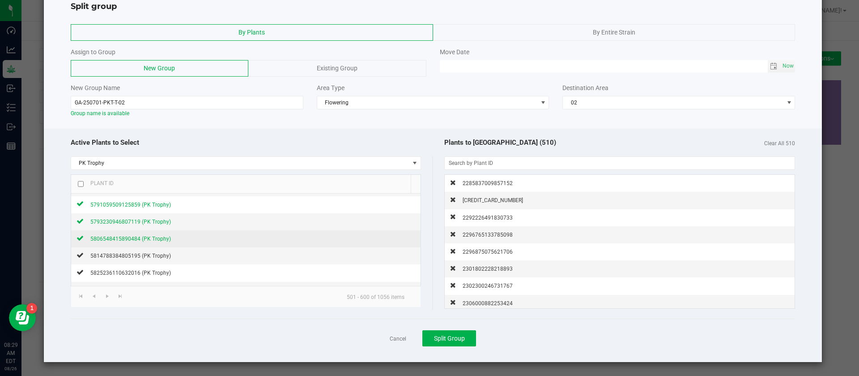
click at [152, 241] on span "5806548415890484 (PK Trophy)" at bounding box center [130, 238] width 81 height 6
click at [150, 259] on div "5814788384805195 (PK Trophy)" at bounding box center [127, 255] width 87 height 9
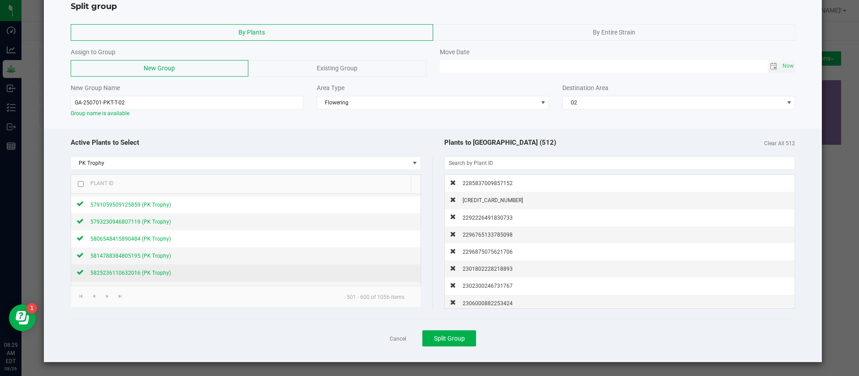
click at [153, 277] on div "5825236110632016 (PK Trophy)" at bounding box center [127, 272] width 87 height 9
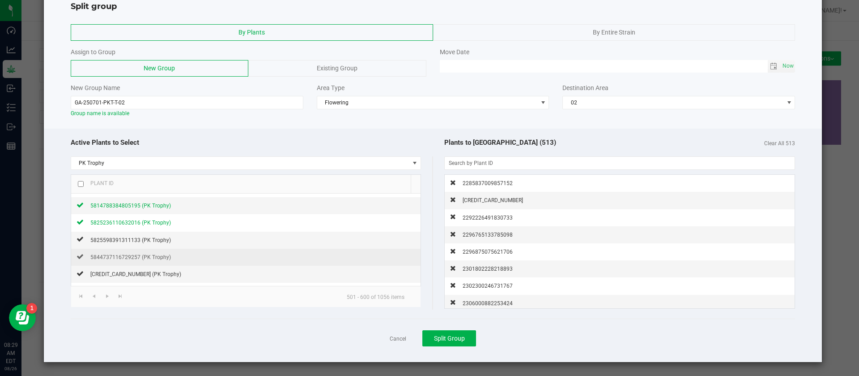
scroll to position [201, 0]
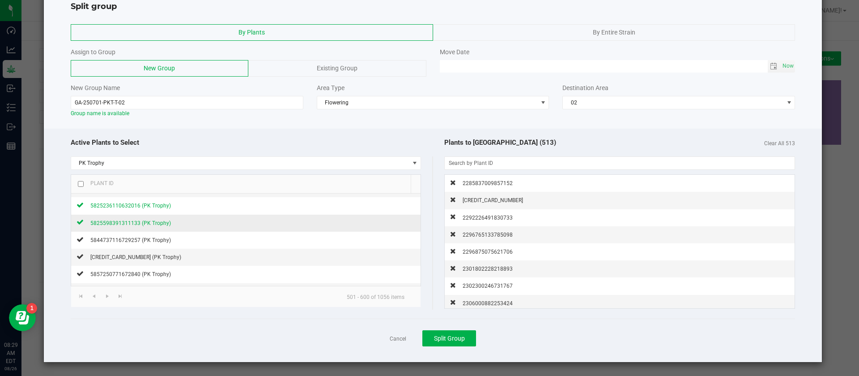
click at [155, 224] on span "5825598391311133 (PK Trophy)" at bounding box center [130, 223] width 81 height 6
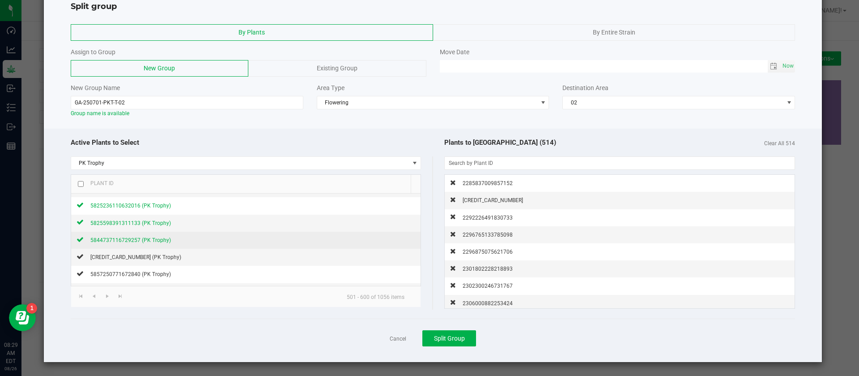
click at [153, 242] on span "5844737116729257 (PK Trophy)" at bounding box center [130, 240] width 81 height 6
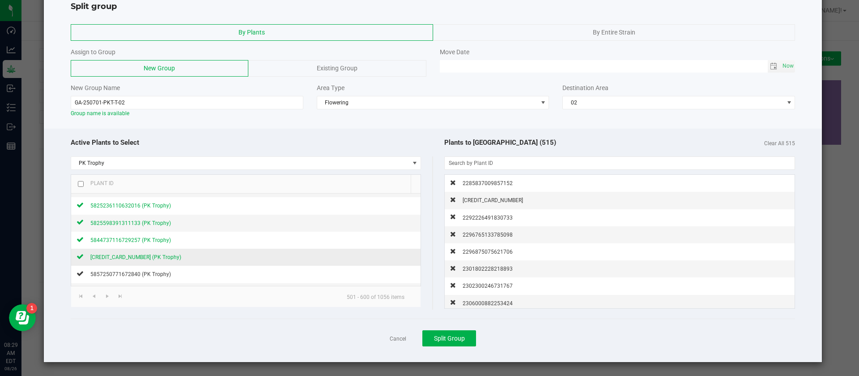
click at [154, 258] on span "5855560500086812 (PK Trophy)" at bounding box center [135, 257] width 91 height 6
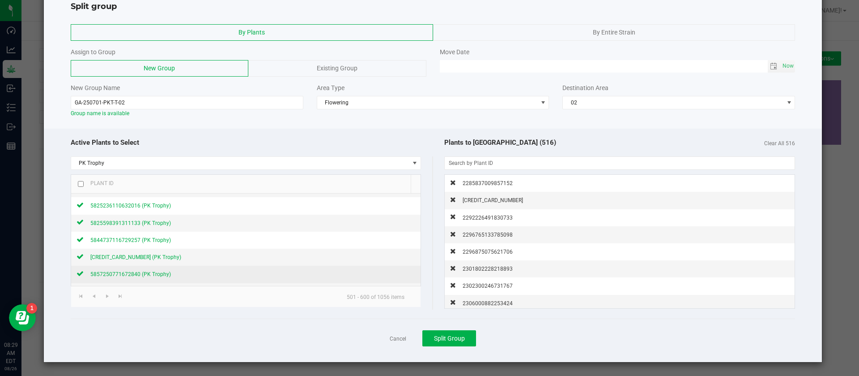
click at [143, 273] on span "5857250771672840 (PK Trophy)" at bounding box center [130, 274] width 81 height 6
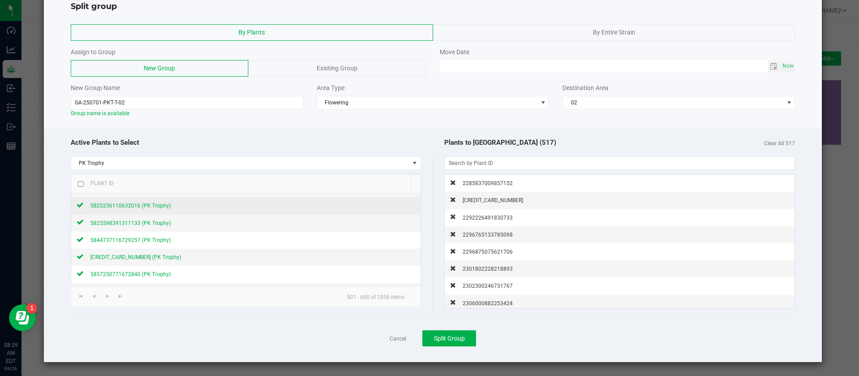
scroll to position [269, 0]
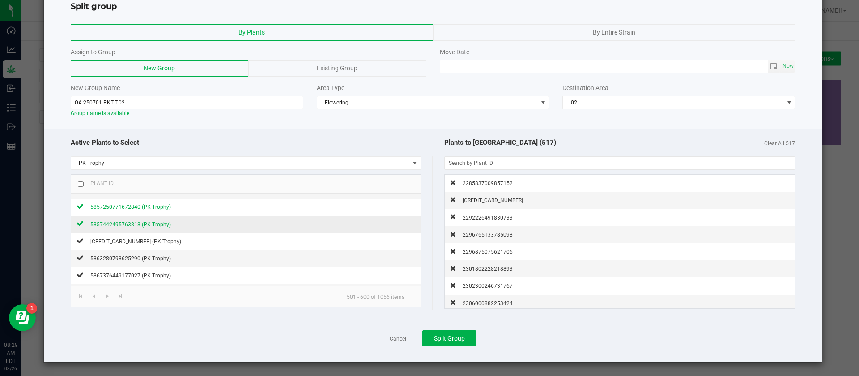
click at [165, 225] on span "5857442495763818 (PK Trophy)" at bounding box center [130, 224] width 81 height 6
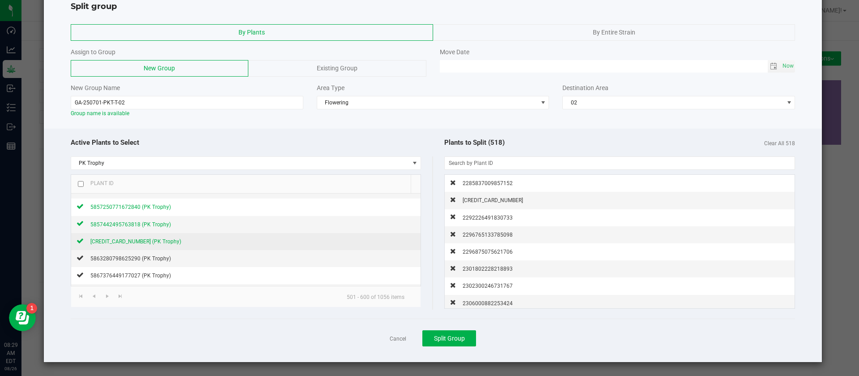
click at [154, 240] on span "5858985054831205 (PK Trophy)" at bounding box center [135, 241] width 91 height 6
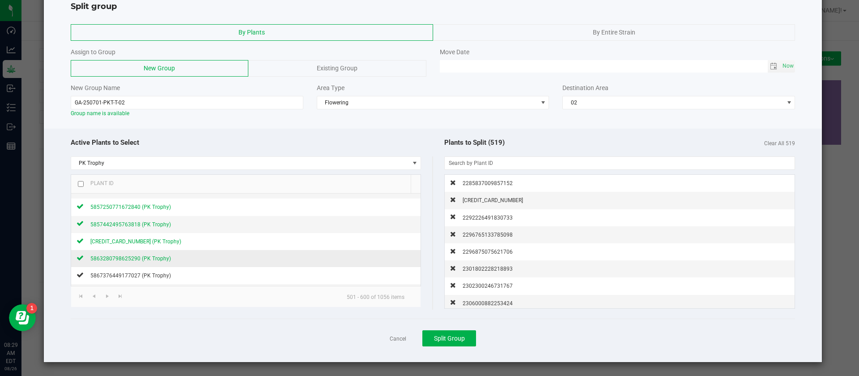
click at [141, 258] on span "5863280798625290 (PK Trophy)" at bounding box center [130, 258] width 81 height 6
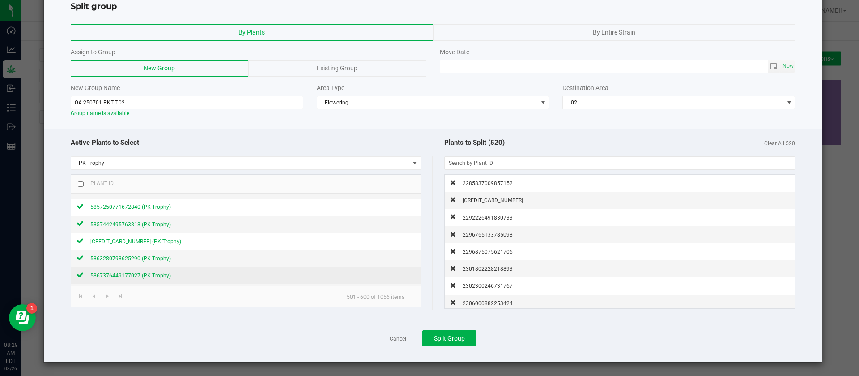
click at [153, 272] on span "5867376449177027 (PK Trophy)" at bounding box center [130, 275] width 81 height 6
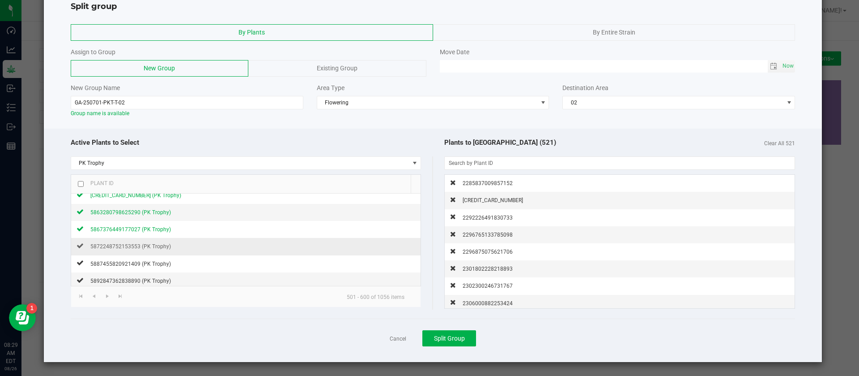
scroll to position [336, 0]
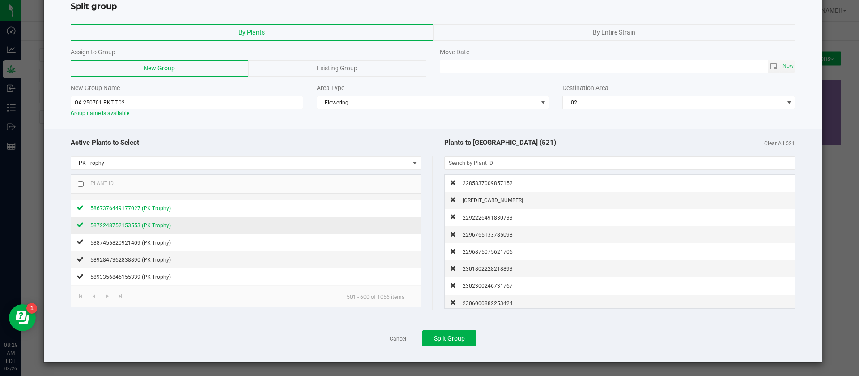
click at [156, 225] on span "5872248752153553 (PK Trophy)" at bounding box center [130, 225] width 81 height 6
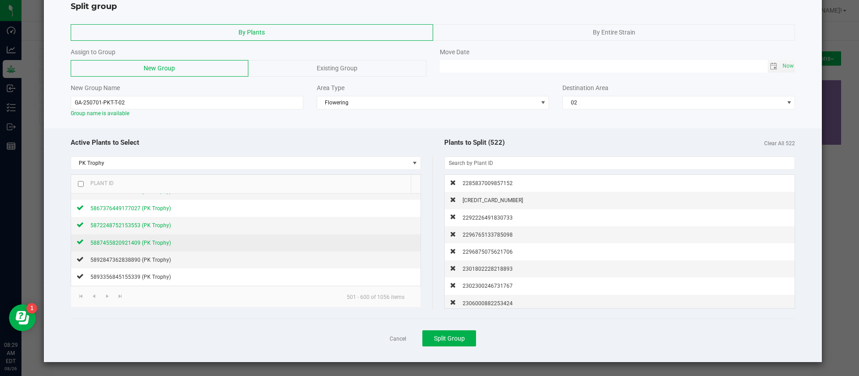
click at [153, 242] on span "5887455820921409 (PK Trophy)" at bounding box center [130, 242] width 81 height 6
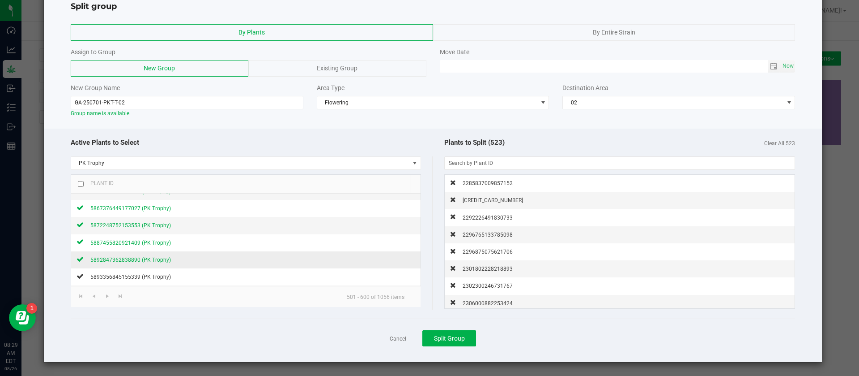
click at [155, 260] on span "5892847362838890 (PK Trophy)" at bounding box center [130, 259] width 81 height 6
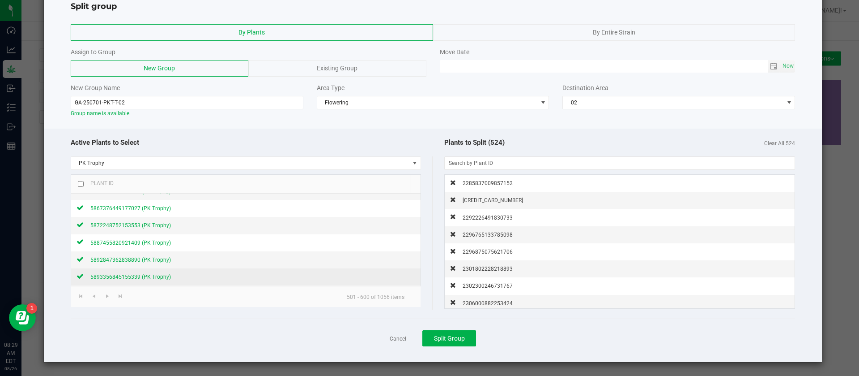
click at [157, 275] on span "5893356845155339 (PK Trophy)" at bounding box center [130, 276] width 81 height 6
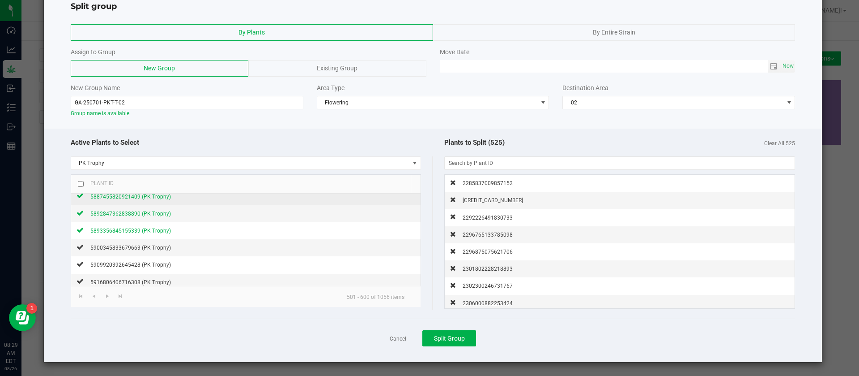
scroll to position [403, 0]
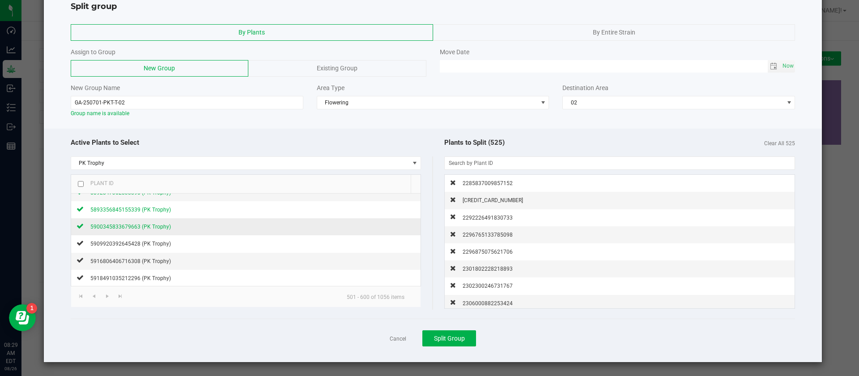
click at [156, 226] on span "5900345833679663 (PK Trophy)" at bounding box center [130, 226] width 81 height 6
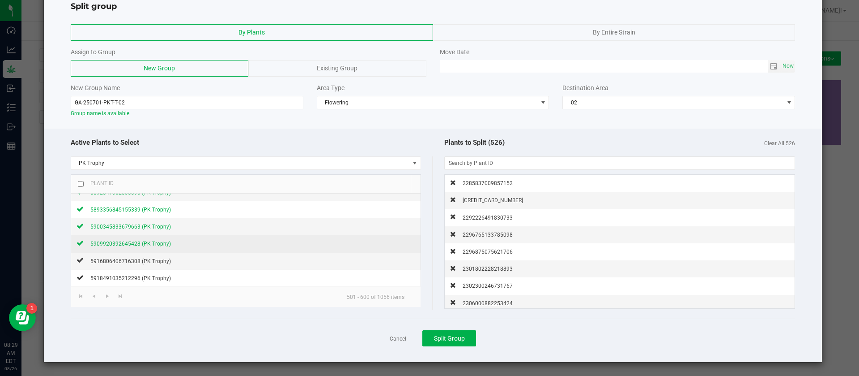
click at [155, 242] on span "5909920392645428 (PK Trophy)" at bounding box center [130, 243] width 81 height 6
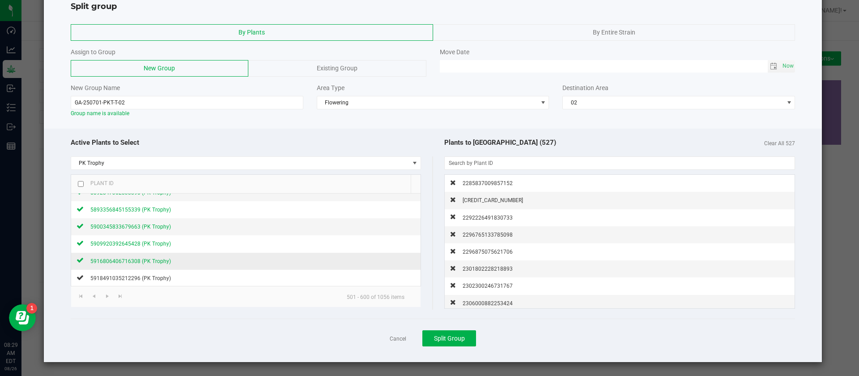
click at [154, 259] on span "5916806406716308 (PK Trophy)" at bounding box center [130, 261] width 81 height 6
click at [449, 334] on span "Split Group" at bounding box center [449, 337] width 31 height 7
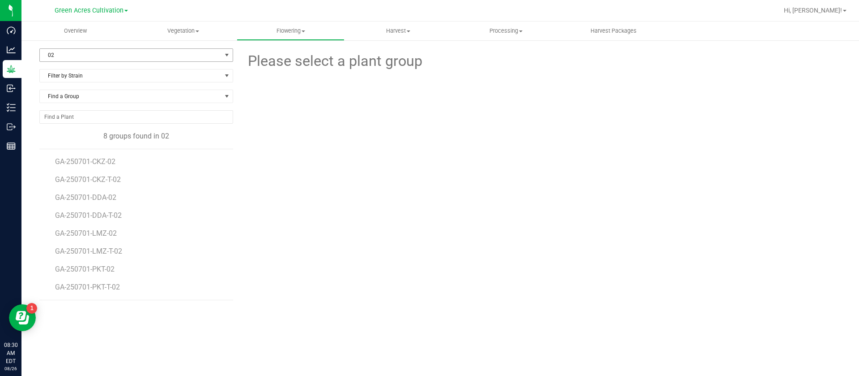
click at [90, 51] on span "02" at bounding box center [131, 55] width 182 height 13
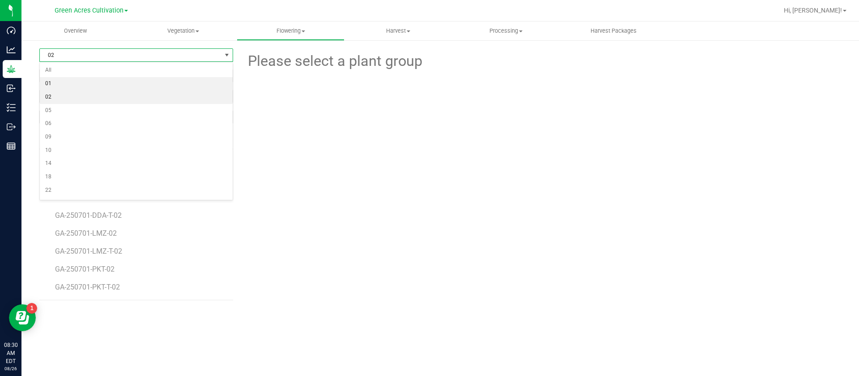
click at [73, 82] on li "01" at bounding box center [136, 83] width 193 height 13
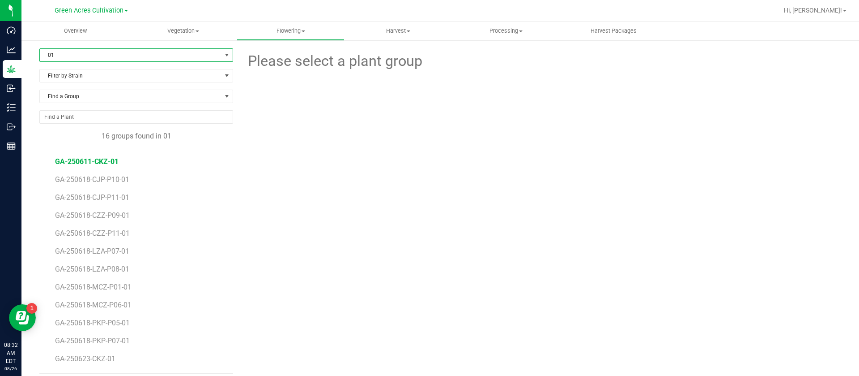
click at [109, 163] on span "GA-250611-CKZ-01" at bounding box center [87, 161] width 64 height 9
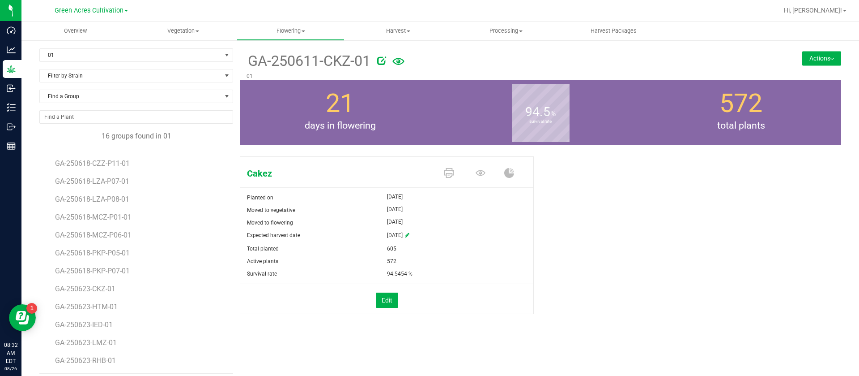
scroll to position [7, 0]
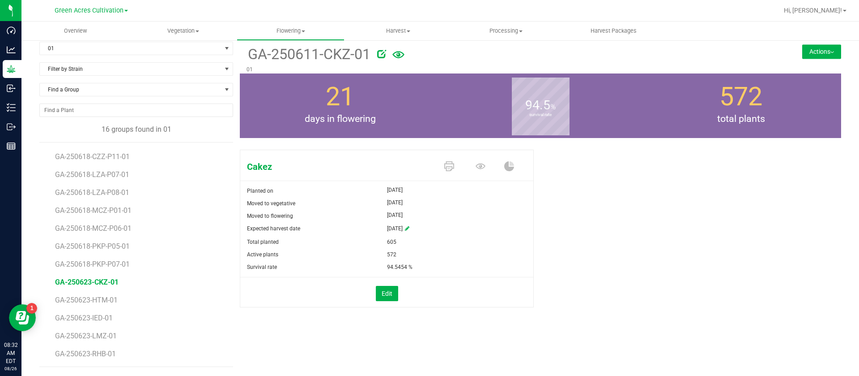
click at [97, 281] on span "GA-250623-CKZ-01" at bounding box center [87, 281] width 64 height 9
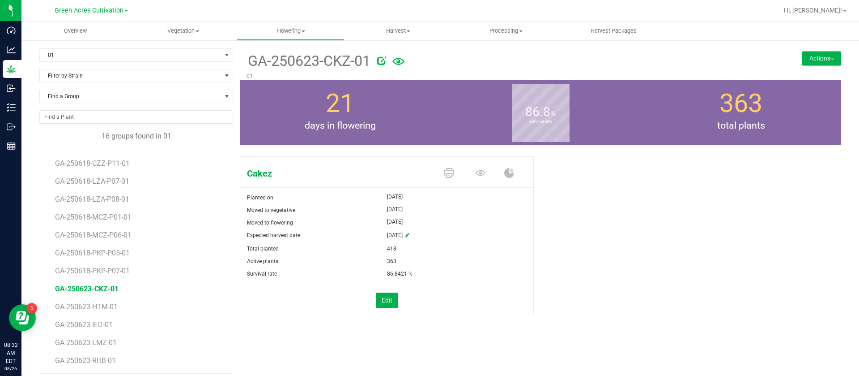
scroll to position [7, 0]
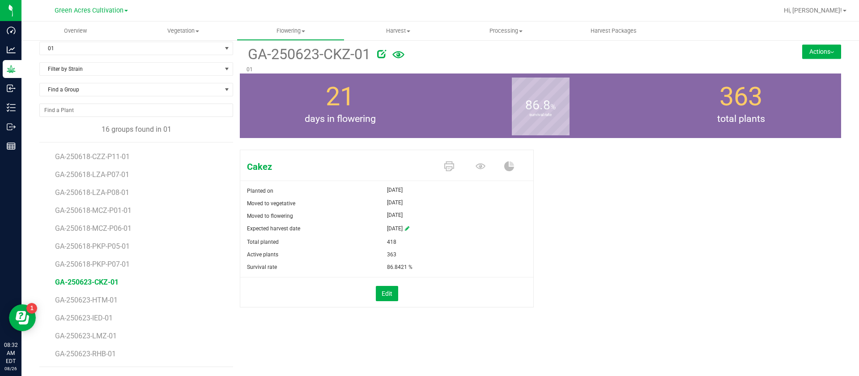
click at [298, 238] on div "Total planted" at bounding box center [313, 241] width 147 height 13
click at [621, 239] on div "Cakez Planted on Jul 11, 2025 Moved to vegetative Jul 11, 2025 Moved to floweri…" at bounding box center [541, 238] width 602 height 184
click at [88, 281] on span "GA-250623-CKZ-01" at bounding box center [87, 281] width 64 height 9
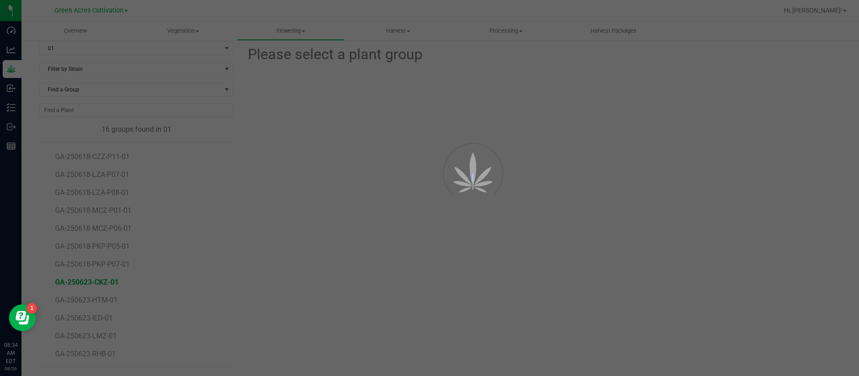
click at [88, 281] on div at bounding box center [429, 188] width 859 height 376
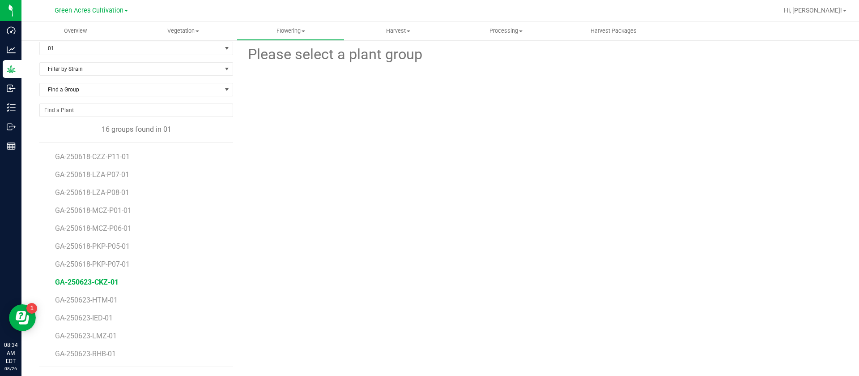
click at [88, 281] on span "GA-250623-CKZ-01" at bounding box center [87, 281] width 64 height 9
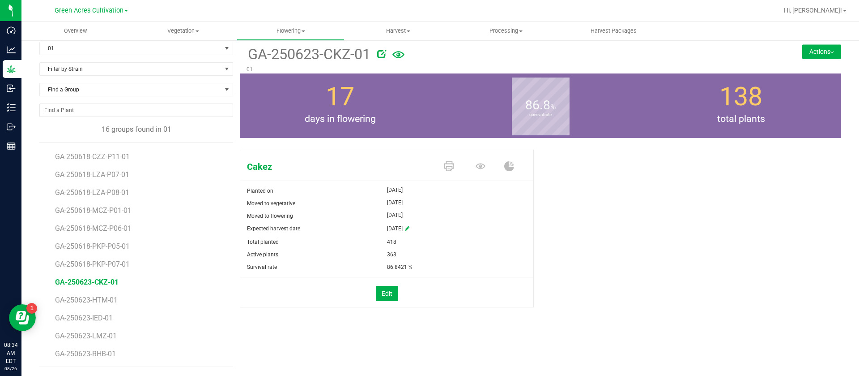
click at [651, 268] on div "Cakez Planted on Jul 11, 2025 Moved to vegetative Jul 11, 2025 Moved to floweri…" at bounding box center [541, 238] width 602 height 184
click at [735, 184] on div "Cakez Planted on Jul 11, 2025 Moved to vegetative Jul 11, 2025 Moved to floweri…" at bounding box center [541, 238] width 602 height 184
click at [633, 214] on div "Cakez Planted on Jul 11, 2025 Moved to vegetative Jul 11, 2025 Moved to floweri…" at bounding box center [541, 238] width 602 height 184
click at [847, 170] on div "01 Filter by Area All 01 02 05 06 09 10 14 18 22 25 26 29 30 33 33-B 33-D 33-F …" at bounding box center [440, 204] width 838 height 343
click at [552, 227] on div "Cakez Planted on Jul 11, 2025 Moved to vegetative Jul 11, 2025 Moved to floweri…" at bounding box center [541, 238] width 602 height 184
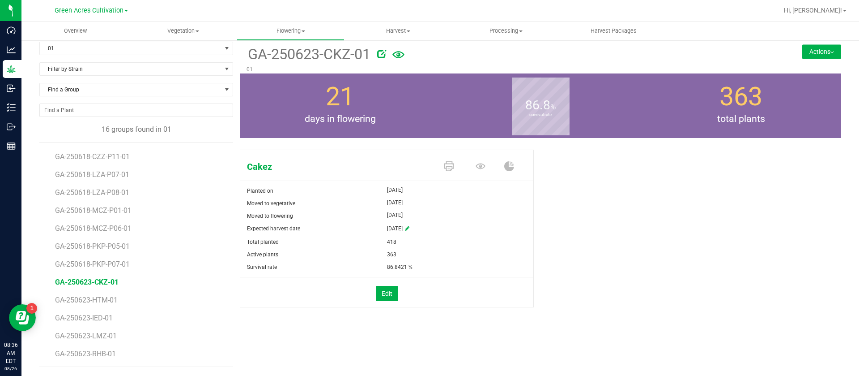
drag, startPoint x: 240, startPoint y: 53, endPoint x: 351, endPoint y: 56, distance: 110.6
click at [351, 56] on div "GA-250623-CKZ-01 01" at bounding box center [490, 58] width 501 height 32
click at [815, 51] on button "Actions" at bounding box center [821, 51] width 39 height 14
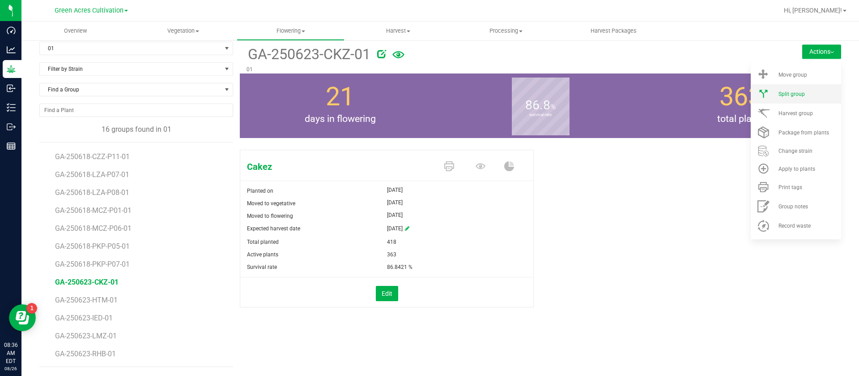
click at [789, 96] on span "Split group" at bounding box center [792, 94] width 26 height 6
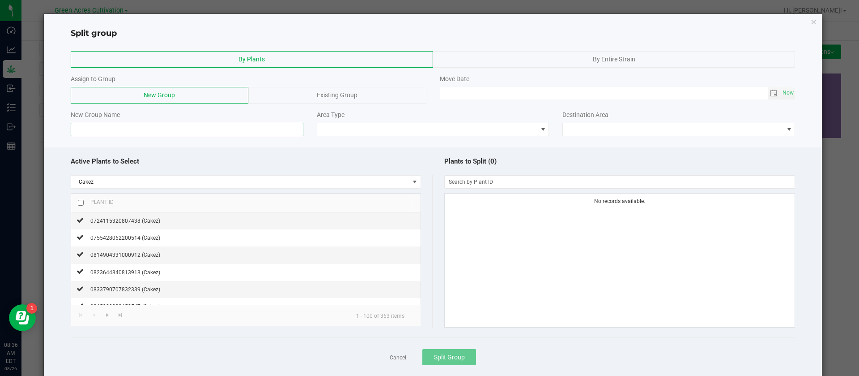
paste input "GA-250623-CKZ-"
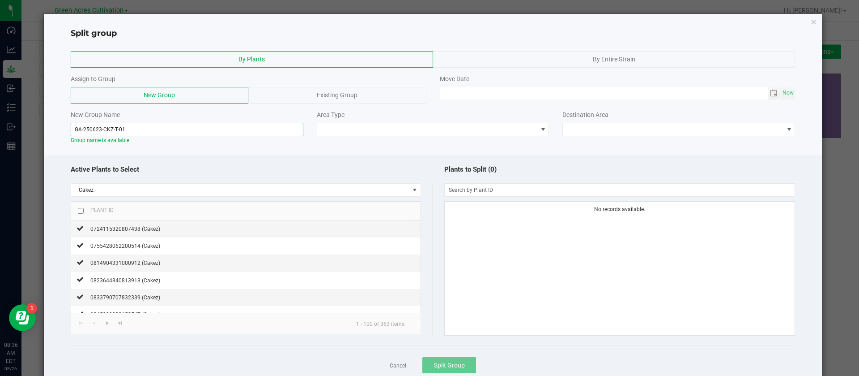
type input "GA-250623-CKZ-T-01"
click at [79, 205] on th "Plant ID" at bounding box center [241, 210] width 340 height 19
click at [81, 211] on input "checkbox" at bounding box center [81, 211] width 6 height 6
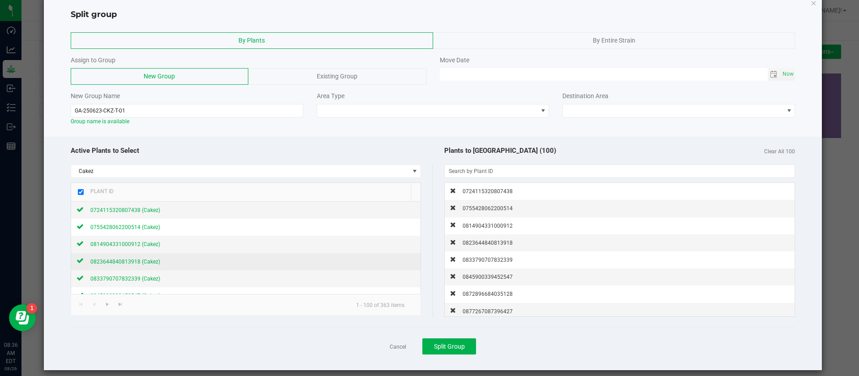
scroll to position [27, 0]
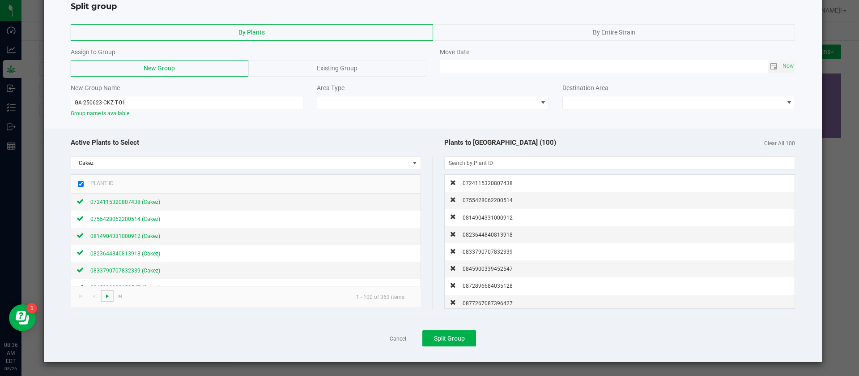
click at [110, 297] on span "Go to the next page" at bounding box center [107, 295] width 7 height 7
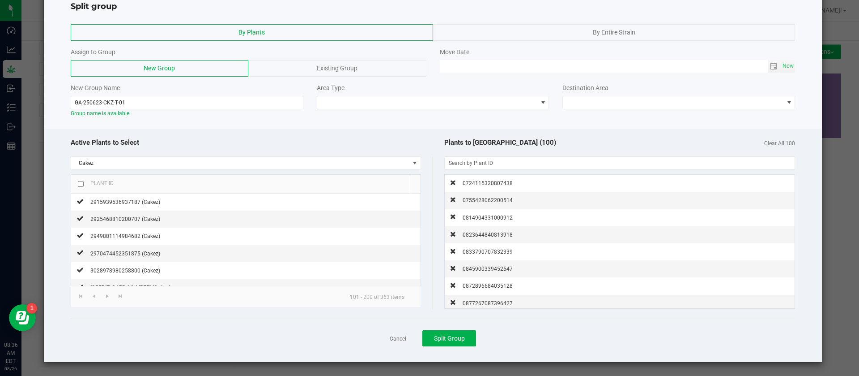
click at [82, 183] on input "checkbox" at bounding box center [81, 184] width 6 height 6
click at [109, 294] on span "Go to the next page" at bounding box center [107, 295] width 7 height 7
checkbox input "false"
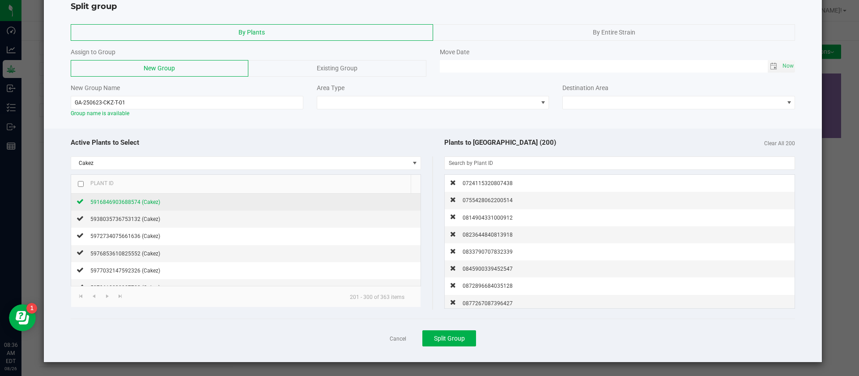
click at [138, 201] on span "5916846903688574 (Cakez)" at bounding box center [125, 202] width 70 height 6
click at [140, 220] on span "5938035736753132 (Cakez)" at bounding box center [125, 219] width 70 height 6
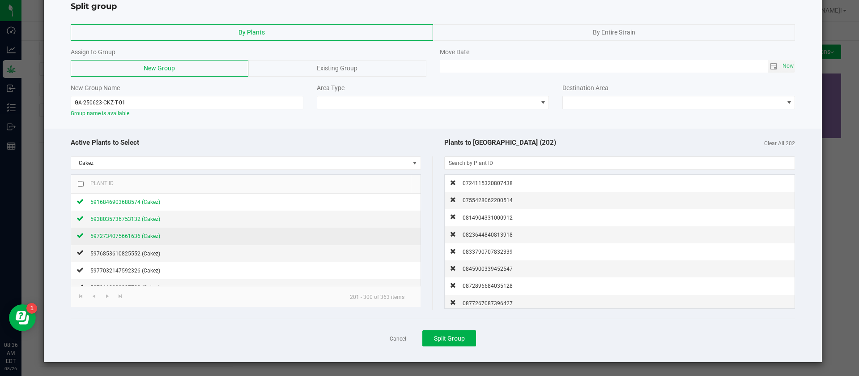
click at [145, 235] on span "5972734075661636 (Cakez)" at bounding box center [125, 236] width 70 height 6
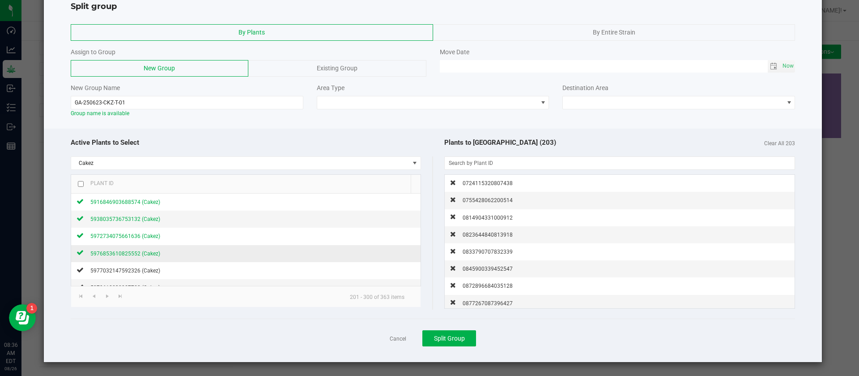
click at [142, 252] on span "5976853610825552 (Cakez)" at bounding box center [125, 253] width 70 height 6
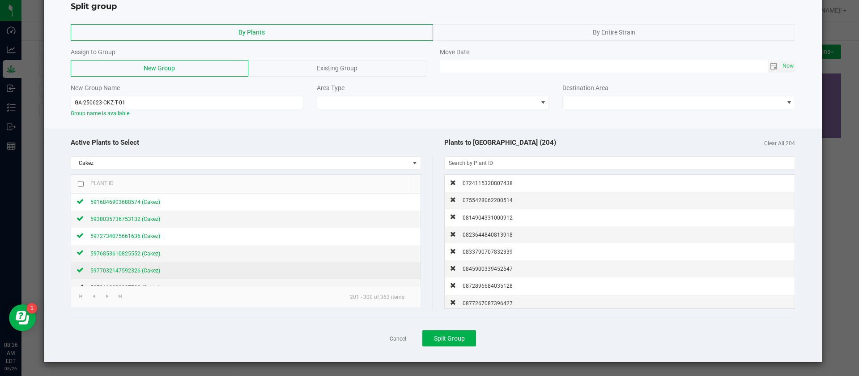
click at [137, 268] on span "5977032147592326 (Cakez)" at bounding box center [125, 270] width 70 height 6
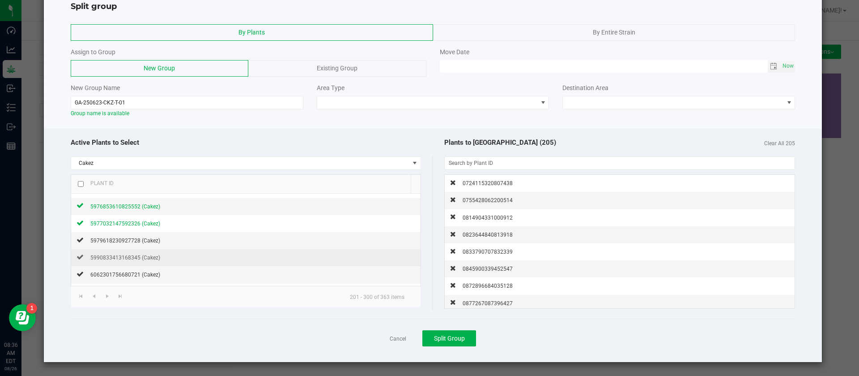
scroll to position [67, 0]
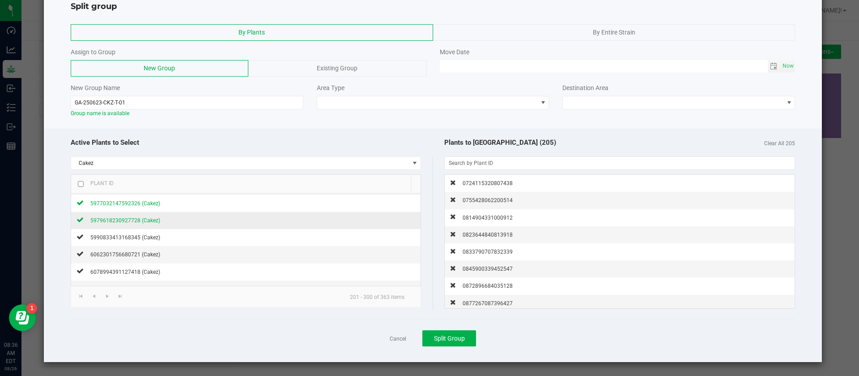
click at [137, 221] on span "5979618230927728 (Cakez)" at bounding box center [125, 220] width 70 height 6
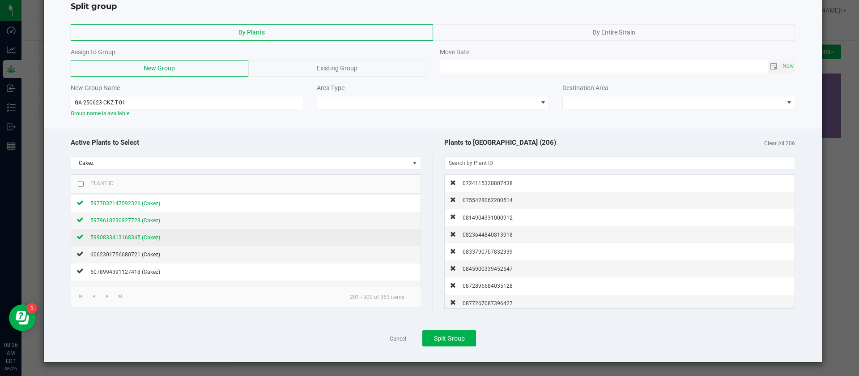
click at [139, 240] on div "5990833413168345 (Cakez)" at bounding box center [122, 236] width 77 height 9
click at [143, 253] on span "6062301756680721 (Cakez)" at bounding box center [125, 254] width 70 height 6
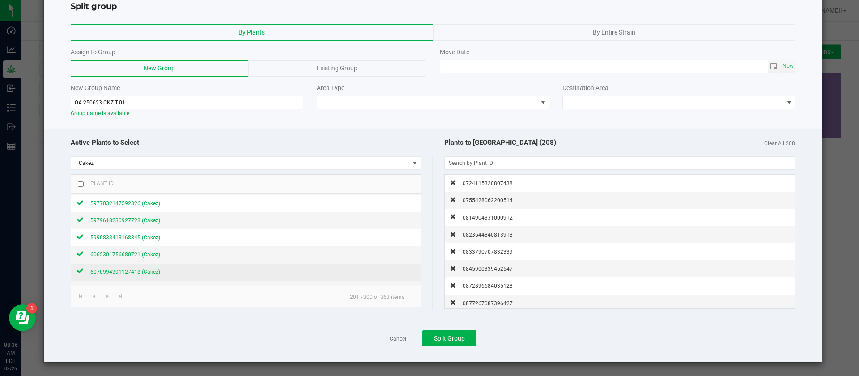
click at [137, 272] on span "6078994391127418 (Cakez)" at bounding box center [125, 272] width 70 height 6
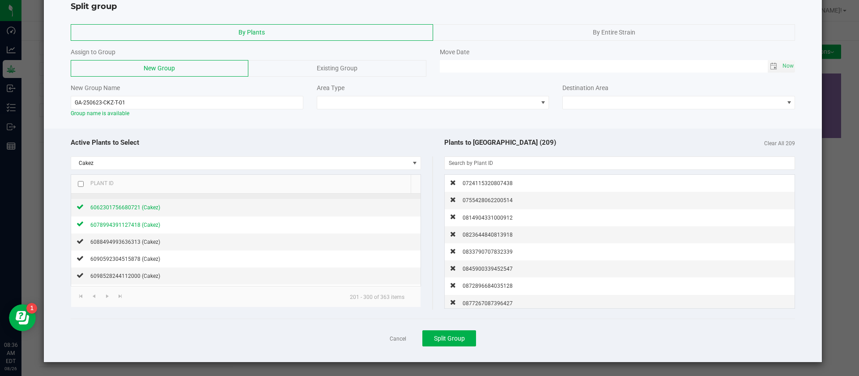
scroll to position [134, 0]
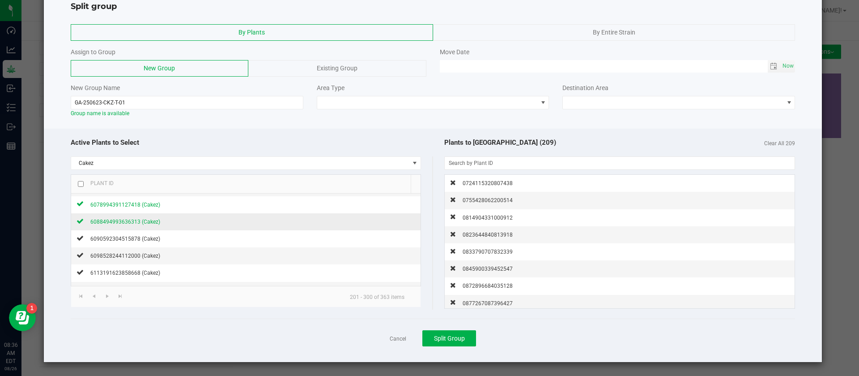
click at [145, 222] on span "6088494993636313 (Cakez)" at bounding box center [125, 221] width 70 height 6
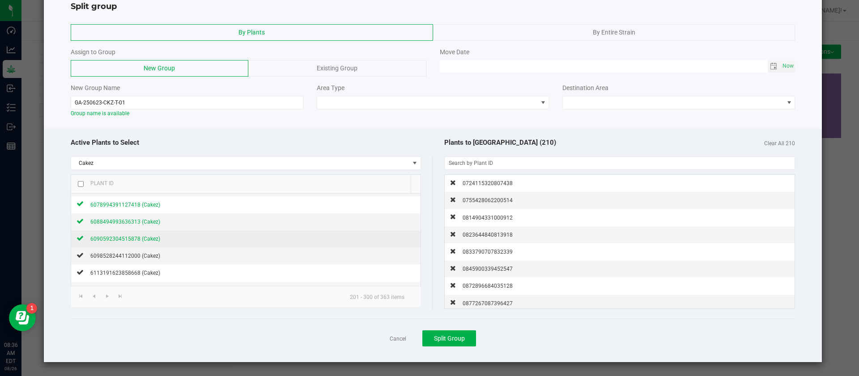
click at [145, 237] on span "6090592304515878 (Cakez)" at bounding box center [125, 238] width 70 height 6
click at [142, 254] on span "6098528244112000 (Cakez)" at bounding box center [125, 255] width 70 height 6
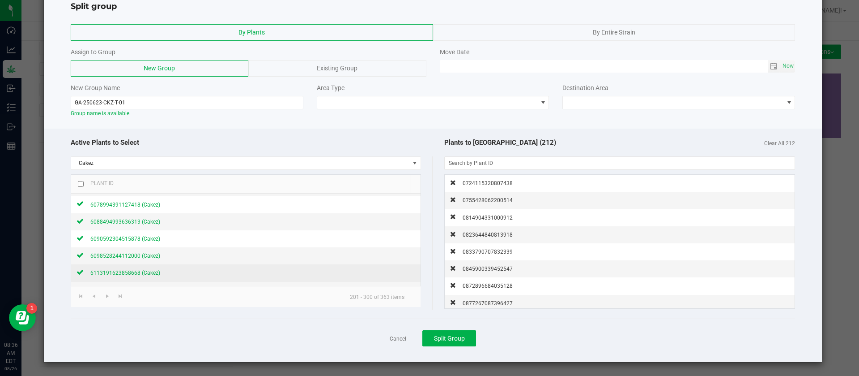
click at [140, 270] on span "6113191623858668 (Cakez)" at bounding box center [125, 272] width 70 height 6
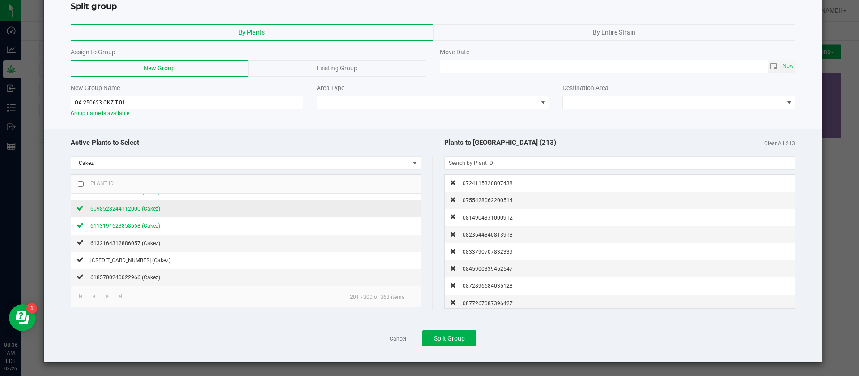
scroll to position [201, 0]
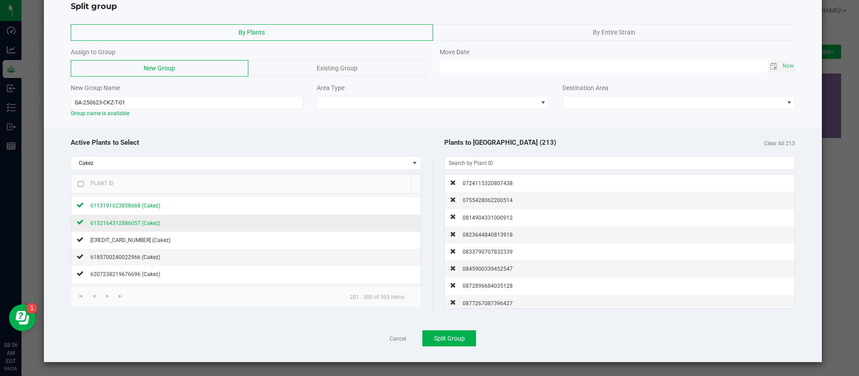
click at [147, 221] on span "6132164312886057 (Cakez)" at bounding box center [125, 223] width 70 height 6
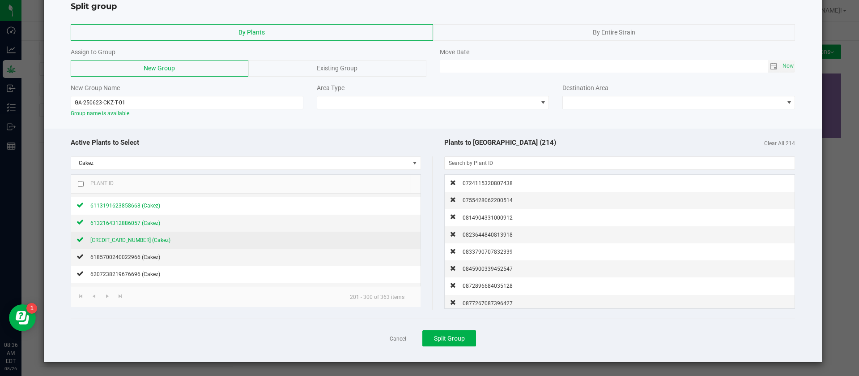
click at [145, 241] on span "6147951408482060 (Cakez)" at bounding box center [130, 240] width 80 height 6
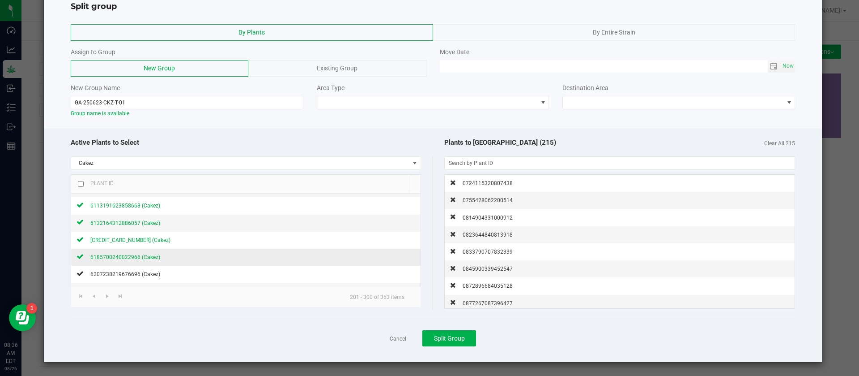
click at [148, 259] on span "6185700240022966 (Cakez)" at bounding box center [125, 257] width 70 height 6
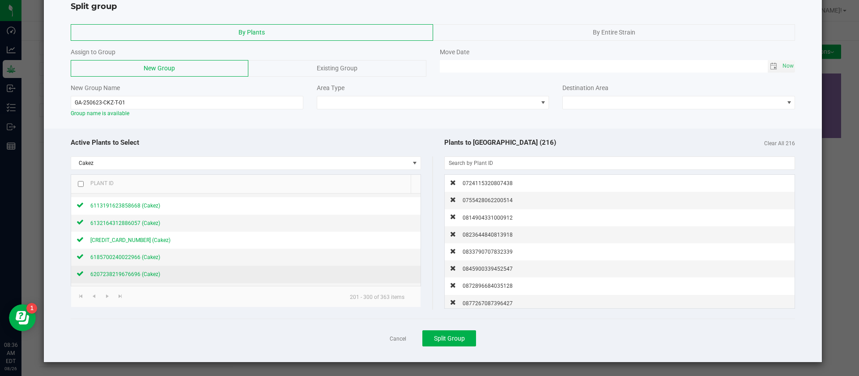
click at [148, 275] on span "6207238219676696 (Cakez)" at bounding box center [125, 274] width 70 height 6
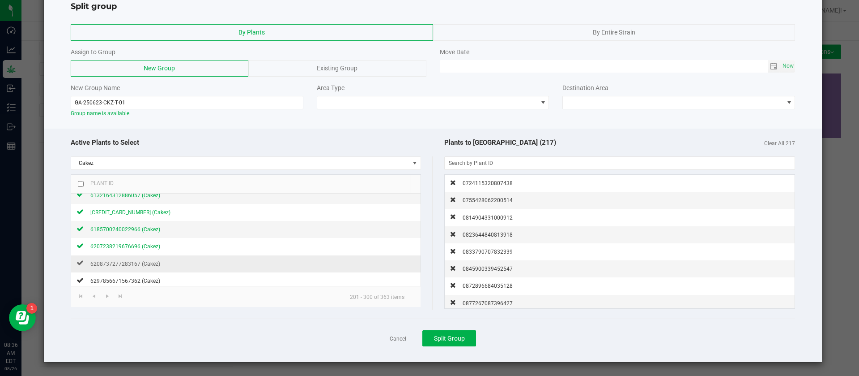
scroll to position [269, 0]
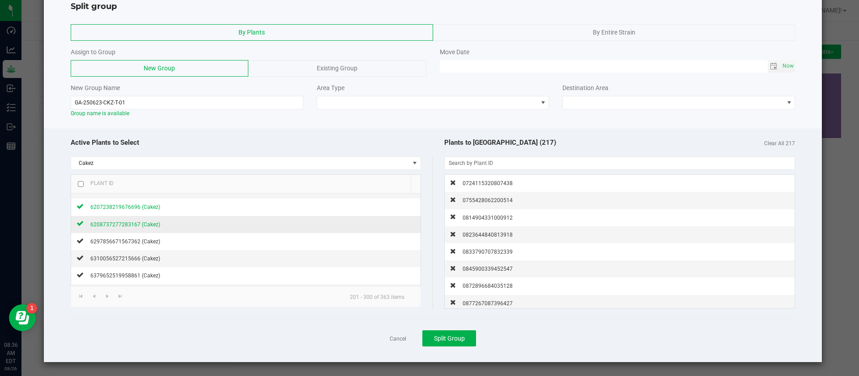
click at [152, 226] on span "6208737277283167 (Cakez)" at bounding box center [125, 224] width 70 height 6
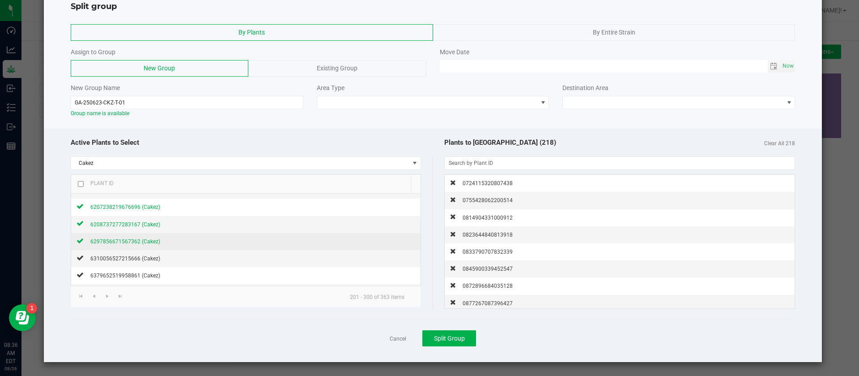
click at [149, 241] on span "6297856671567362 (Cakez)" at bounding box center [125, 241] width 70 height 6
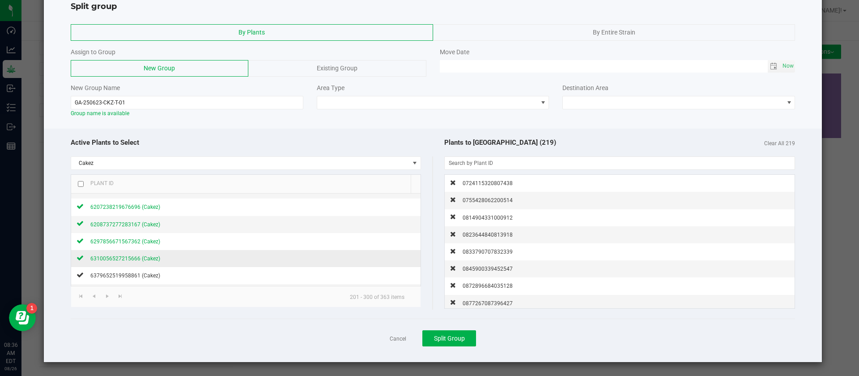
click at [150, 256] on span "6310056527215666 (Cakez)" at bounding box center [125, 258] width 70 height 6
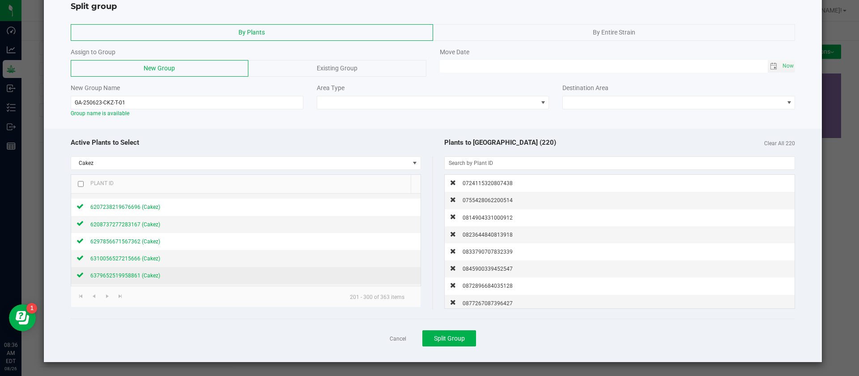
click at [146, 272] on span "6379652519958861 (Cakez)" at bounding box center [125, 275] width 70 height 6
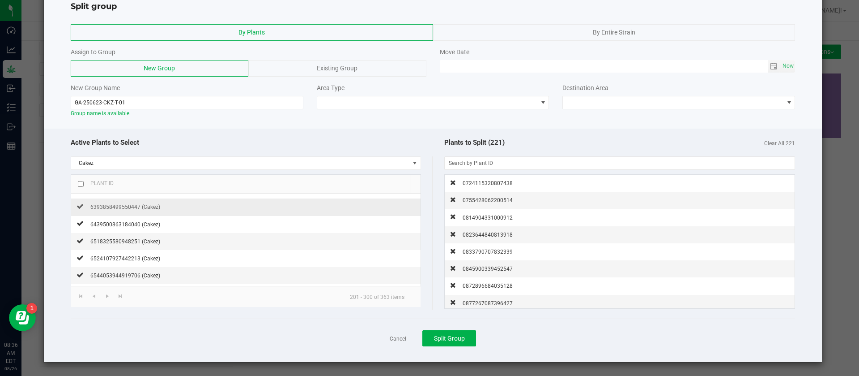
scroll to position [336, 0]
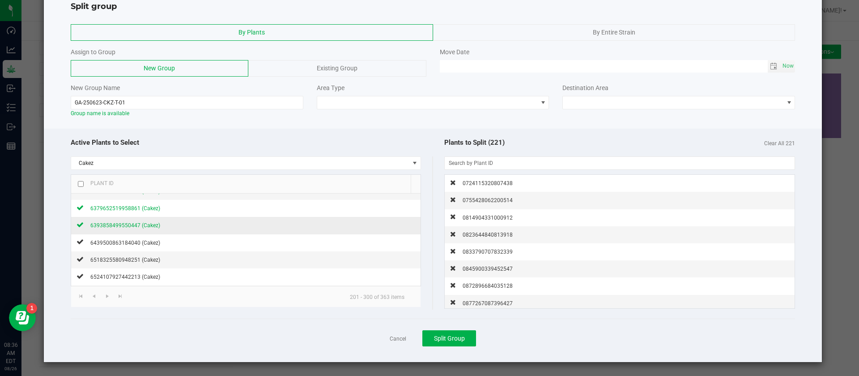
click at [152, 226] on span "6393858499550447 (Cakez)" at bounding box center [125, 225] width 70 height 6
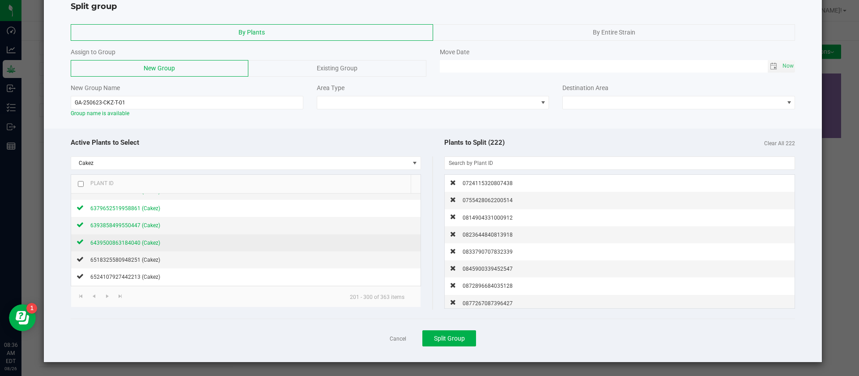
click at [156, 239] on span "6439500863184040 (Cakez)" at bounding box center [125, 242] width 70 height 6
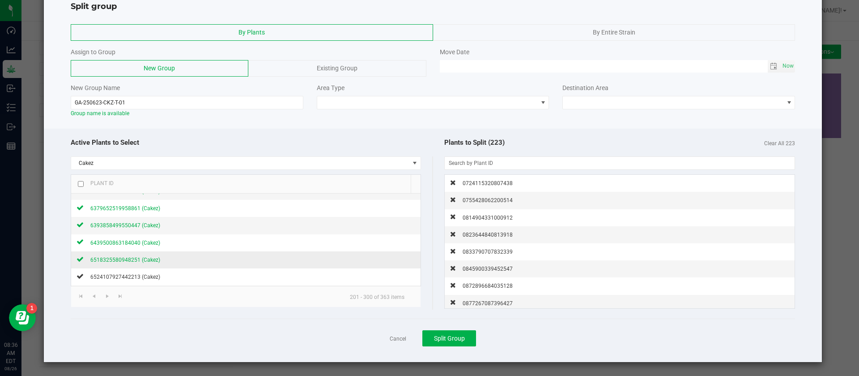
click at [150, 259] on span "6518325580948251 (Cakez)" at bounding box center [125, 259] width 70 height 6
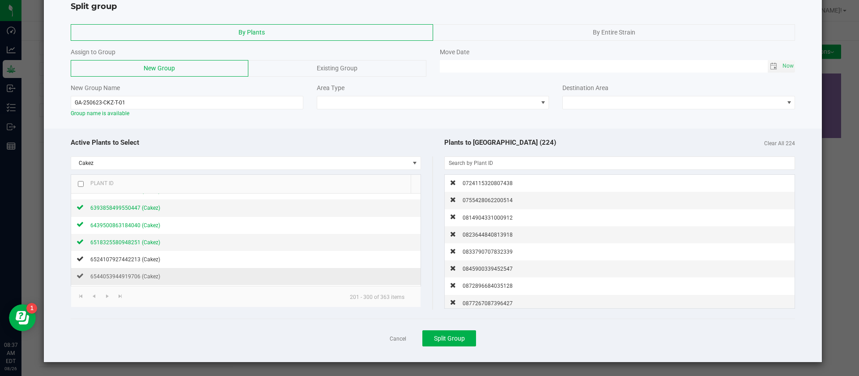
scroll to position [403, 0]
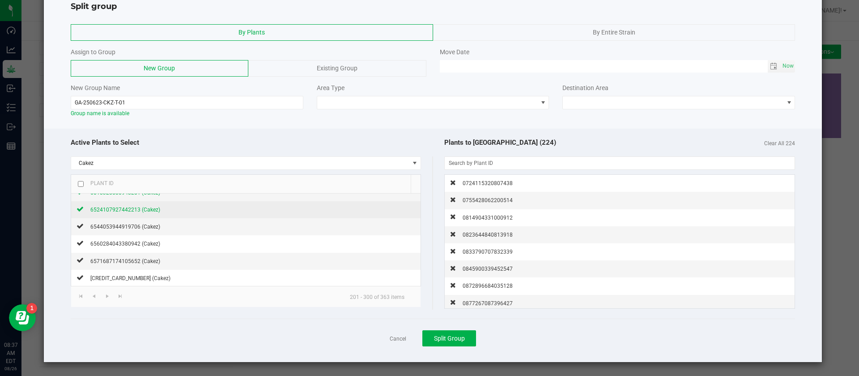
click at [145, 209] on span "6524107927442213 (Cakez)" at bounding box center [125, 209] width 70 height 6
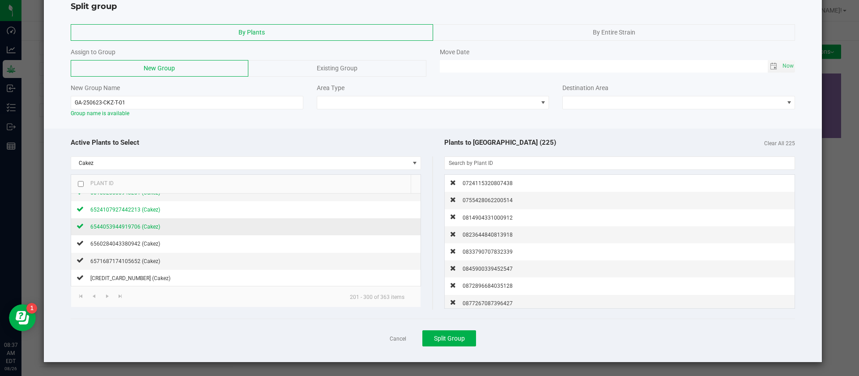
click at [147, 222] on div "6544053944919706 (Cakez)" at bounding box center [122, 226] width 77 height 9
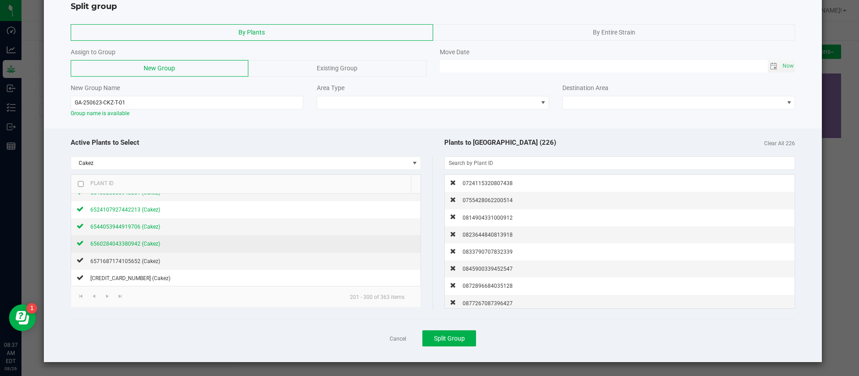
click at [151, 244] on span "6560284043380942 (Cakez)" at bounding box center [125, 243] width 70 height 6
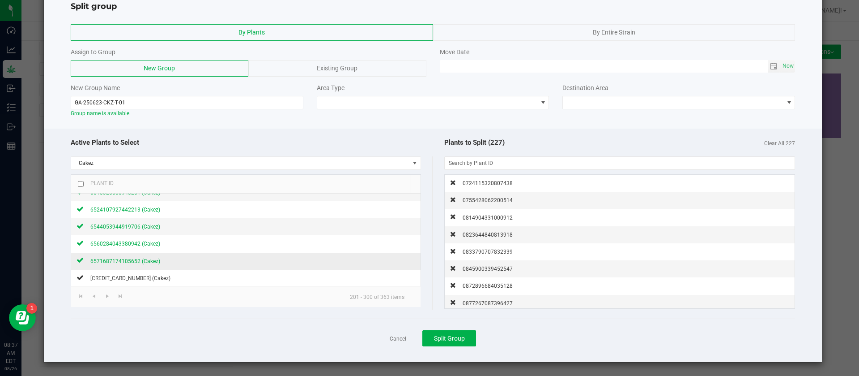
click at [151, 262] on span "6571687174105652 (Cakez)" at bounding box center [125, 261] width 70 height 6
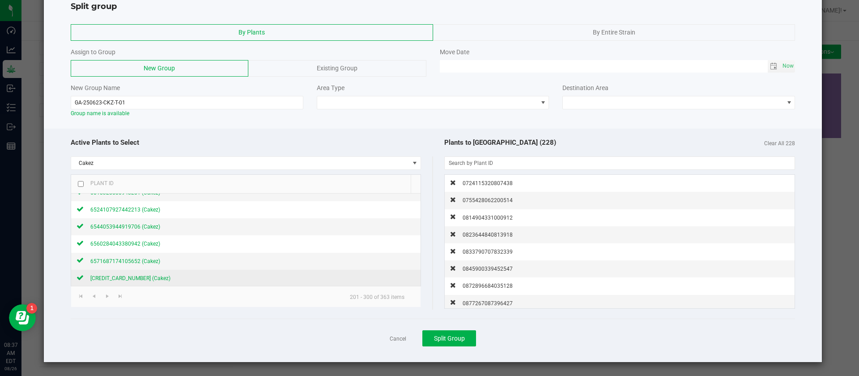
click at [148, 278] on span "6599416224029225 (Cakez)" at bounding box center [130, 278] width 80 height 6
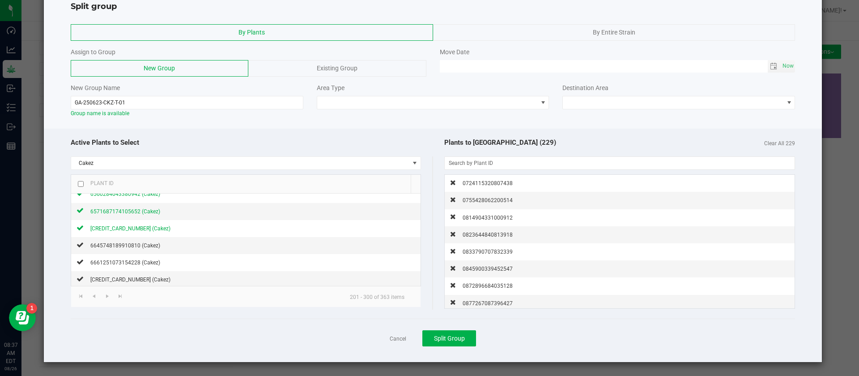
scroll to position [470, 0]
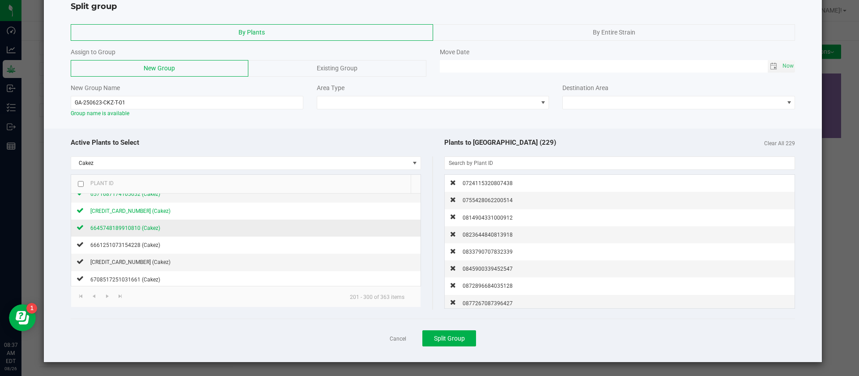
click at [147, 225] on span "6645748189910810 (Cakez)" at bounding box center [125, 228] width 70 height 6
click at [149, 249] on div "6661251073154228 (Cakez)" at bounding box center [122, 244] width 77 height 9
click at [144, 266] on div "6706840663409665 (Cakez)" at bounding box center [127, 261] width 87 height 9
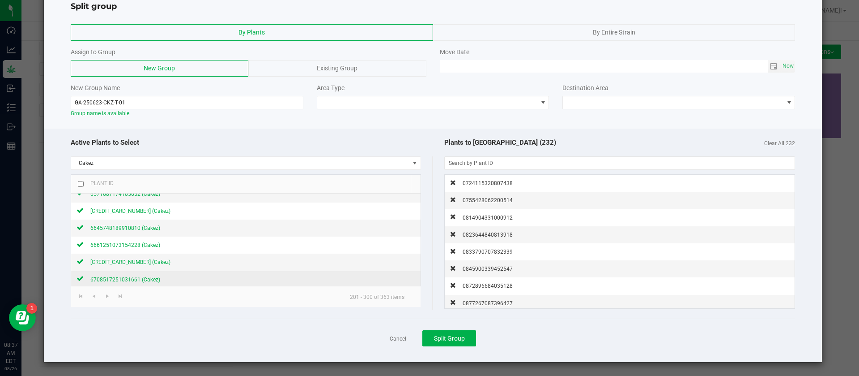
click at [145, 278] on span "6708517251031661 (Cakez)" at bounding box center [125, 279] width 70 height 6
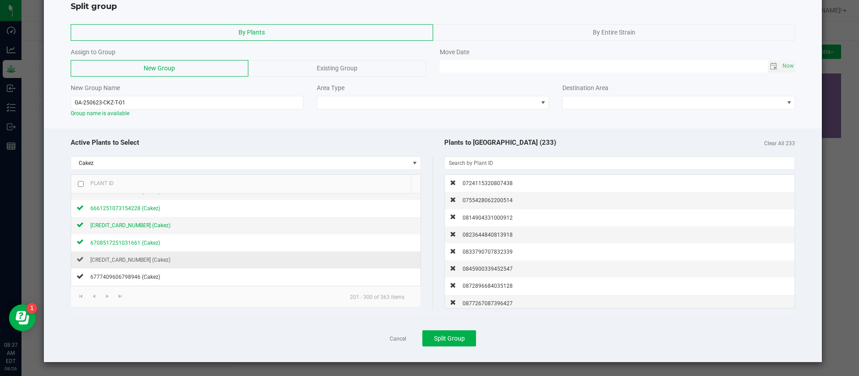
scroll to position [537, 0]
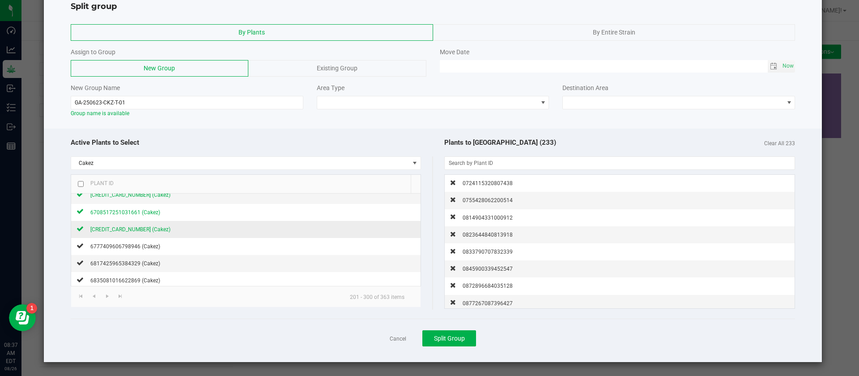
click at [150, 228] on span "6721488385622727 (Cakez)" at bounding box center [130, 229] width 80 height 6
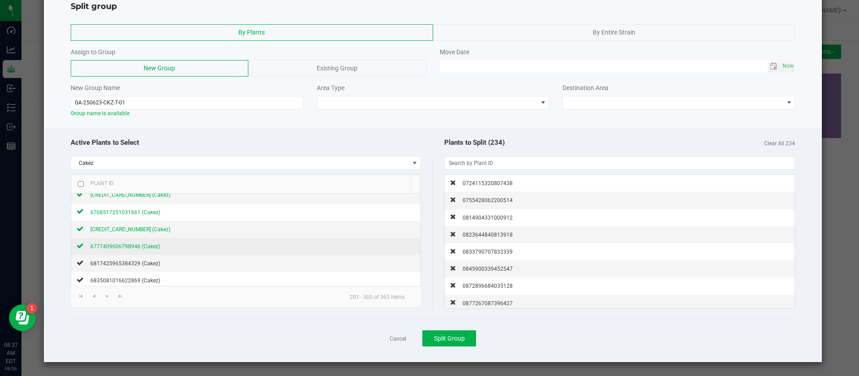
click at [147, 249] on span "6777409606798946 (Cakez)" at bounding box center [125, 246] width 70 height 6
click at [154, 264] on span "6817425965384329 (Cakez)" at bounding box center [125, 263] width 70 height 6
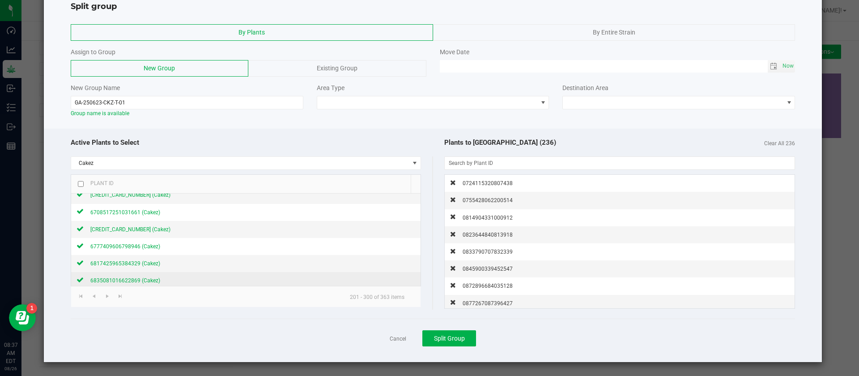
click at [143, 277] on span "6835081016622869 (Cakez)" at bounding box center [125, 280] width 70 height 6
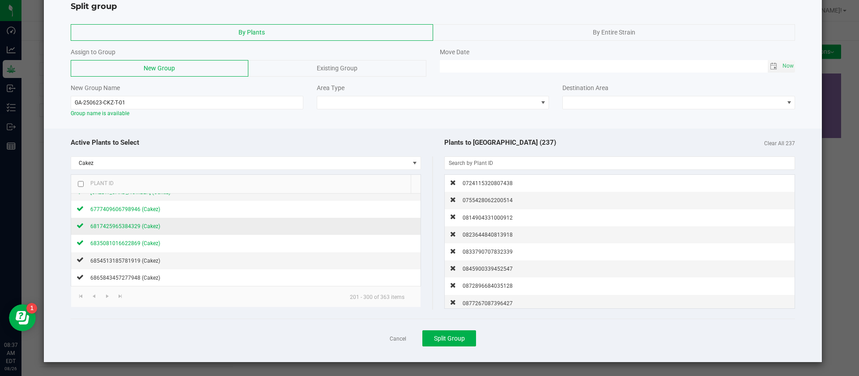
scroll to position [604, 0]
click at [137, 227] on span "6854513185781919 (Cakez)" at bounding box center [125, 230] width 70 height 6
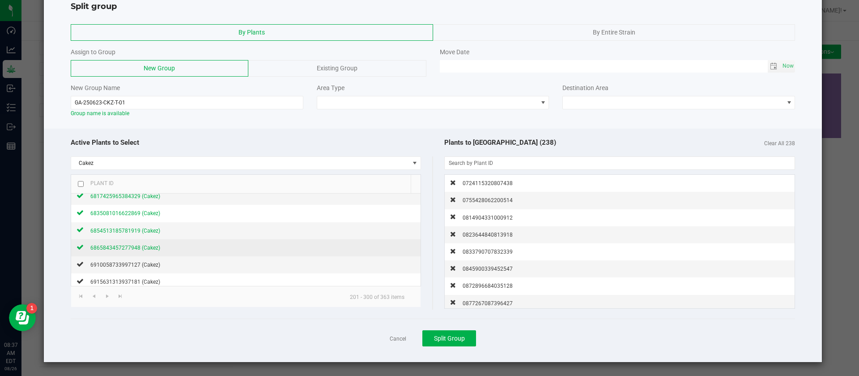
click at [151, 251] on div "6865843457277948 (Cakez)" at bounding box center [122, 247] width 77 height 9
click at [148, 269] on td "6910058733997127 (Cakez)" at bounding box center [246, 264] width 350 height 17
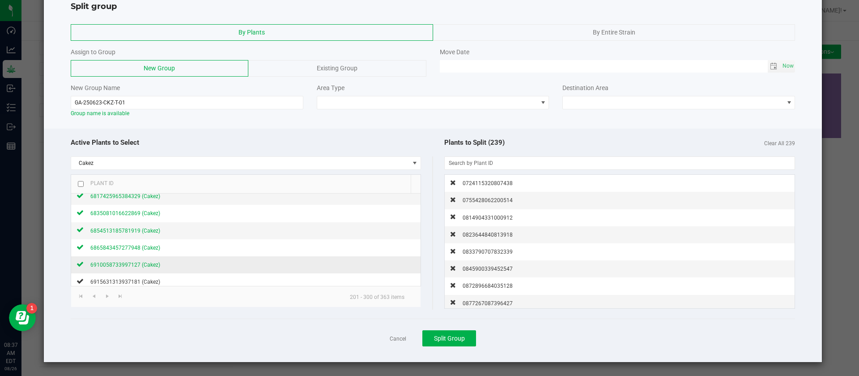
click at [147, 264] on span "6910058733997127 (Cakez)" at bounding box center [125, 264] width 70 height 6
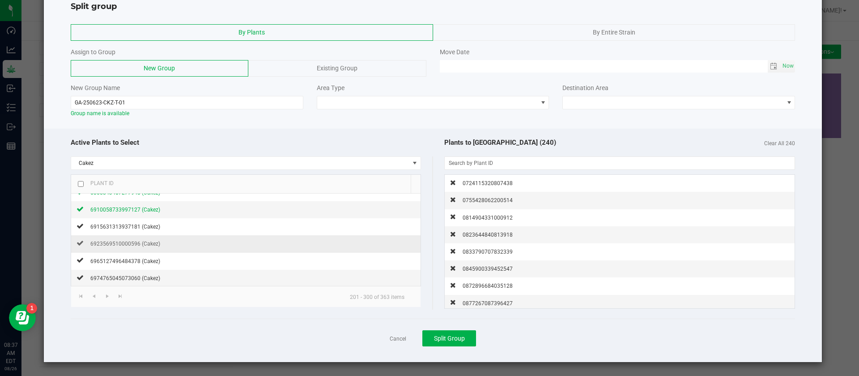
scroll to position [671, 0]
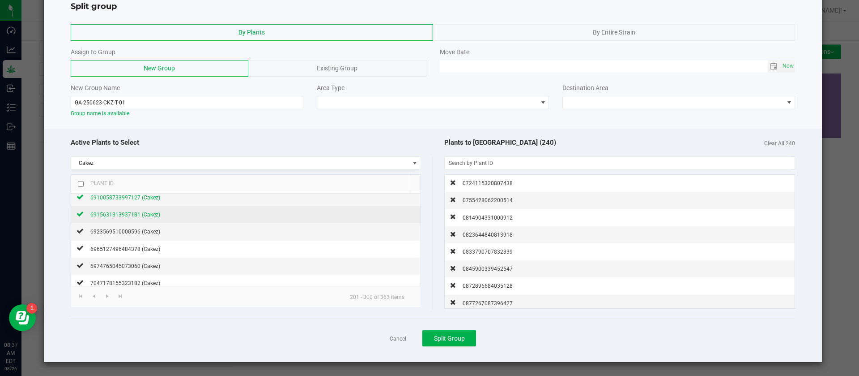
click at [146, 215] on span "6915631313937181 (Cakez)" at bounding box center [125, 214] width 70 height 6
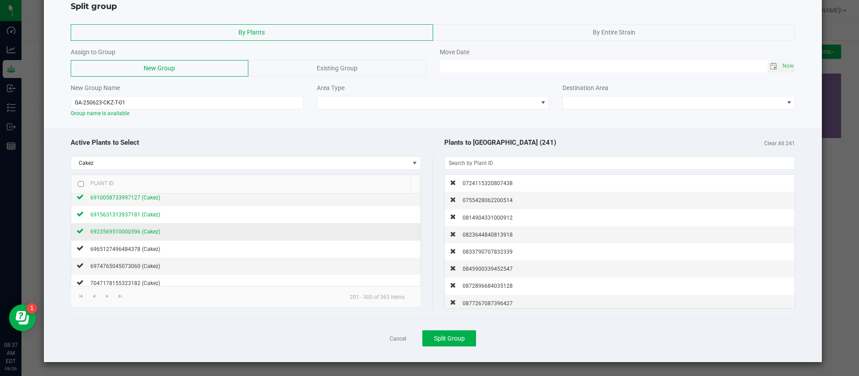
click at [150, 232] on span "6923569510000596 (Cakez)" at bounding box center [125, 231] width 70 height 6
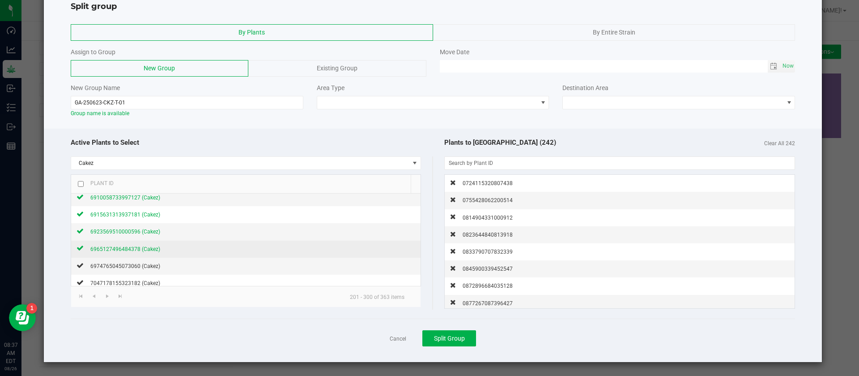
click at [147, 252] on div "6965127496484378 (Cakez)" at bounding box center [122, 248] width 77 height 9
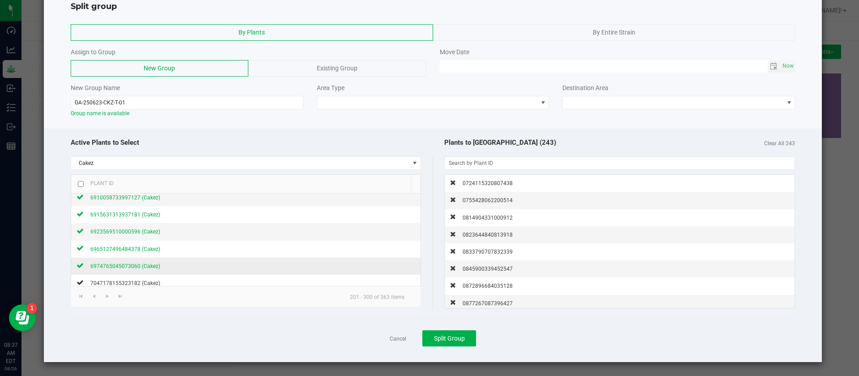
click at [144, 267] on span "6974765045073060 (Cakez)" at bounding box center [125, 266] width 70 height 6
click at [143, 284] on span "7047178155323182 (Cakez)" at bounding box center [125, 283] width 70 height 6
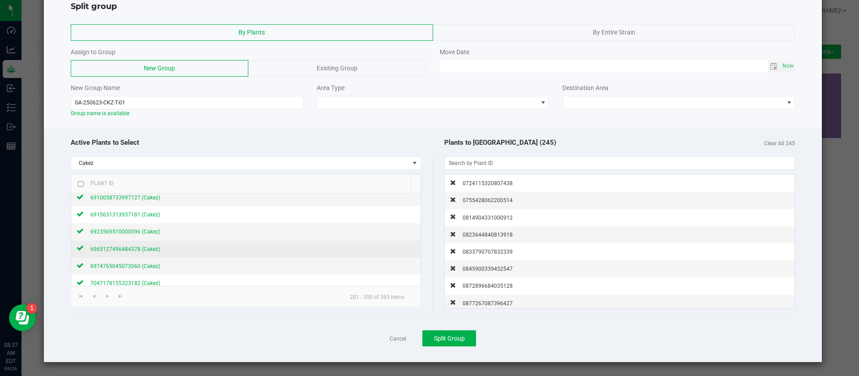
scroll to position [738, 0]
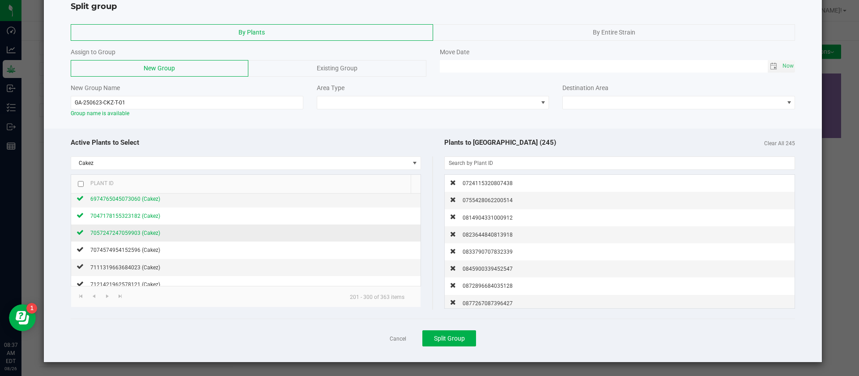
click at [150, 233] on span "7057247247059903 (Cakez)" at bounding box center [125, 233] width 70 height 6
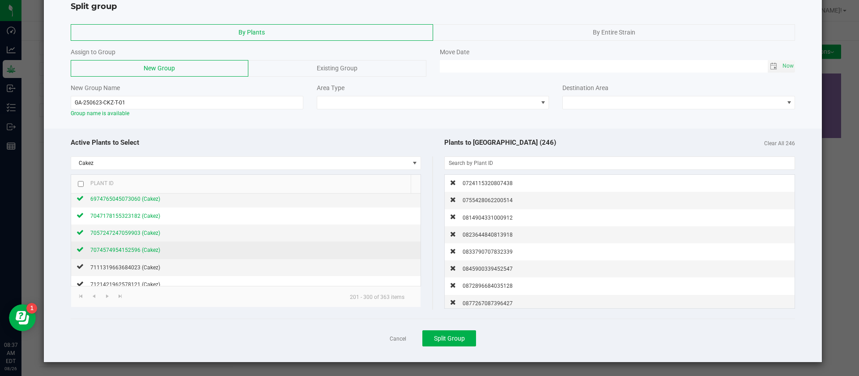
click at [147, 254] on div "7074574954152596 (Cakez)" at bounding box center [122, 249] width 77 height 9
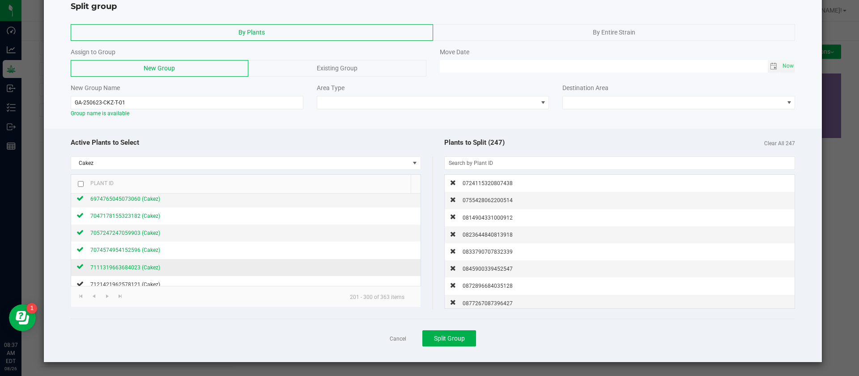
click at [145, 266] on span "7111319663684023 (Cakez)" at bounding box center [125, 267] width 70 height 6
click at [147, 282] on span "7121421962578121 (Cakez)" at bounding box center [125, 284] width 70 height 6
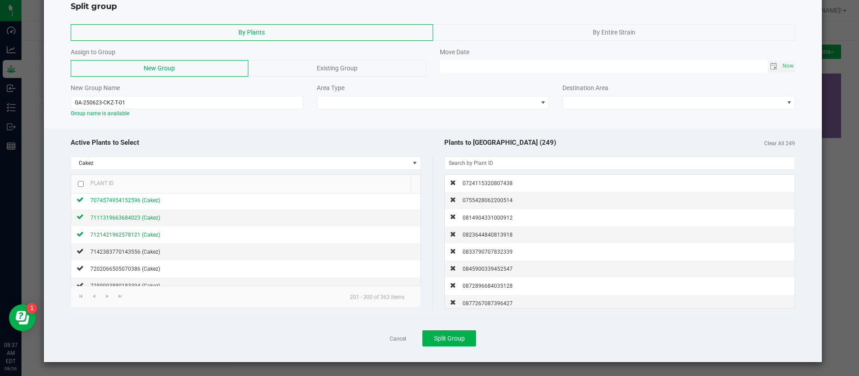
scroll to position [806, 0]
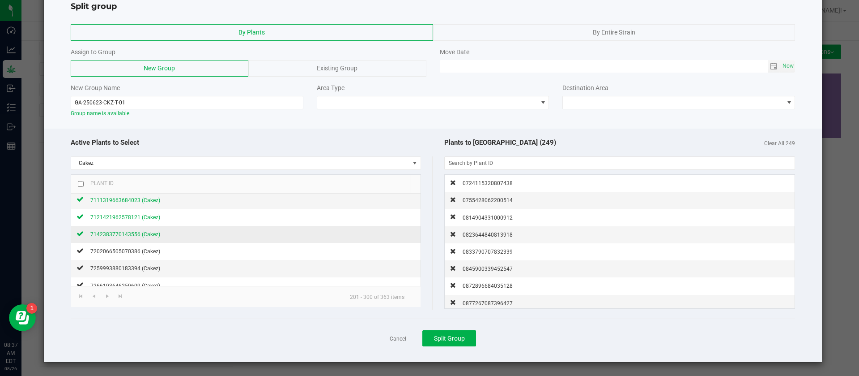
click at [146, 233] on span "7142383770143556 (Cakez)" at bounding box center [125, 234] width 70 height 6
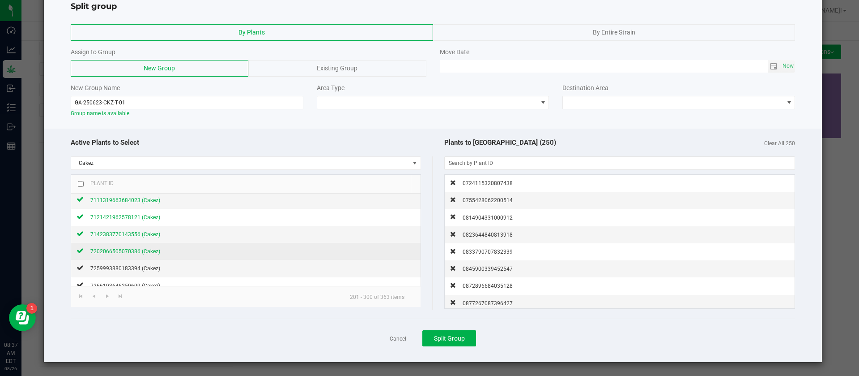
click at [149, 251] on span "7202066505070386 (Cakez)" at bounding box center [125, 251] width 70 height 6
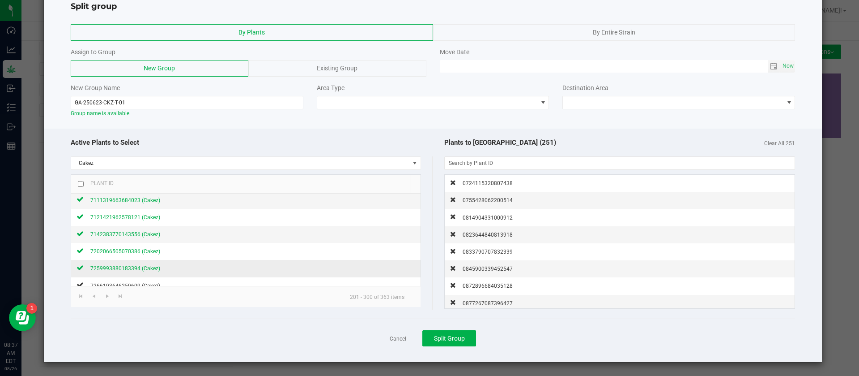
click at [146, 267] on span "7259993880183394 (Cakez)" at bounding box center [125, 268] width 70 height 6
click at [148, 281] on div "7266193646259609 (Cakez)" at bounding box center [122, 285] width 77 height 9
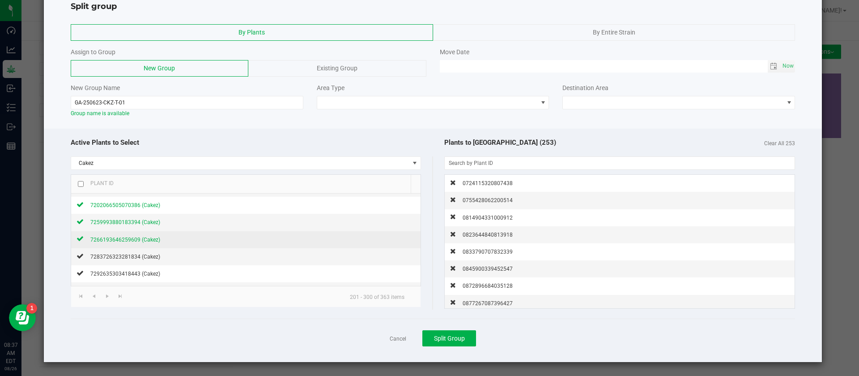
scroll to position [873, 0]
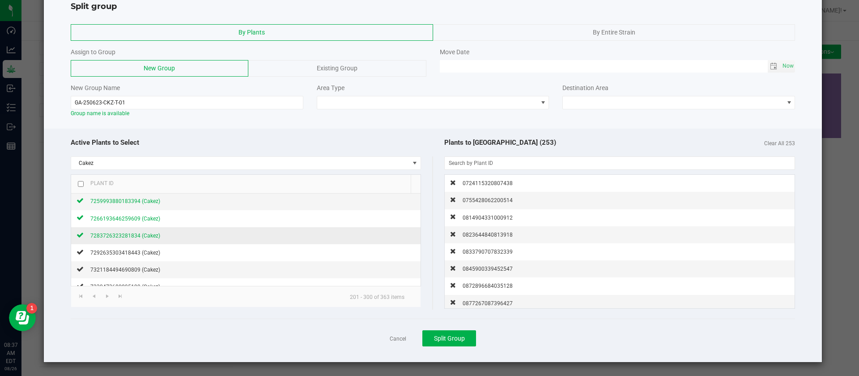
click at [141, 238] on span "7283726323281834 (Cakez)" at bounding box center [125, 235] width 70 height 6
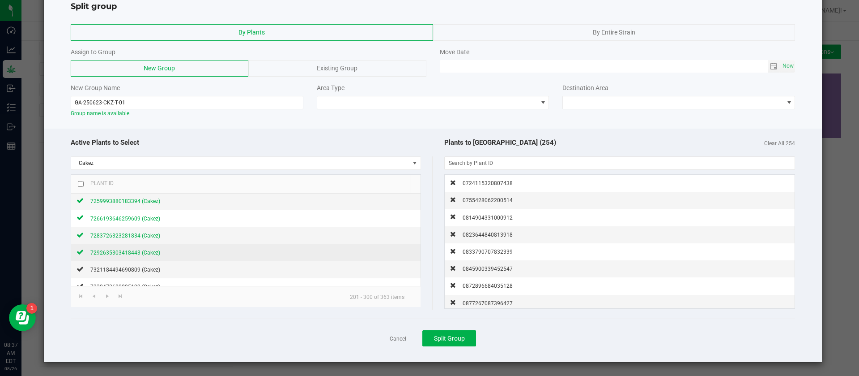
click at [146, 252] on span "7292635303418443 (Cakez)" at bounding box center [125, 252] width 70 height 6
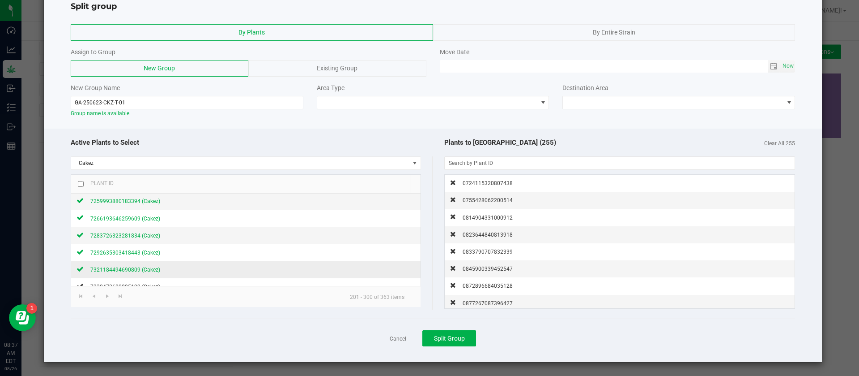
click at [146, 266] on span "7321184494690809 (Cakez)" at bounding box center [125, 269] width 70 height 6
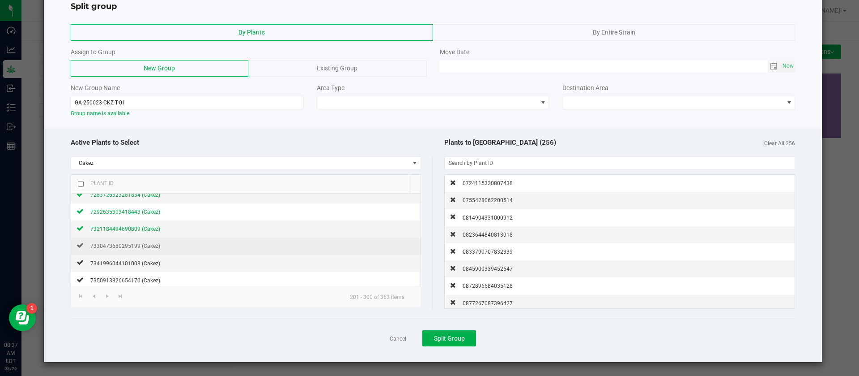
scroll to position [940, 0]
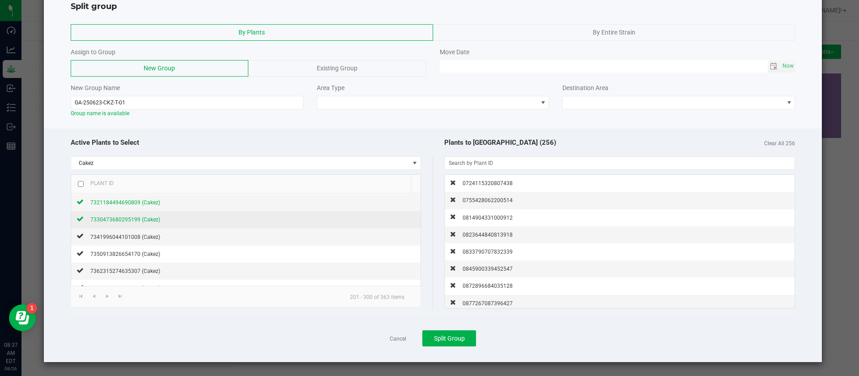
click at [145, 221] on span "7330473680295199 (Cakez)" at bounding box center [125, 219] width 70 height 6
click at [149, 236] on span "7341996044101008 (Cakez)" at bounding box center [125, 237] width 70 height 6
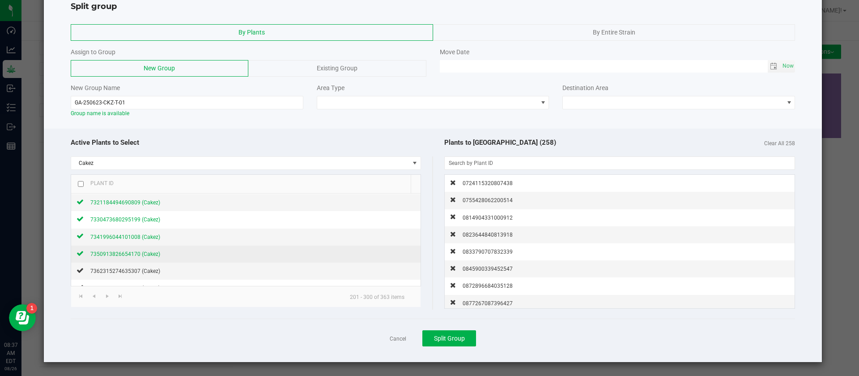
click at [154, 256] on span "7350913826654170 (Cakez)" at bounding box center [125, 254] width 70 height 6
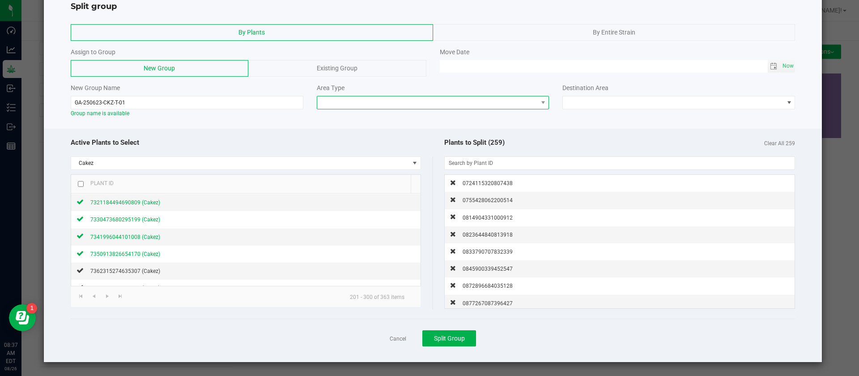
click at [331, 103] on span at bounding box center [427, 102] width 221 height 13
click at [345, 133] on li "Flowering" at bounding box center [428, 133] width 229 height 15
click at [603, 91] on div "Destination Area" at bounding box center [679, 87] width 233 height 9
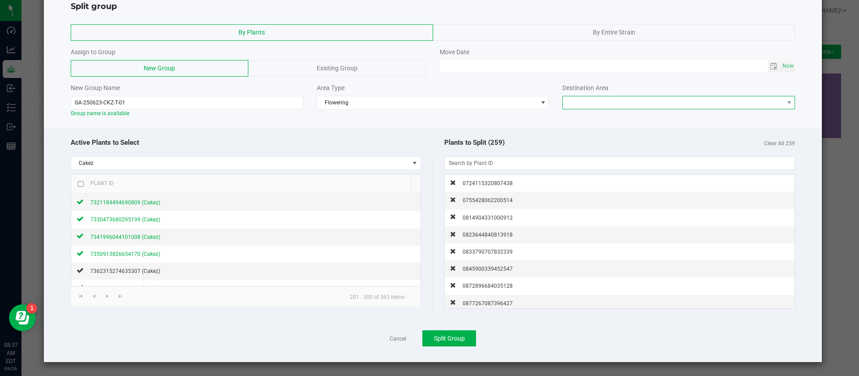
click at [596, 98] on span at bounding box center [673, 102] width 221 height 13
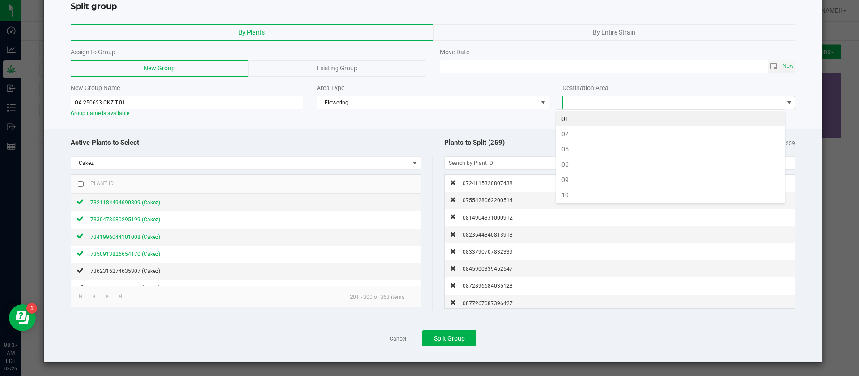
click at [590, 110] on div "01 02 05 06 09 10 14 18 22 25 26 29 30 33 33-B 33-D 33-F 33-H 33-J 33-L 33-N 33…" at bounding box center [671, 156] width 230 height 94
click at [589, 110] on div "01 02 05 06 09 10 14 18 22 25 26 29 30 33 33-B 33-D 33-F 33-H 33-J 33-L 33-N 33…" at bounding box center [671, 156] width 230 height 94
click at [589, 115] on li "01" at bounding box center [670, 118] width 229 height 15
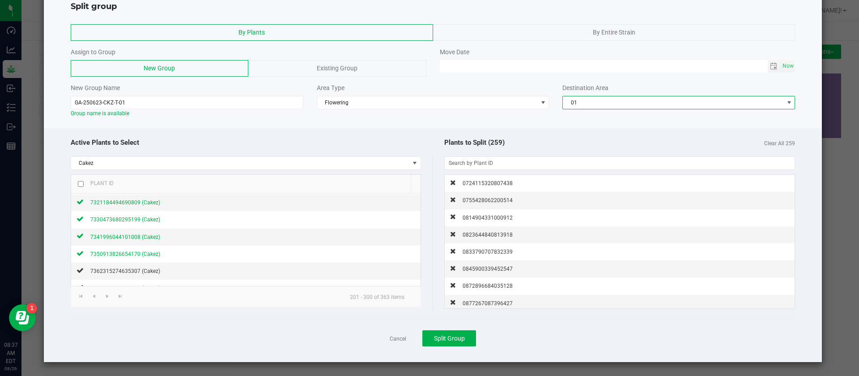
click at [500, 128] on div at bounding box center [433, 125] width 779 height 7
click at [444, 339] on span "Split Group" at bounding box center [449, 337] width 31 height 7
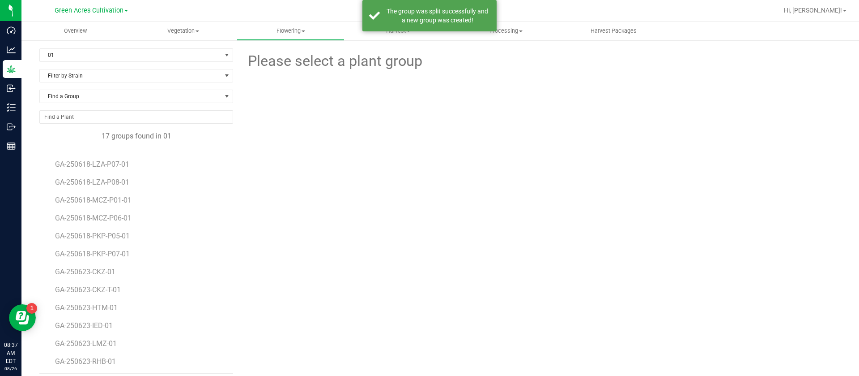
scroll to position [88, 0]
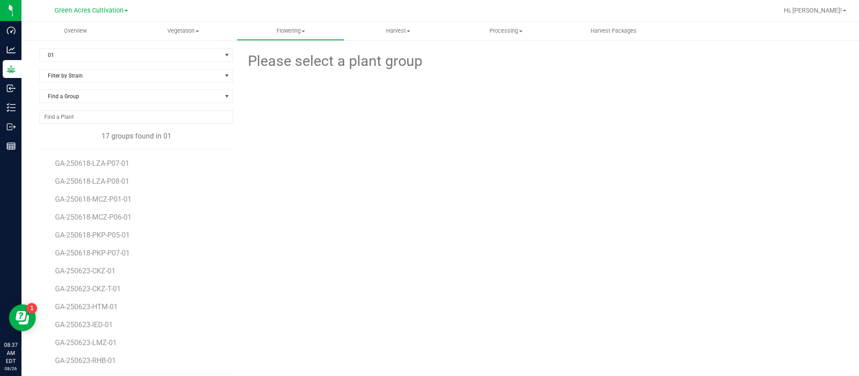
click at [100, 355] on li "GA-250623-RHB-01" at bounding box center [141, 360] width 172 height 25
click at [99, 361] on span "GA-250623-RHB-01" at bounding box center [87, 360] width 64 height 9
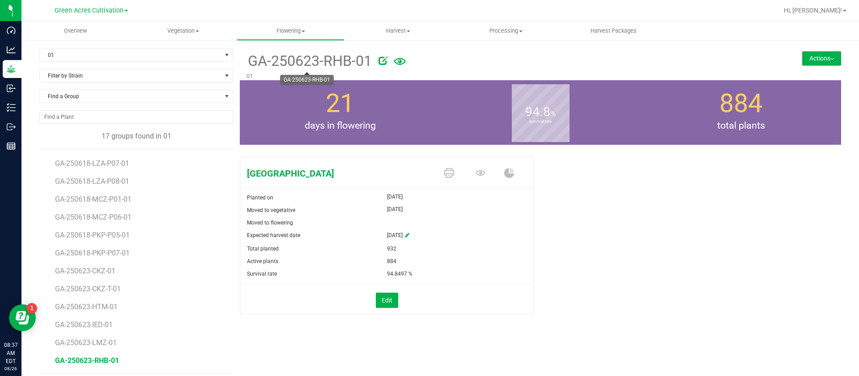
drag, startPoint x: 247, startPoint y: 67, endPoint x: 348, endPoint y: 64, distance: 101.6
click at [348, 64] on span "GA-250623-RHB-01" at bounding box center [309, 61] width 125 height 22
click at [809, 56] on button "Actions" at bounding box center [821, 58] width 39 height 14
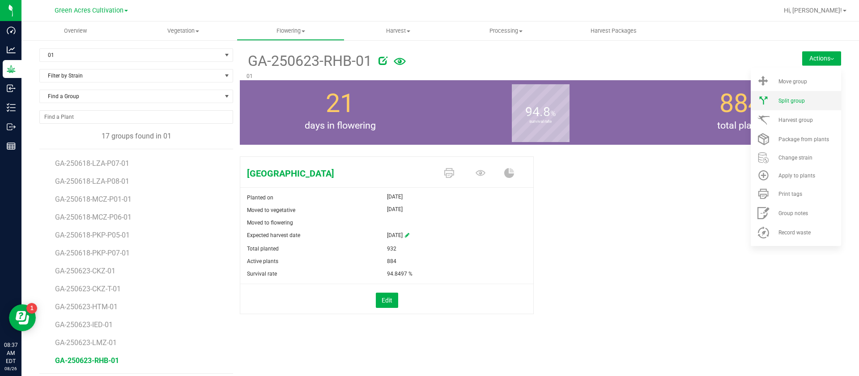
click at [800, 105] on li "Split group" at bounding box center [796, 100] width 90 height 19
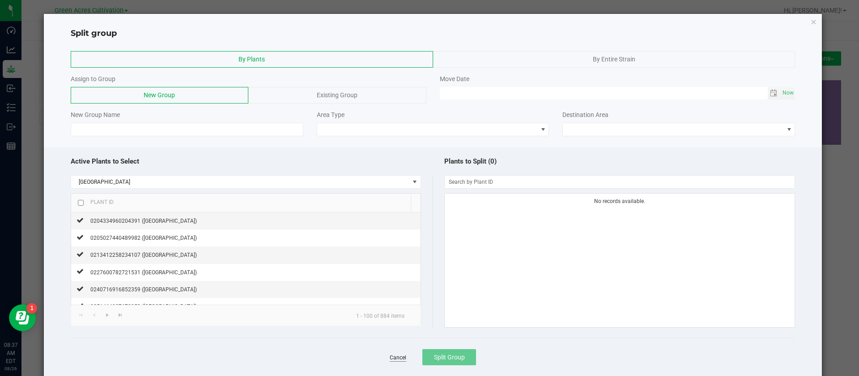
click at [394, 357] on link "Cancel" at bounding box center [398, 358] width 17 height 8
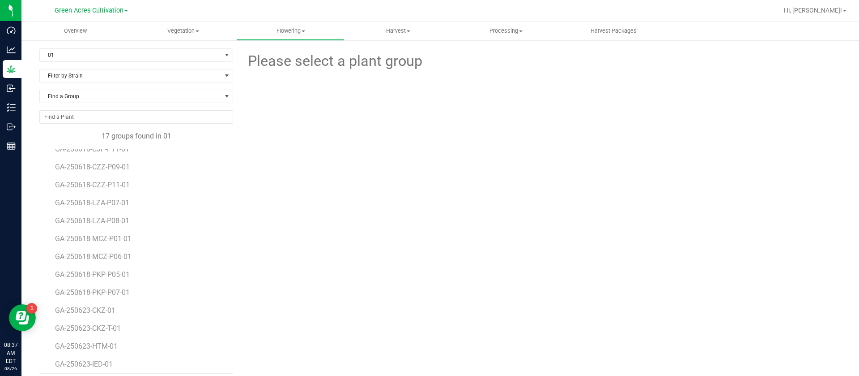
scroll to position [88, 0]
click at [104, 360] on span "GA-250623-RHB-01" at bounding box center [87, 360] width 64 height 9
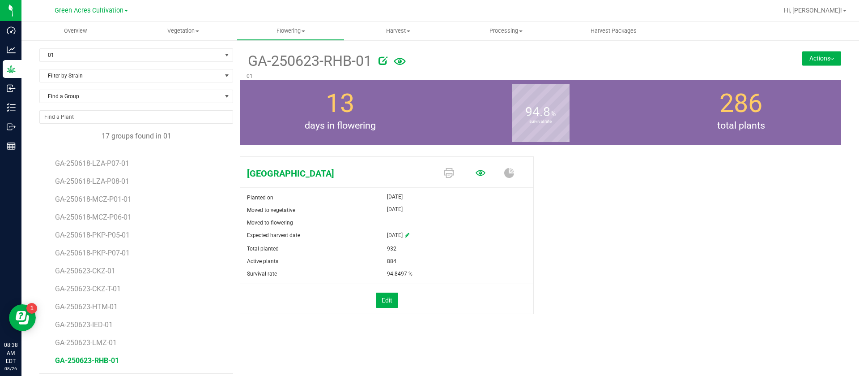
click at [476, 171] on icon at bounding box center [481, 173] width 10 height 10
drag, startPoint x: 248, startPoint y: 64, endPoint x: 347, endPoint y: 62, distance: 98.9
click at [348, 62] on span "GA-250623-RHB-01" at bounding box center [309, 61] width 125 height 22
click at [802, 58] on button "Actions" at bounding box center [821, 58] width 39 height 14
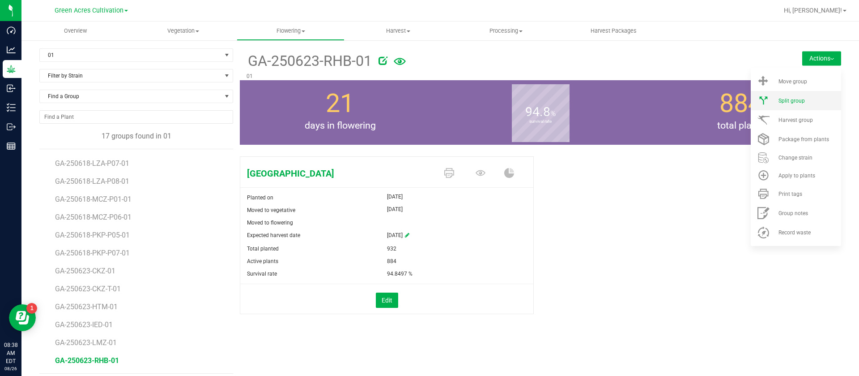
click at [789, 105] on li "Split group" at bounding box center [796, 100] width 90 height 19
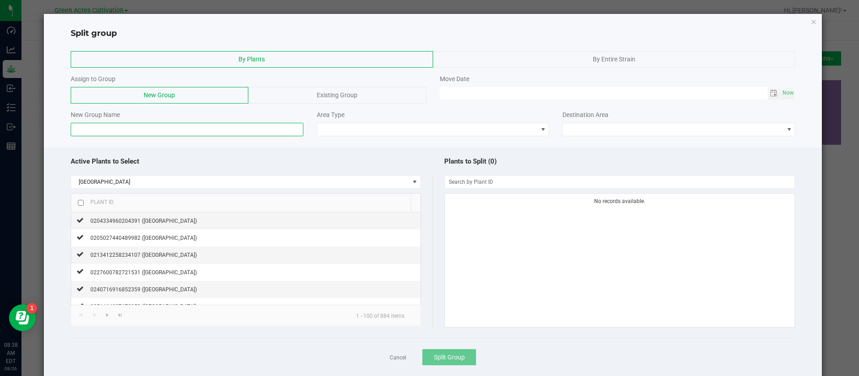
paste input "GA-250623-RHB"
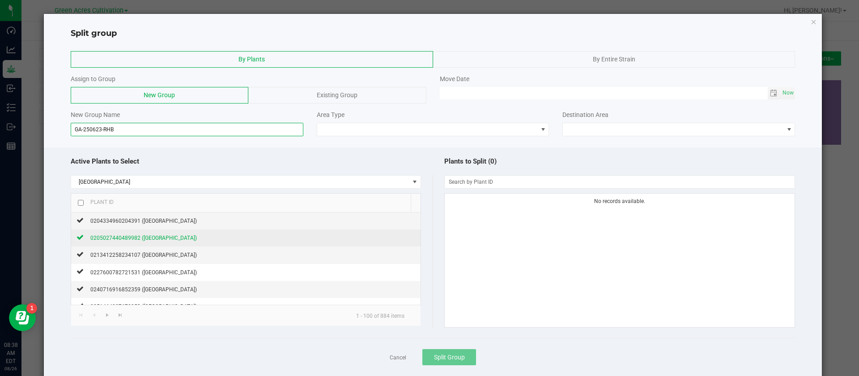
type input "GA-250623-RHB"
click at [137, 240] on span "0205027440489982 (Rainbow Harbor)" at bounding box center [143, 238] width 107 height 6
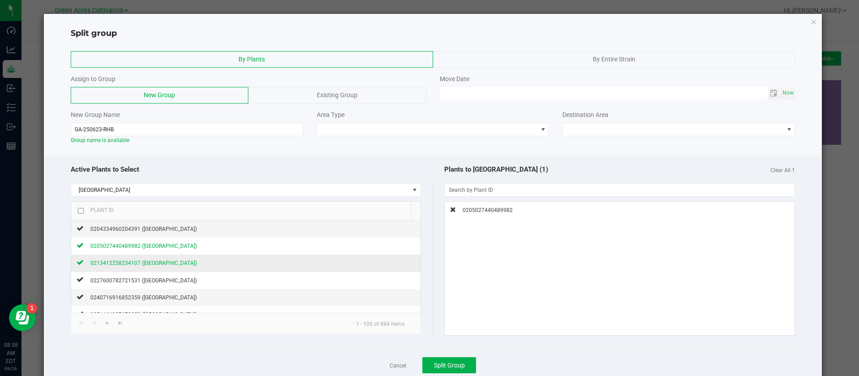
click at [139, 260] on span "0213412258234107 (Rainbow Harbor)" at bounding box center [143, 263] width 107 height 6
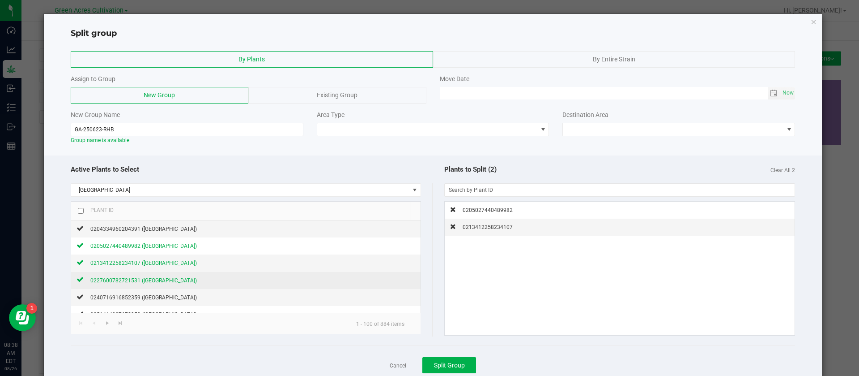
click at [151, 283] on div "0227600782721531 (Rainbow Harbor)" at bounding box center [140, 279] width 113 height 9
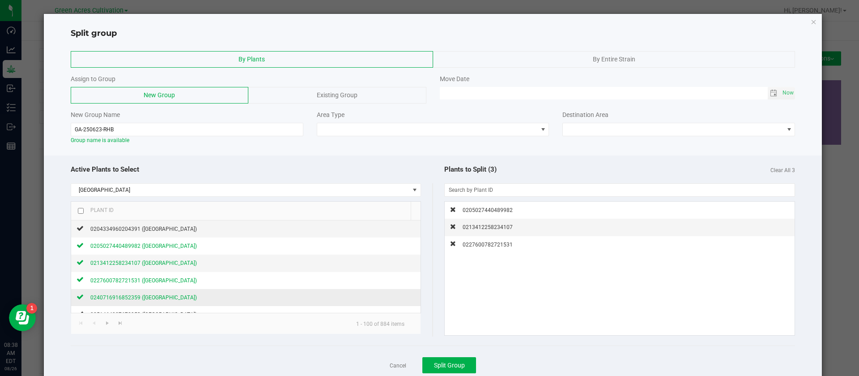
click at [150, 297] on span "0240716916852359 (Rainbow Harbor)" at bounding box center [143, 297] width 107 height 6
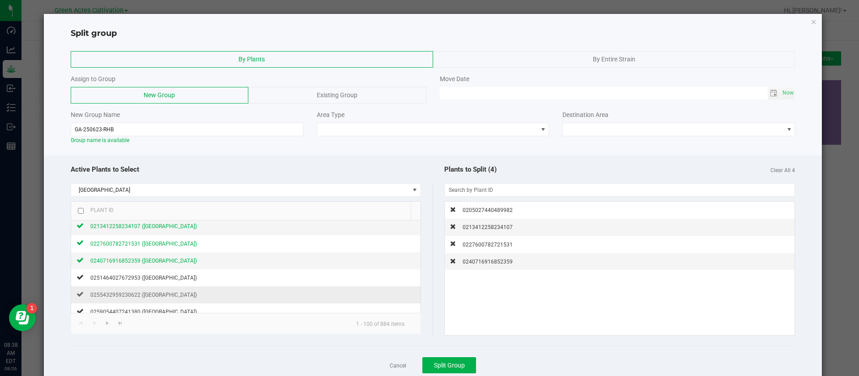
scroll to position [67, 0]
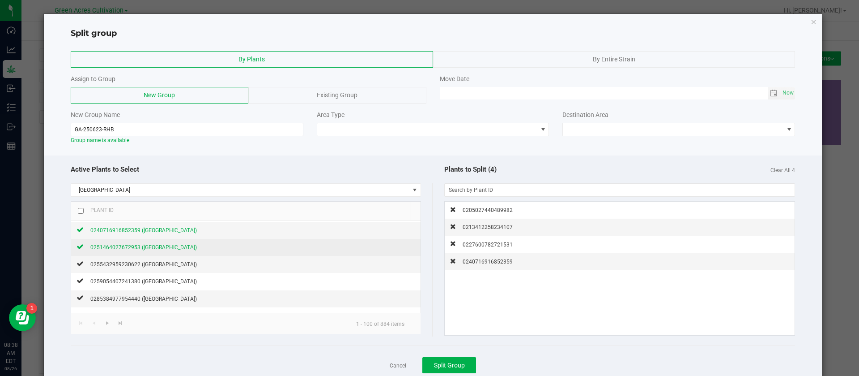
click at [171, 249] on span "0251464027672953 (Rainbow Harbor)" at bounding box center [143, 247] width 107 height 6
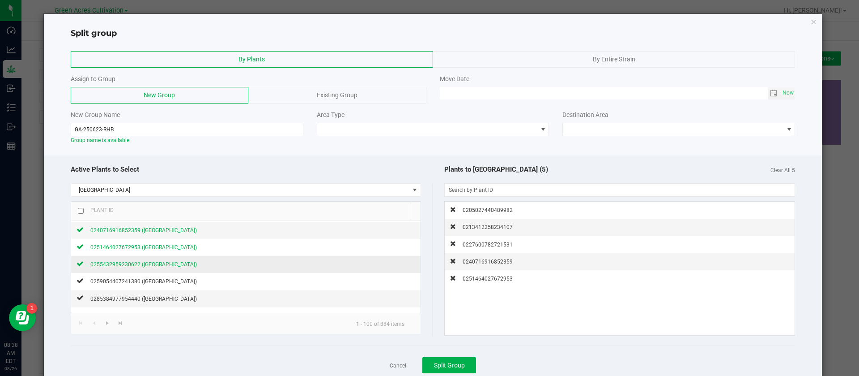
click at [171, 261] on span "0255432959230622 (Rainbow Harbor)" at bounding box center [143, 264] width 107 height 6
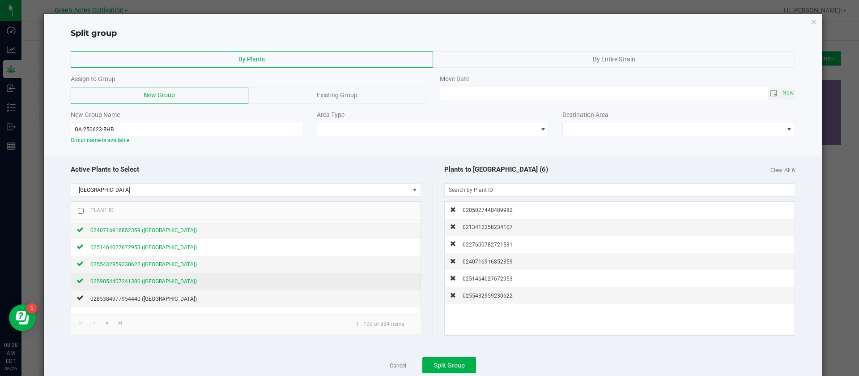
click at [173, 283] on span "0259054407241380 (Rainbow Harbor)" at bounding box center [143, 281] width 107 height 6
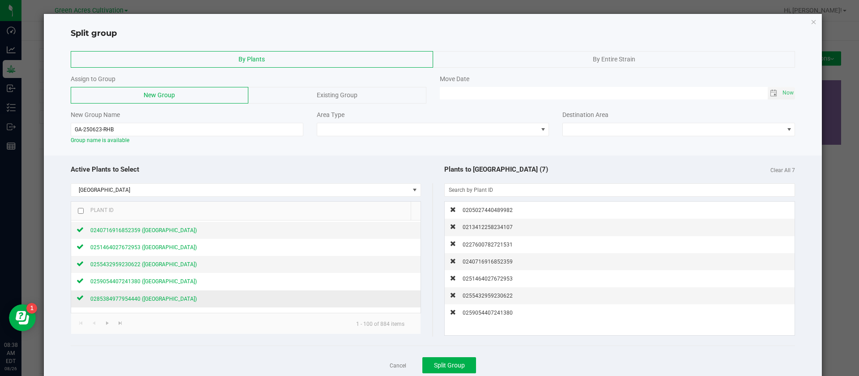
click at [171, 298] on span "0285384977954440 (Rainbow Harbor)" at bounding box center [143, 298] width 107 height 6
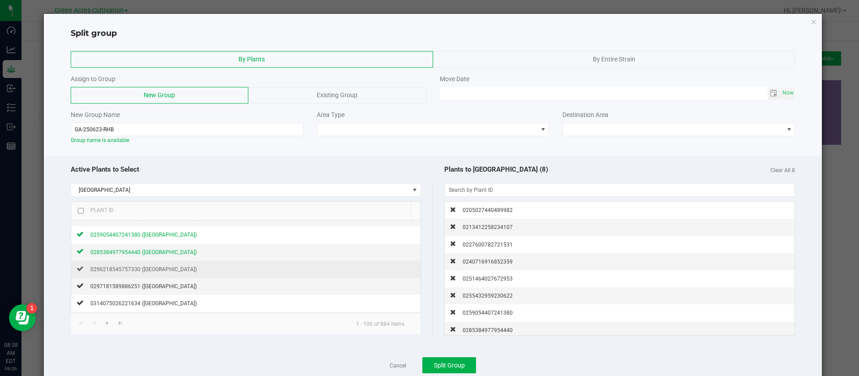
scroll to position [134, 0]
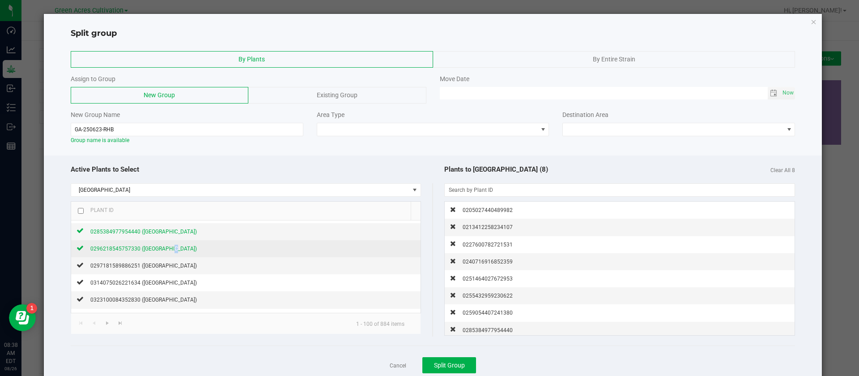
drag, startPoint x: 169, startPoint y: 251, endPoint x: 165, endPoint y: 258, distance: 7.8
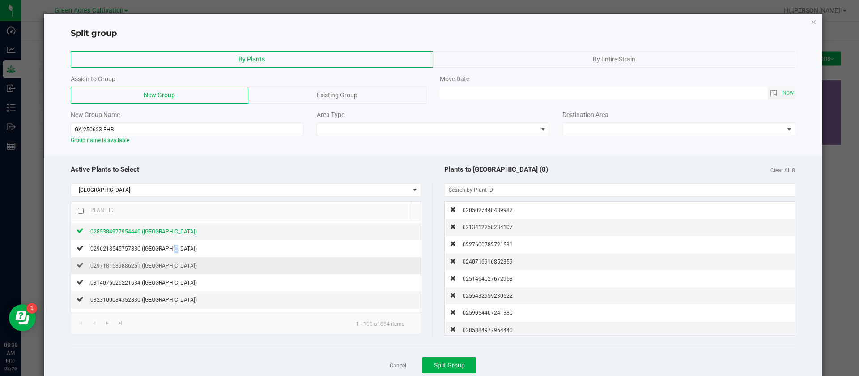
click at [168, 251] on span "0296218545757330 (Rainbow Harbor)" at bounding box center [143, 248] width 107 height 6
click at [162, 267] on span "0297181589886251 (Rainbow Harbor)" at bounding box center [143, 265] width 107 height 6
click at [777, 168] on span "Clear All 10" at bounding box center [782, 169] width 28 height 10
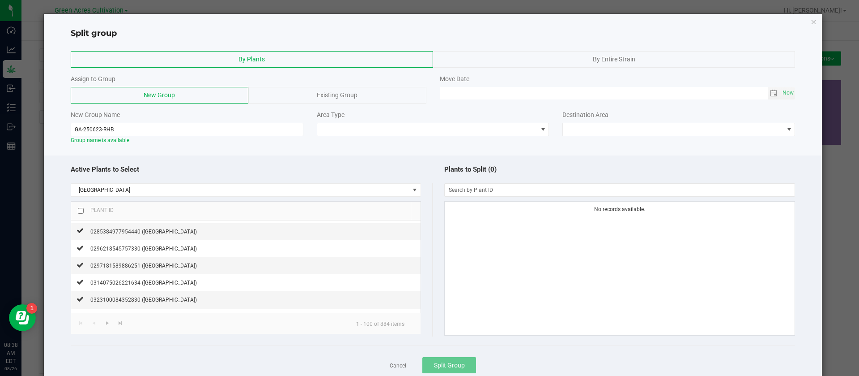
click at [78, 210] on input "checkbox" at bounding box center [81, 211] width 6 height 6
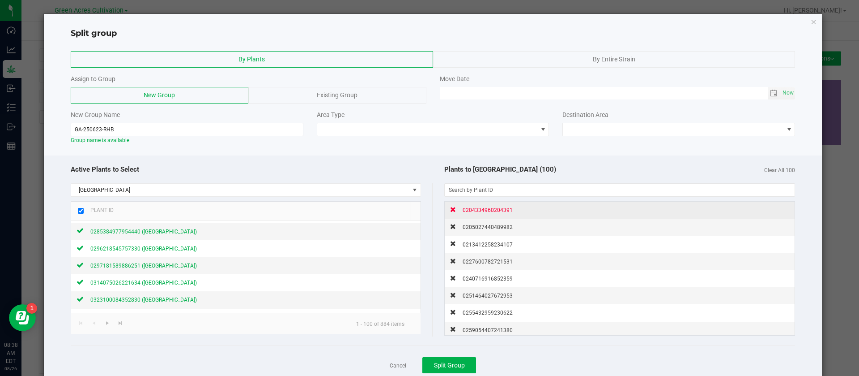
click at [492, 209] on span "0204334960204391" at bounding box center [488, 210] width 50 height 6
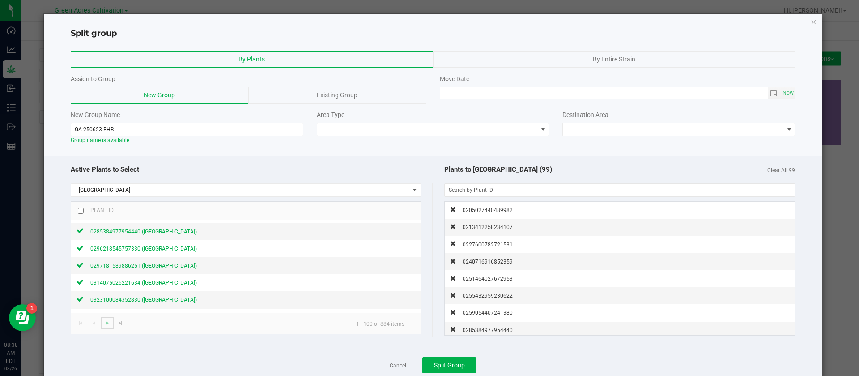
click at [111, 323] on link at bounding box center [107, 322] width 13 height 12
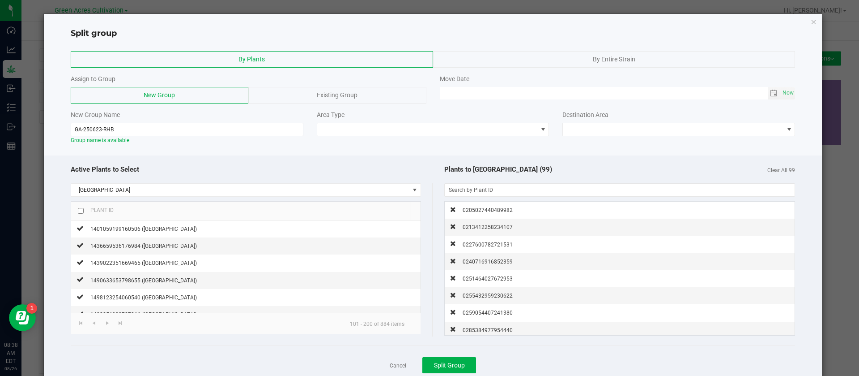
click at [78, 209] on input "checkbox" at bounding box center [81, 211] width 6 height 6
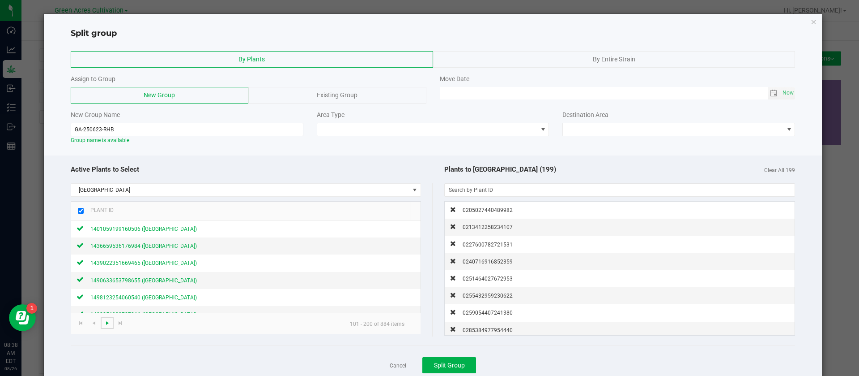
click at [104, 325] on span "Go to the next page" at bounding box center [107, 322] width 7 height 7
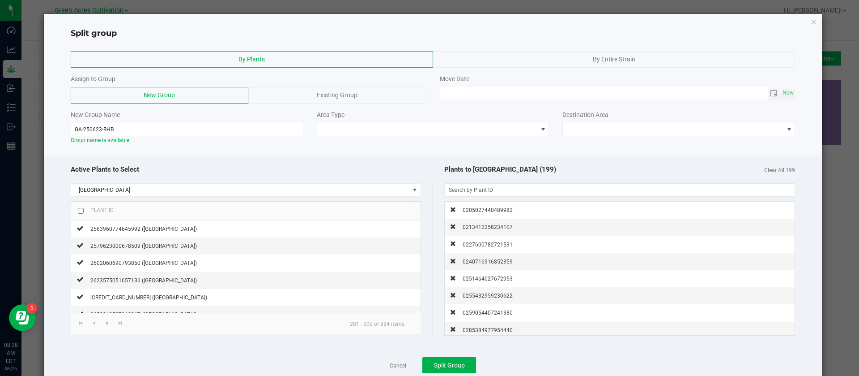
click at [80, 209] on input "checkbox" at bounding box center [81, 211] width 6 height 6
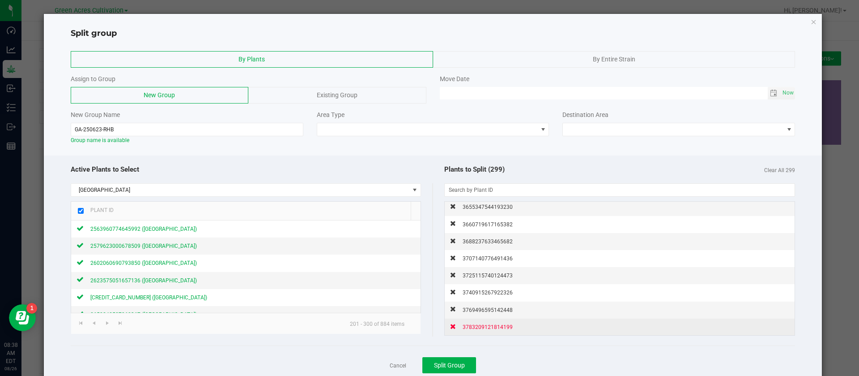
click at [487, 324] on span "3783209121814199" at bounding box center [488, 327] width 50 height 6
checkbox input "false"
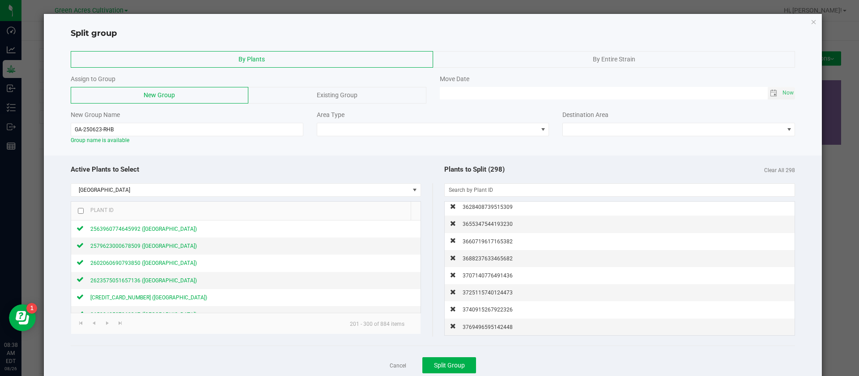
click at [487, 324] on span "3769496595142448" at bounding box center [488, 327] width 50 height 6
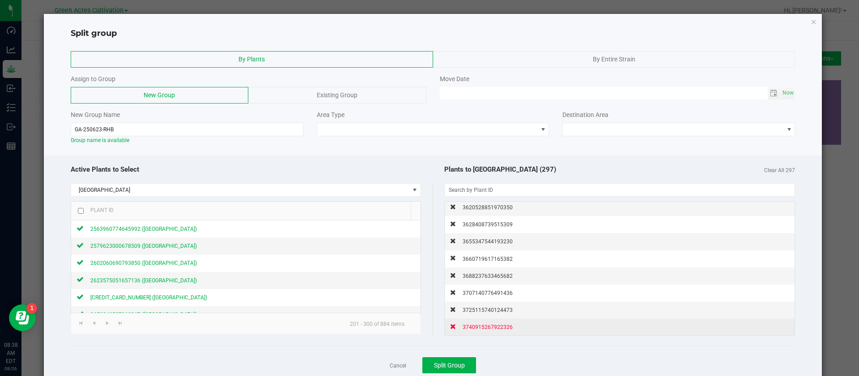
click at [489, 324] on span "3740915267922326" at bounding box center [488, 327] width 50 height 6
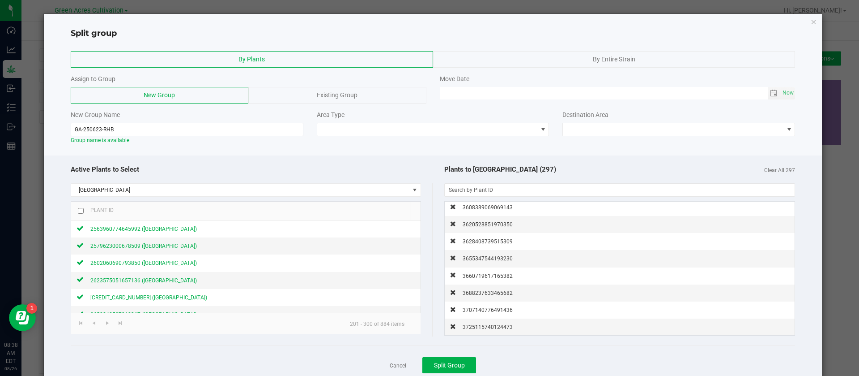
click at [489, 324] on span "3725115740124473" at bounding box center [488, 327] width 50 height 6
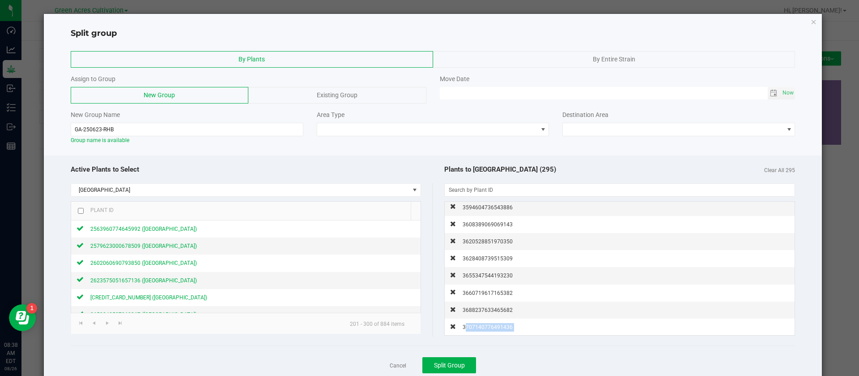
click at [489, 324] on span "3707140776491436" at bounding box center [488, 327] width 50 height 6
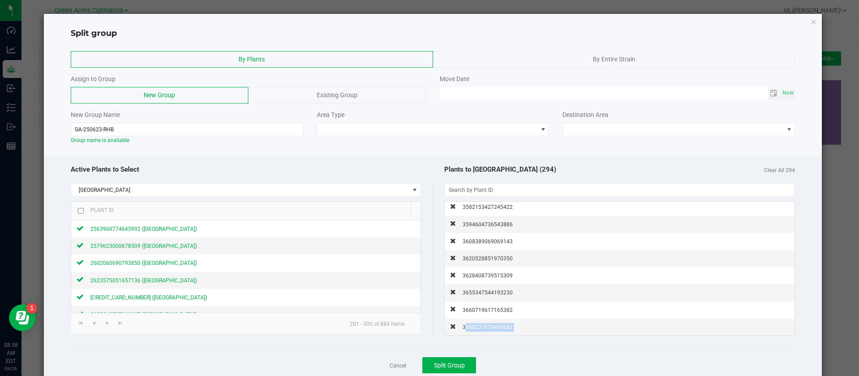
click at [489, 324] on span "3688237633465682" at bounding box center [488, 327] width 50 height 6
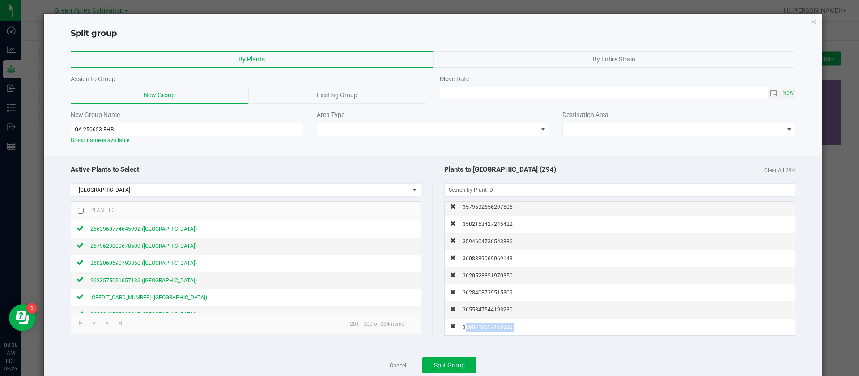
click at [489, 324] on span "3660719617165382" at bounding box center [488, 327] width 50 height 6
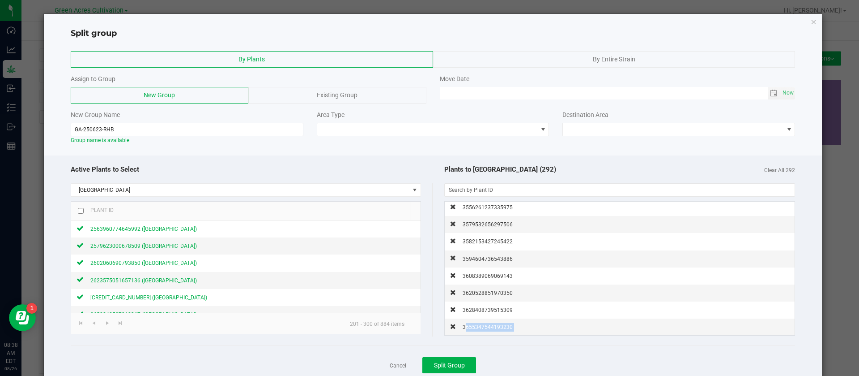
click at [489, 324] on span "3655347544193230" at bounding box center [488, 327] width 50 height 6
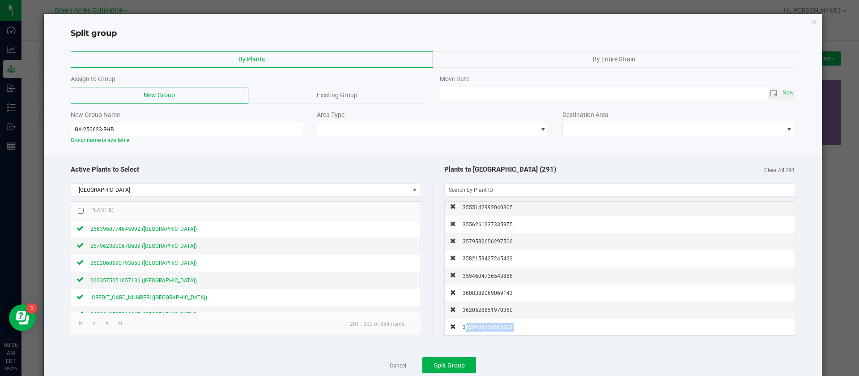
click at [489, 324] on span "3628408739515309" at bounding box center [488, 327] width 50 height 6
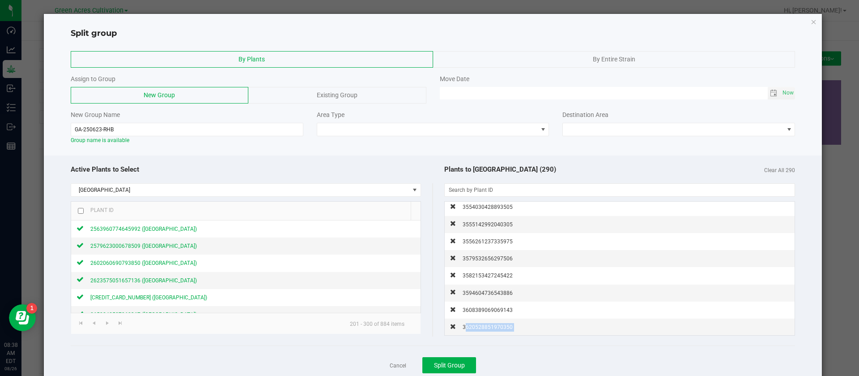
click at [489, 324] on span "3620528851970350" at bounding box center [488, 327] width 50 height 6
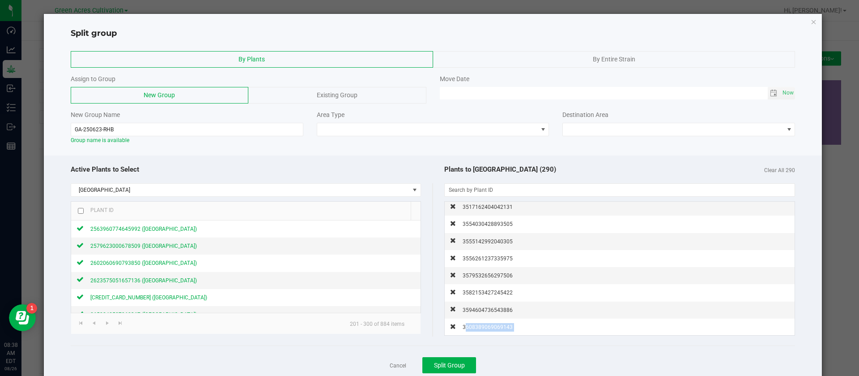
click at [489, 324] on span "3608389069069143" at bounding box center [488, 327] width 50 height 6
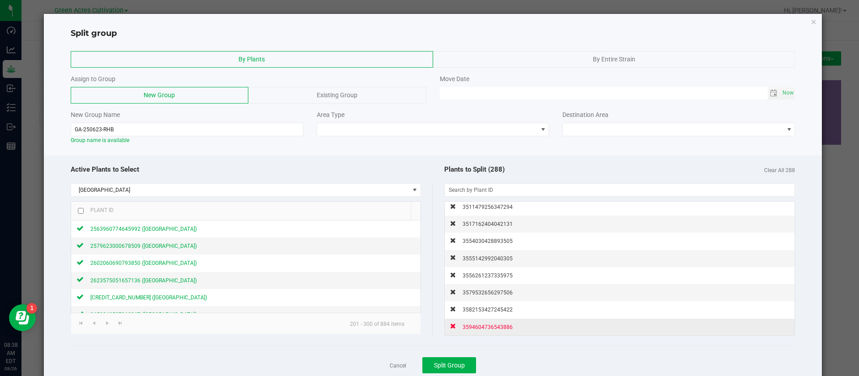
click at [493, 325] on span "3594604736543886" at bounding box center [488, 327] width 50 height 6
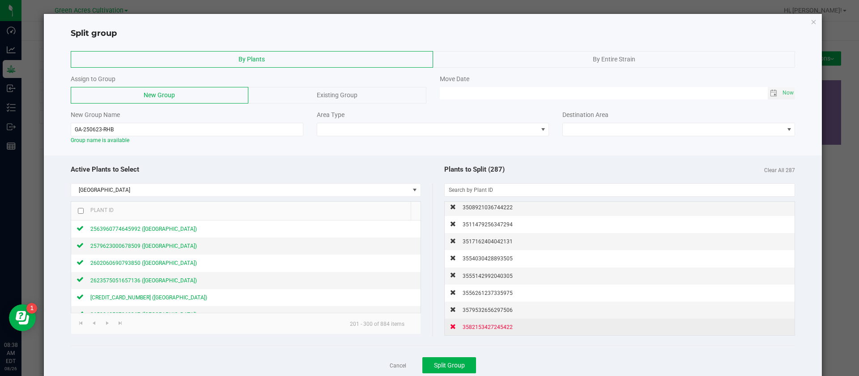
click at [493, 325] on span "3582153427245422" at bounding box center [488, 327] width 50 height 6
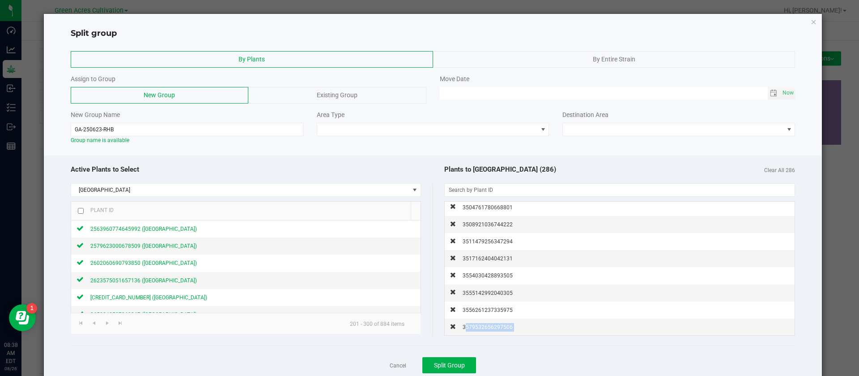
click at [493, 325] on span "3579532656297506" at bounding box center [488, 327] width 50 height 6
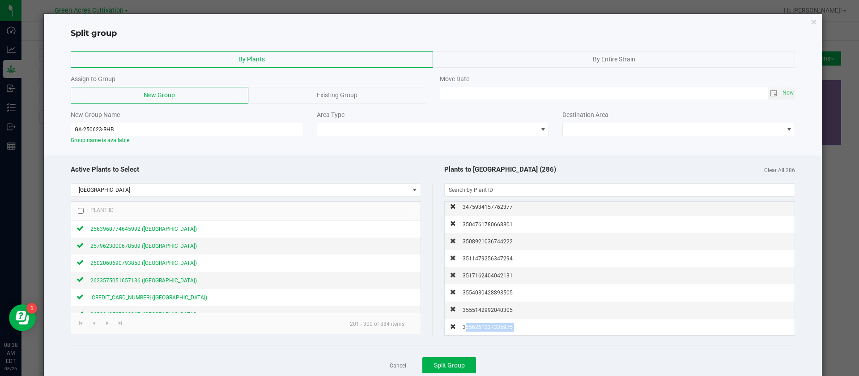
click at [493, 325] on span "3556261237335975" at bounding box center [488, 327] width 50 height 6
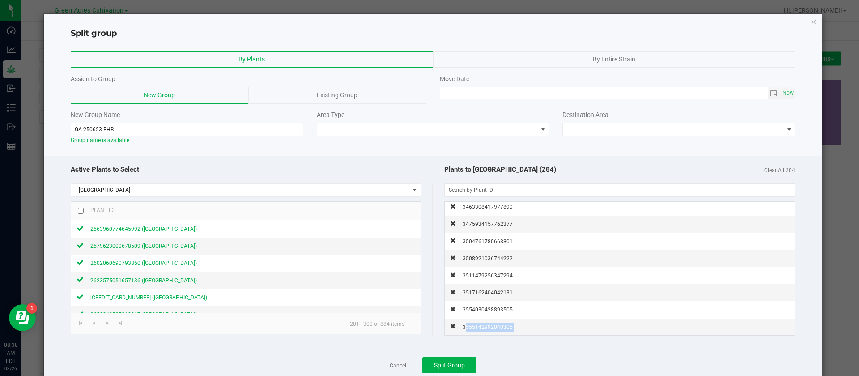
click at [493, 325] on span "3555142992040305" at bounding box center [488, 327] width 50 height 6
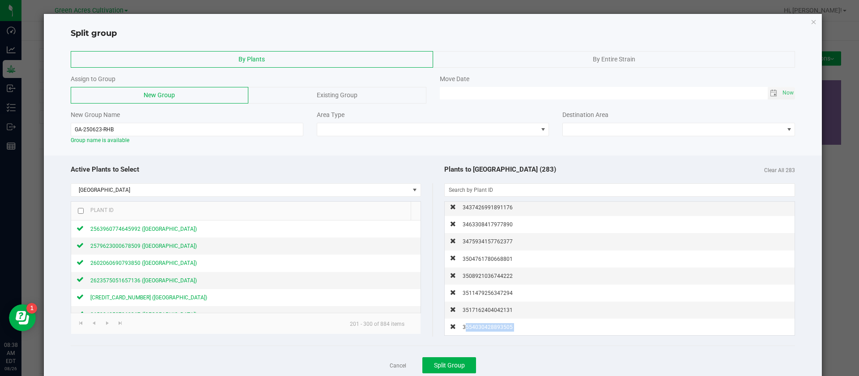
click at [493, 325] on span "3554030428893505" at bounding box center [488, 327] width 50 height 6
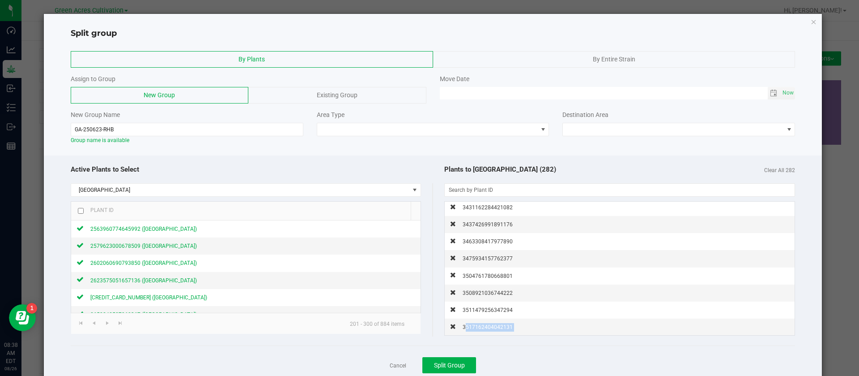
click at [493, 325] on span "3517162404042131" at bounding box center [488, 327] width 50 height 6
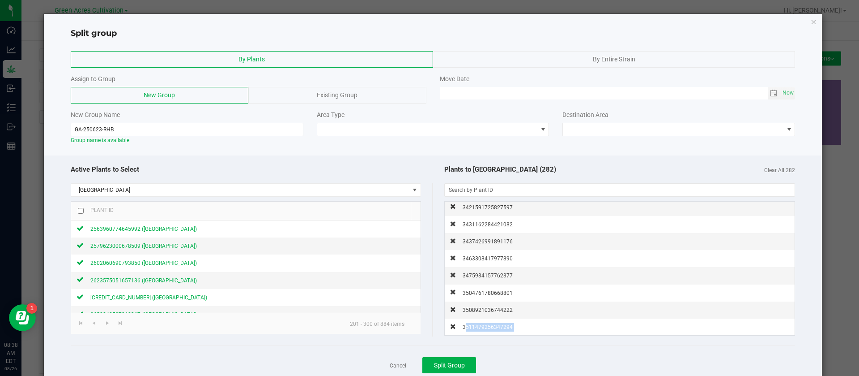
click at [493, 325] on span "3511479256347294" at bounding box center [488, 327] width 50 height 6
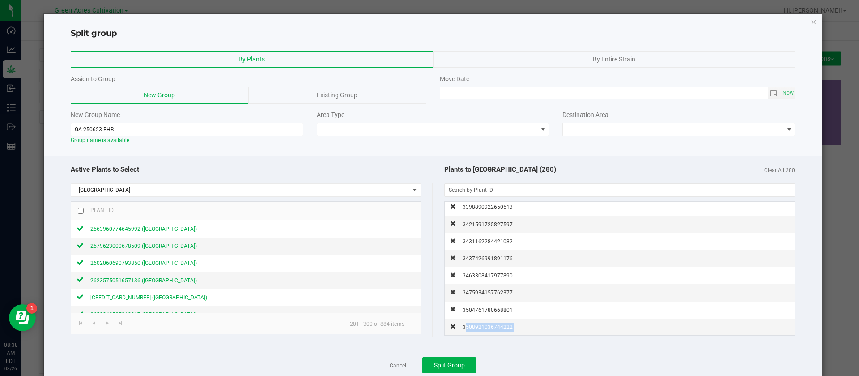
click at [493, 325] on span "3508921036744222" at bounding box center [488, 327] width 50 height 6
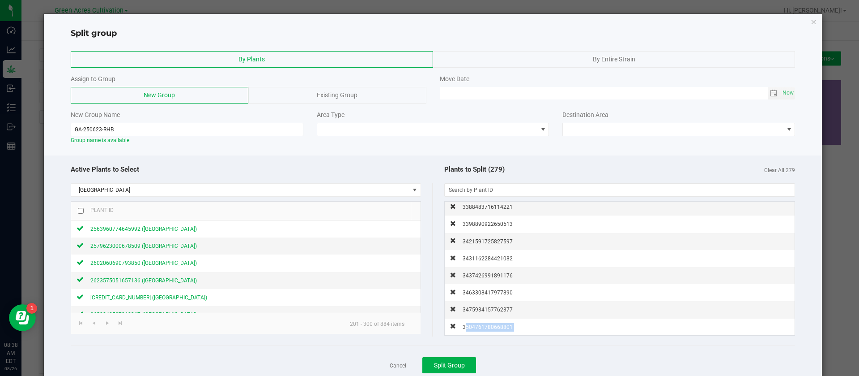
click at [493, 325] on span "3504761780668801" at bounding box center [488, 327] width 50 height 6
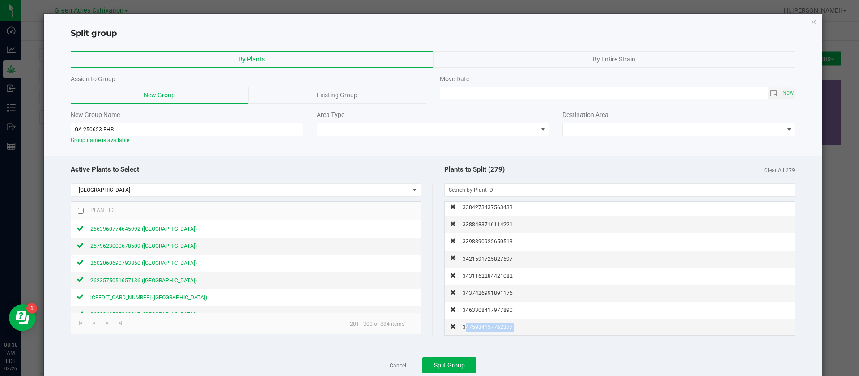
click at [493, 325] on span "3475934157762377" at bounding box center [488, 327] width 50 height 6
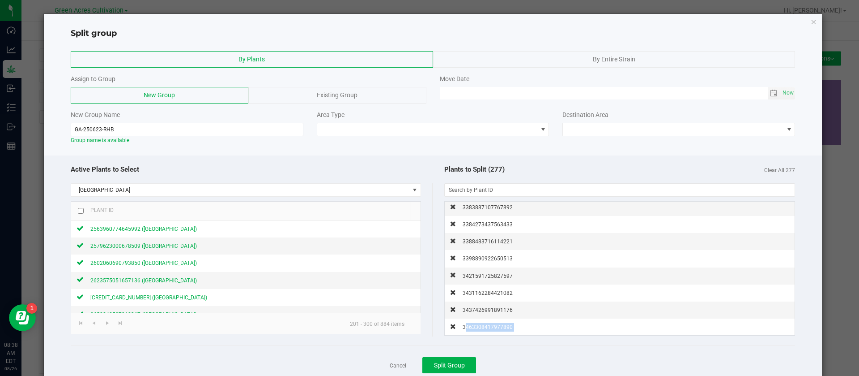
click at [493, 325] on span "3463308417977890" at bounding box center [488, 327] width 50 height 6
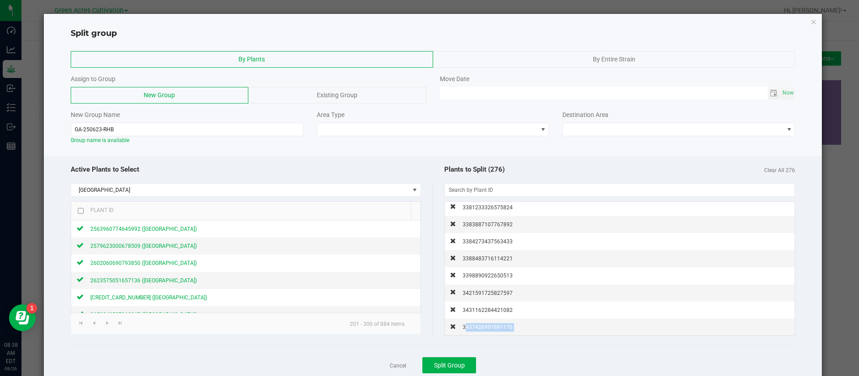
click at [493, 325] on span "3437426991891176" at bounding box center [488, 327] width 50 height 6
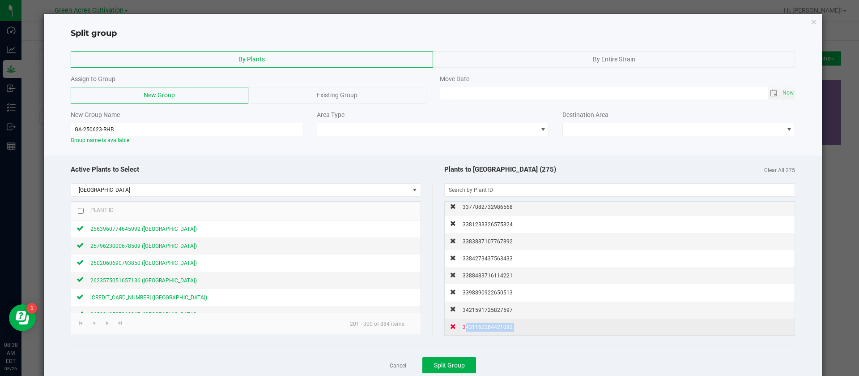
click at [493, 326] on span "3431162284421082" at bounding box center [488, 327] width 50 height 6
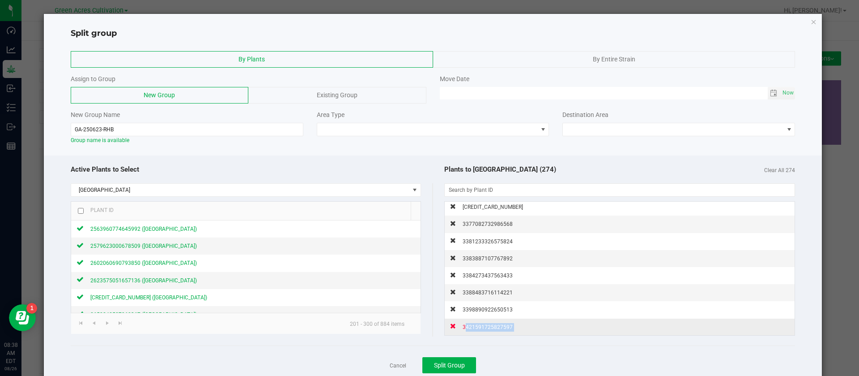
click at [493, 326] on span "3421591725827597" at bounding box center [488, 327] width 50 height 6
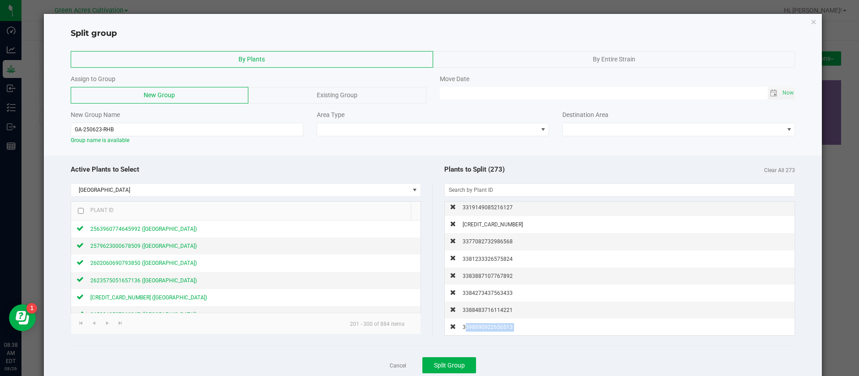
click at [493, 326] on span "3398890922650513" at bounding box center [488, 327] width 50 height 6
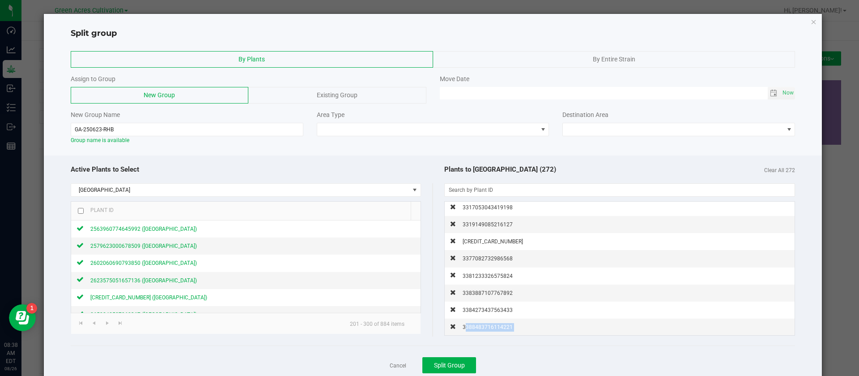
click at [493, 326] on span "3388483716114221" at bounding box center [488, 327] width 50 height 6
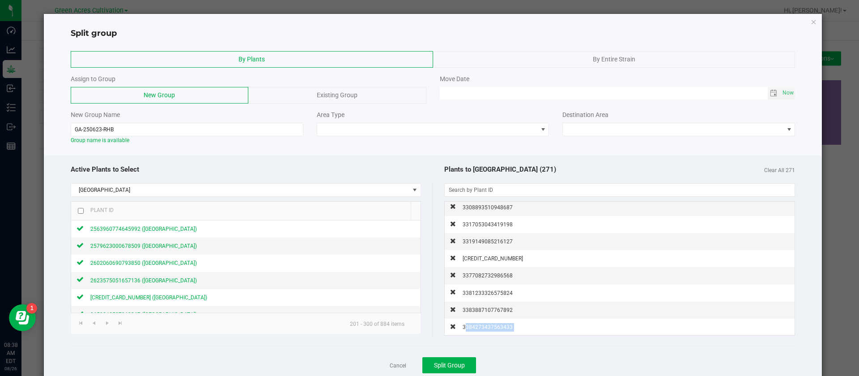
click at [493, 326] on span "3384273437563433" at bounding box center [488, 327] width 50 height 6
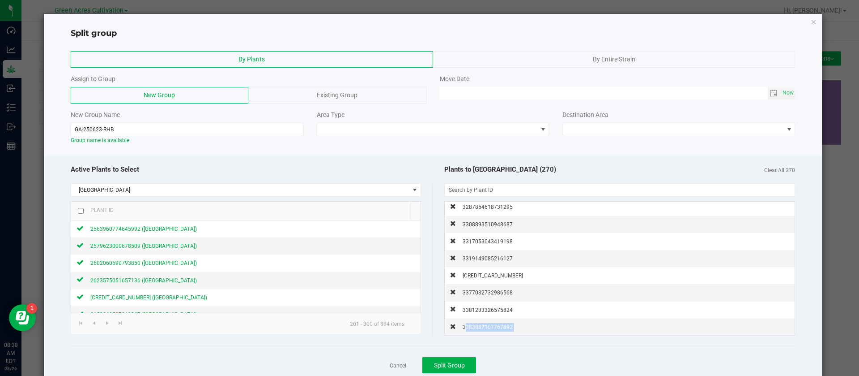
click at [493, 326] on span "3383887107767892" at bounding box center [488, 327] width 50 height 6
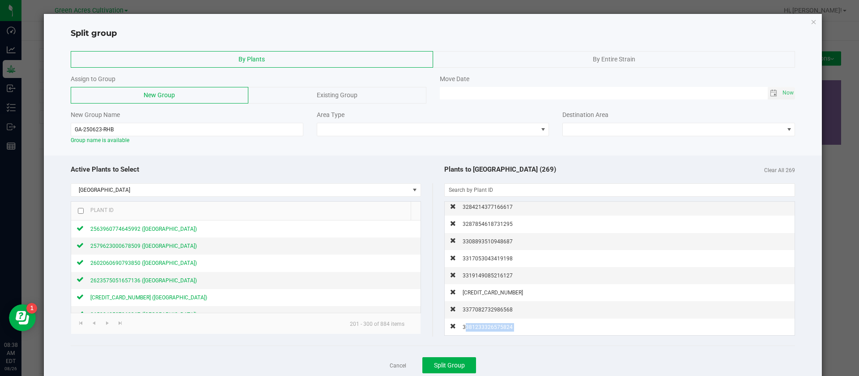
click at [493, 326] on span "3381233326575824" at bounding box center [488, 327] width 50 height 6
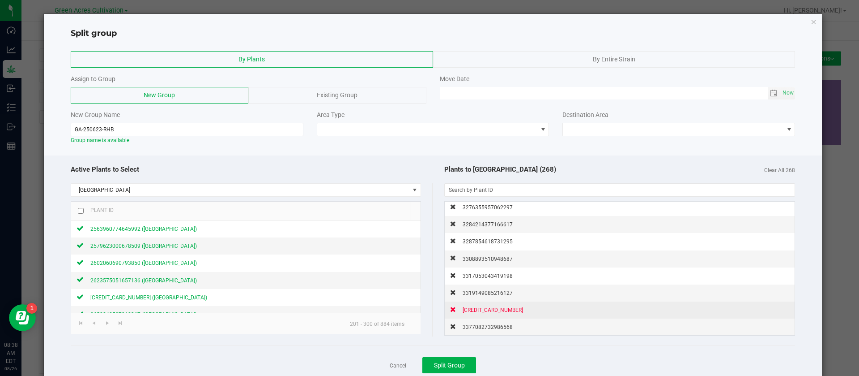
click at [494, 331] on div "3377082732986568" at bounding box center [484, 326] width 57 height 9
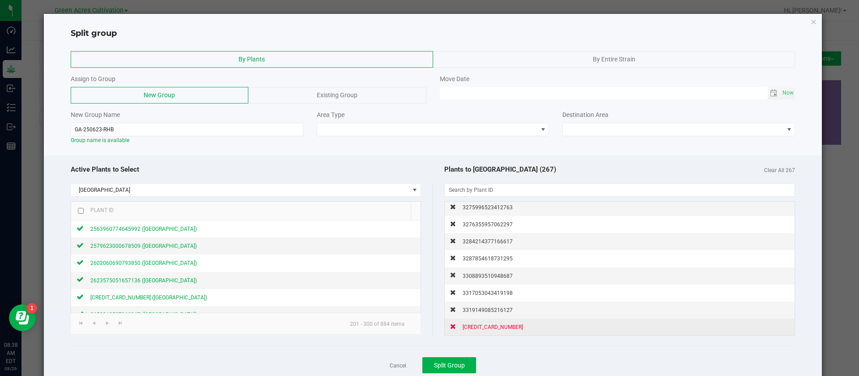
click at [495, 327] on span "3341770961466075" at bounding box center [493, 327] width 60 height 6
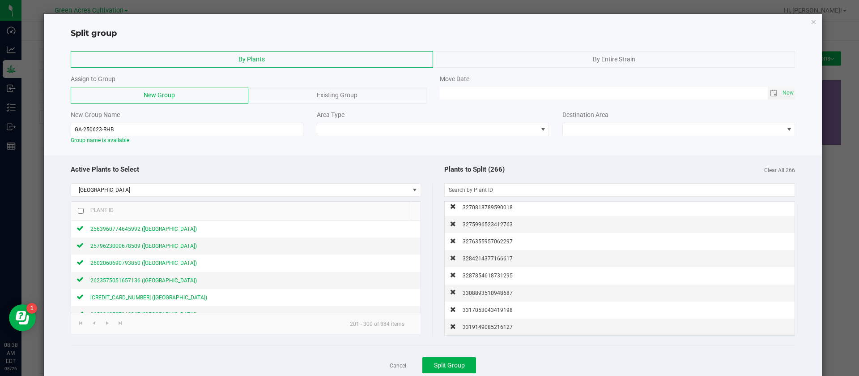
click at [495, 327] on span "3319149085216127" at bounding box center [488, 327] width 50 height 6
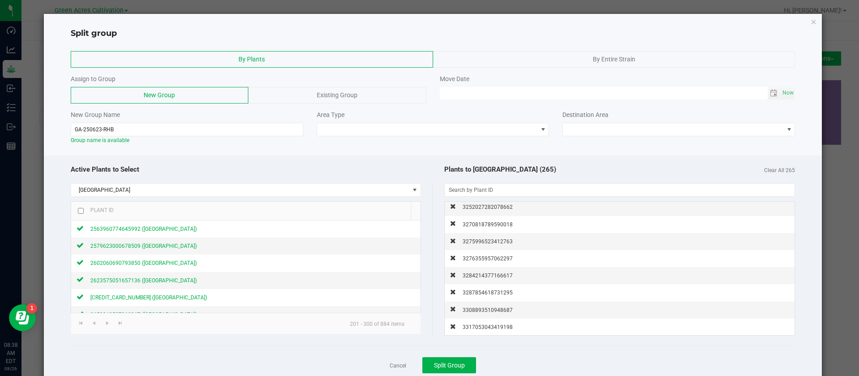
click at [495, 327] on span "3317053043419198" at bounding box center [488, 327] width 50 height 6
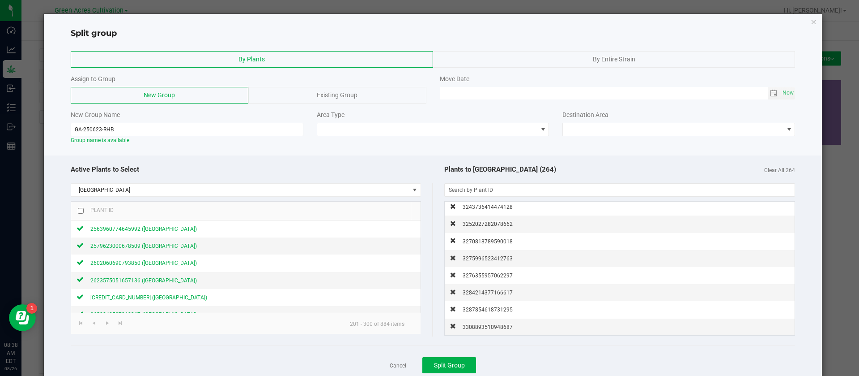
click at [495, 327] on span "3308893510948687" at bounding box center [488, 327] width 50 height 6
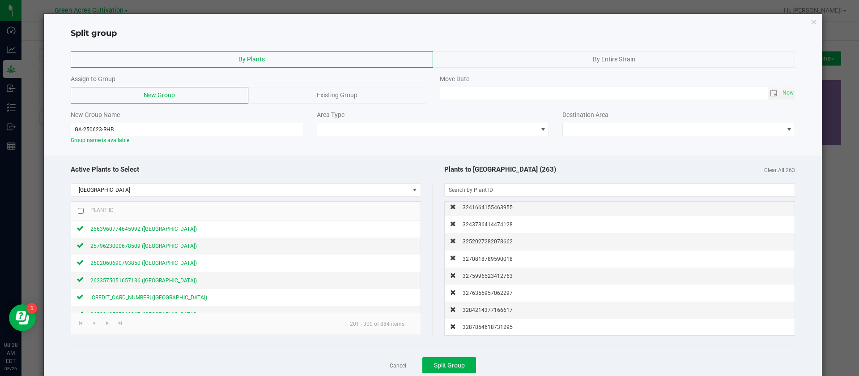
click at [495, 327] on span "3287854618731295" at bounding box center [488, 327] width 50 height 6
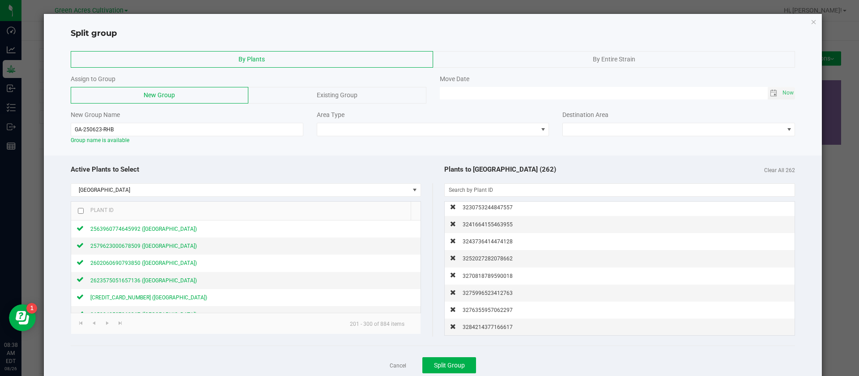
click at [495, 327] on span "3284214377166617" at bounding box center [488, 327] width 50 height 6
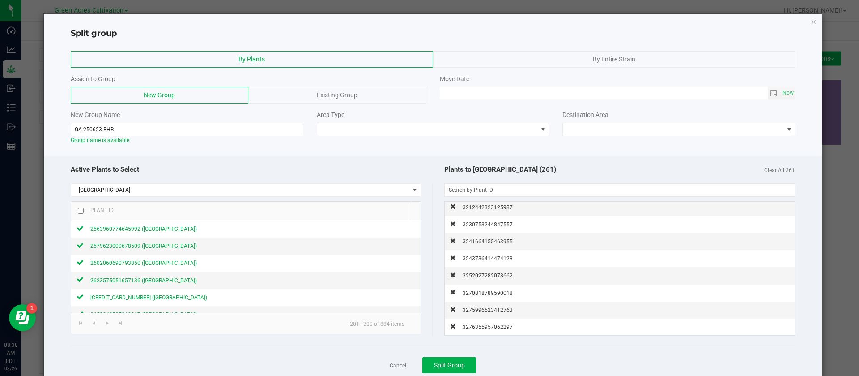
click at [495, 327] on span "3276355957062297" at bounding box center [488, 327] width 50 height 6
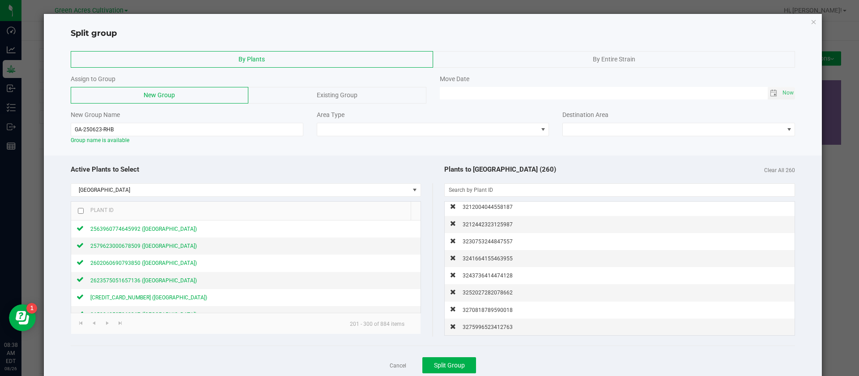
click at [390, 120] on div "Area Type" at bounding box center [433, 123] width 246 height 26
click at [388, 127] on span at bounding box center [427, 129] width 221 height 13
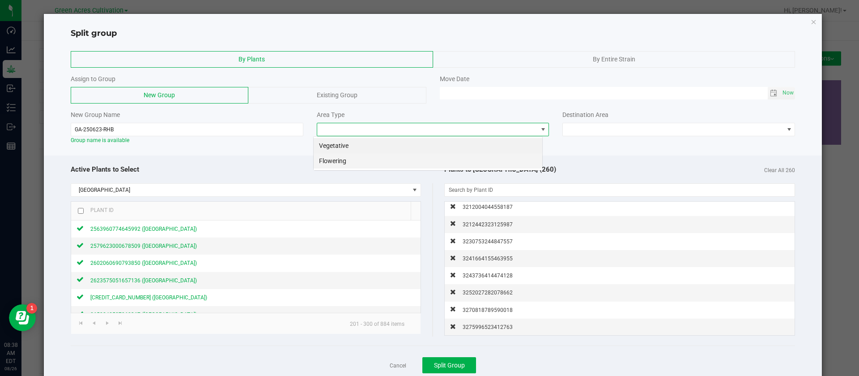
scroll to position [13, 230]
click at [344, 159] on li "Flowering" at bounding box center [428, 160] width 229 height 15
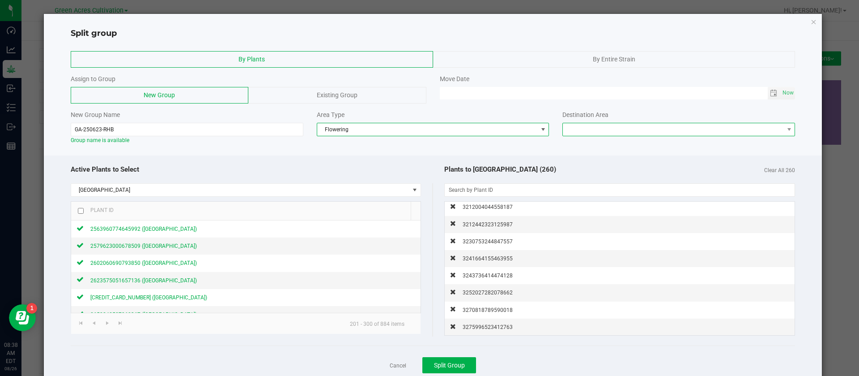
click at [579, 131] on span at bounding box center [673, 129] width 221 height 13
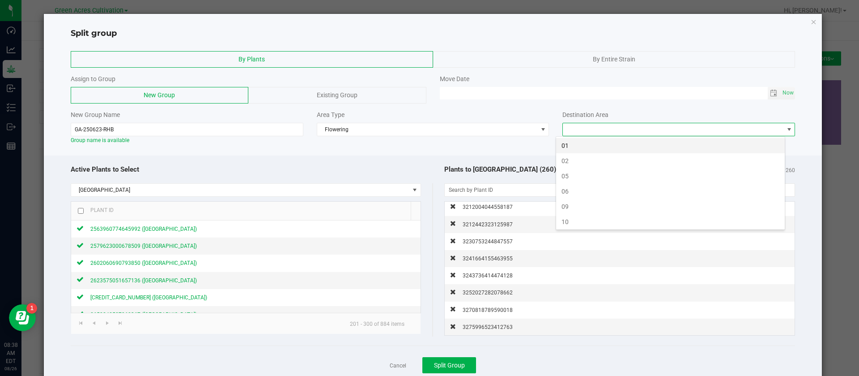
click at [573, 142] on li "01" at bounding box center [670, 145] width 229 height 15
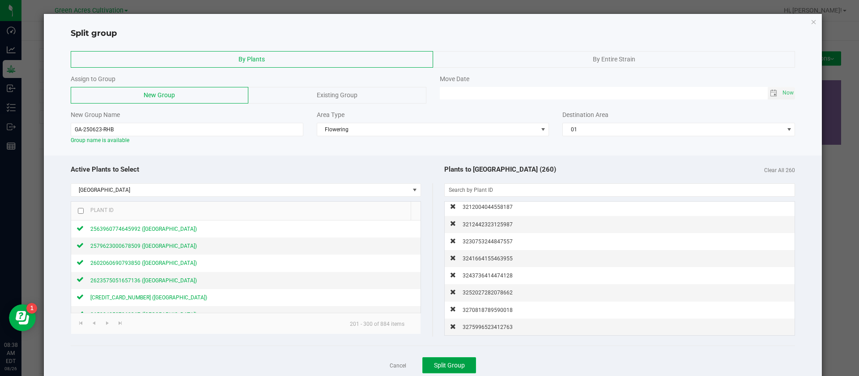
click at [454, 364] on span "Split Group" at bounding box center [449, 364] width 31 height 7
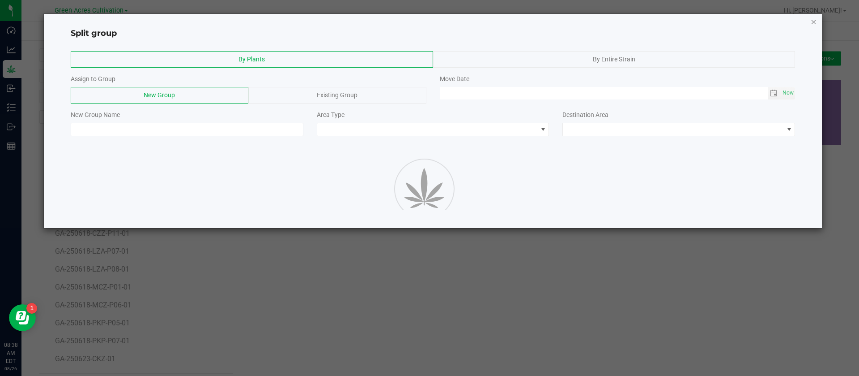
click at [812, 22] on icon "button" at bounding box center [814, 21] width 6 height 11
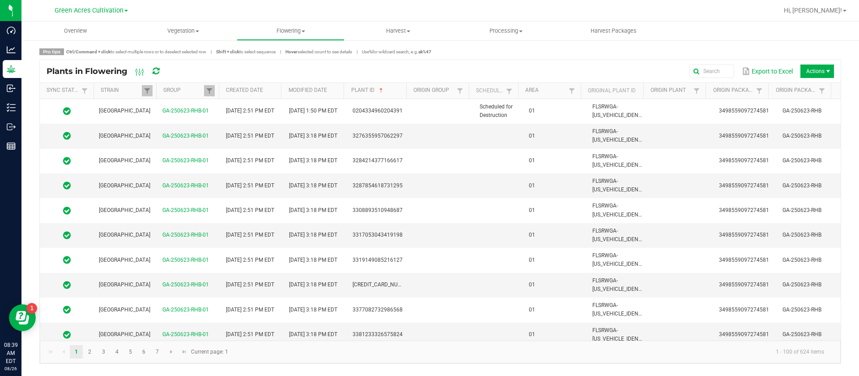
drag, startPoint x: 292, startPoint y: 28, endPoint x: 289, endPoint y: 39, distance: 11.6
click at [293, 28] on span "Flowering" at bounding box center [290, 31] width 107 height 8
click at [294, 66] on span "Flowering groups" at bounding box center [274, 65] width 74 height 8
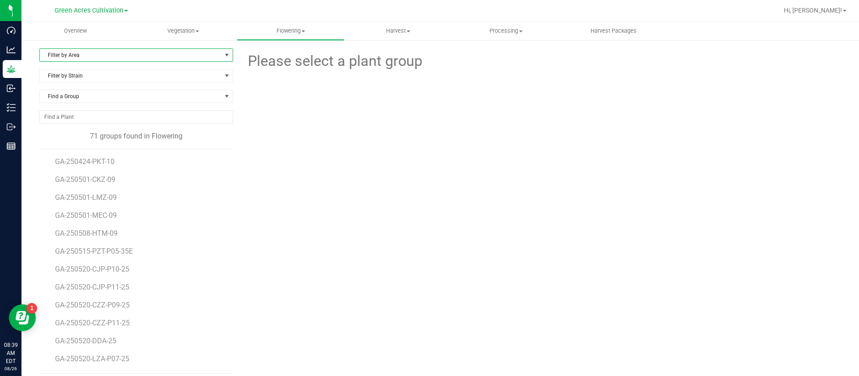
click at [71, 55] on span "Filter by Area" at bounding box center [131, 55] width 182 height 13
click at [62, 82] on li "01" at bounding box center [135, 83] width 190 height 13
click at [101, 344] on span "GA-250623-RHB" at bounding box center [81, 342] width 53 height 9
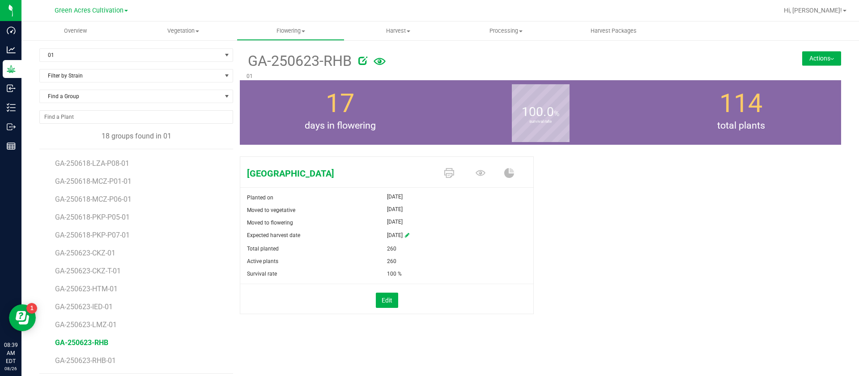
click at [364, 59] on icon at bounding box center [363, 60] width 9 height 9
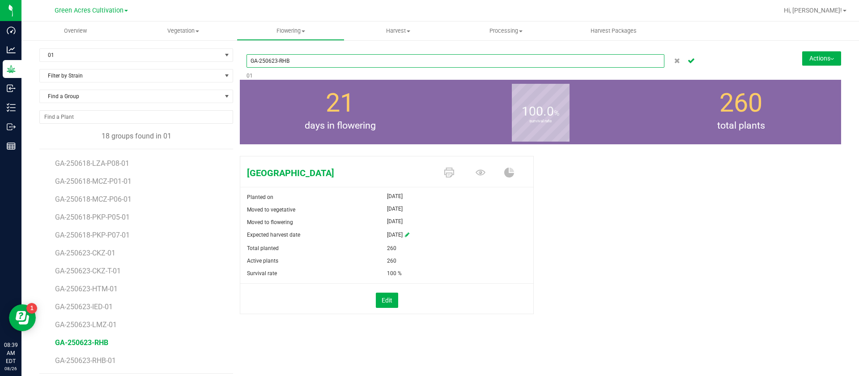
click at [318, 60] on input "GA-250623-RHB" at bounding box center [456, 60] width 418 height 13
type input "GA-250623-RHB-t-01"
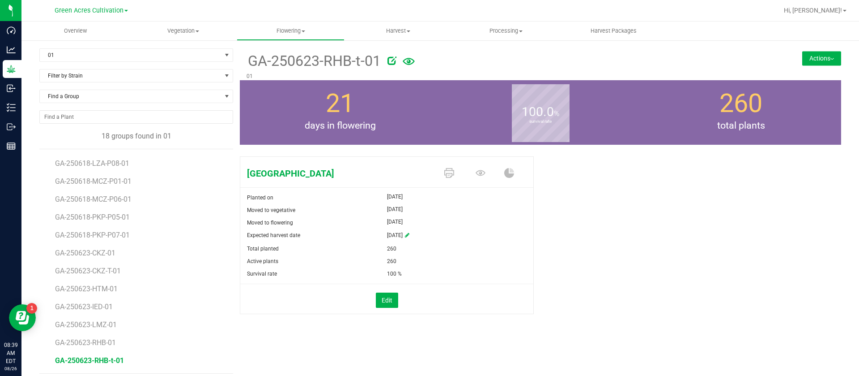
click at [389, 60] on icon at bounding box center [392, 60] width 9 height 9
click at [289, 59] on input "GA-250623-RHB-t-01" at bounding box center [456, 60] width 418 height 13
type input "GA-250623-RHB-tT-01"
click at [395, 61] on icon at bounding box center [398, 60] width 9 height 9
click at [291, 56] on input "GA-250623-RHB-tT-01" at bounding box center [456, 60] width 418 height 13
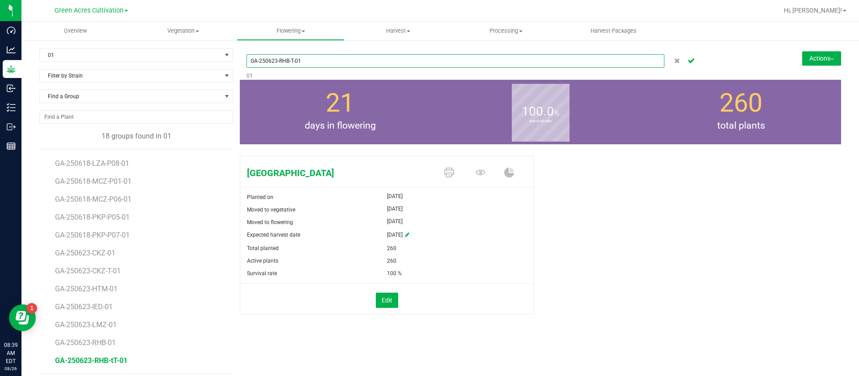
type input "GA-250623-RHB-T-01"
click at [769, 177] on div "Rainbow Harbor Planted on Jul 11, 2025 Moved to vegetative Jul 11, 2025 Moved t…" at bounding box center [541, 245] width 602 height 184
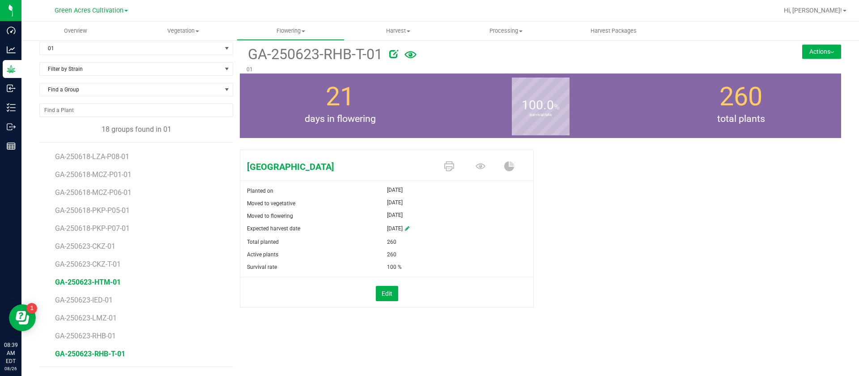
click at [113, 282] on span "GA-250623-HTM-01" at bounding box center [88, 281] width 66 height 9
drag, startPoint x: 243, startPoint y: 54, endPoint x: 351, endPoint y: 51, distance: 107.4
click at [351, 51] on div "GA-250623-HTM-01 01" at bounding box center [490, 58] width 501 height 32
click at [809, 51] on button "Actions" at bounding box center [821, 51] width 39 height 14
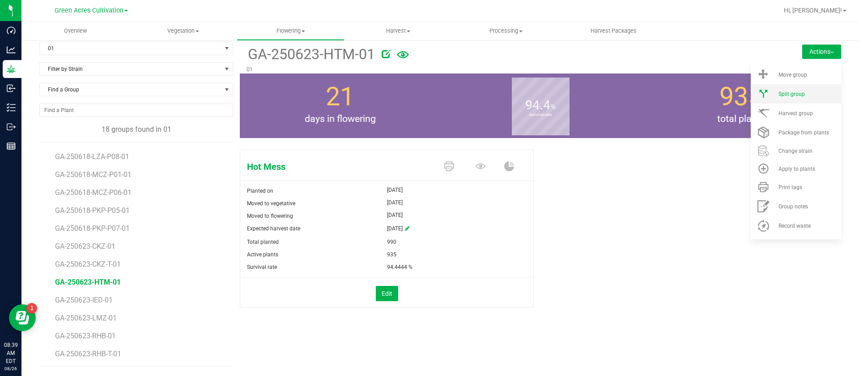
click at [784, 94] on span "Split group" at bounding box center [792, 94] width 26 height 6
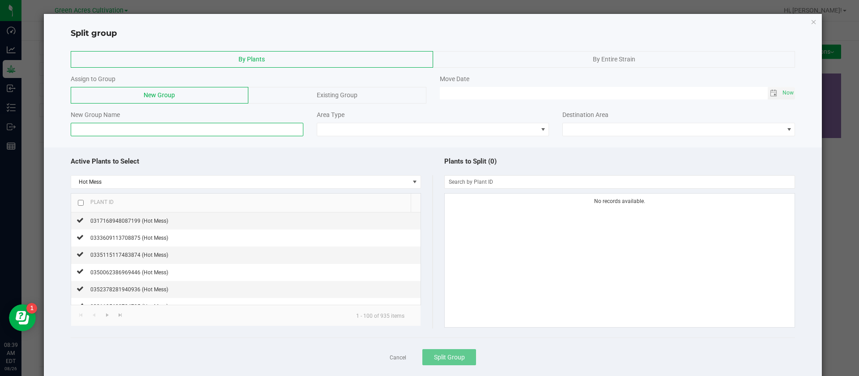
paste input "GA-250623-HTM"
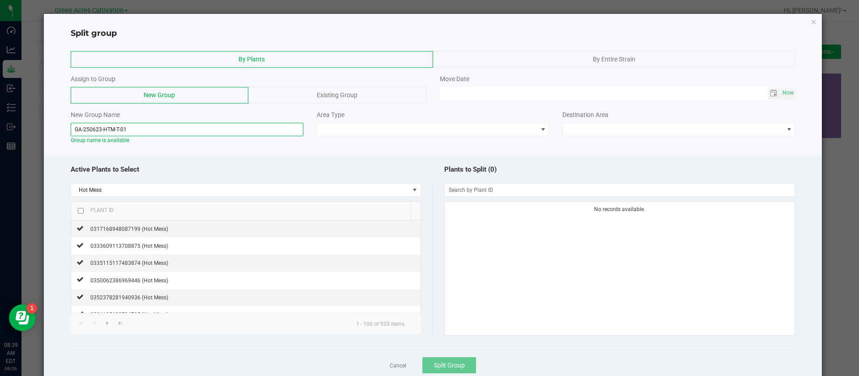
type input "GA-250623-HTM-T-01"
click at [83, 208] on input "checkbox" at bounding box center [81, 211] width 6 height 6
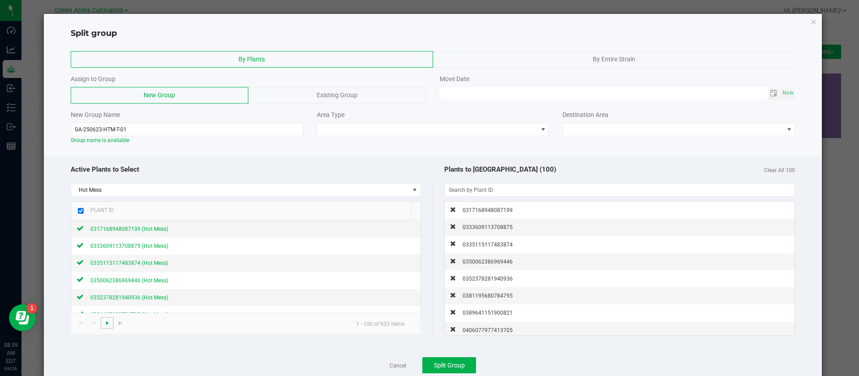
click at [106, 323] on span "Go to the next page" at bounding box center [107, 322] width 7 height 7
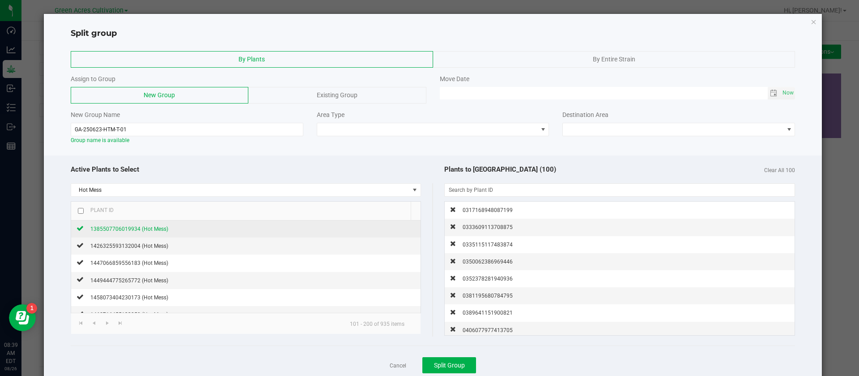
click at [81, 208] on input "checkbox" at bounding box center [81, 211] width 6 height 6
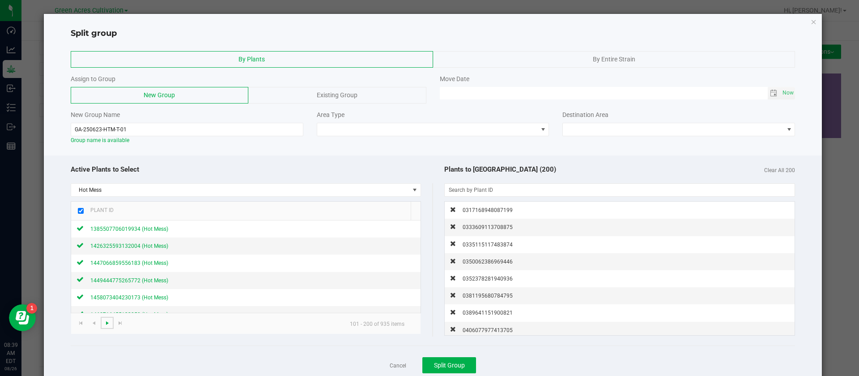
click at [106, 324] on span "Go to the next page" at bounding box center [107, 322] width 7 height 7
click at [78, 209] on input "checkbox" at bounding box center [81, 211] width 6 height 6
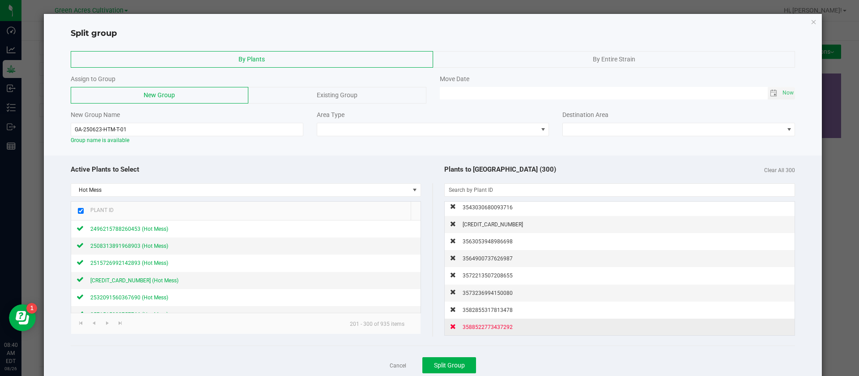
click at [475, 324] on span "3588522773437292" at bounding box center [488, 327] width 50 height 6
checkbox input "false"
click at [475, 313] on span "3582855317813478" at bounding box center [488, 310] width 50 height 6
click at [475, 324] on span "3573236994150080" at bounding box center [488, 327] width 50 height 6
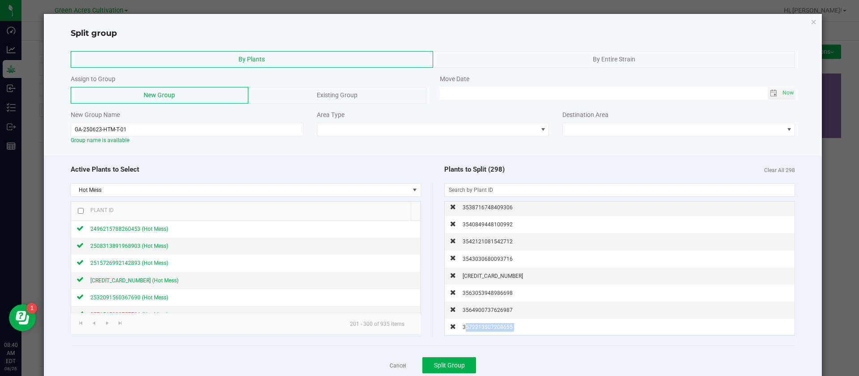
click at [475, 324] on span "3572213507208655" at bounding box center [488, 327] width 50 height 6
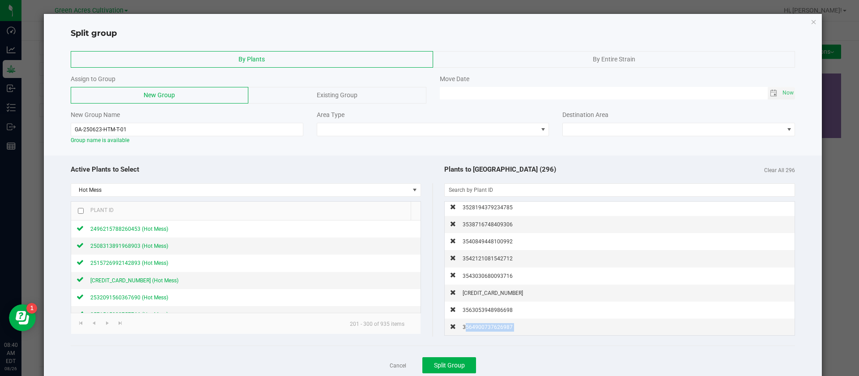
click at [475, 324] on span "3564900737626987" at bounding box center [488, 327] width 50 height 6
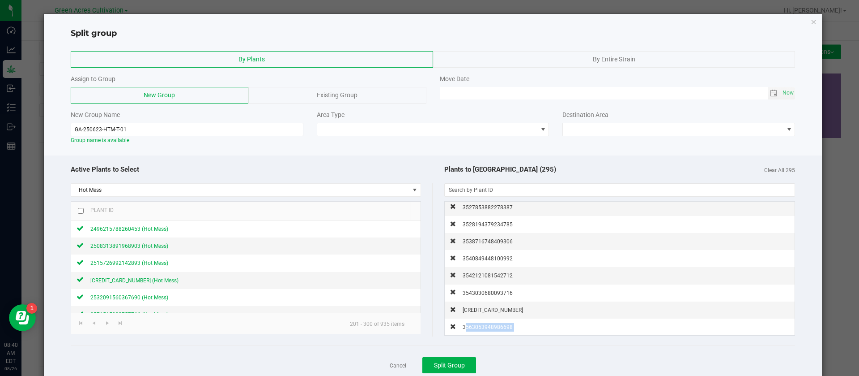
click at [475, 324] on span "3563053948986698" at bounding box center [488, 327] width 50 height 6
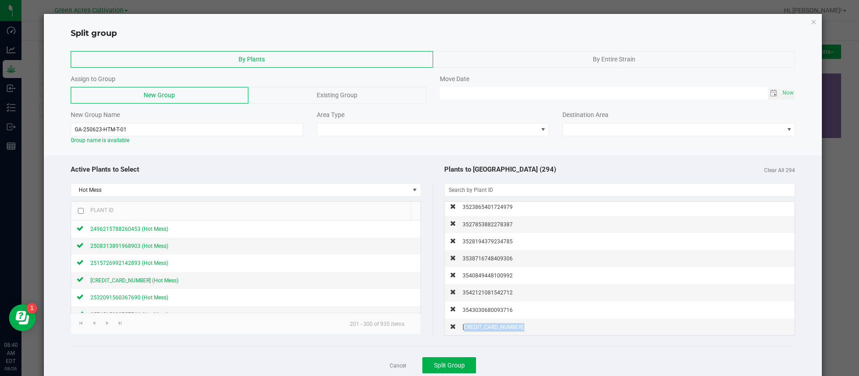
click at [475, 324] on span "3554432063573561" at bounding box center [493, 327] width 60 height 6
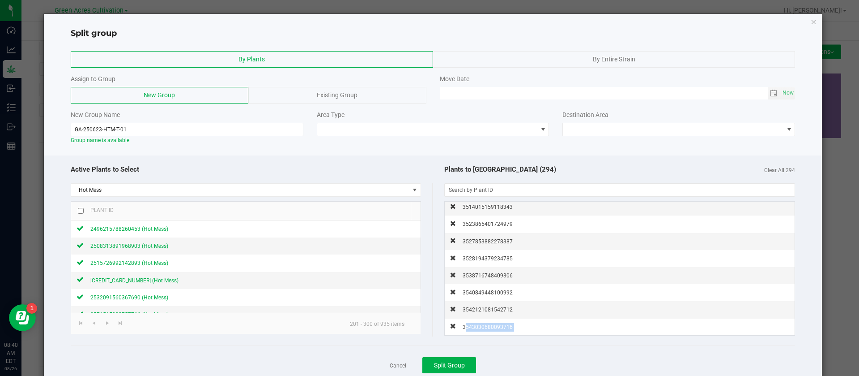
click at [475, 324] on span "3543030680093716" at bounding box center [488, 327] width 50 height 6
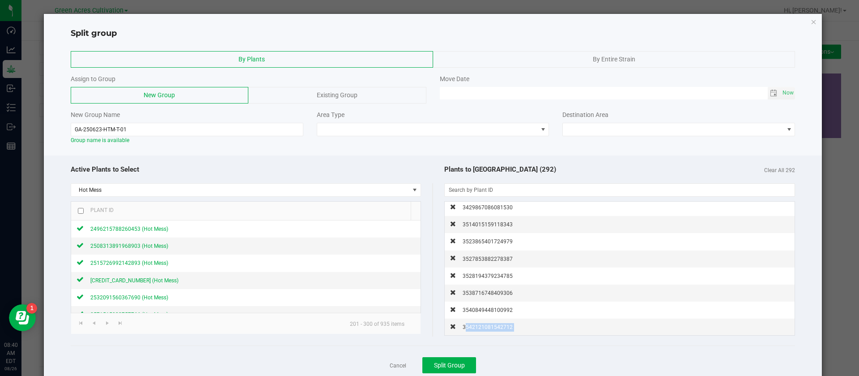
click at [475, 324] on span "3542121081542712" at bounding box center [488, 327] width 50 height 6
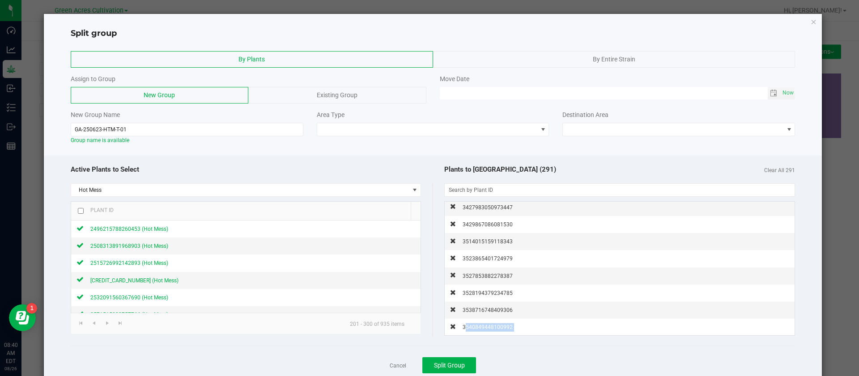
click at [475, 324] on span "3540849448100992" at bounding box center [488, 327] width 50 height 6
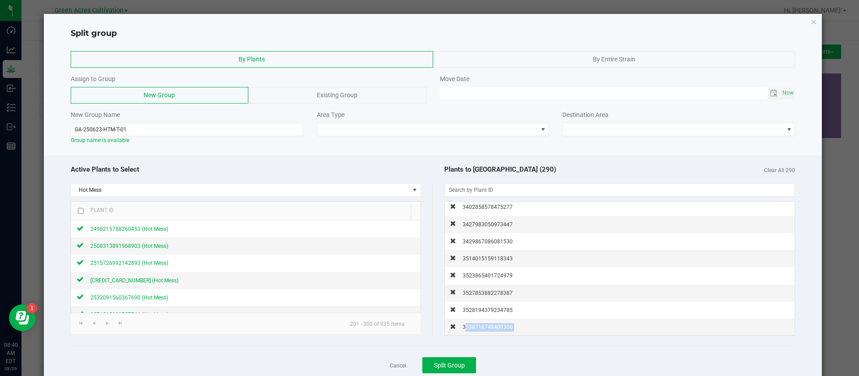
click at [475, 324] on span "3538716748409306" at bounding box center [488, 327] width 50 height 6
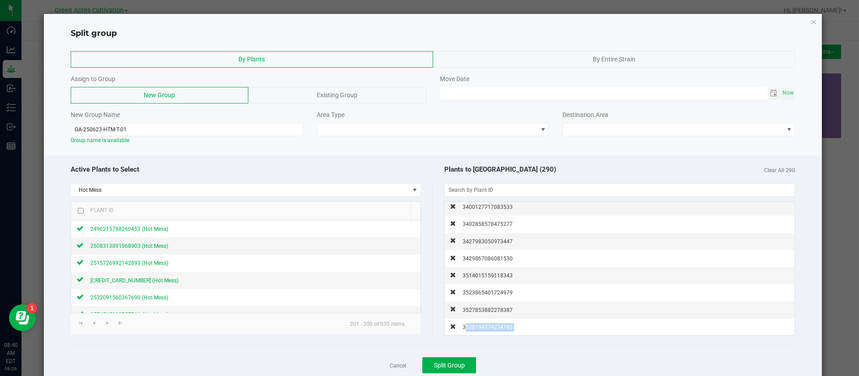
click at [475, 324] on span "3528194379234785" at bounding box center [488, 327] width 50 height 6
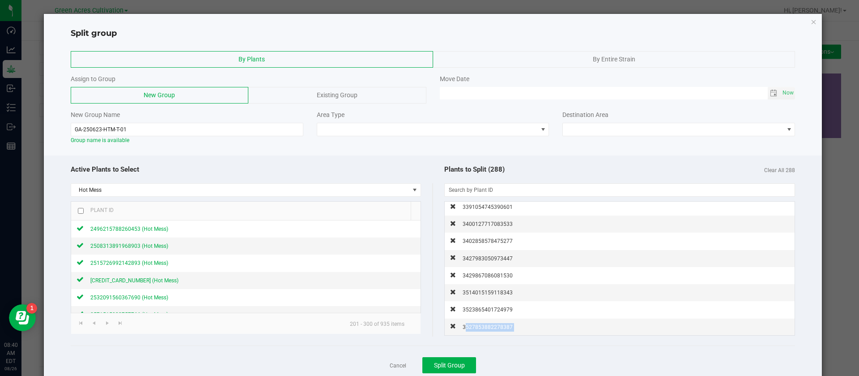
click at [475, 324] on span "3527853882278387" at bounding box center [488, 327] width 50 height 6
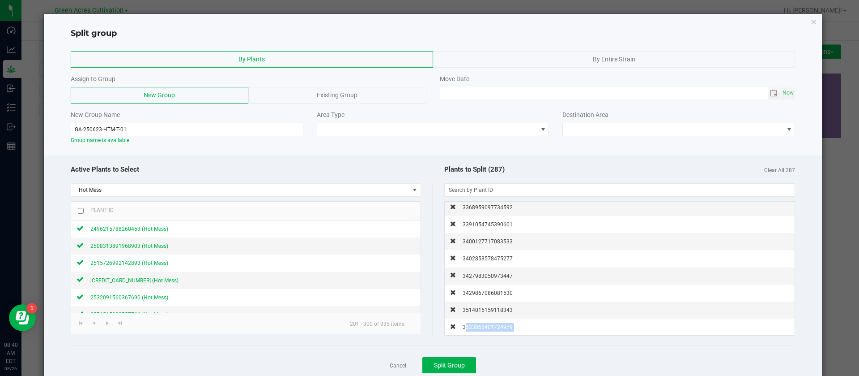
click at [475, 324] on span "3523865401724979" at bounding box center [488, 327] width 50 height 6
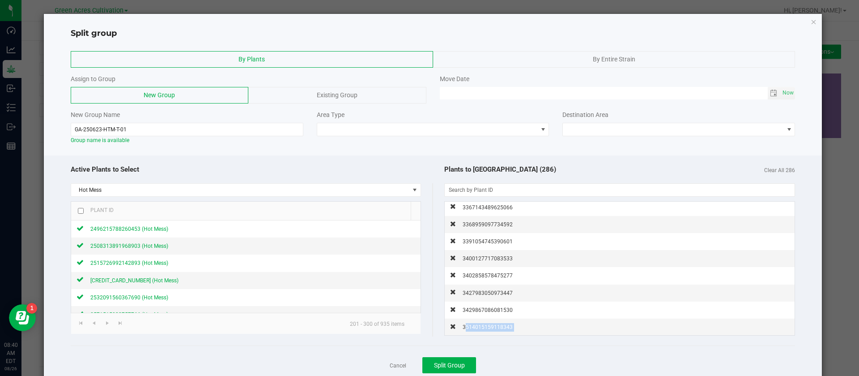
click at [475, 324] on span "3514015159118343" at bounding box center [488, 327] width 50 height 6
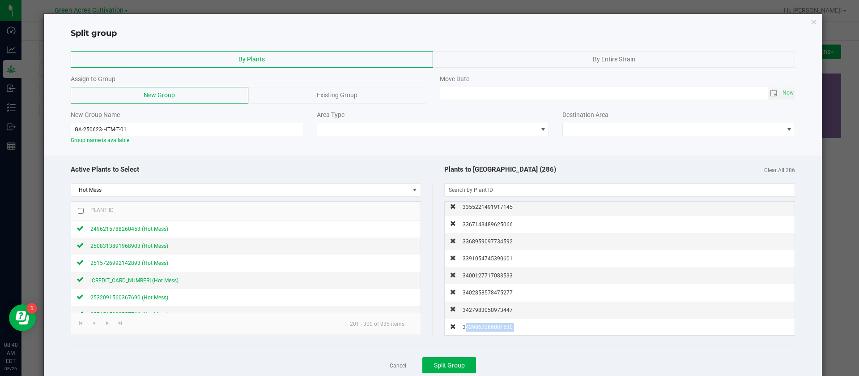
click at [475, 324] on span "3429867086081530" at bounding box center [488, 327] width 50 height 6
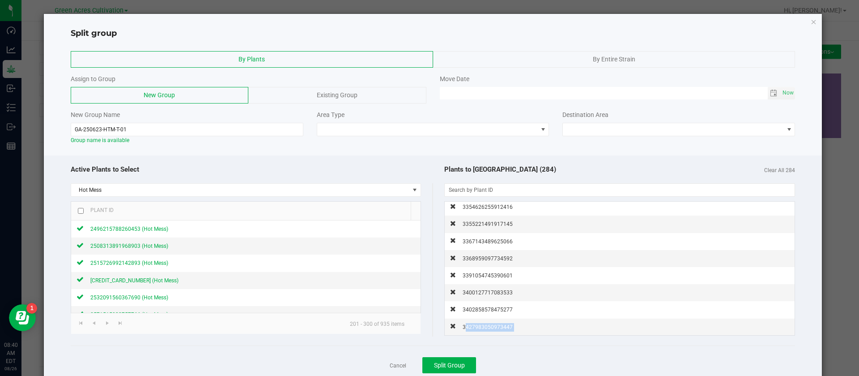
click at [475, 324] on span "3427983050973447" at bounding box center [488, 327] width 50 height 6
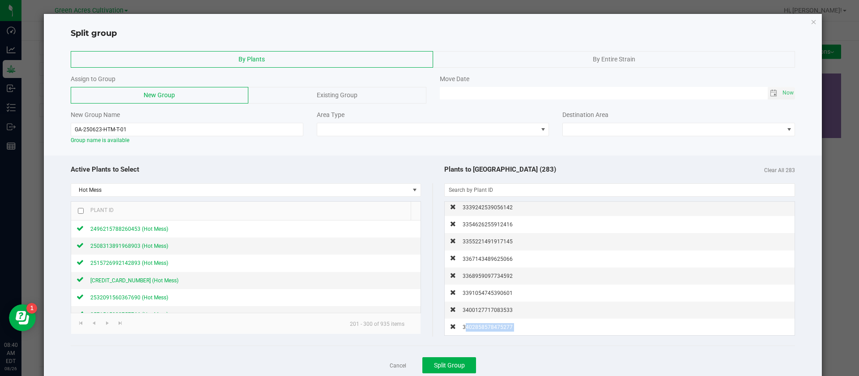
click at [475, 324] on span "3402858578475277" at bounding box center [488, 327] width 50 height 6
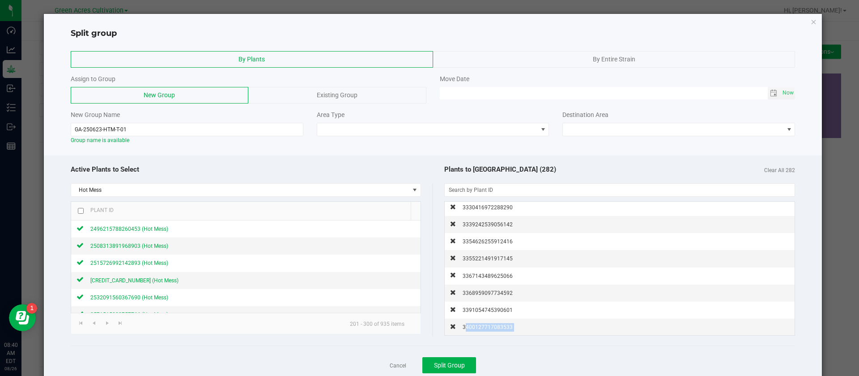
click at [475, 324] on span "3400127717083533" at bounding box center [488, 327] width 50 height 6
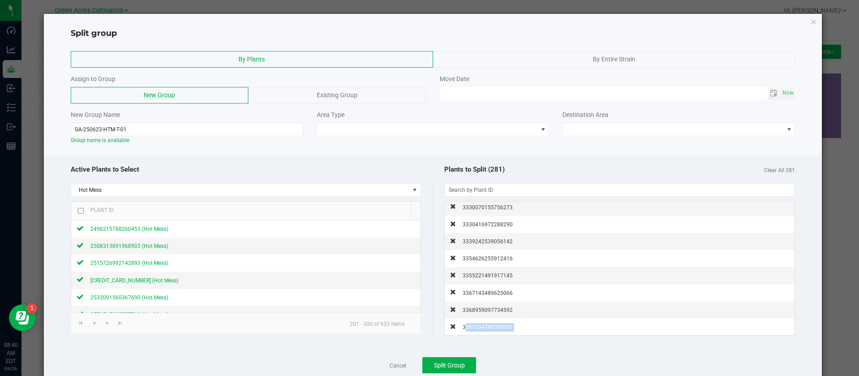
click at [475, 324] on span "3391054745390601" at bounding box center [488, 327] width 50 height 6
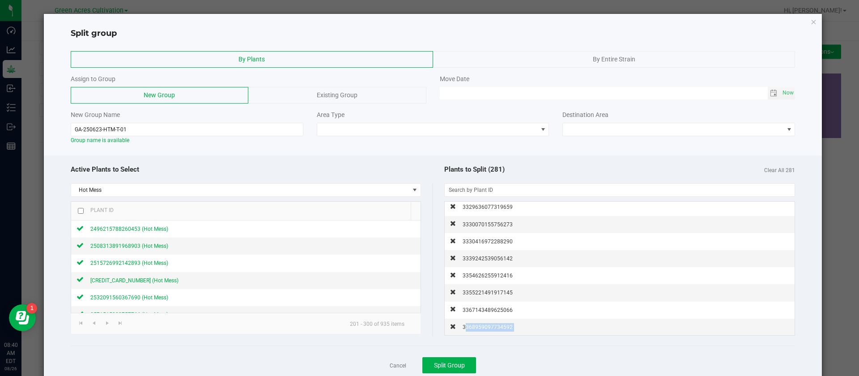
click at [475, 324] on span "3368959097734592" at bounding box center [488, 327] width 50 height 6
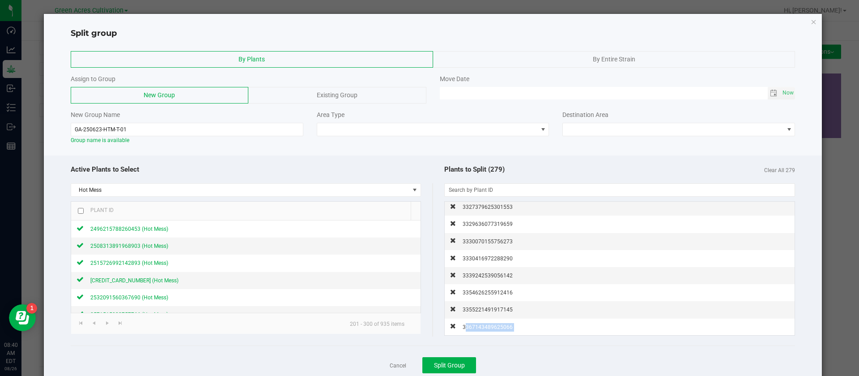
click at [475, 324] on span "3367143489625066" at bounding box center [488, 327] width 50 height 6
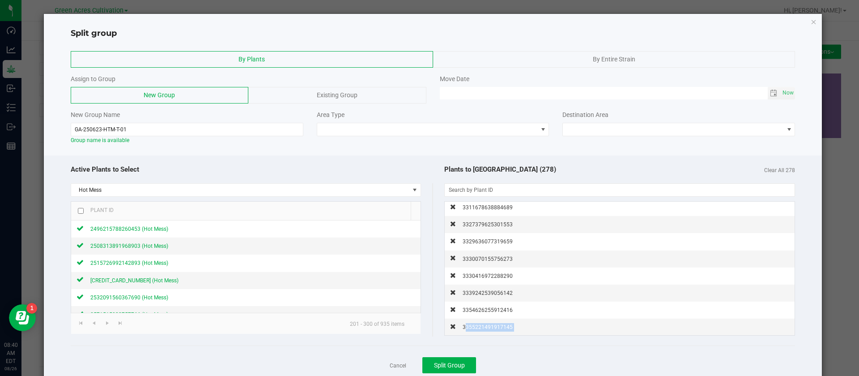
click at [475, 324] on span "3355221491917145" at bounding box center [488, 327] width 50 height 6
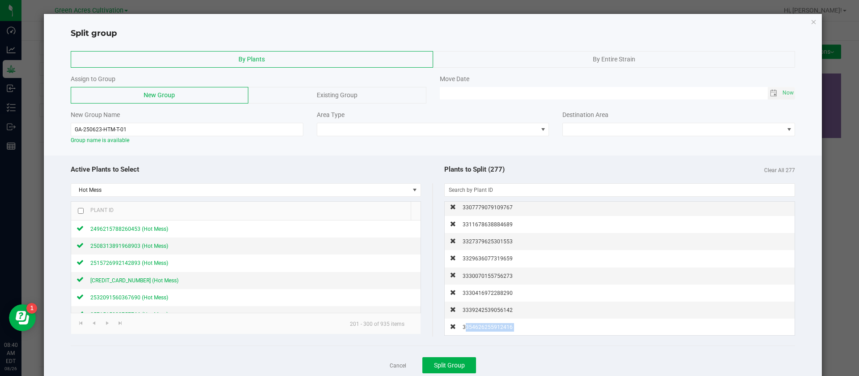
click at [475, 324] on span "3354626255912416" at bounding box center [488, 327] width 50 height 6
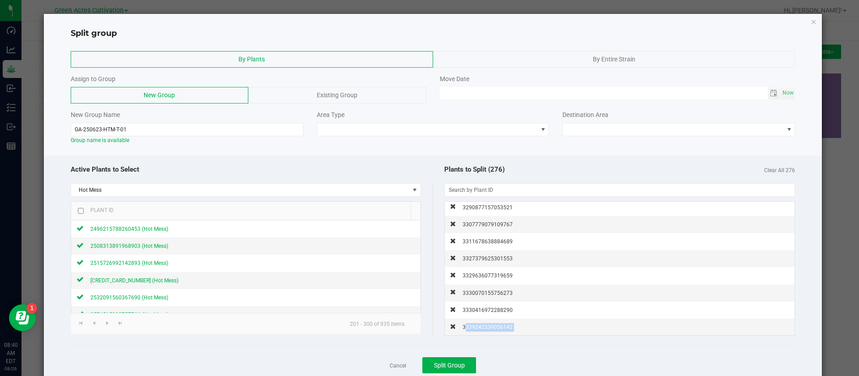
click at [475, 324] on span "3339242539056142" at bounding box center [488, 327] width 50 height 6
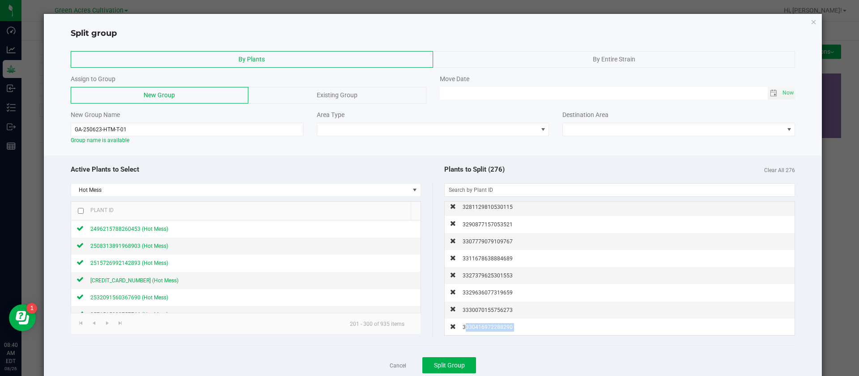
click at [475, 324] on span "3330416972288290" at bounding box center [488, 327] width 50 height 6
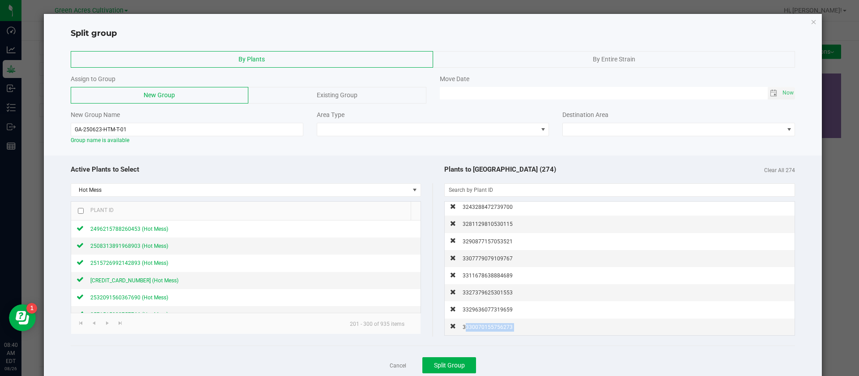
click at [475, 324] on span "3330070155756273" at bounding box center [488, 327] width 50 height 6
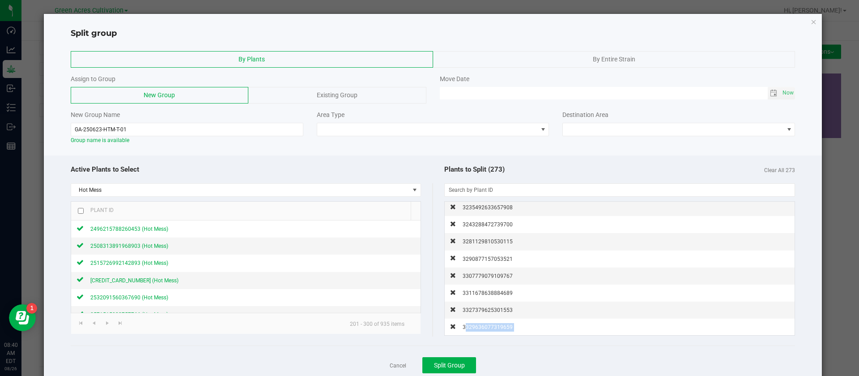
click at [475, 324] on span "3329636077319659" at bounding box center [488, 327] width 50 height 6
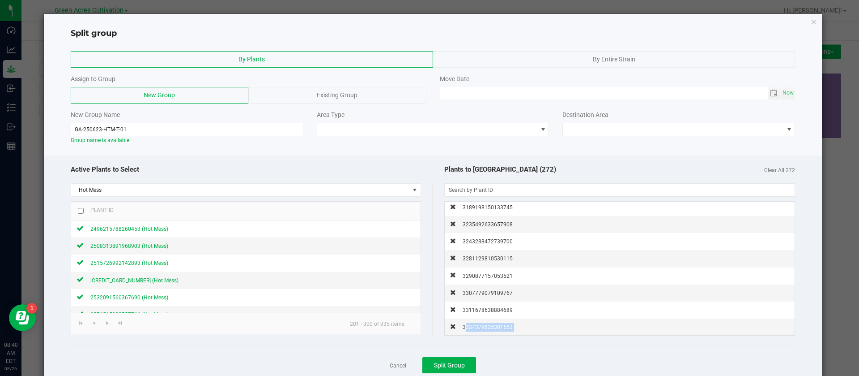
click at [475, 324] on span "3327379625301553" at bounding box center [488, 327] width 50 height 6
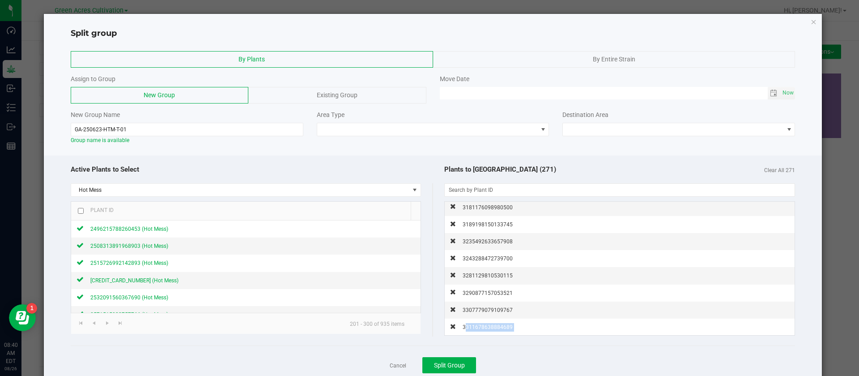
click at [475, 324] on span "3311678638884689" at bounding box center [488, 327] width 50 height 6
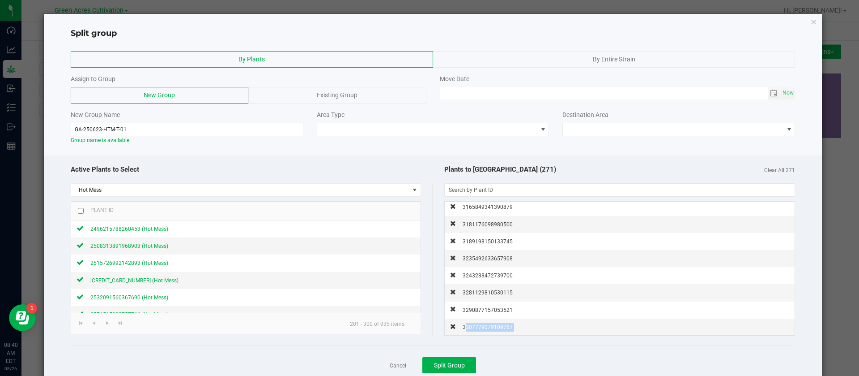
click at [475, 324] on span "3307779079109767" at bounding box center [488, 327] width 50 height 6
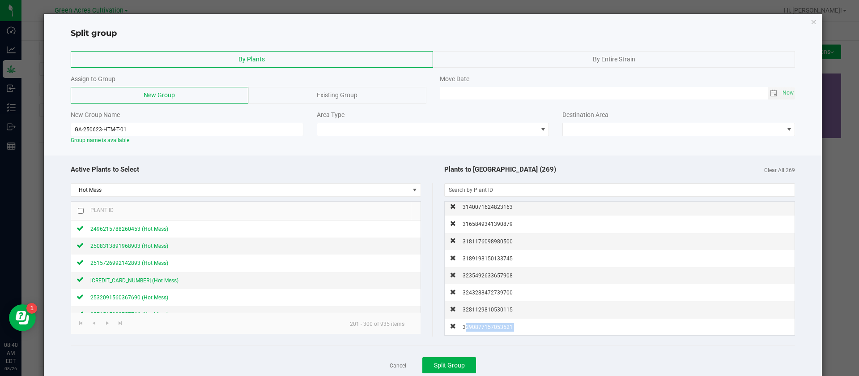
click at [475, 324] on span "3290877157053521" at bounding box center [488, 327] width 50 height 6
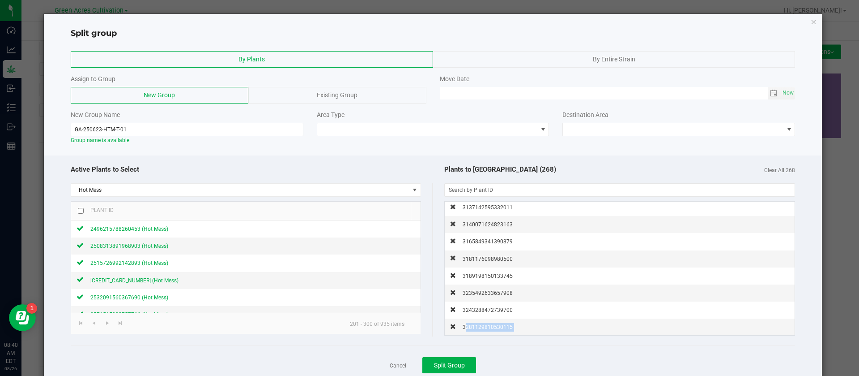
click at [475, 324] on span "3281129810530115" at bounding box center [488, 327] width 50 height 6
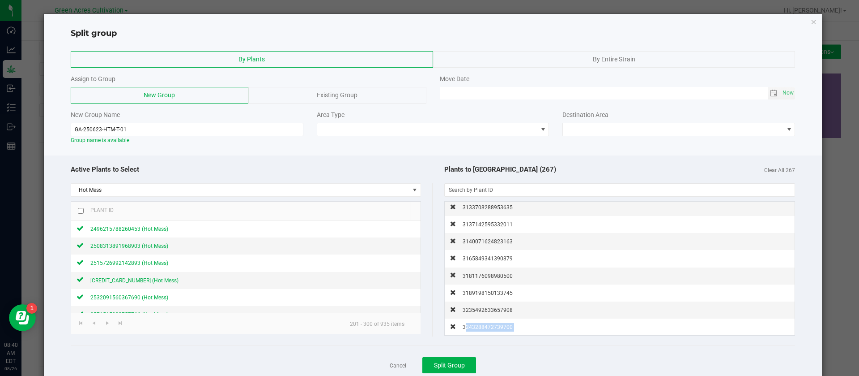
click at [475, 324] on span "3243288472739700" at bounding box center [488, 327] width 50 height 6
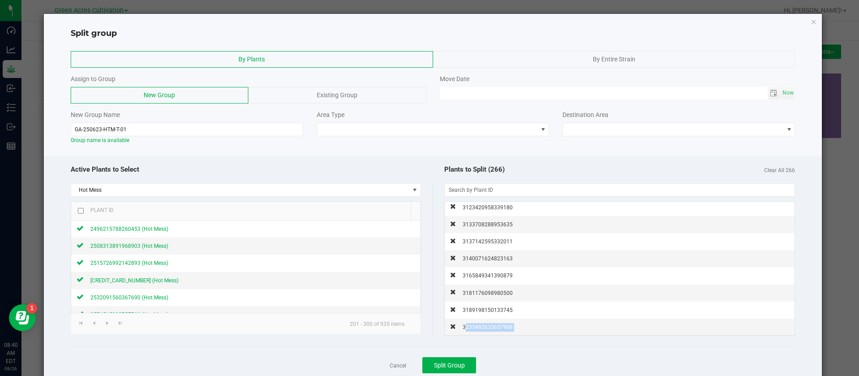
click at [475, 324] on span "3235492633657908" at bounding box center [488, 327] width 50 height 6
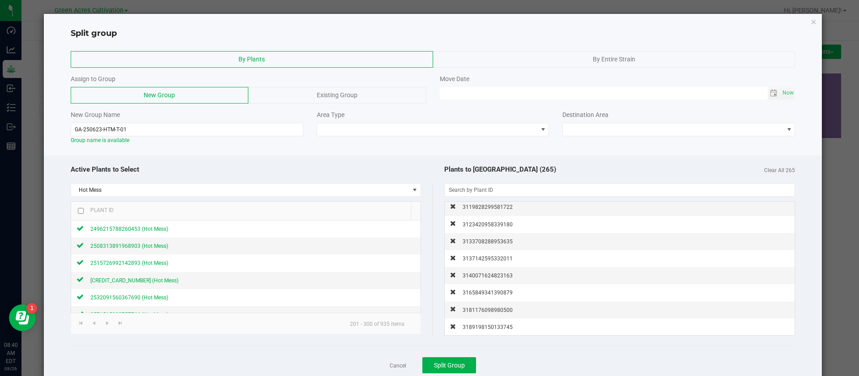
click at [475, 324] on span "3189198150133745" at bounding box center [488, 327] width 50 height 6
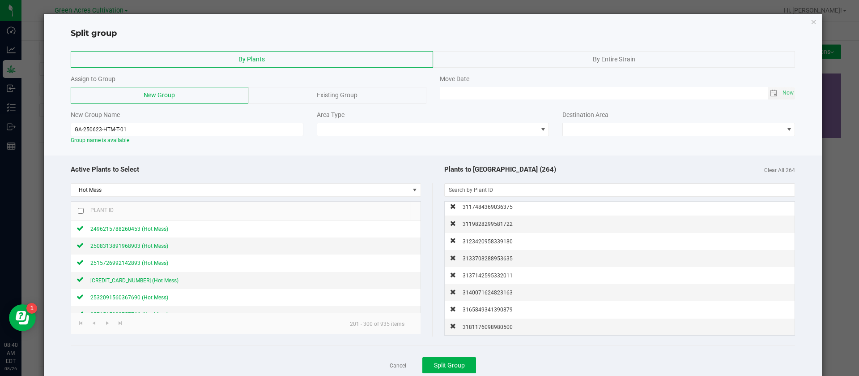
click at [475, 324] on span "3181176098980500" at bounding box center [488, 327] width 50 height 6
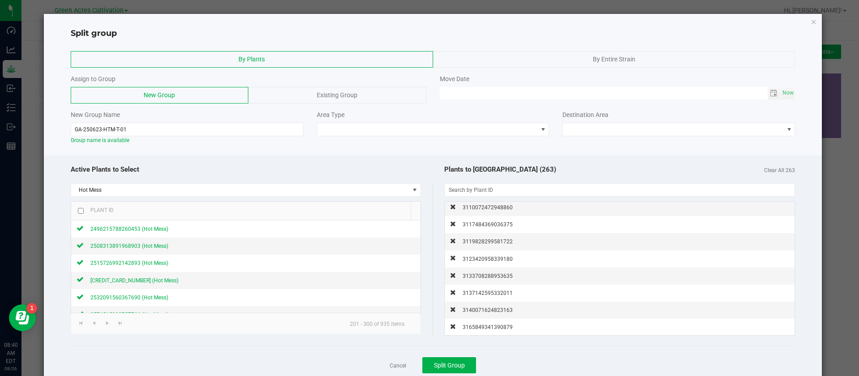
click at [475, 324] on span "3165849341390879" at bounding box center [488, 327] width 50 height 6
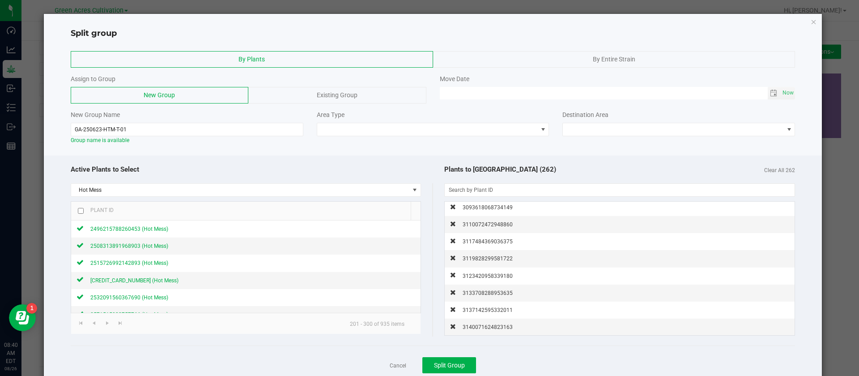
click at [475, 324] on span "3140071624823163" at bounding box center [488, 327] width 50 height 6
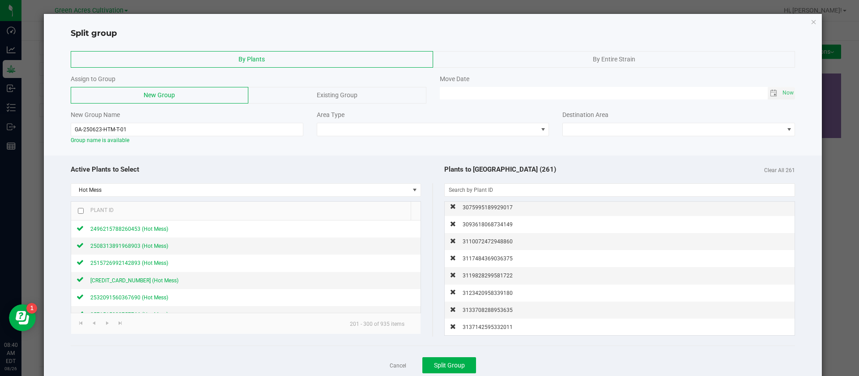
click at [475, 324] on span "3137142595332011" at bounding box center [488, 327] width 50 height 6
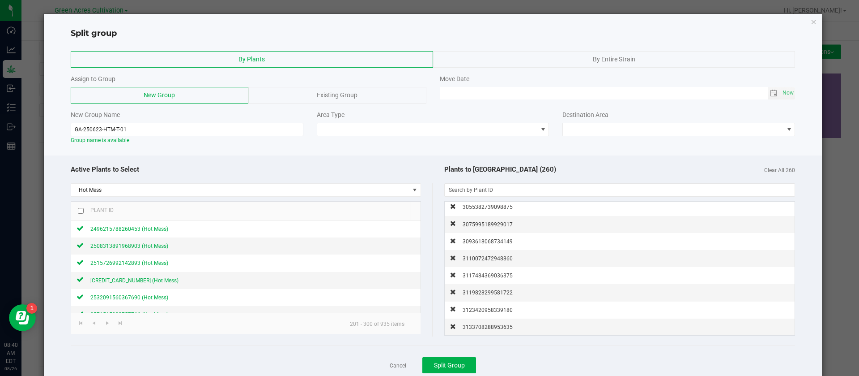
scroll to position [4312, 0]
click at [404, 131] on span at bounding box center [427, 129] width 221 height 13
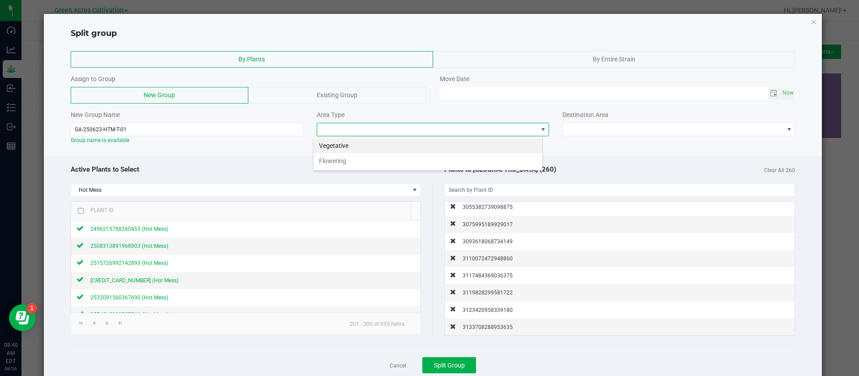
scroll to position [13, 230]
click at [341, 155] on li "Flowering" at bounding box center [428, 160] width 229 height 15
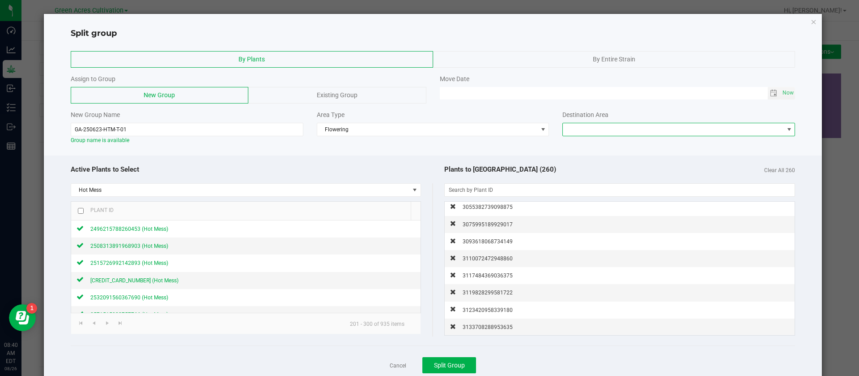
click at [570, 129] on span at bounding box center [673, 129] width 221 height 13
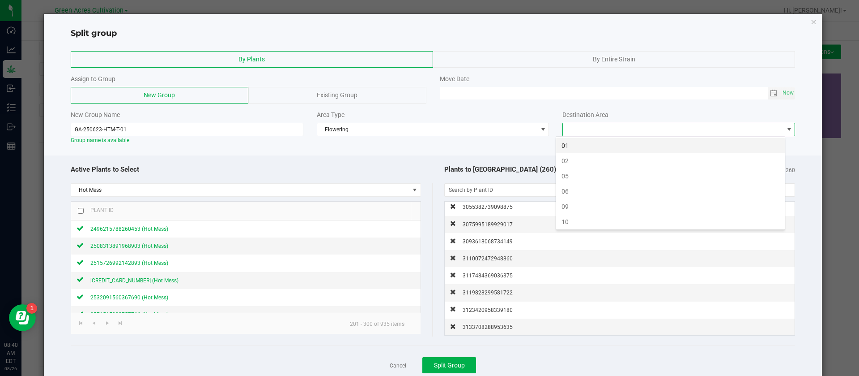
click at [575, 142] on li "01" at bounding box center [670, 145] width 229 height 15
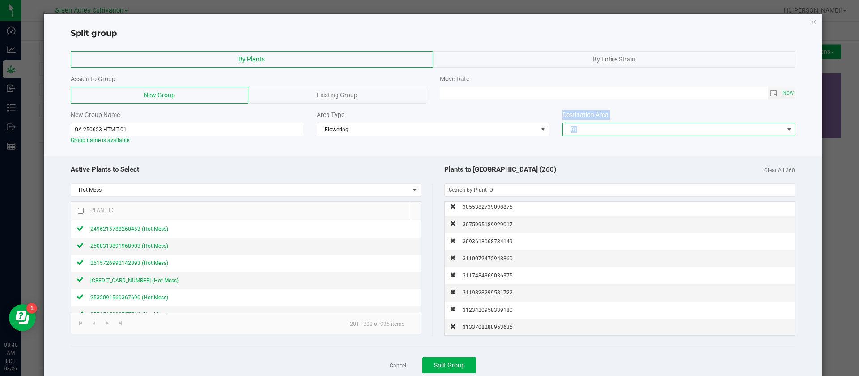
click at [491, 148] on div "By Plants By Entire Strain Assign to Group New Group Existing Group Move Date N…" at bounding box center [433, 214] width 779 height 350
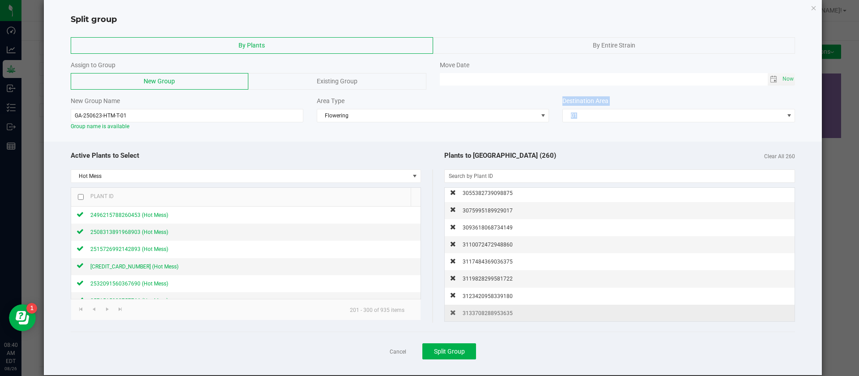
scroll to position [27, 0]
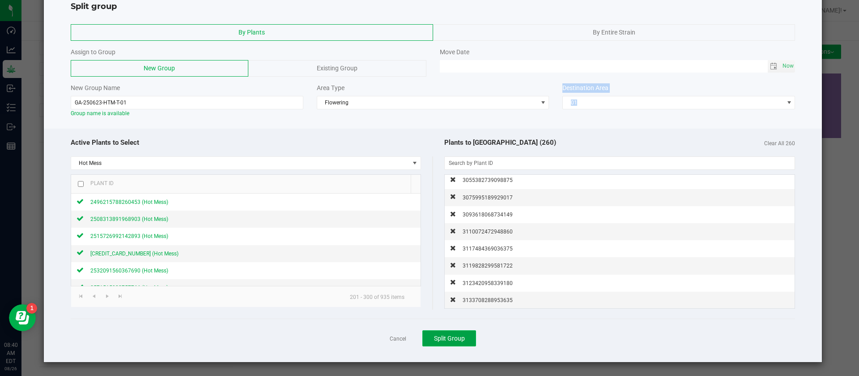
click at [461, 336] on button "Split Group" at bounding box center [450, 338] width 54 height 16
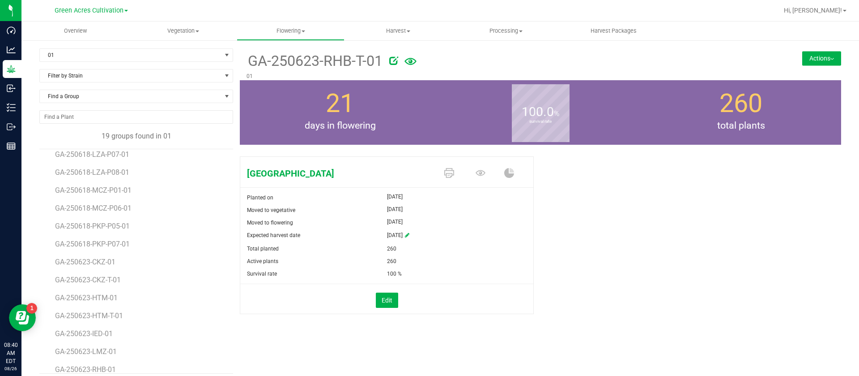
scroll to position [124, 0]
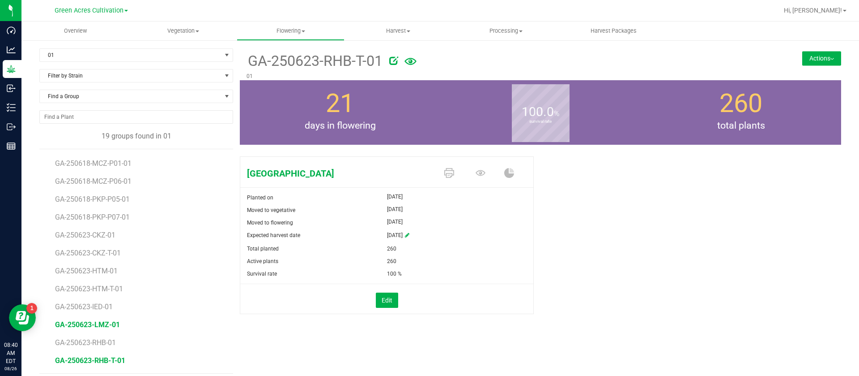
click at [107, 327] on span "GA-250623-LMZ-01" at bounding box center [87, 324] width 65 height 9
drag, startPoint x: 245, startPoint y: 62, endPoint x: 354, endPoint y: 62, distance: 108.3
click at [354, 62] on span "GA-250623-LMZ-01" at bounding box center [310, 61] width 126 height 22
click at [802, 59] on button "Actions" at bounding box center [821, 58] width 39 height 14
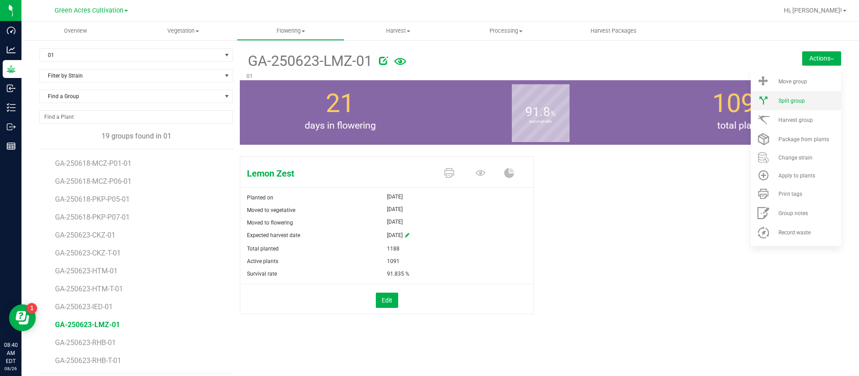
click at [786, 102] on span "Split group" at bounding box center [792, 101] width 26 height 6
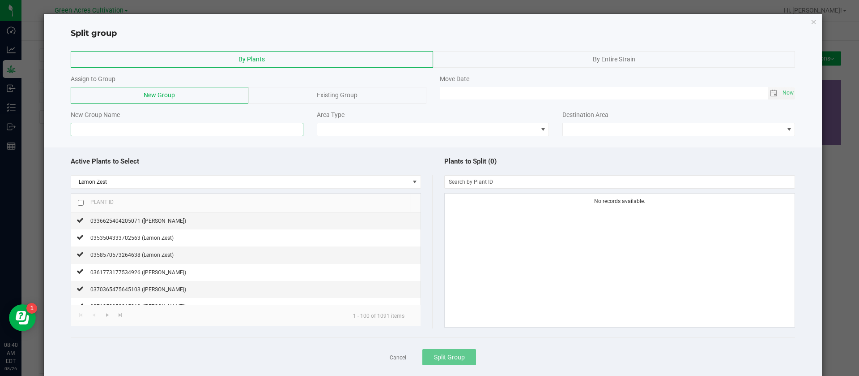
paste input "GA-250623-LMZ-"
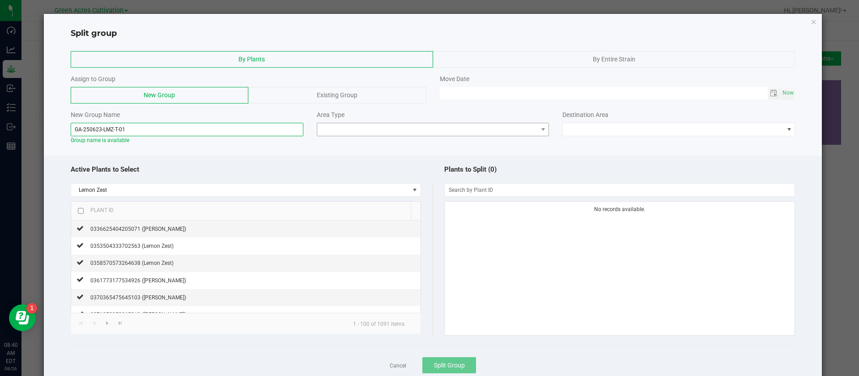
type input "GA-250623-LMZ-T-01"
click at [371, 128] on span at bounding box center [427, 129] width 221 height 13
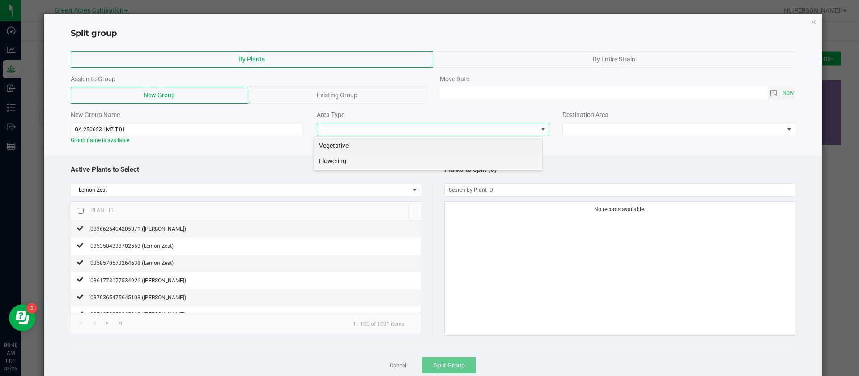
scroll to position [13, 230]
click at [330, 164] on li "Flowering" at bounding box center [428, 160] width 229 height 15
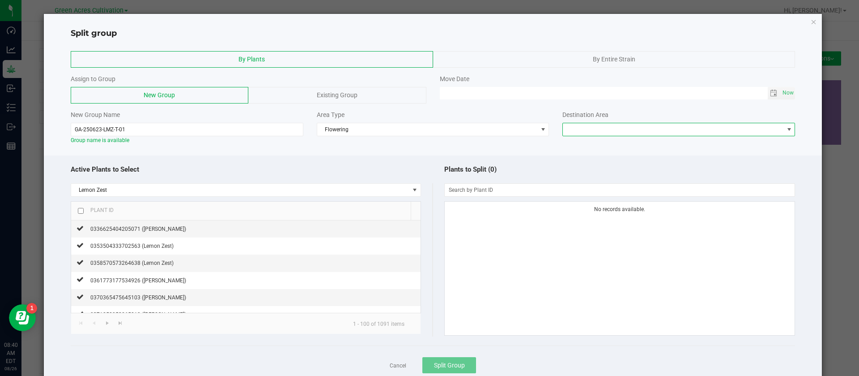
click at [585, 125] on span at bounding box center [673, 129] width 221 height 13
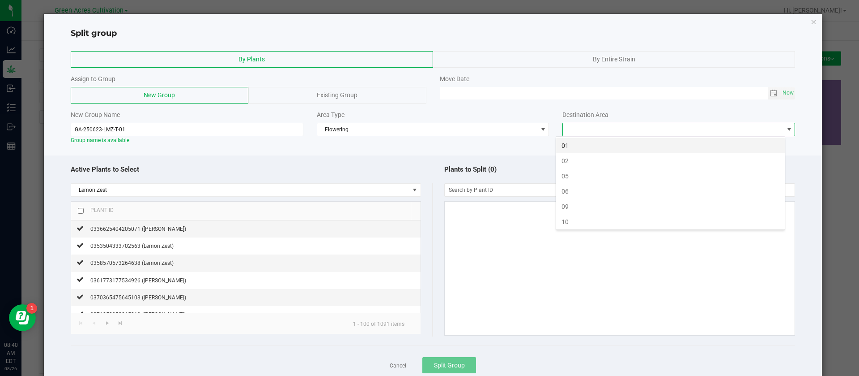
click at [575, 146] on li "01" at bounding box center [670, 145] width 229 height 15
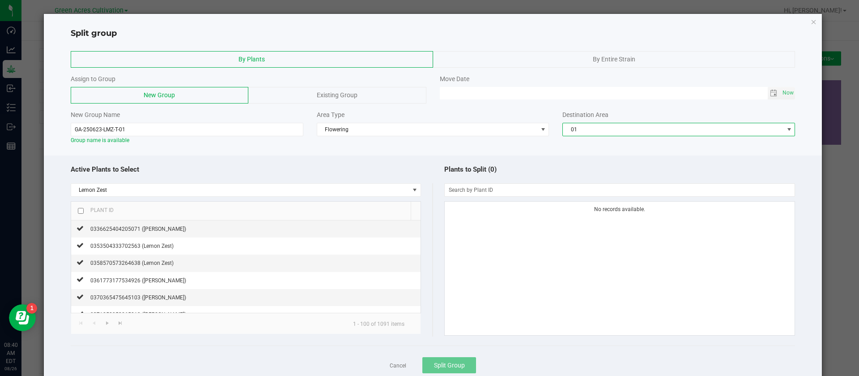
click at [83, 213] on th "Plant ID" at bounding box center [241, 210] width 340 height 19
click at [79, 208] on input "checkbox" at bounding box center [81, 211] width 6 height 6
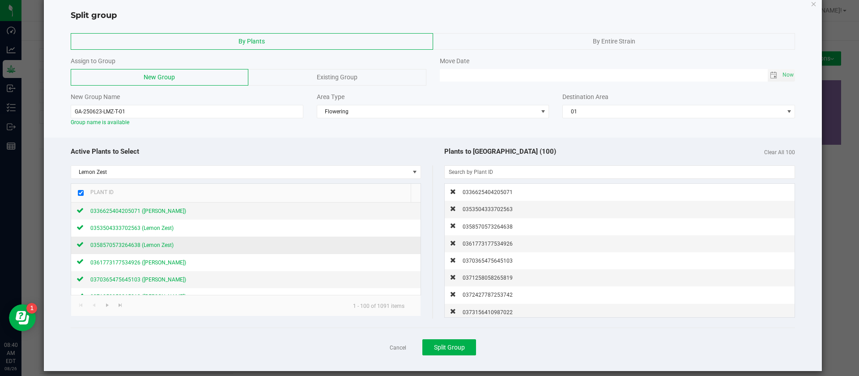
scroll to position [27, 0]
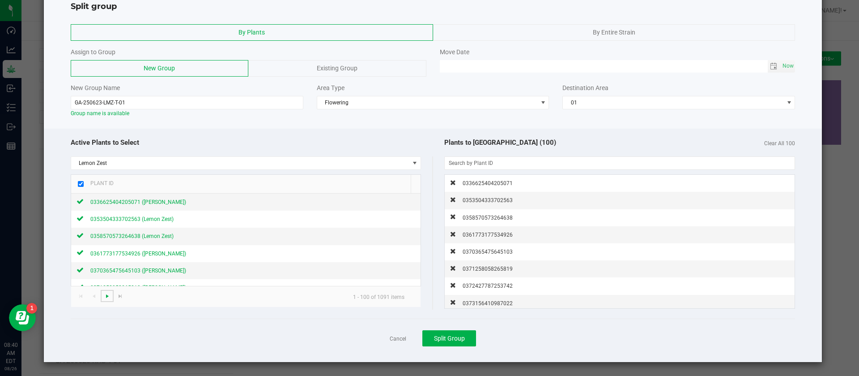
click at [108, 298] on span "Go to the next page" at bounding box center [107, 295] width 7 height 7
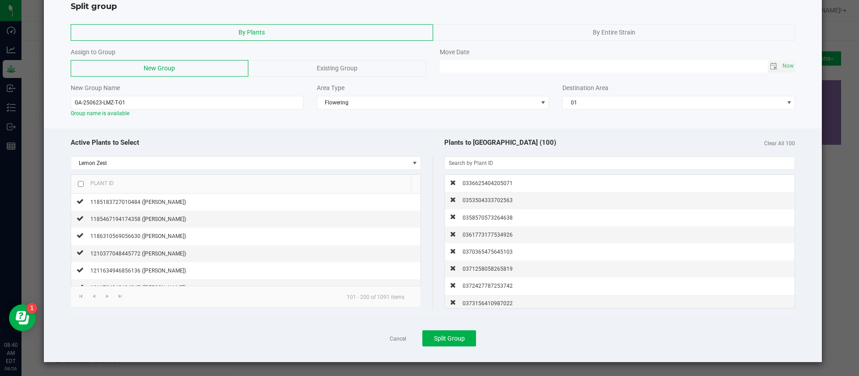
click at [81, 183] on input "checkbox" at bounding box center [81, 184] width 6 height 6
click at [108, 294] on span "Go to the next page" at bounding box center [107, 295] width 7 height 7
click at [81, 183] on input "checkbox" at bounding box center [81, 184] width 6 height 6
click at [108, 295] on span "Go to the next page" at bounding box center [107, 295] width 7 height 7
click at [81, 183] on input "checkbox" at bounding box center [81, 184] width 6 height 6
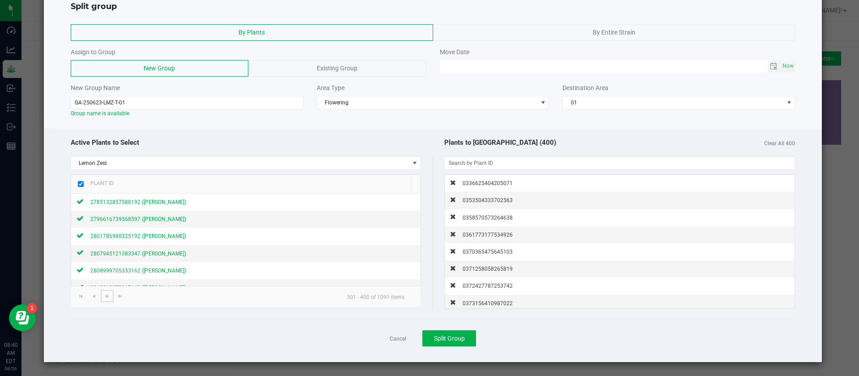
click at [106, 299] on link at bounding box center [107, 296] width 13 height 12
click at [781, 139] on span "Clear All 400" at bounding box center [779, 142] width 31 height 10
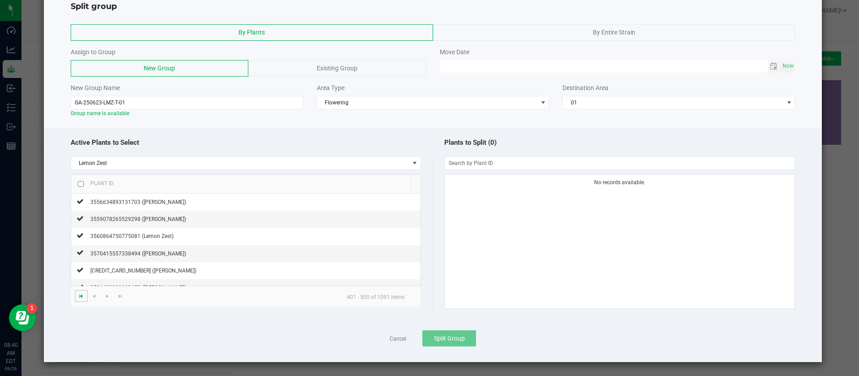
click at [80, 296] on span "Go to the first page" at bounding box center [80, 295] width 7 height 7
click at [79, 184] on input "checkbox" at bounding box center [81, 184] width 6 height 6
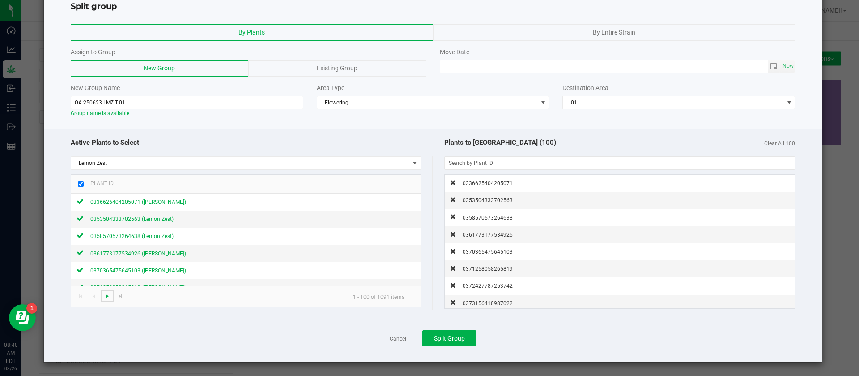
click at [108, 294] on span "Go to the next page" at bounding box center [107, 295] width 7 height 7
click at [81, 184] on input "checkbox" at bounding box center [81, 184] width 6 height 6
click at [106, 297] on span "Go to the next page" at bounding box center [107, 295] width 7 height 7
checkbox input "false"
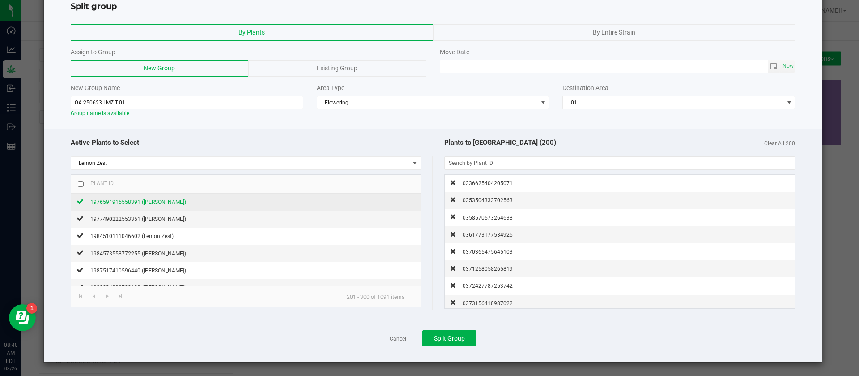
click at [147, 201] on span "1976591915558391 (Lemon Zest)" at bounding box center [138, 202] width 96 height 6
click at [140, 220] on span "1977490222553351 (Lemon Zest)" at bounding box center [138, 219] width 96 height 6
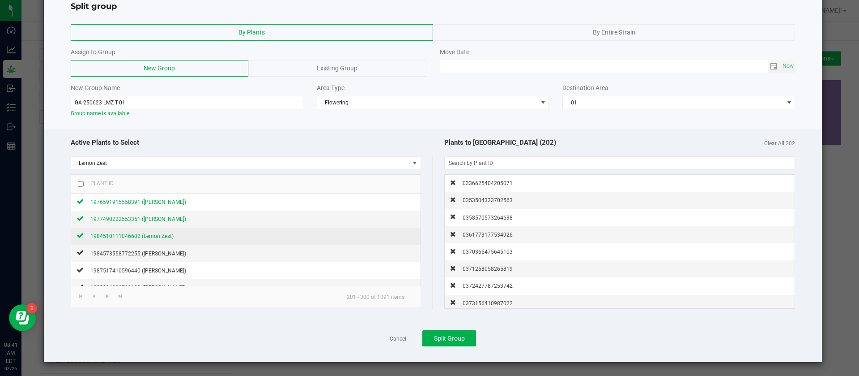
click at [140, 237] on span "1984510111046602 (Lemon Zest)" at bounding box center [131, 236] width 83 height 6
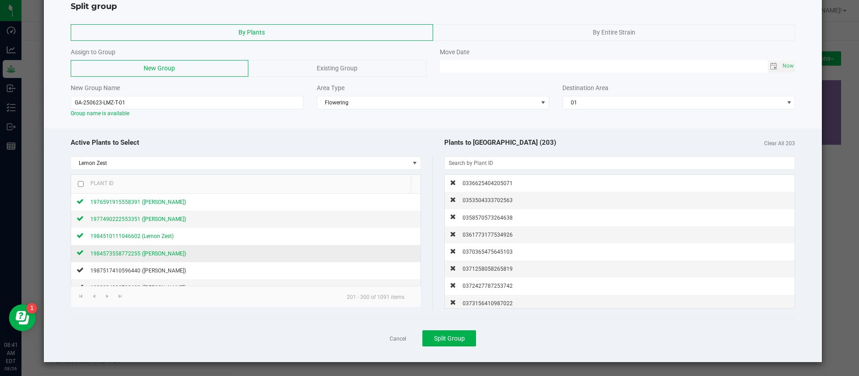
click at [141, 254] on span "1984573558772255 (Lemon Zest)" at bounding box center [138, 253] width 96 height 6
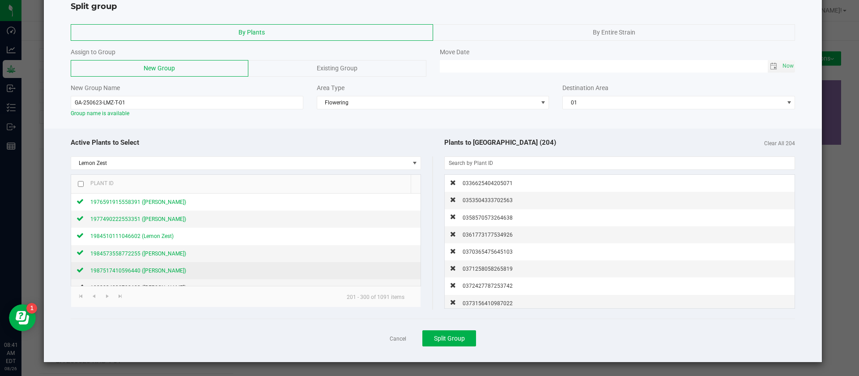
click at [133, 270] on span "1987517410596440 (Lemon Zest)" at bounding box center [138, 270] width 96 height 6
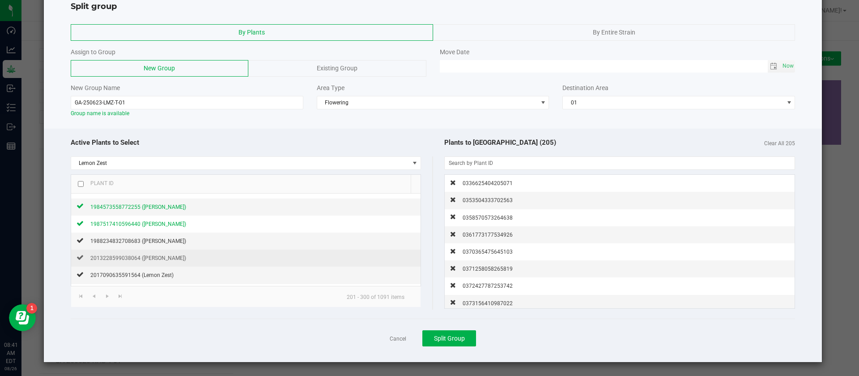
scroll to position [67, 0]
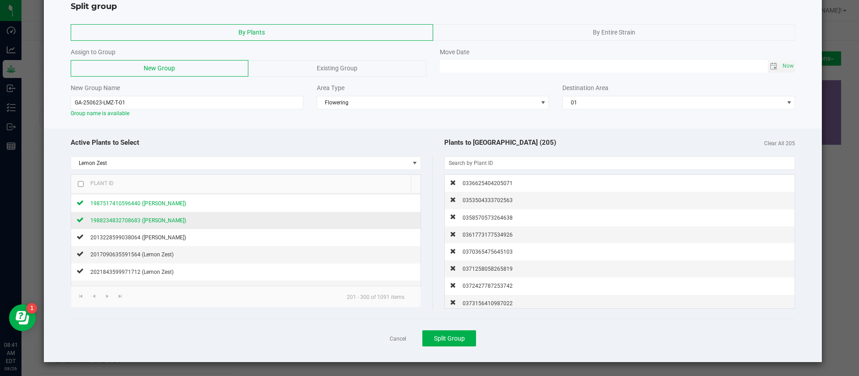
click at [145, 219] on span "1988234832708683 (Lemon Zest)" at bounding box center [138, 220] width 96 height 6
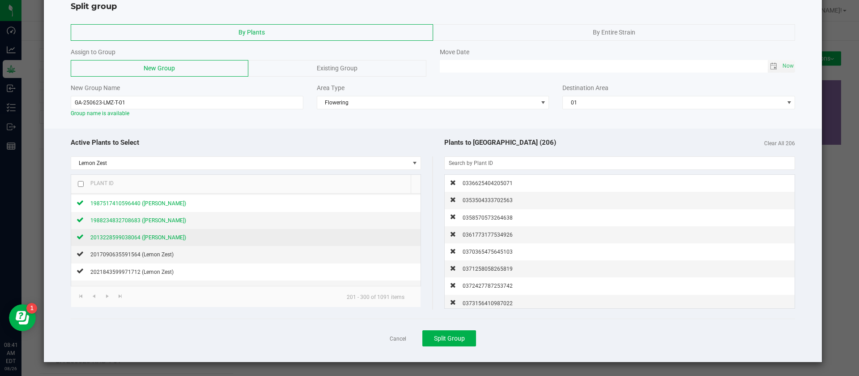
click at [145, 238] on span "2013228599038064 (Lemon Zest)" at bounding box center [138, 237] width 96 height 6
click at [143, 256] on span "2017090635591564 (Lemon Zest)" at bounding box center [131, 254] width 83 height 6
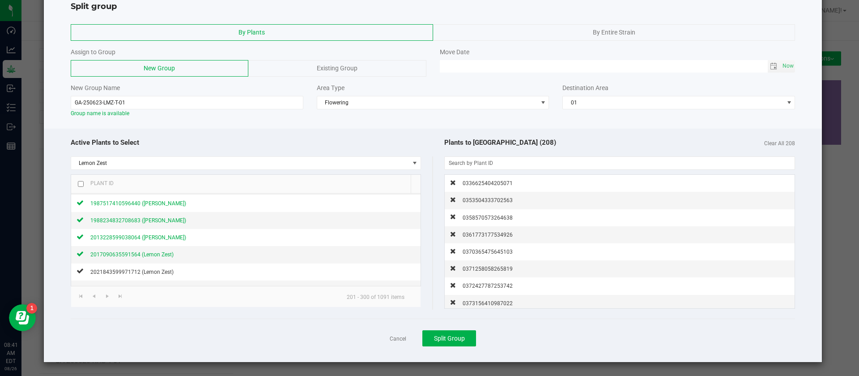
click at [471, 131] on div "Active Plants to Select Lemon Zest Plant ID 1976591915558391 (Lemon Zest) 19774…" at bounding box center [433, 245] width 779 height 234
click at [455, 343] on button "Split Group" at bounding box center [450, 338] width 54 height 16
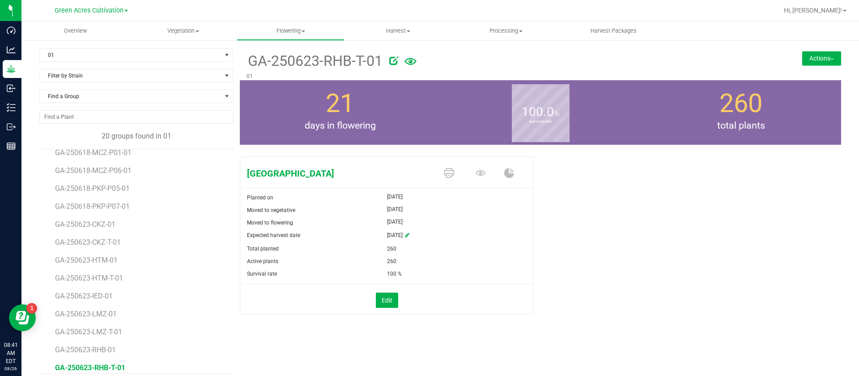
scroll to position [141, 0]
click at [112, 324] on span "GA-250623-LMZ-T-01" at bounding box center [90, 324] width 71 height 9
click at [379, 171] on span "Lemon Zest" at bounding box center [337, 172] width 195 height 13
click at [102, 289] on span "GA-250623-IED-01" at bounding box center [85, 288] width 61 height 9
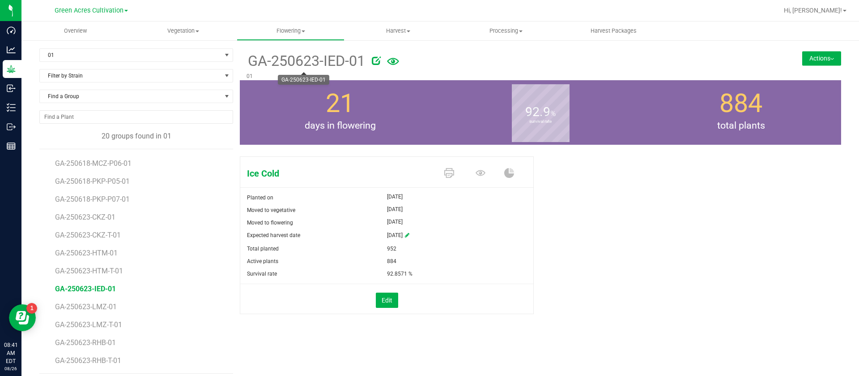
drag, startPoint x: 245, startPoint y: 62, endPoint x: 346, endPoint y: 62, distance: 100.7
click at [346, 62] on span "GA-250623-IED-01" at bounding box center [306, 61] width 119 height 22
click at [802, 59] on button "Actions" at bounding box center [821, 58] width 39 height 14
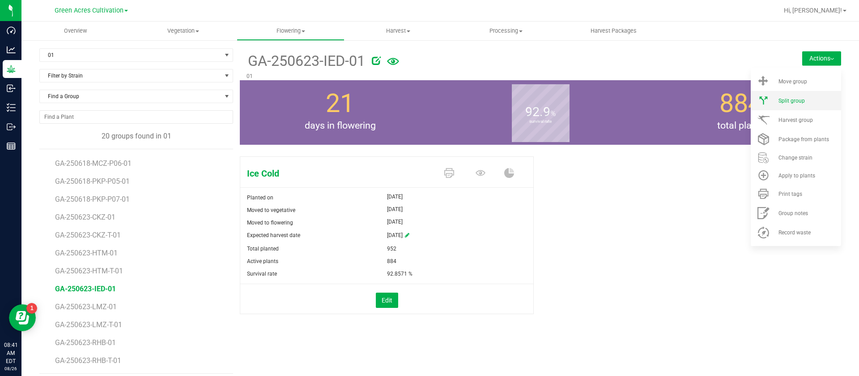
click at [781, 103] on li "Split group" at bounding box center [796, 100] width 90 height 19
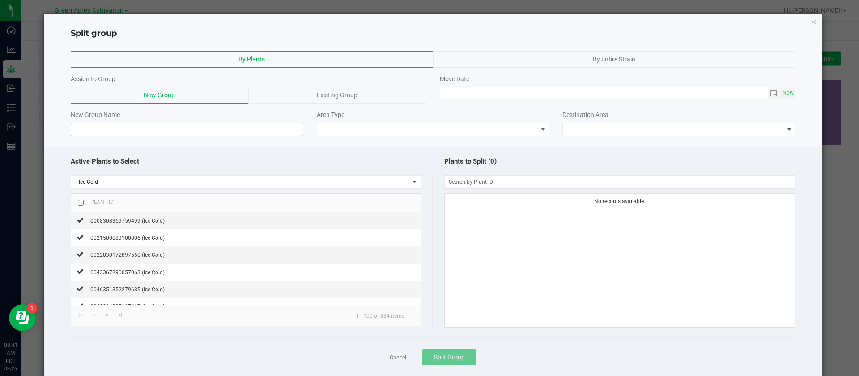
paste input "GA-250623-IED-"
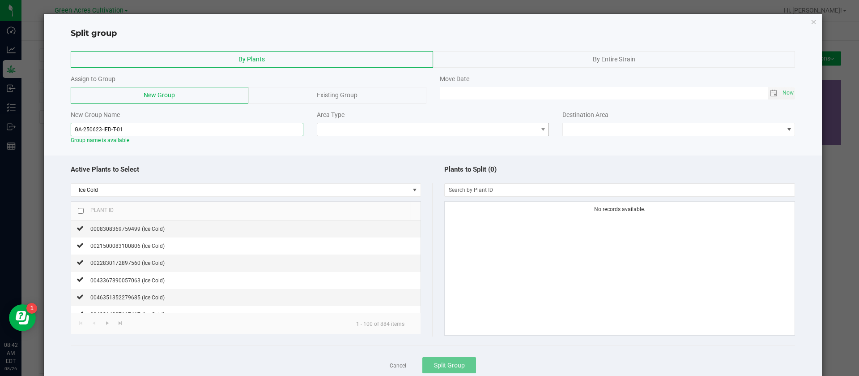
type input "GA-250623-IED-T-01"
click at [344, 132] on span at bounding box center [427, 129] width 221 height 13
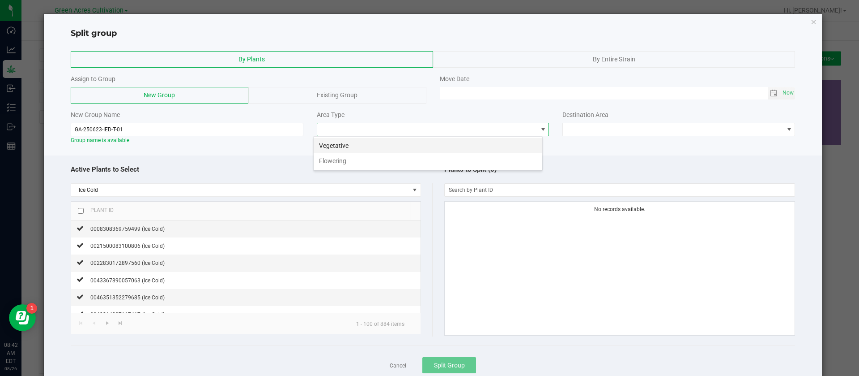
scroll to position [13, 230]
click at [343, 160] on li "Flowering" at bounding box center [428, 160] width 229 height 15
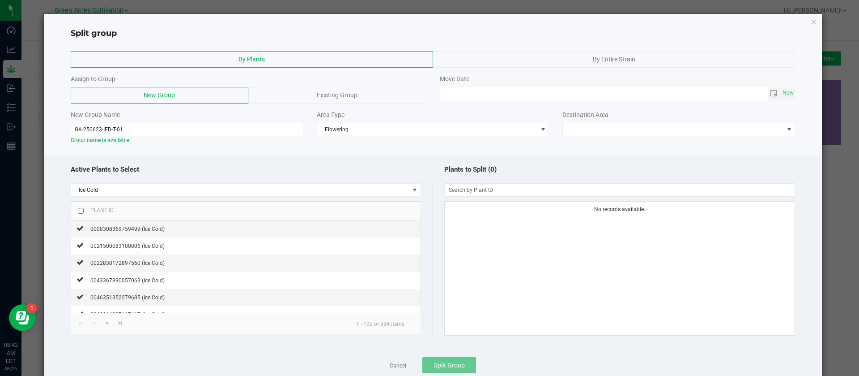
click at [627, 119] on div "Destination Area" at bounding box center [679, 114] width 233 height 9
click at [609, 127] on span at bounding box center [673, 129] width 221 height 13
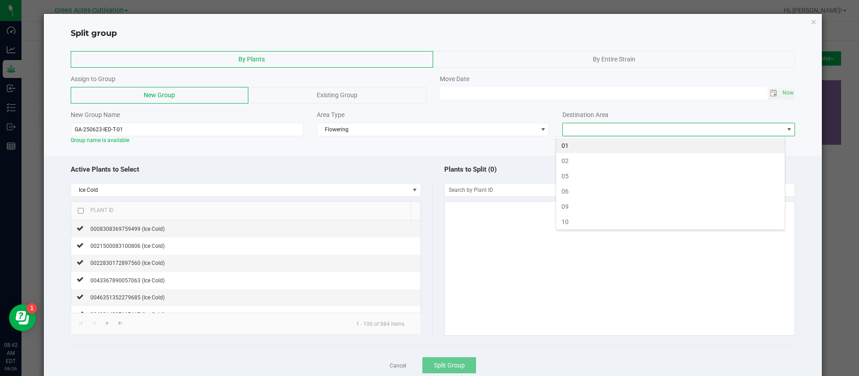
click at [575, 147] on li "01" at bounding box center [670, 145] width 229 height 15
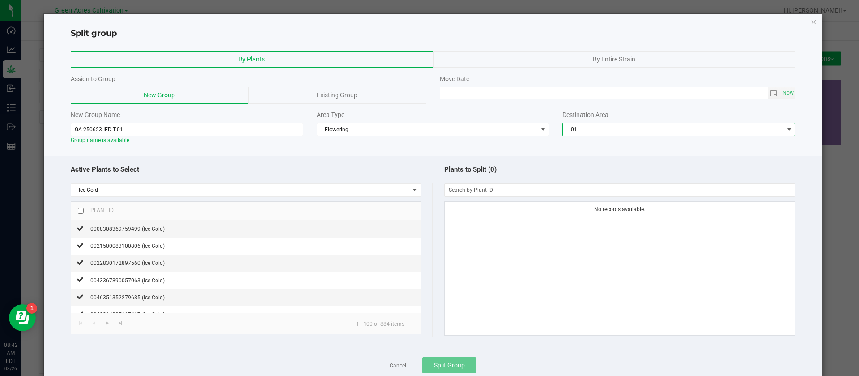
click at [82, 210] on input "checkbox" at bounding box center [81, 211] width 6 height 6
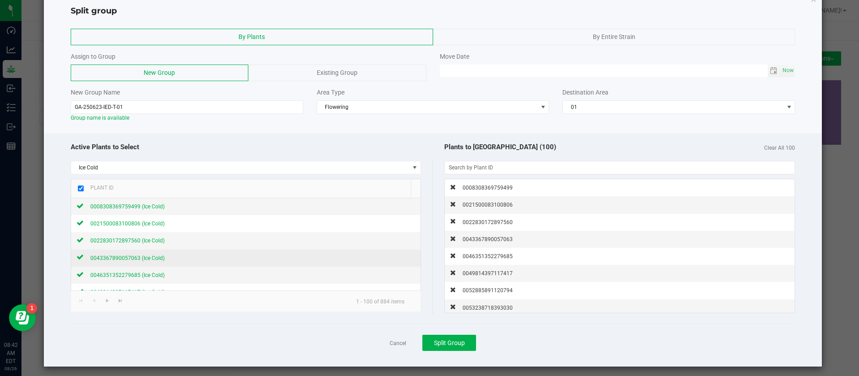
scroll to position [27, 0]
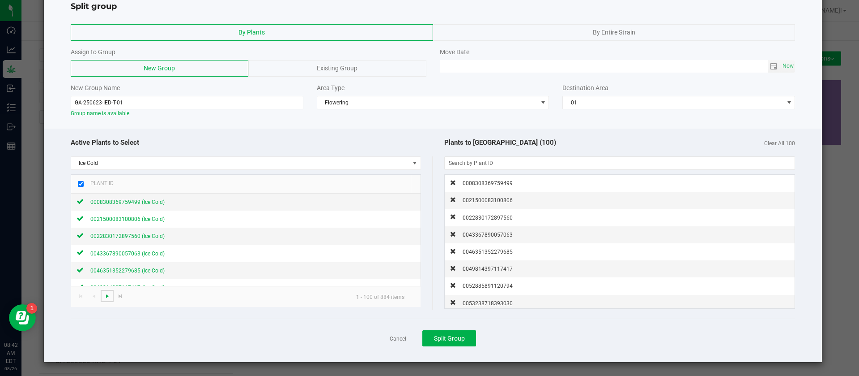
click at [104, 296] on span "Go to the next page" at bounding box center [107, 295] width 7 height 7
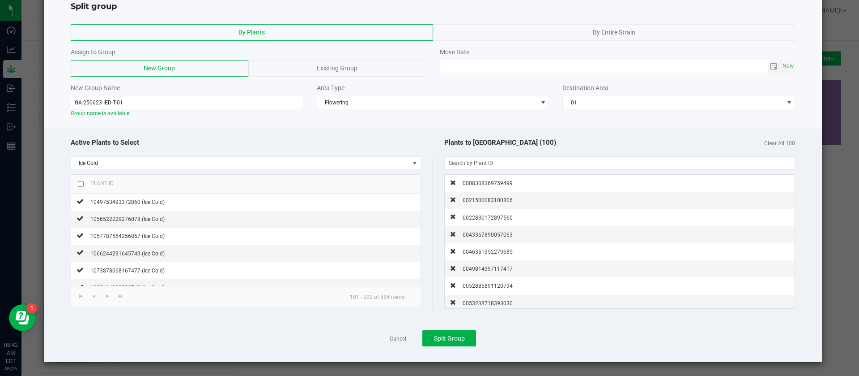
click at [81, 186] on div at bounding box center [81, 184] width 6 height 10
click at [81, 183] on input "checkbox" at bounding box center [81, 184] width 6 height 6
click at [104, 293] on span "Go to the next page" at bounding box center [107, 295] width 7 height 7
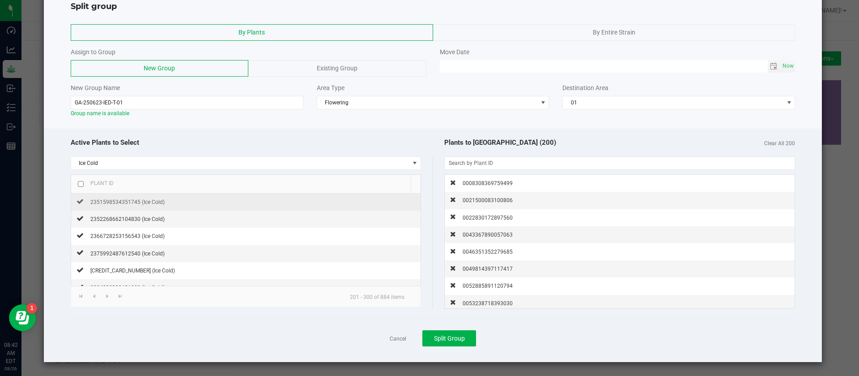
drag, startPoint x: 80, startPoint y: 184, endPoint x: 209, endPoint y: 194, distance: 129.8
click at [80, 183] on input "checkbox" at bounding box center [81, 184] width 6 height 6
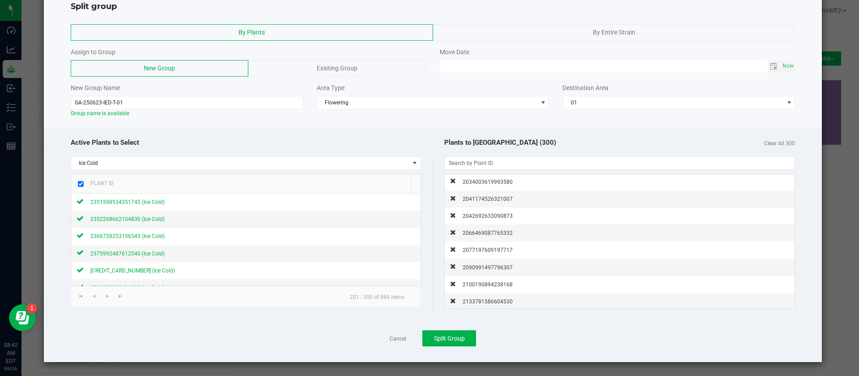
scroll to position [4996, 0]
click at [484, 302] on span "3615026973422227" at bounding box center [488, 300] width 50 height 6
checkbox input "false"
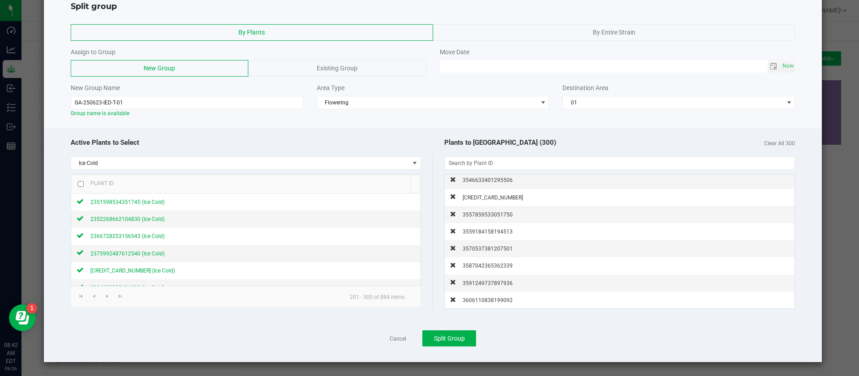
click at [484, 302] on span "3606110838199092" at bounding box center [488, 300] width 50 height 6
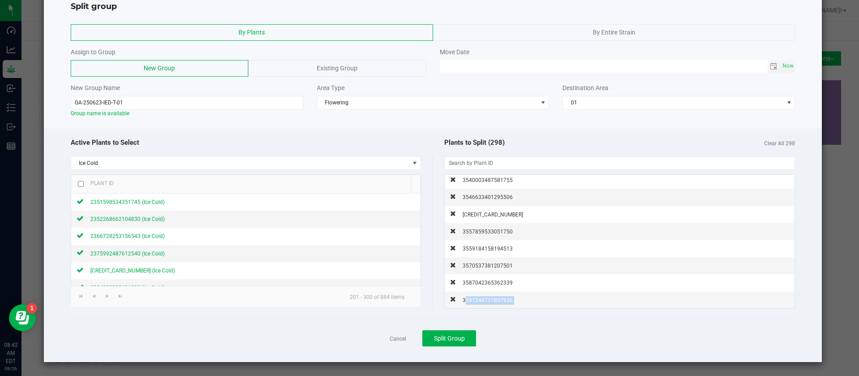
click at [484, 302] on span "3591249737897936" at bounding box center [488, 300] width 50 height 6
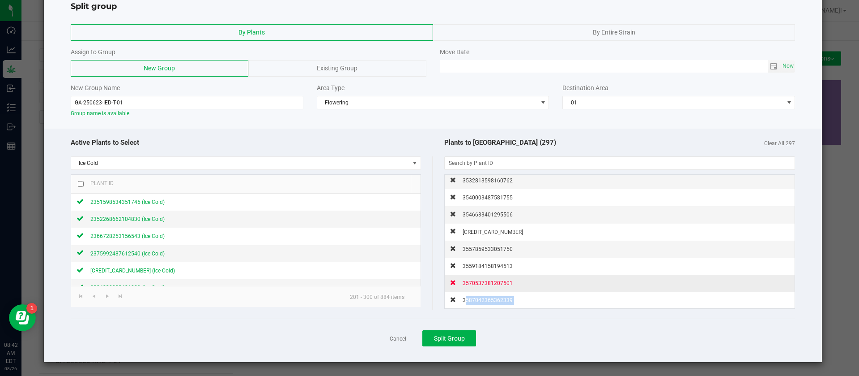
click at [484, 302] on span "3587042365362339" at bounding box center [488, 300] width 50 height 6
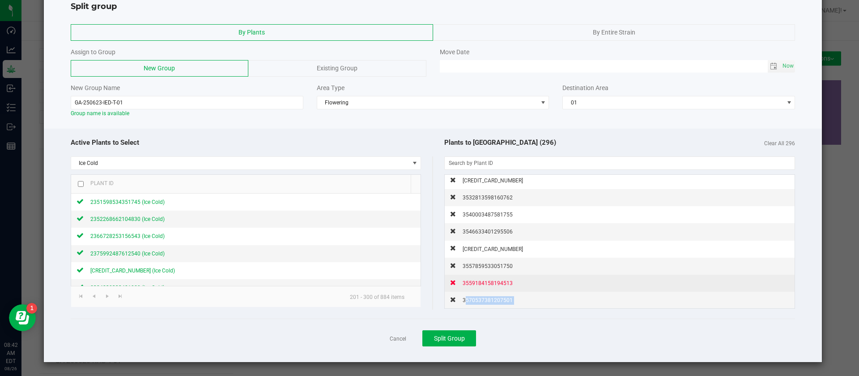
click at [485, 302] on span "3570537381207501" at bounding box center [488, 300] width 50 height 6
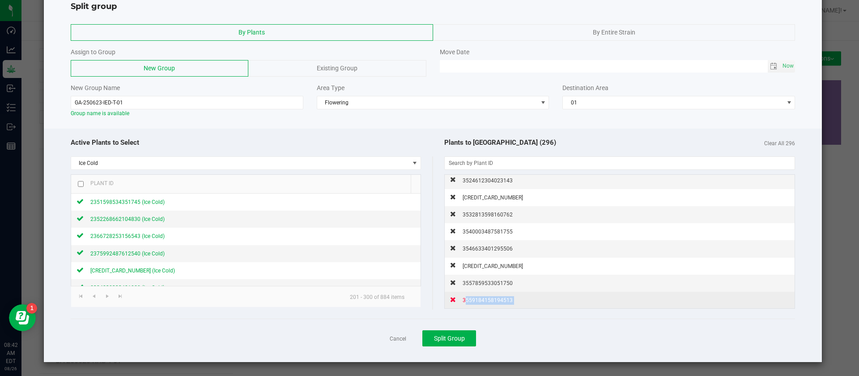
click at [485, 301] on span "3559184158194513" at bounding box center [488, 300] width 50 height 6
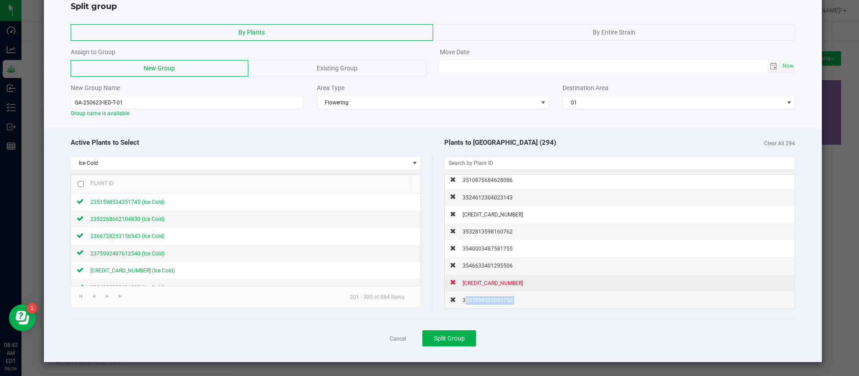
click at [486, 301] on span "3557859533051750" at bounding box center [488, 300] width 50 height 6
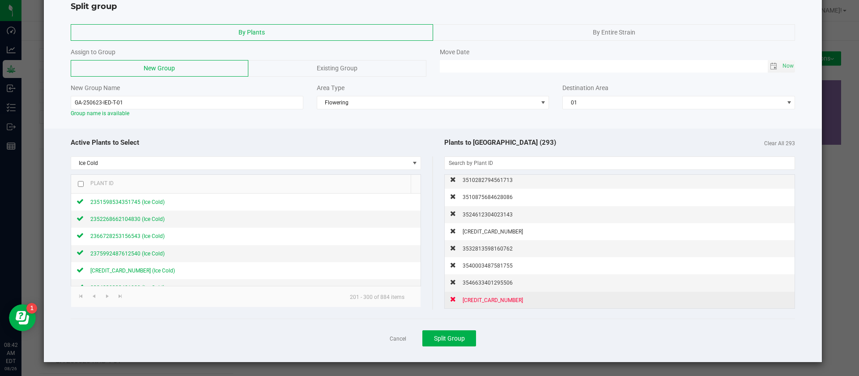
click at [486, 301] on span "3557724859998177" at bounding box center [493, 300] width 60 height 6
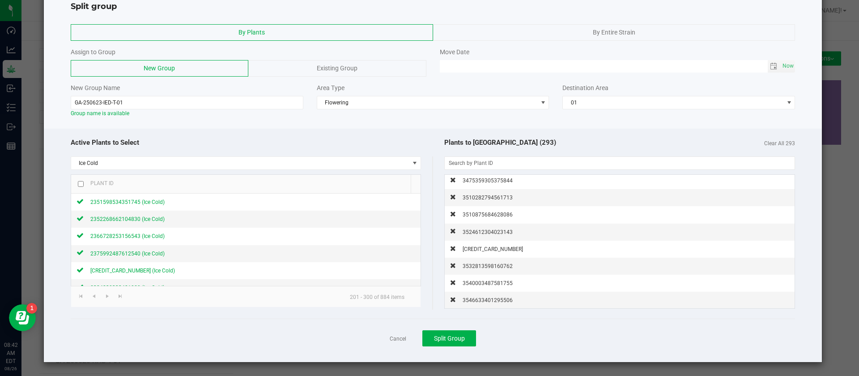
click at [486, 301] on span "3546633401295506" at bounding box center [488, 300] width 50 height 6
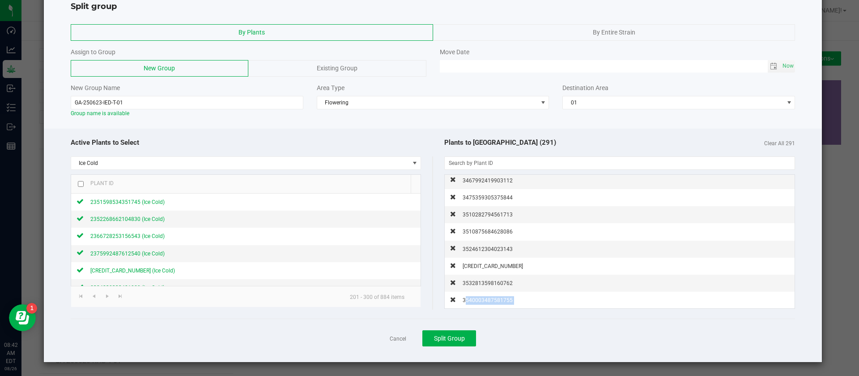
click at [486, 301] on span "3540003487581755" at bounding box center [488, 300] width 50 height 6
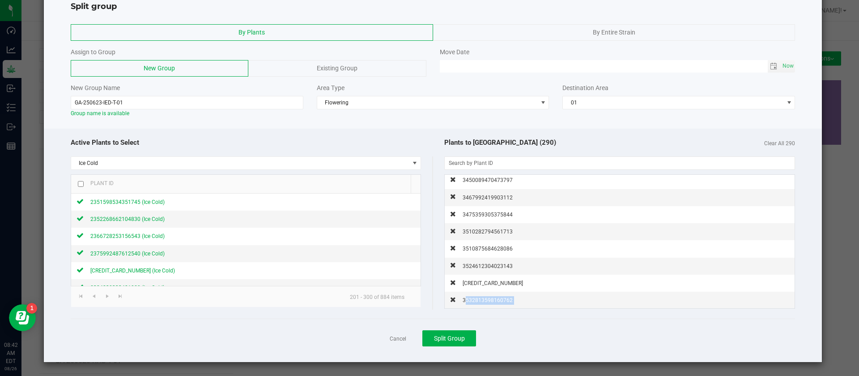
click at [486, 301] on span "3532813598160762" at bounding box center [488, 300] width 50 height 6
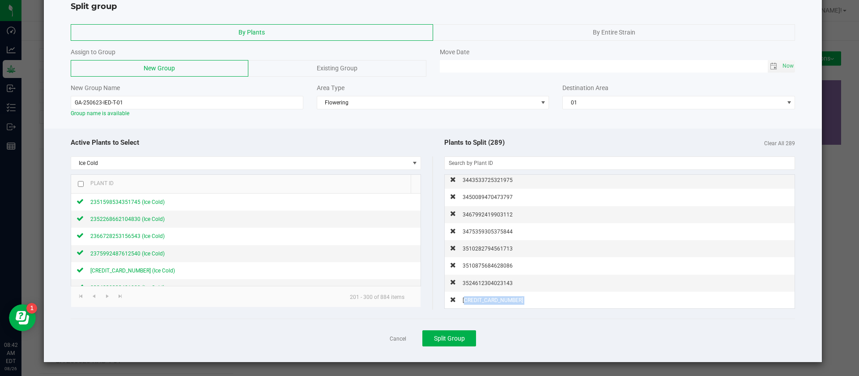
click at [486, 301] on span "3529248034908583" at bounding box center [493, 300] width 60 height 6
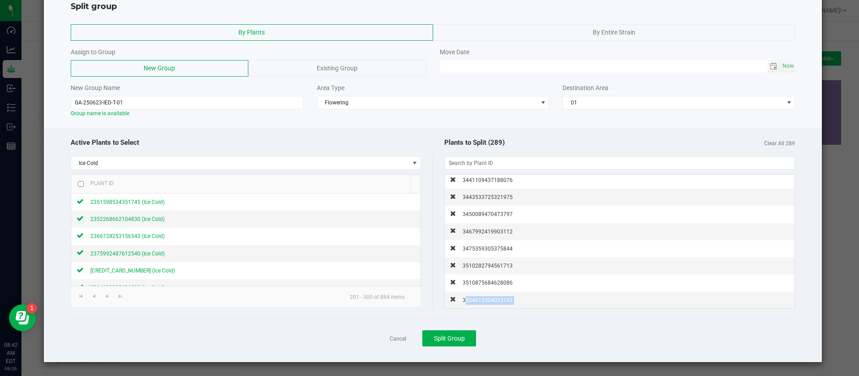
click at [486, 301] on span "3524612304023143" at bounding box center [488, 300] width 50 height 6
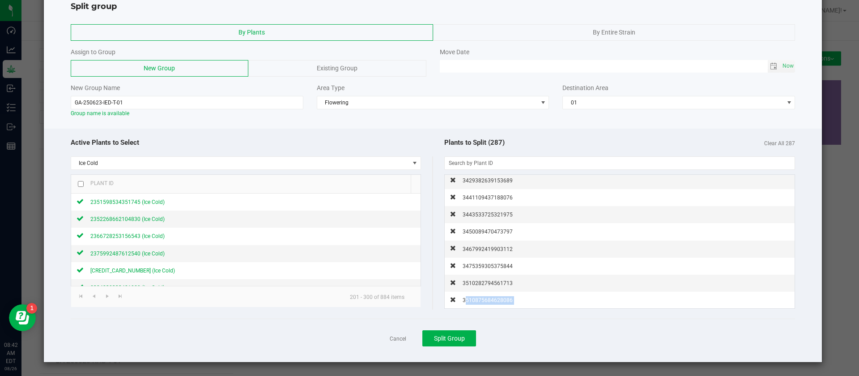
click at [486, 301] on span "3510875684628086" at bounding box center [488, 300] width 50 height 6
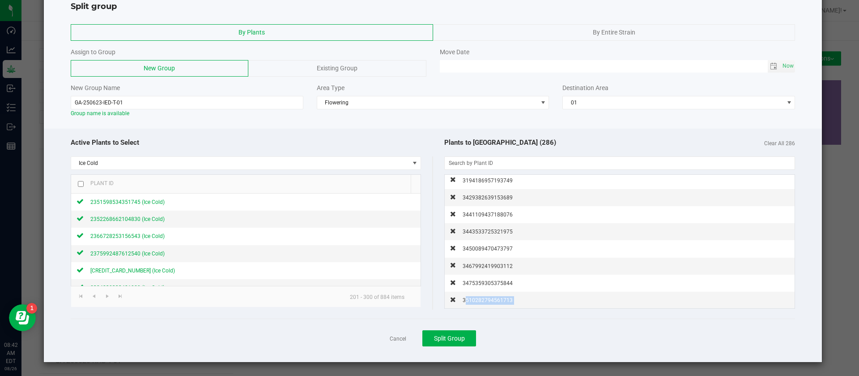
click at [486, 301] on span "3510282794561713" at bounding box center [488, 300] width 50 height 6
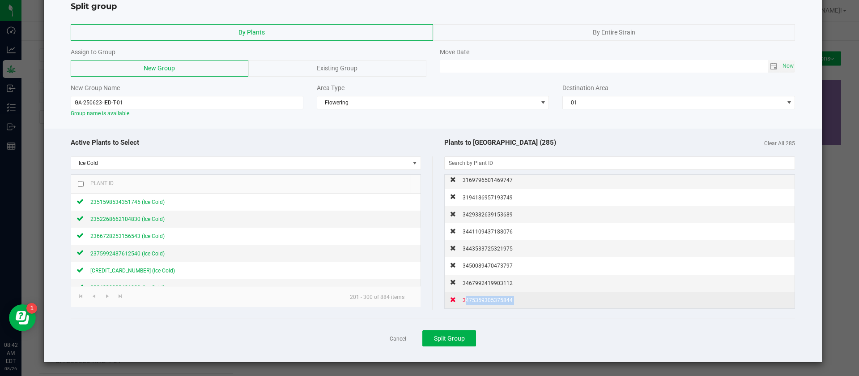
click at [487, 300] on span "3475359305375844" at bounding box center [488, 300] width 50 height 6
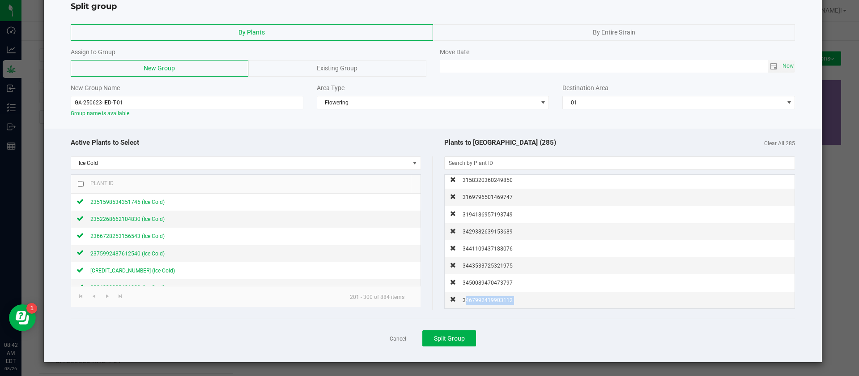
click at [487, 300] on span "3467992419903112" at bounding box center [488, 300] width 50 height 6
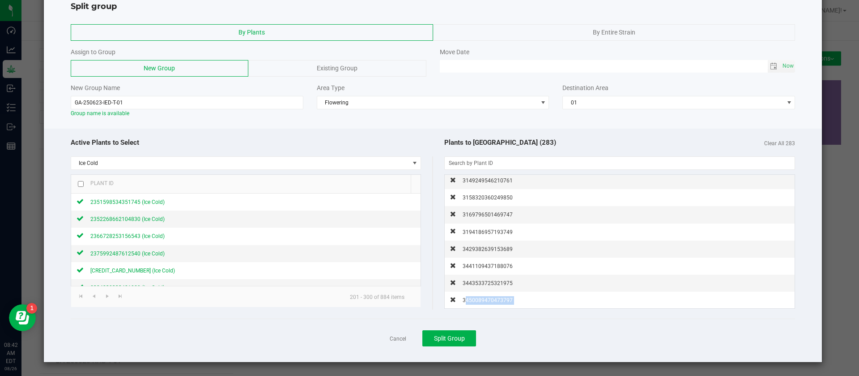
click at [487, 300] on span "3450089470473797" at bounding box center [488, 300] width 50 height 6
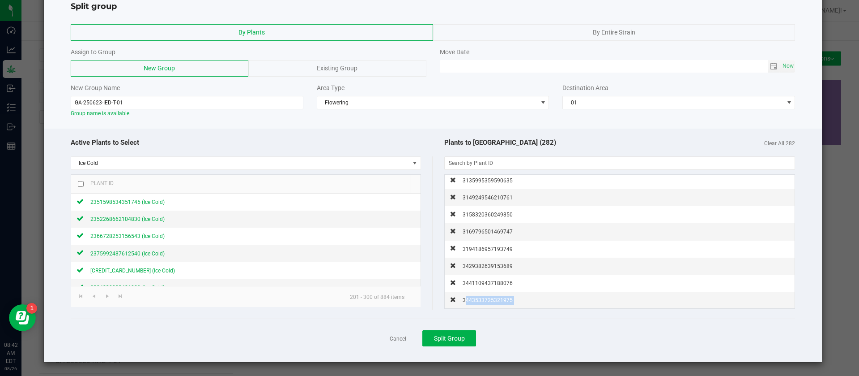
click at [487, 300] on span "3443533725321975" at bounding box center [488, 300] width 50 height 6
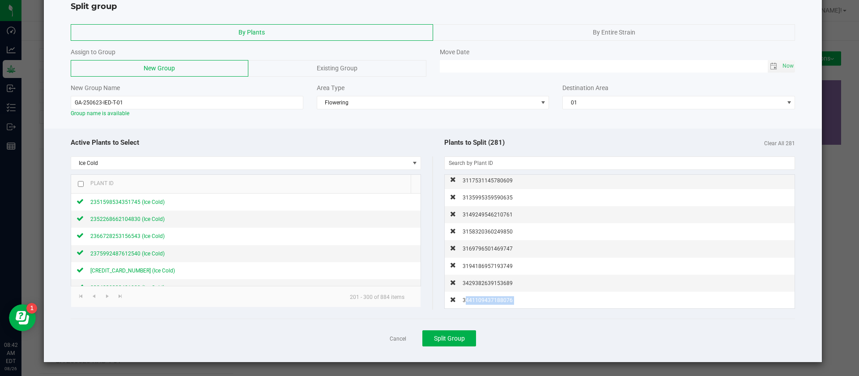
click at [487, 300] on span "3441109437188076" at bounding box center [488, 300] width 50 height 6
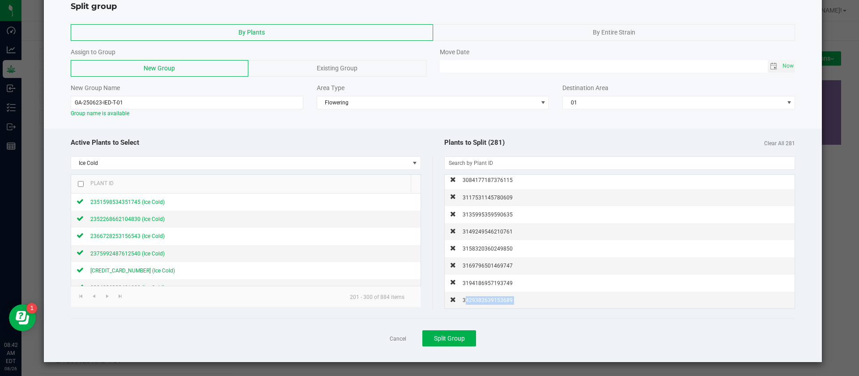
click at [487, 300] on span "3429382639153689" at bounding box center [488, 300] width 50 height 6
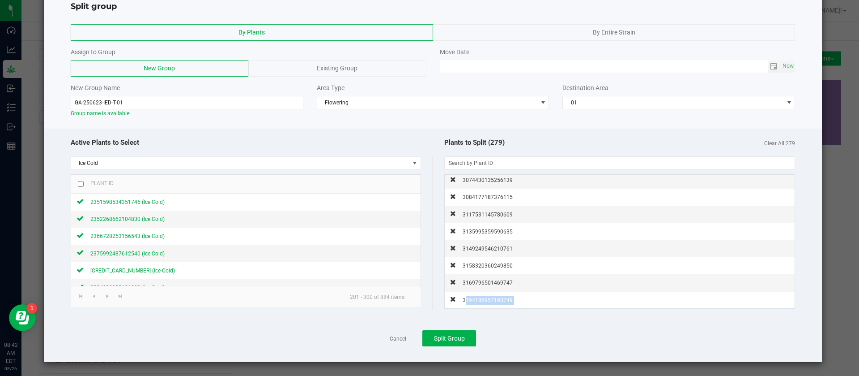
click at [487, 300] on span "3194186957193749" at bounding box center [488, 300] width 50 height 6
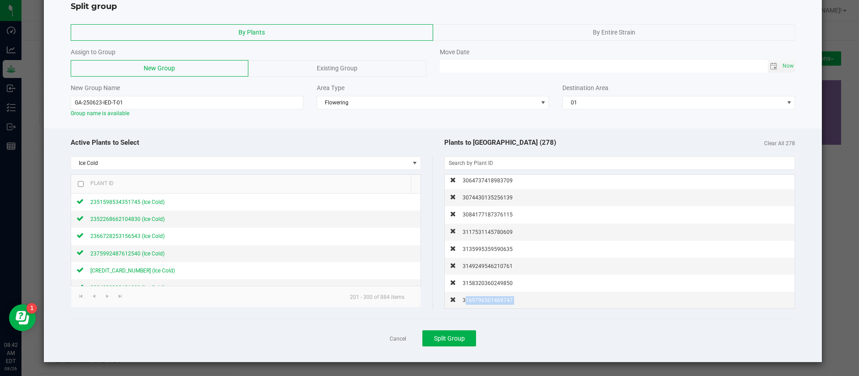
click at [487, 300] on span "3169796501469747" at bounding box center [488, 300] width 50 height 6
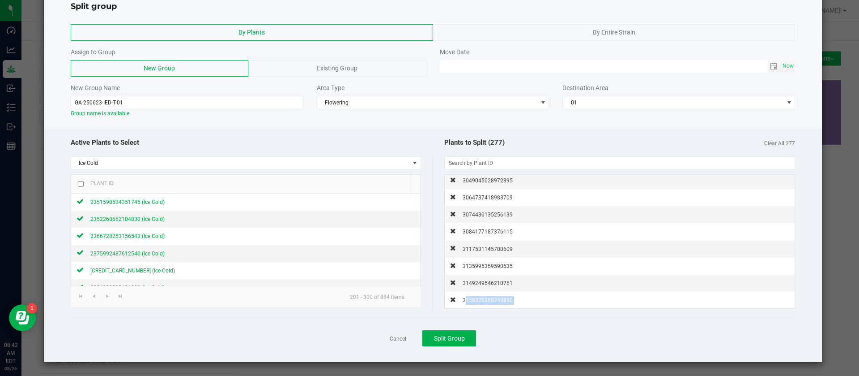
click at [487, 300] on span "3158320360249850" at bounding box center [488, 300] width 50 height 6
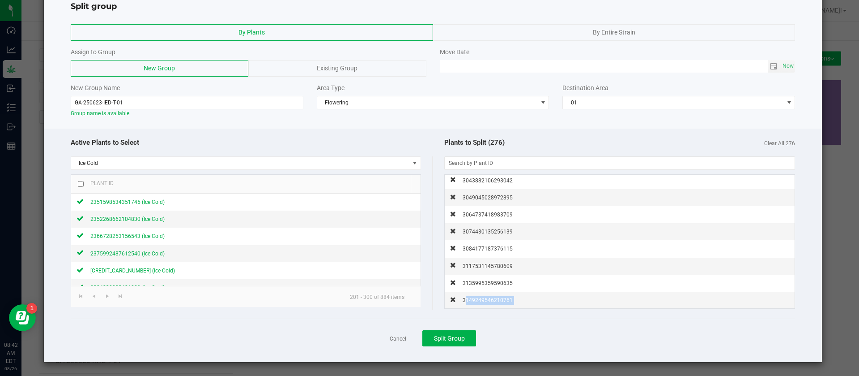
click at [487, 300] on span "3149249546210761" at bounding box center [488, 300] width 50 height 6
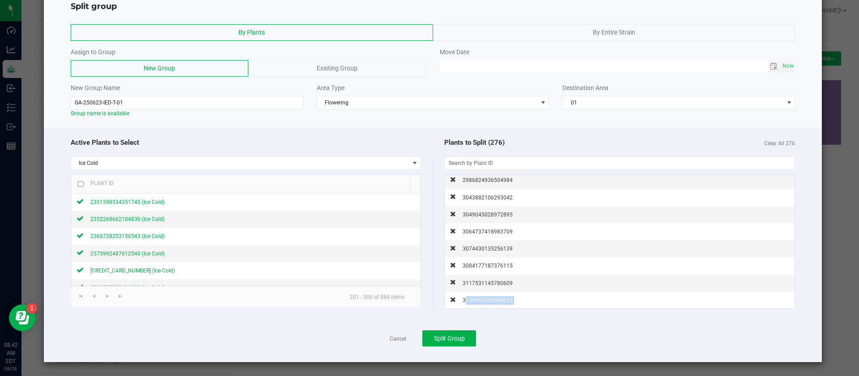
click at [487, 300] on span "3135995359590635" at bounding box center [488, 300] width 50 height 6
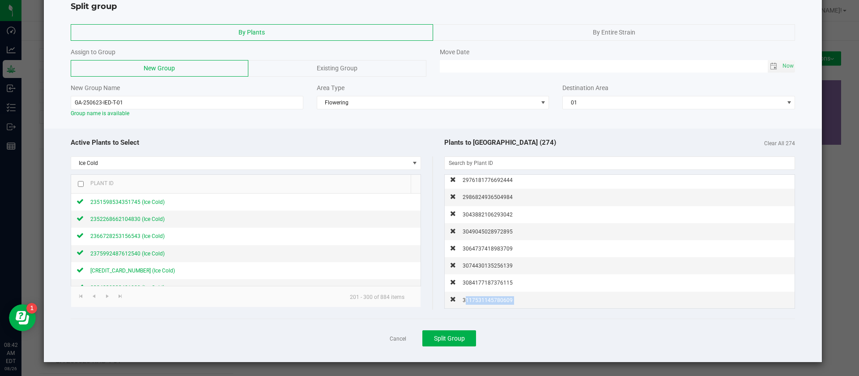
click at [487, 300] on span "3117531145780609" at bounding box center [488, 300] width 50 height 6
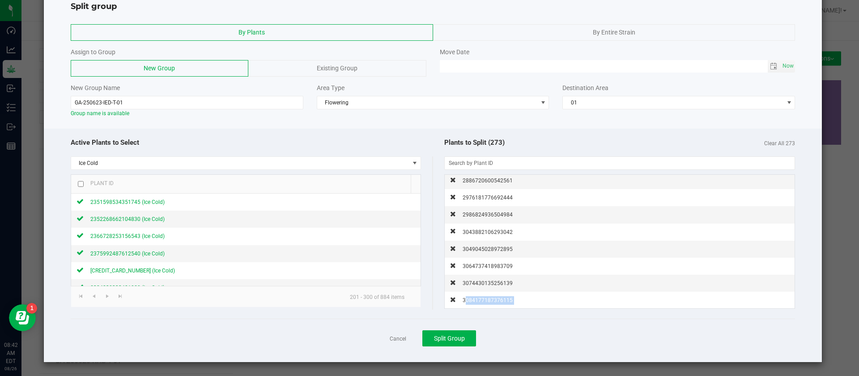
click at [487, 300] on span "3084177187376115" at bounding box center [488, 300] width 50 height 6
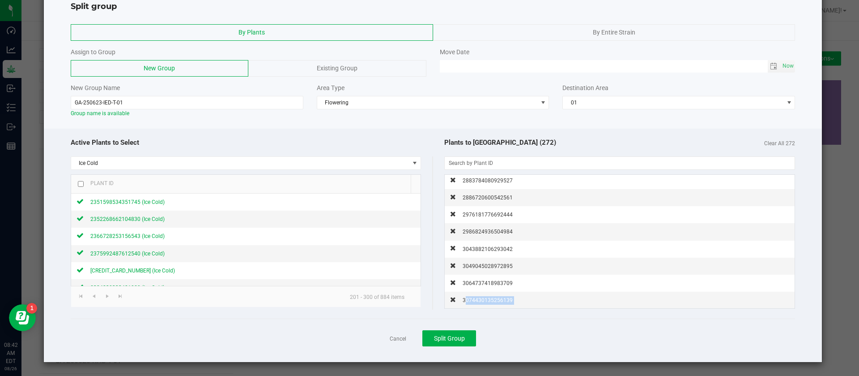
click at [487, 300] on span "3074430135256139" at bounding box center [488, 300] width 50 height 6
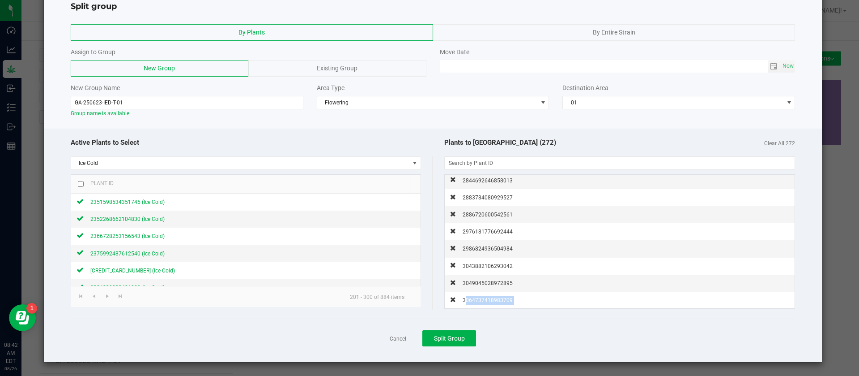
click at [487, 300] on span "3064737418983709" at bounding box center [488, 300] width 50 height 6
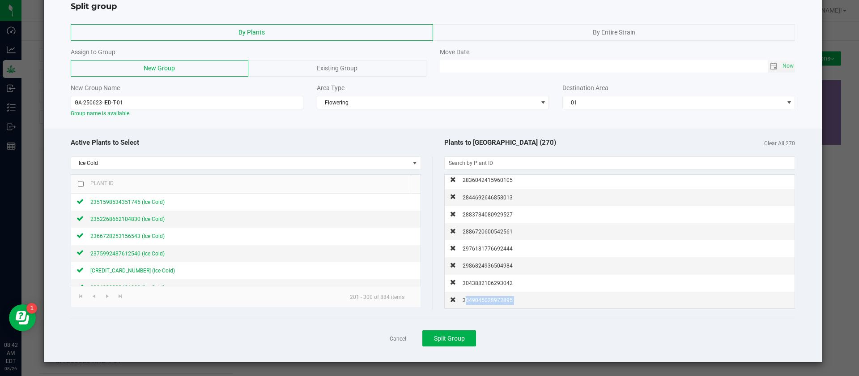
click at [487, 300] on span "3049045028972895" at bounding box center [488, 300] width 50 height 6
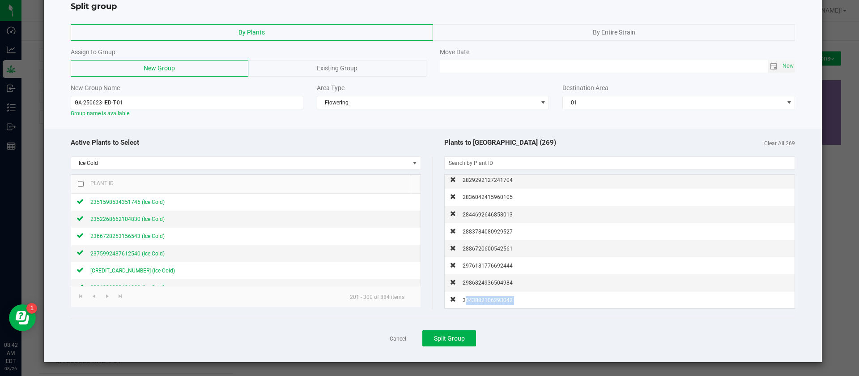
click at [487, 300] on span "3043882106293042" at bounding box center [488, 300] width 50 height 6
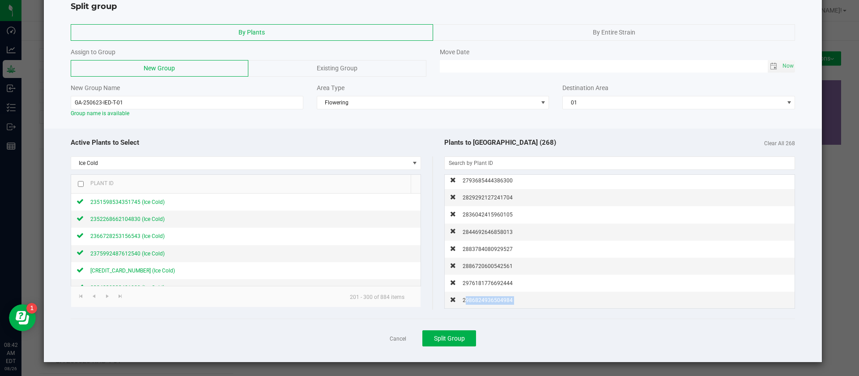
click at [487, 300] on span "2986824936504984" at bounding box center [488, 300] width 50 height 6
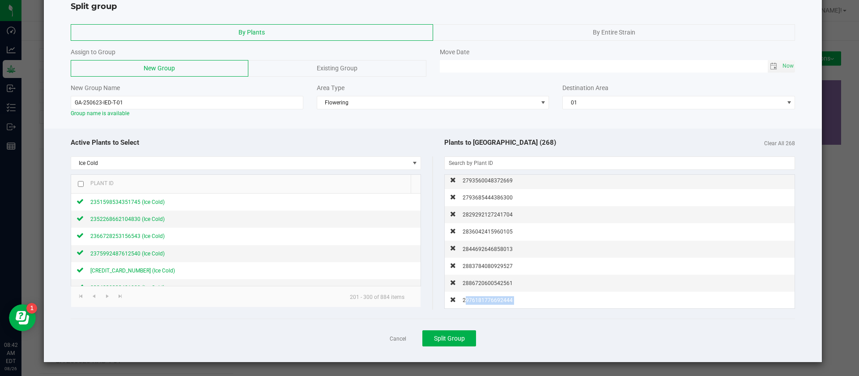
click at [487, 300] on span "2976181776692444" at bounding box center [488, 300] width 50 height 6
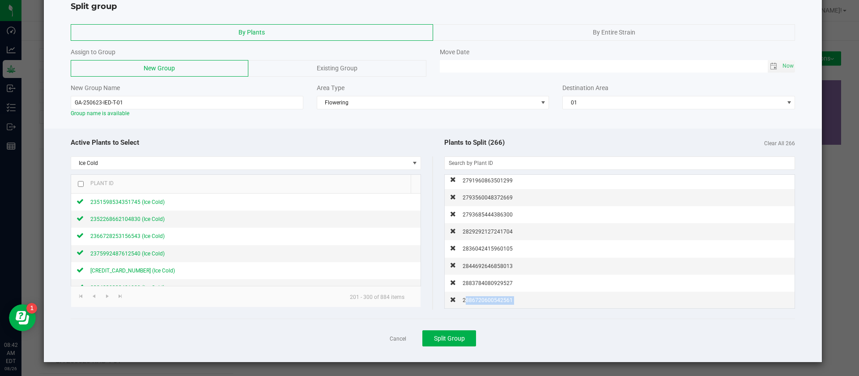
click at [487, 300] on span "2886720600542561" at bounding box center [488, 300] width 50 height 6
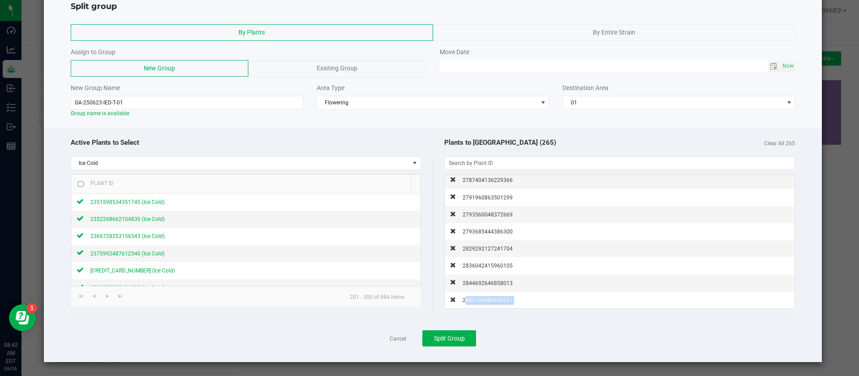
click at [487, 300] on span "2883784080929527" at bounding box center [488, 300] width 50 height 6
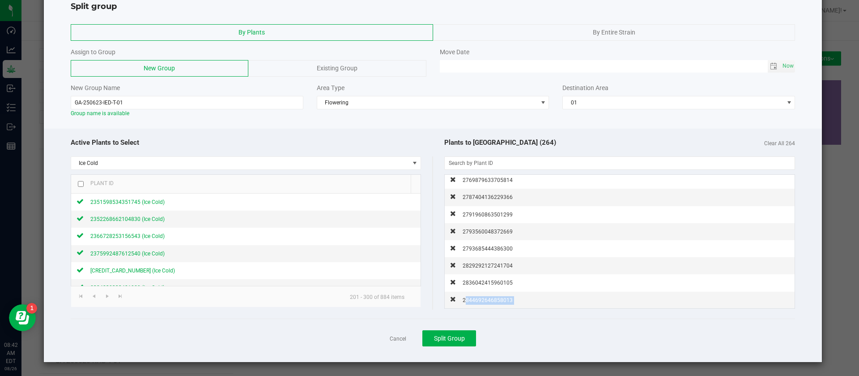
click at [487, 300] on span "2844692646858013" at bounding box center [488, 300] width 50 height 6
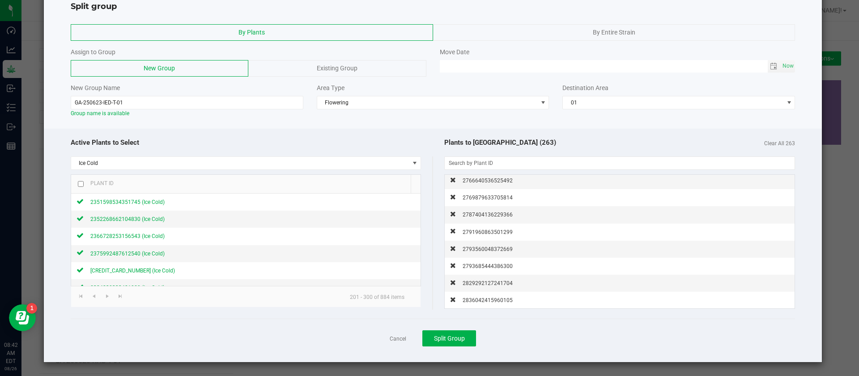
click at [487, 300] on span "2836042415960105" at bounding box center [488, 300] width 50 height 6
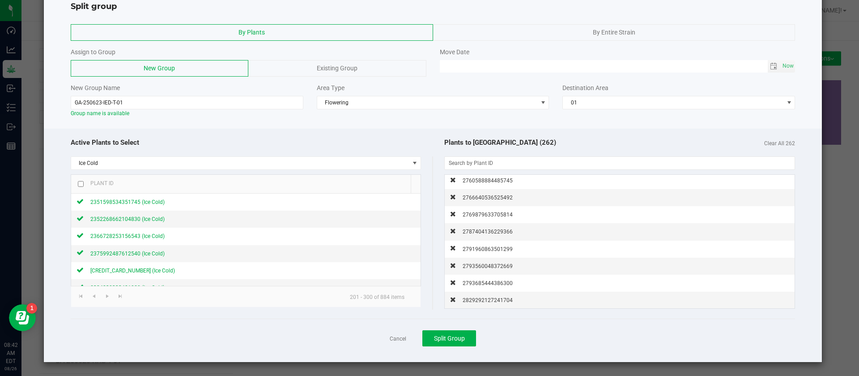
click at [487, 300] on span "2829292127241704" at bounding box center [488, 300] width 50 height 6
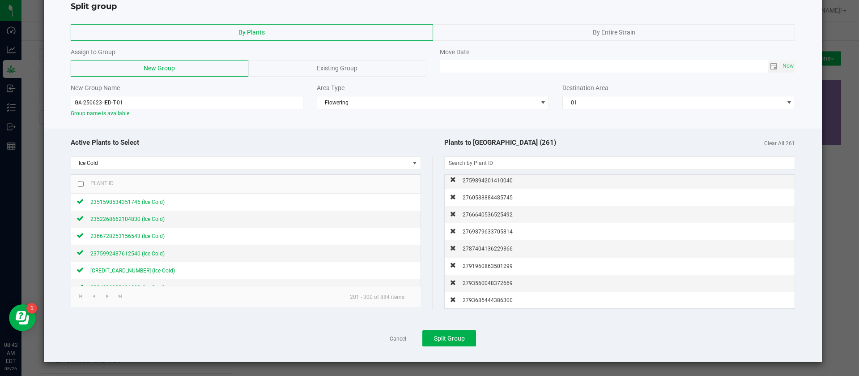
click at [487, 300] on span "2793685444386300" at bounding box center [488, 300] width 50 height 6
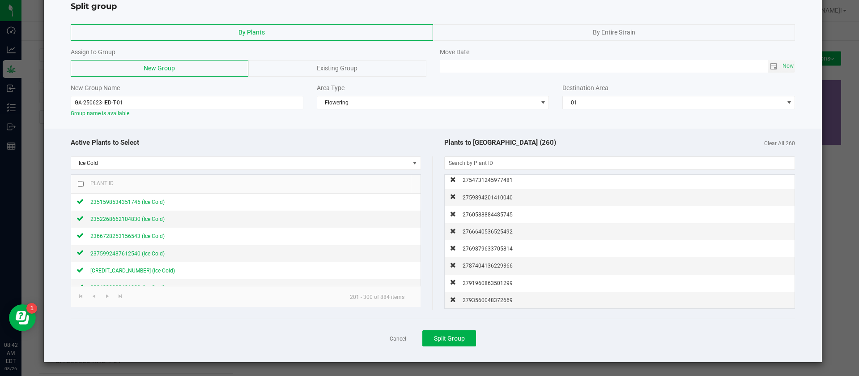
scroll to position [4312, 0]
click at [442, 337] on span "Split Group" at bounding box center [449, 337] width 31 height 7
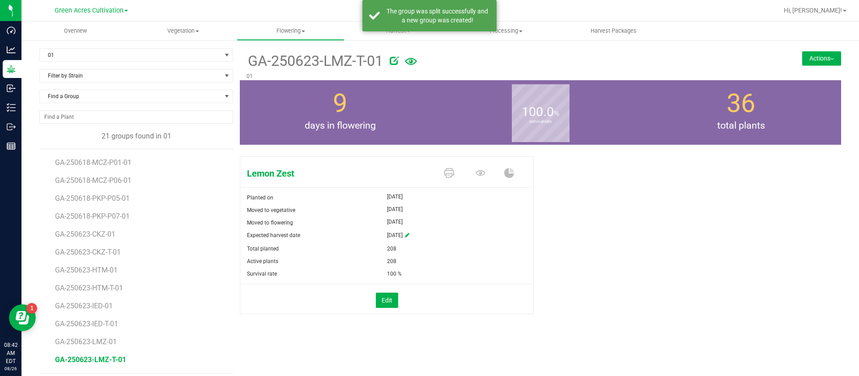
scroll to position [159, 0]
click at [107, 307] on span "GA-250623-LMZ-01" at bounding box center [87, 306] width 65 height 9
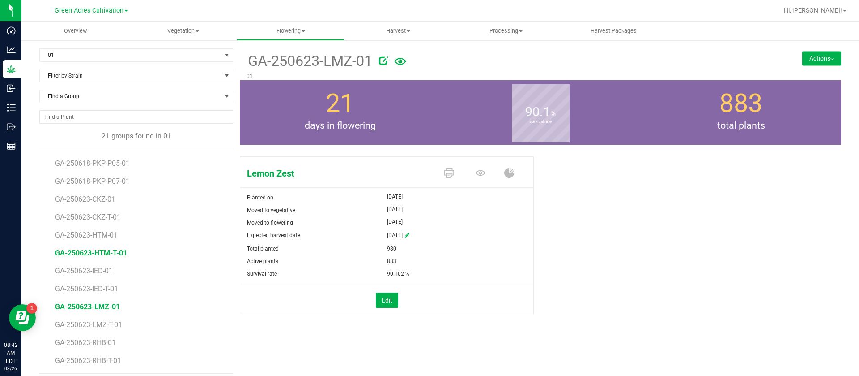
click at [105, 255] on span "GA-250623-HTM-T-01" at bounding box center [91, 252] width 72 height 9
click at [110, 234] on span "GA-250623-HTM-01" at bounding box center [88, 234] width 66 height 9
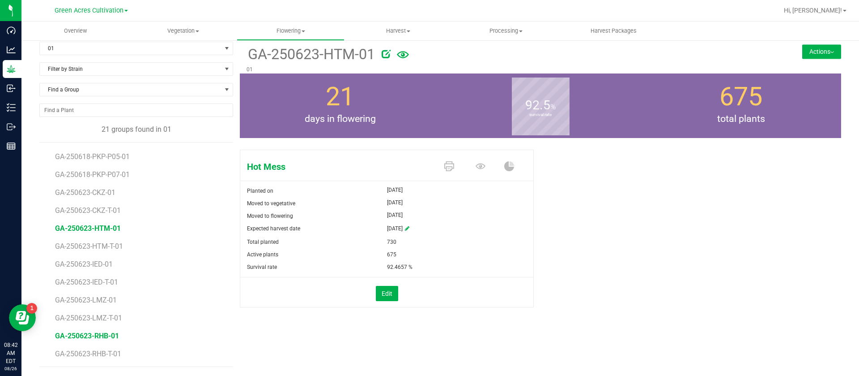
click at [80, 337] on span "GA-250623-RHB-01" at bounding box center [87, 335] width 64 height 9
click at [104, 357] on span "GA-250623-RHB-T-01" at bounding box center [90, 353] width 70 height 9
click at [121, 46] on span "01" at bounding box center [131, 48] width 182 height 13
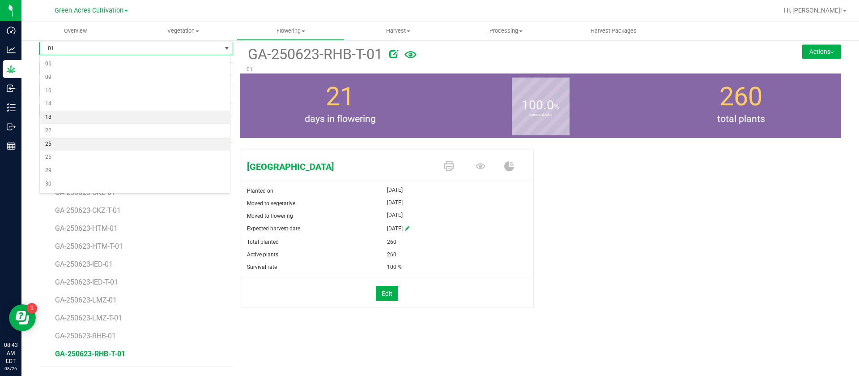
scroll to position [67, 0]
click at [76, 129] on li "25" at bounding box center [135, 129] width 190 height 13
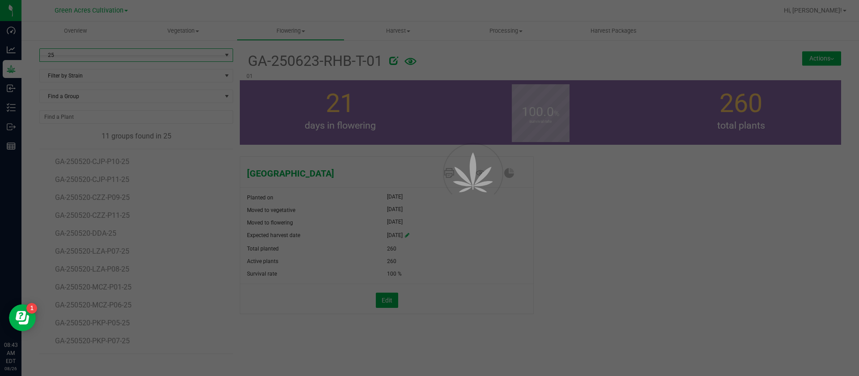
scroll to position [0, 0]
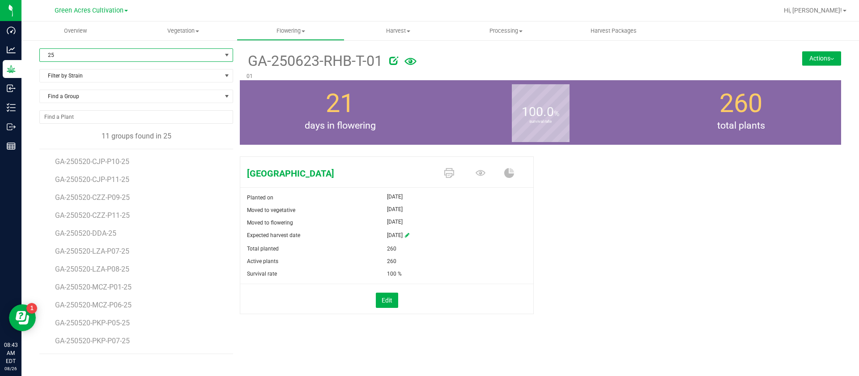
click at [91, 53] on span "25" at bounding box center [131, 55] width 182 height 13
click at [162, 30] on span "Vegetation" at bounding box center [183, 31] width 107 height 8
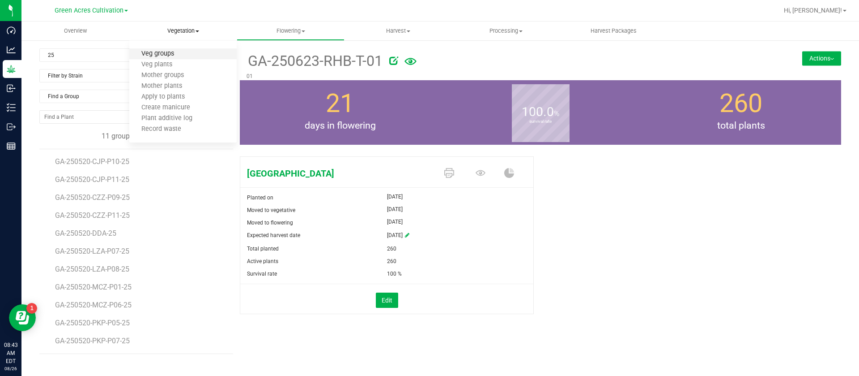
click at [164, 55] on span "Veg groups" at bounding box center [157, 54] width 57 height 8
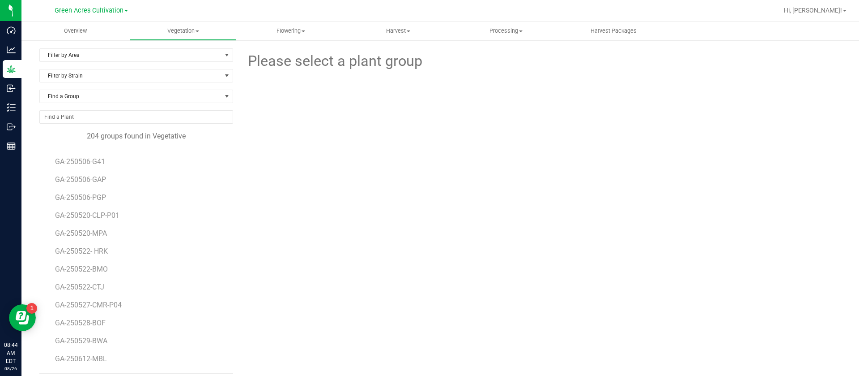
click at [610, 154] on div at bounding box center [540, 121] width 307 height 98
click at [190, 34] on span "Vegetation" at bounding box center [183, 31] width 107 height 8
click at [182, 65] on span "Veg plants" at bounding box center [156, 65] width 55 height 8
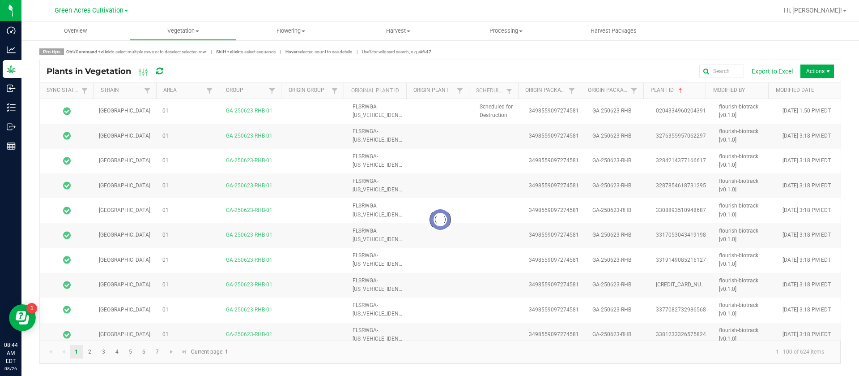
click at [188, 32] on span "Vegetation" at bounding box center [183, 31] width 107 height 8
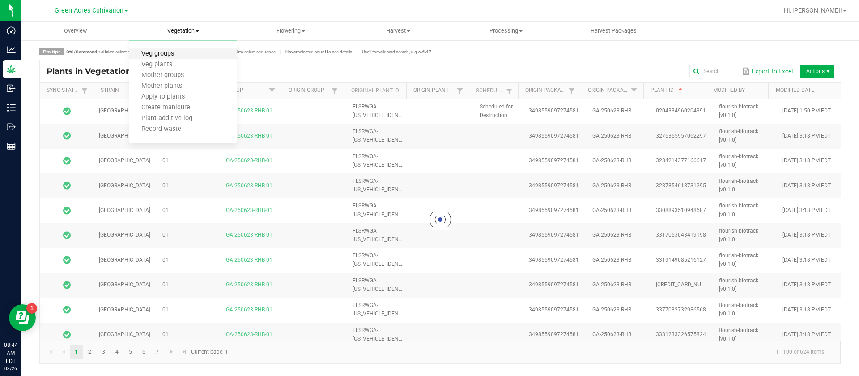
click at [180, 55] on span "Veg groups" at bounding box center [157, 54] width 57 height 8
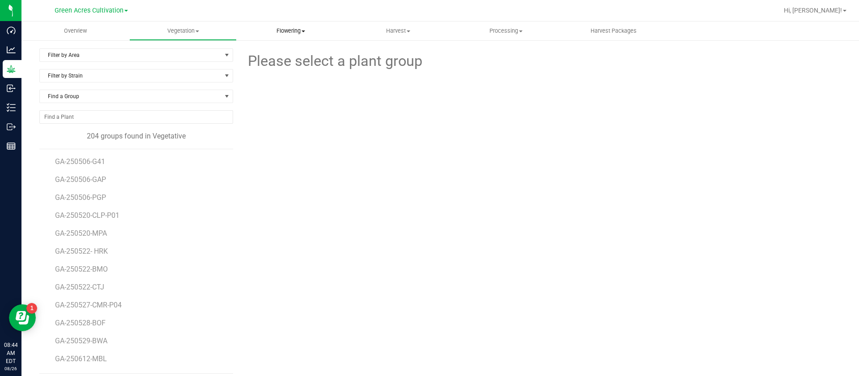
click at [275, 27] on span "Flowering" at bounding box center [290, 31] width 107 height 8
click at [273, 63] on span "Flowering groups" at bounding box center [274, 65] width 74 height 8
click at [93, 58] on span "Filter by Area" at bounding box center [131, 55] width 182 height 13
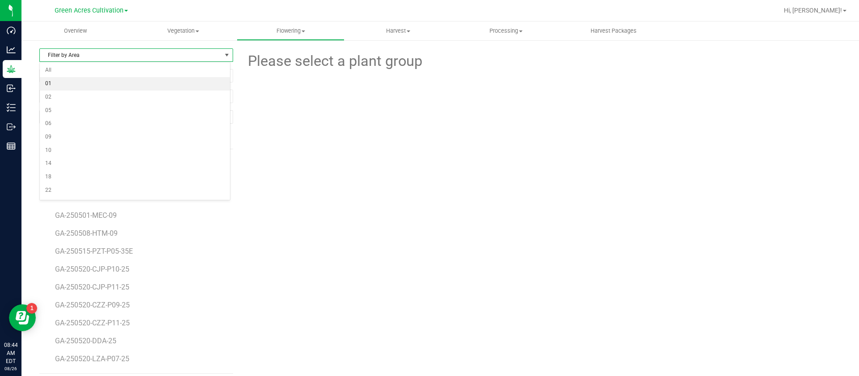
click at [62, 82] on li "01" at bounding box center [135, 83] width 190 height 13
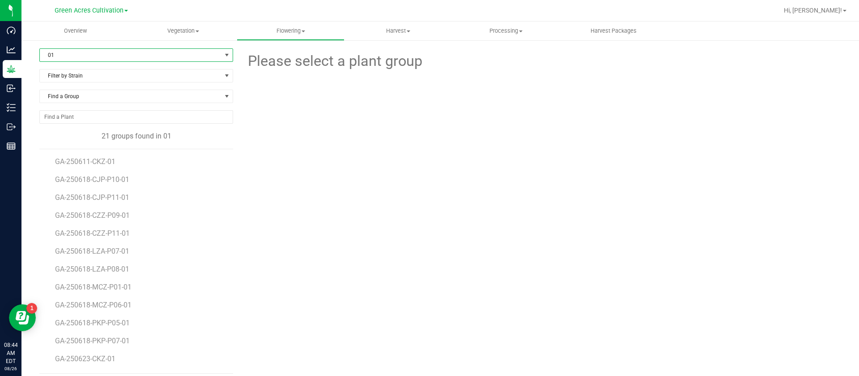
scroll to position [67, 0]
click at [107, 308] on span "GA-250623-CKZ-T-01" at bounding box center [90, 309] width 70 height 9
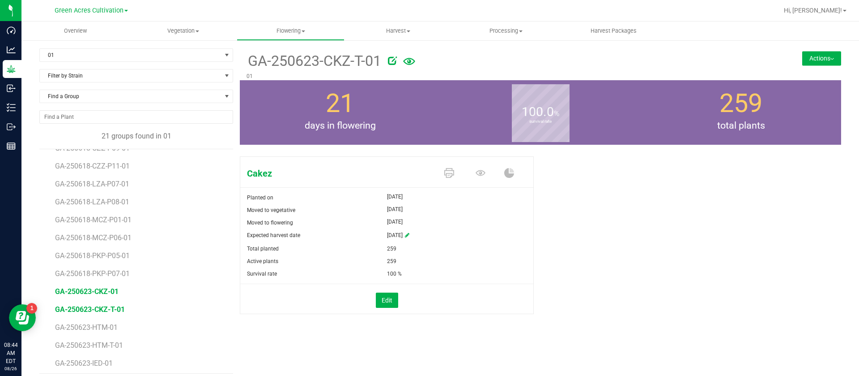
click at [102, 289] on span "GA-250623-CKZ-01" at bounding box center [87, 291] width 64 height 9
click at [677, 170] on div "Cakez Planted on Jul 11, 2025 Moved to vegetative Jul 11, 2025 Moved to floweri…" at bounding box center [541, 245] width 602 height 184
click at [192, 26] on uib-tab-heading "Vegetation Veg groups Veg plants Mother groups Mother plants Apply to plants Cr…" at bounding box center [183, 31] width 107 height 18
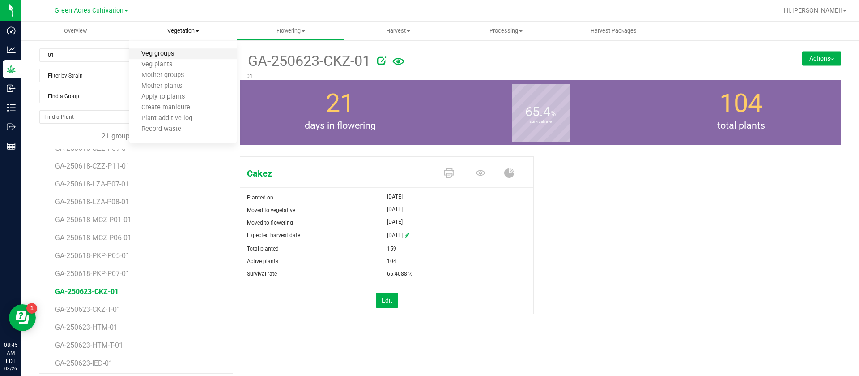
click at [171, 55] on span "Veg groups" at bounding box center [157, 54] width 57 height 8
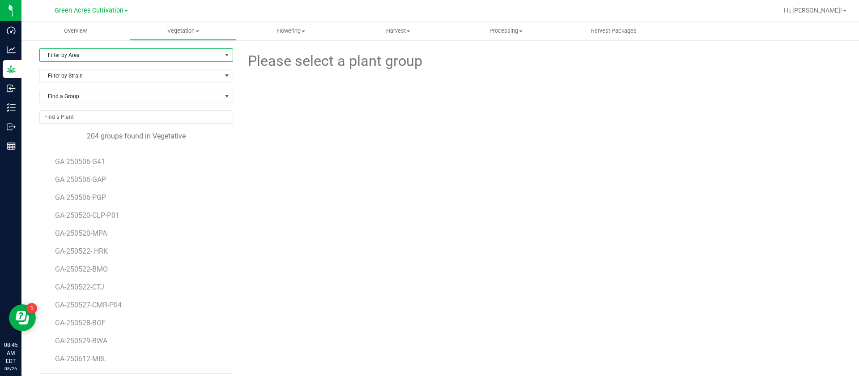
click at [74, 60] on span "Filter by Area" at bounding box center [131, 55] width 182 height 13
click at [66, 100] on li "15" at bounding box center [135, 96] width 190 height 13
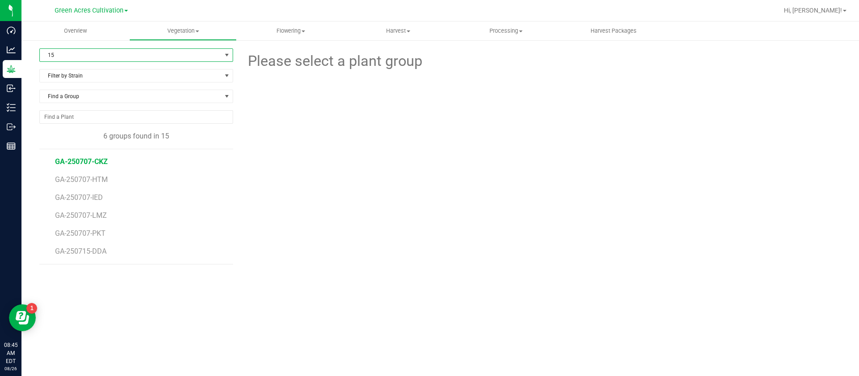
click at [98, 159] on span "GA-250707-CKZ" at bounding box center [81, 161] width 53 height 9
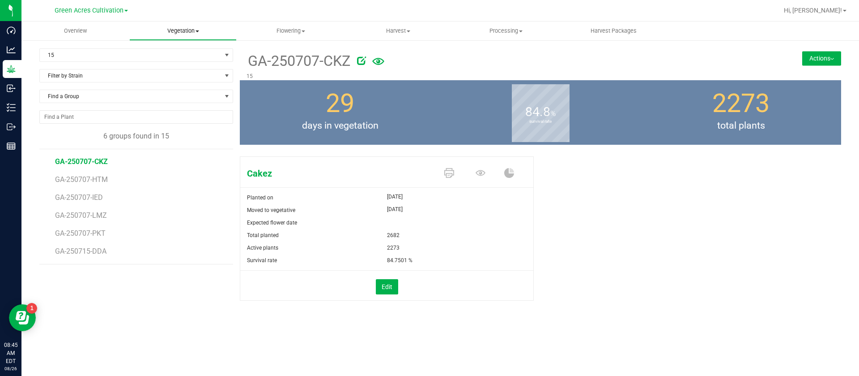
click at [177, 29] on span "Vegetation" at bounding box center [183, 31] width 107 height 8
click at [168, 66] on span "Veg plants" at bounding box center [156, 65] width 55 height 8
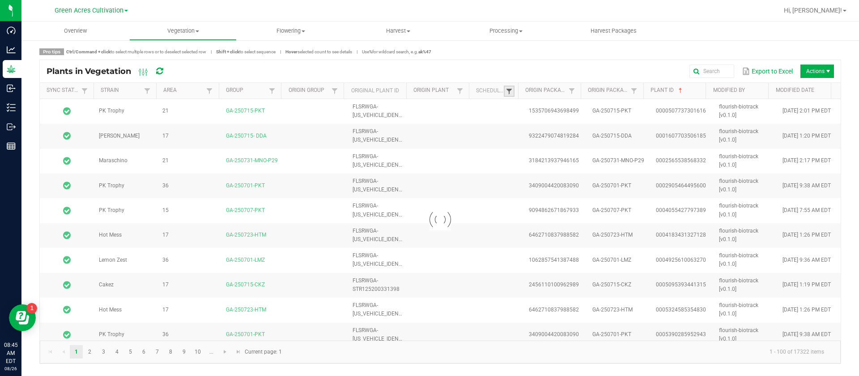
click at [510, 93] on span at bounding box center [509, 91] width 7 height 7
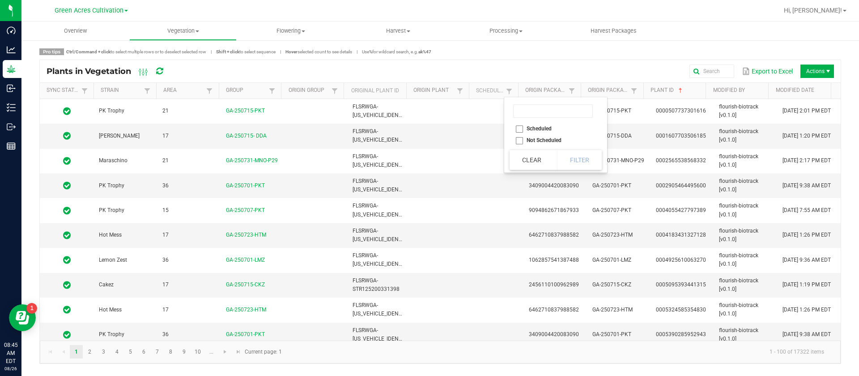
click at [535, 128] on li "Scheduled" at bounding box center [553, 129] width 87 height 12
checkbox input "true"
click at [576, 158] on button "Filter" at bounding box center [579, 160] width 45 height 20
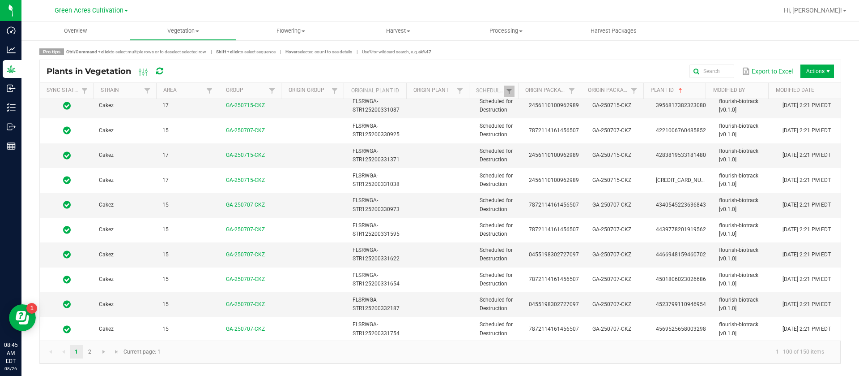
scroll to position [2238, 0]
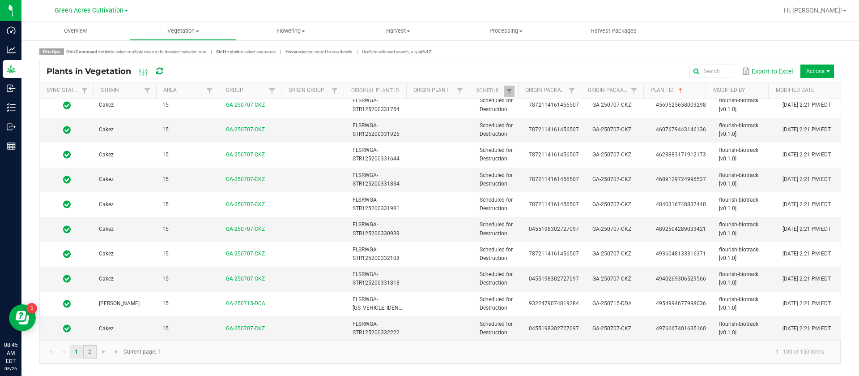
click at [93, 350] on link "2" at bounding box center [89, 351] width 13 height 13
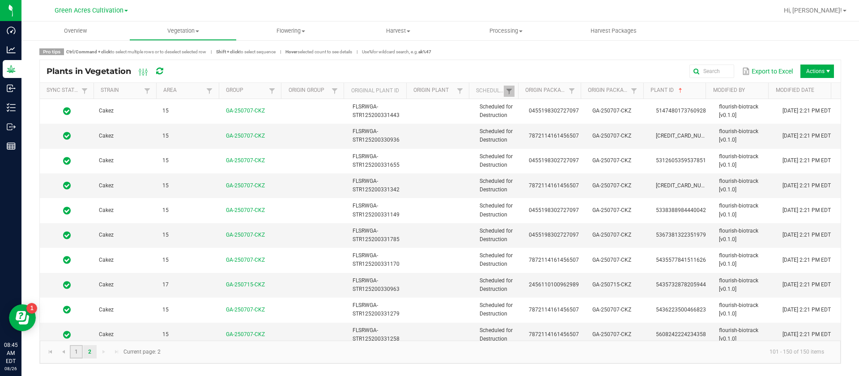
click at [76, 352] on link "1" at bounding box center [76, 351] width 13 height 13
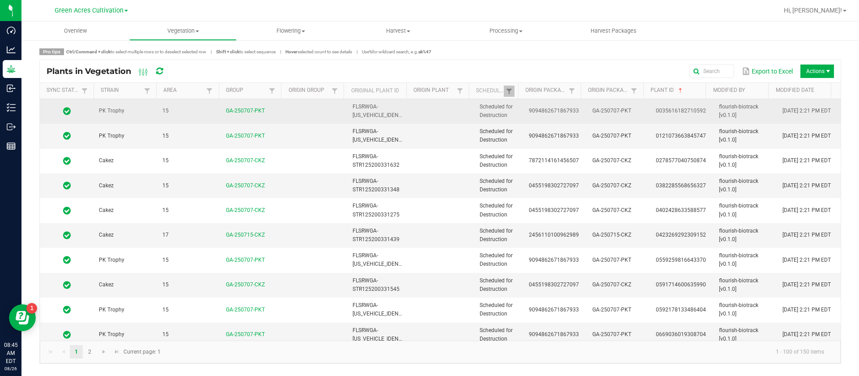
click at [524, 115] on td "9094862671867933" at bounding box center [556, 111] width 64 height 25
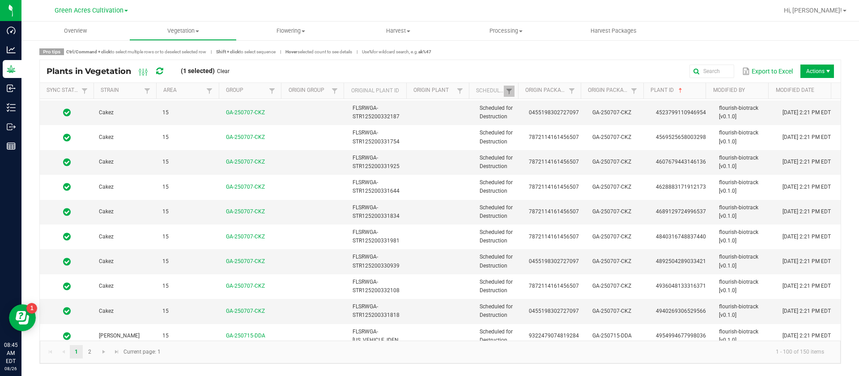
scroll to position [2238, 0]
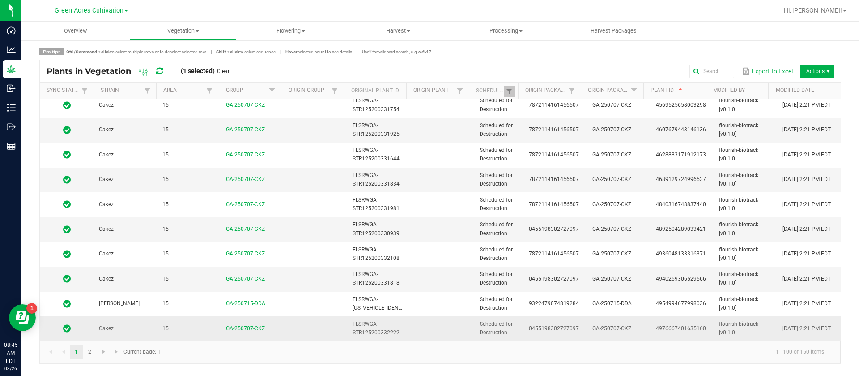
click at [468, 323] on td at bounding box center [443, 328] width 64 height 24
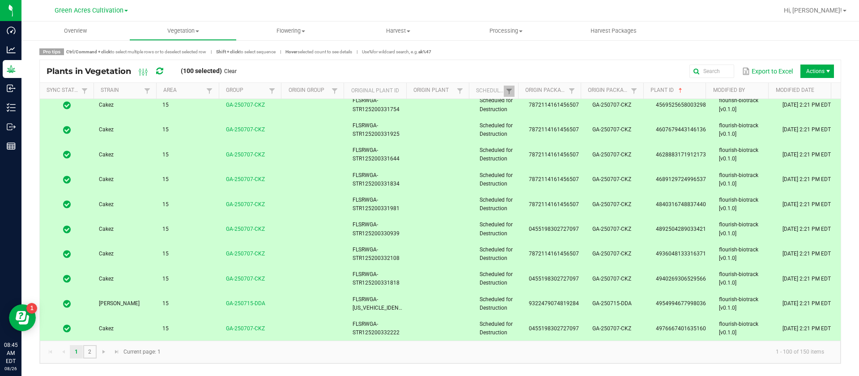
drag, startPoint x: 92, startPoint y: 354, endPoint x: 465, endPoint y: 283, distance: 379.5
click at [92, 353] on link "2" at bounding box center [89, 351] width 13 height 13
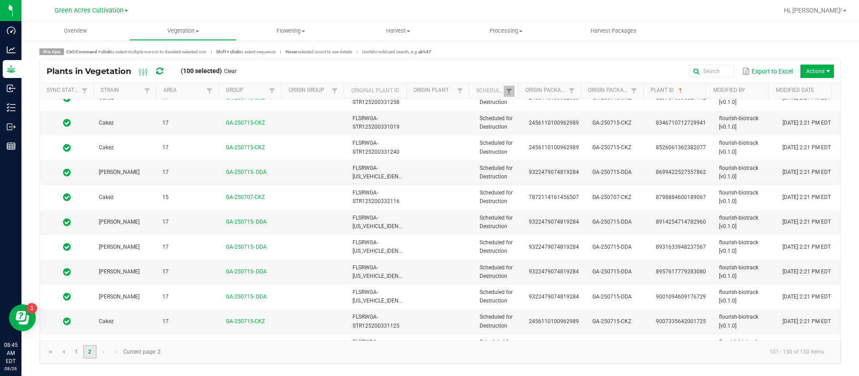
scroll to position [998, 0]
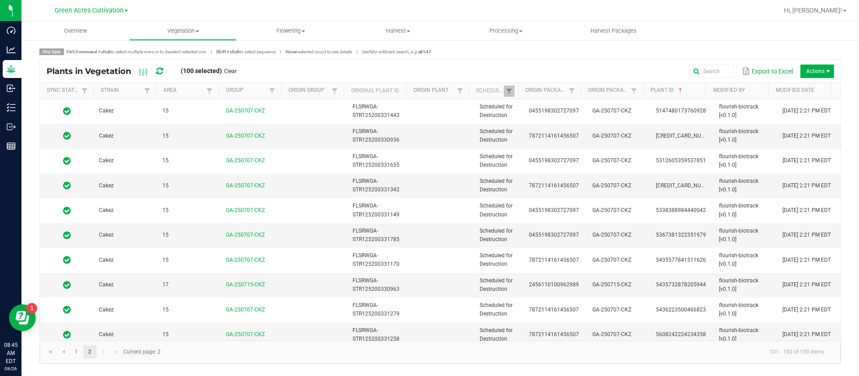
scroll to position [998, 0]
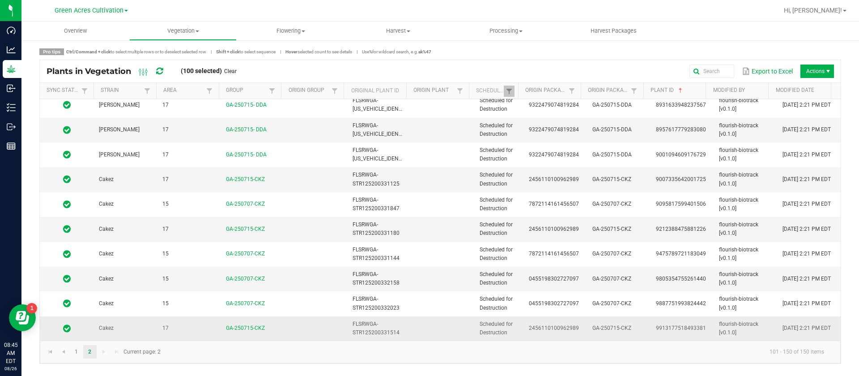
click at [480, 324] on span "Scheduled for Destruction" at bounding box center [496, 327] width 33 height 15
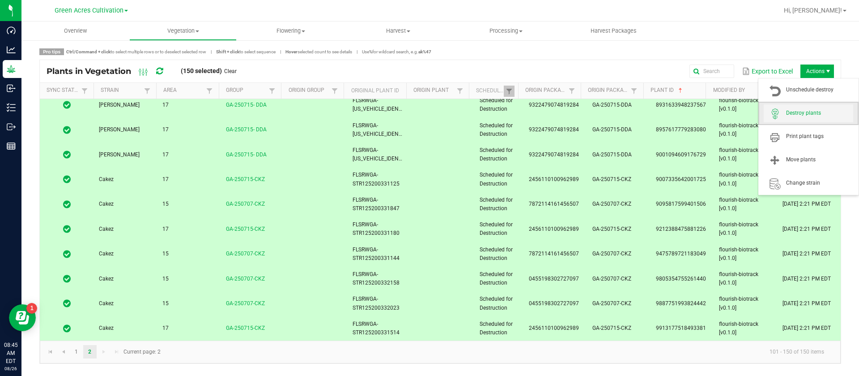
click at [804, 113] on span "Destroy plants" at bounding box center [819, 113] width 67 height 8
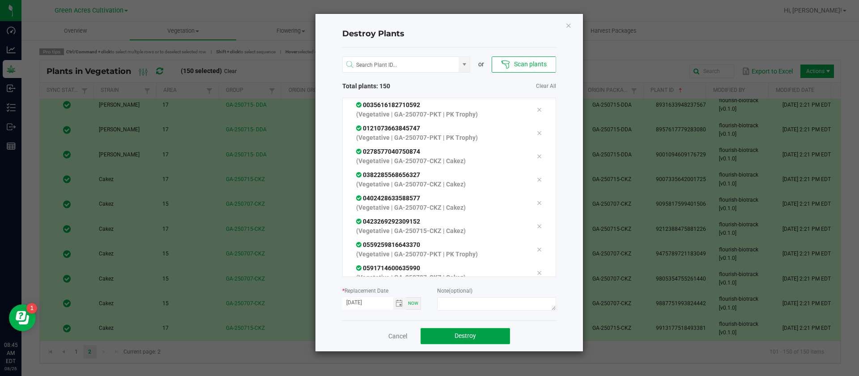
click at [455, 337] on span "Destroy" at bounding box center [465, 335] width 21 height 7
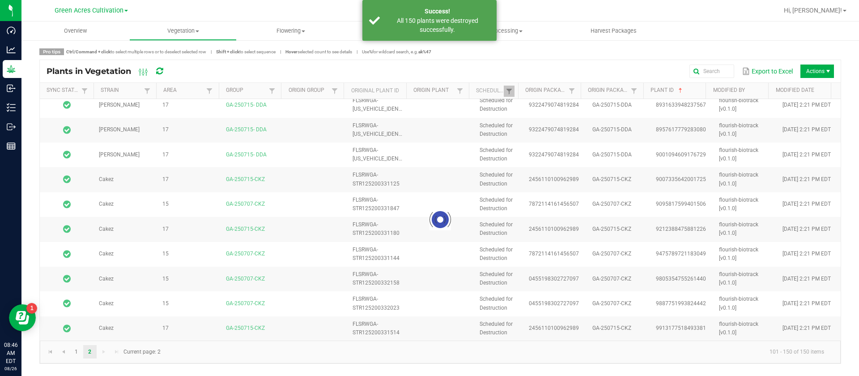
scroll to position [0, 0]
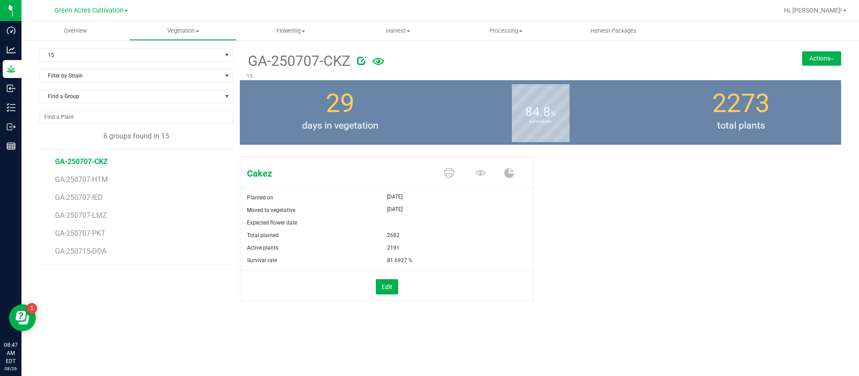
click at [724, 301] on div "Cakez Planted on [DATE] Moved to vegetative [DATE] Expected flower date Total p…" at bounding box center [541, 238] width 602 height 170
click at [86, 162] on span "GA-250707-CKZ" at bounding box center [81, 161] width 53 height 9
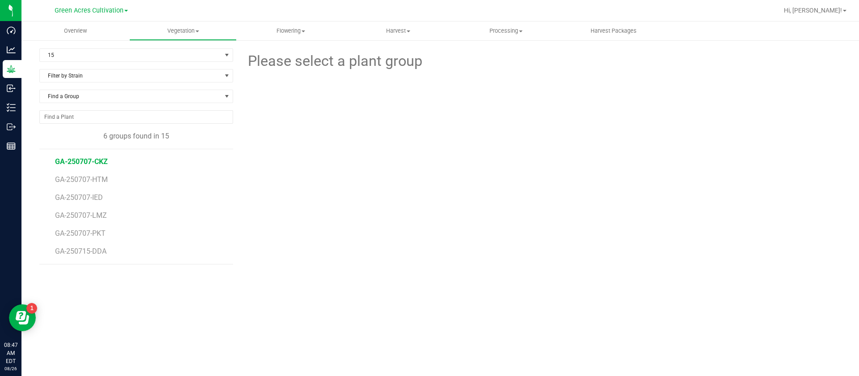
click at [91, 159] on span "GA-250707-CKZ" at bounding box center [81, 161] width 53 height 9
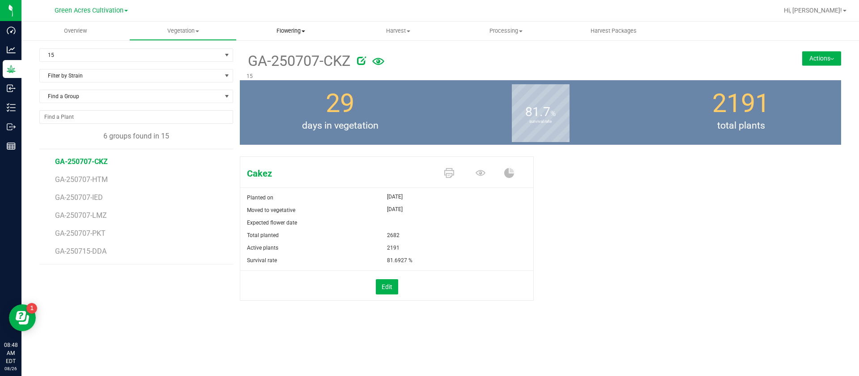
click at [285, 24] on uib-tab-heading "Flowering Create harvest Flowering groups Flowering plants Apply to plants Plan…" at bounding box center [290, 31] width 107 height 18
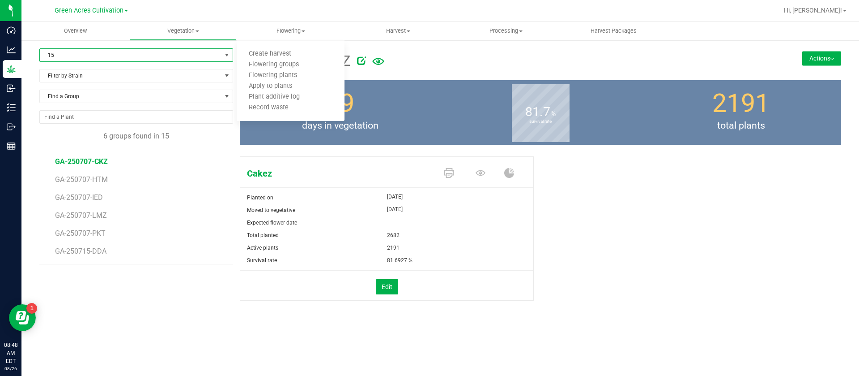
click at [117, 53] on span "15" at bounding box center [131, 55] width 182 height 13
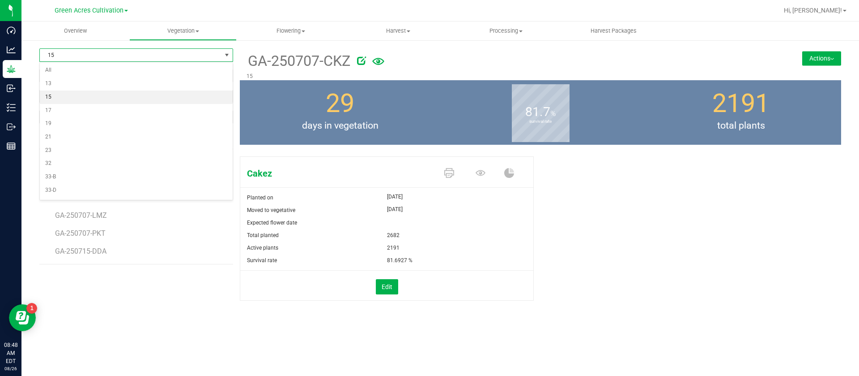
click at [287, 107] on div "29 days in vegetation" at bounding box center [340, 112] width 201 height 64
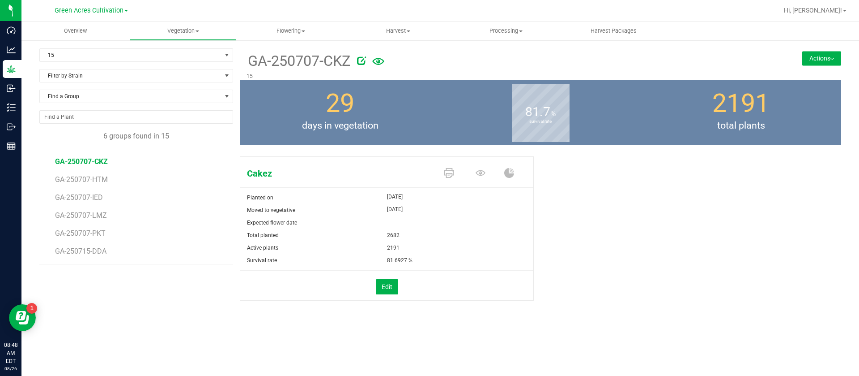
click at [273, 116] on div "29 days in vegetation" at bounding box center [340, 112] width 201 height 64
click at [694, 234] on div "Cakez Planted on [DATE] Moved to vegetative [DATE] Expected flower date Total p…" at bounding box center [541, 238] width 602 height 170
drag, startPoint x: 679, startPoint y: 169, endPoint x: 687, endPoint y: 167, distance: 8.7
click at [687, 167] on div "Cakez Planted on [DATE] Moved to vegetative [DATE] Expected flower date Total p…" at bounding box center [541, 238] width 602 height 170
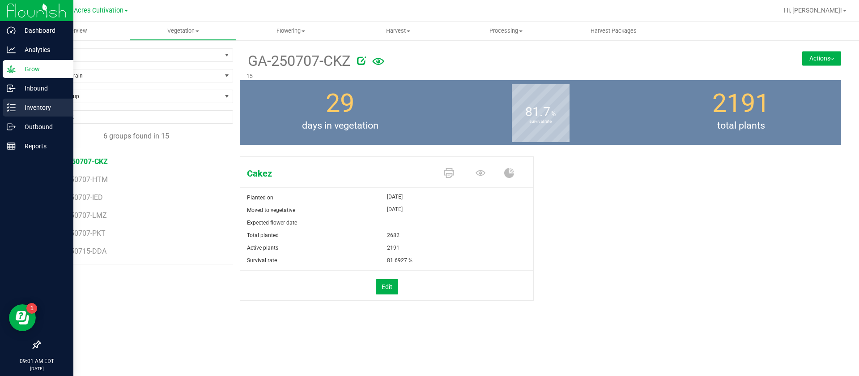
click at [25, 107] on p "Inventory" at bounding box center [43, 107] width 54 height 11
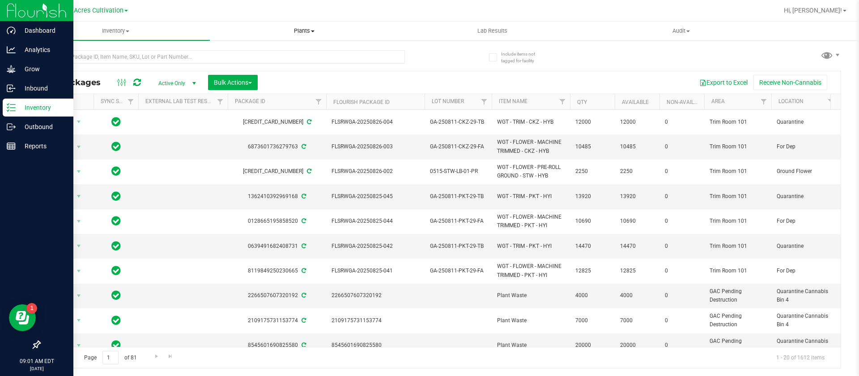
click at [304, 32] on span "Plants" at bounding box center [304, 31] width 188 height 8
click at [270, 52] on li "All plants" at bounding box center [304, 54] width 188 height 11
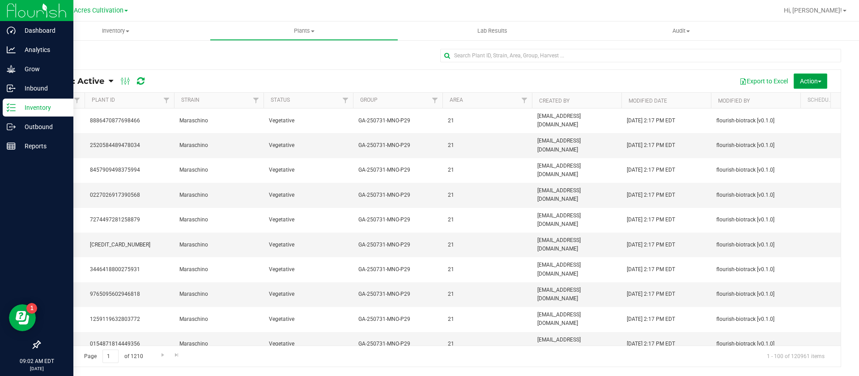
click at [813, 77] on span "Action" at bounding box center [810, 80] width 21 height 7
click at [819, 102] on span "Schedule destroy" at bounding box center [798, 101] width 46 height 7
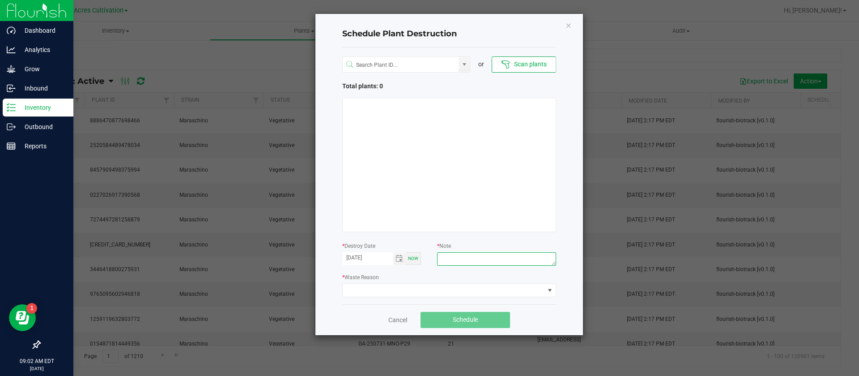
click at [487, 258] on textarea at bounding box center [496, 258] width 119 height 13
type textarea "WASTE"
click at [389, 298] on div "or Scan plants Total plants: 0 * Destroy Date 08/26/2025 Now * Note WASTE * Was…" at bounding box center [449, 175] width 214 height 256
click at [385, 292] on span at bounding box center [444, 290] width 202 height 13
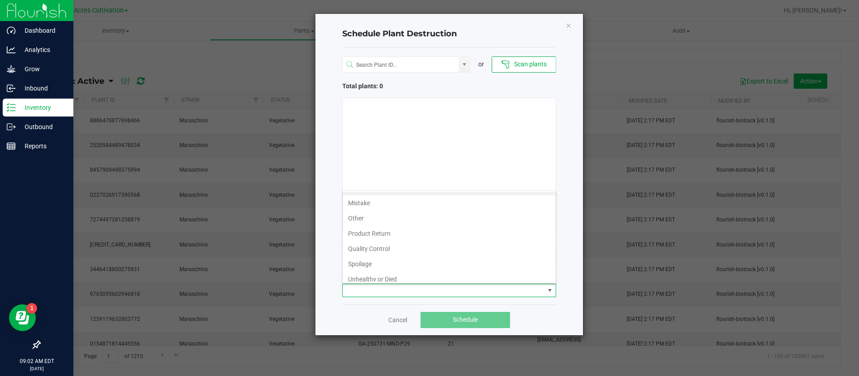
scroll to position [32, 0]
drag, startPoint x: 361, startPoint y: 281, endPoint x: 363, endPoint y: 276, distance: 5.1
click at [361, 280] on div "Infestation Mistake Other Product Return Quality Control Spoilage Unhealthy or …" at bounding box center [449, 237] width 214 height 94
click at [364, 274] on li "Waste" at bounding box center [449, 273] width 213 height 15
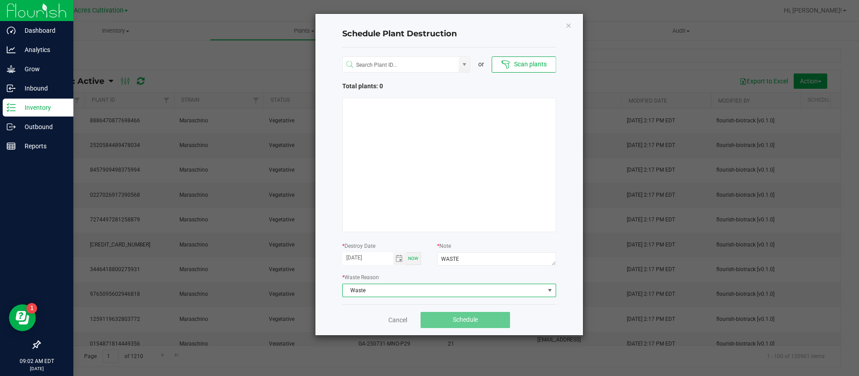
click at [476, 201] on div at bounding box center [449, 165] width 214 height 134
